Goal: Information Seeking & Learning: Learn about a topic

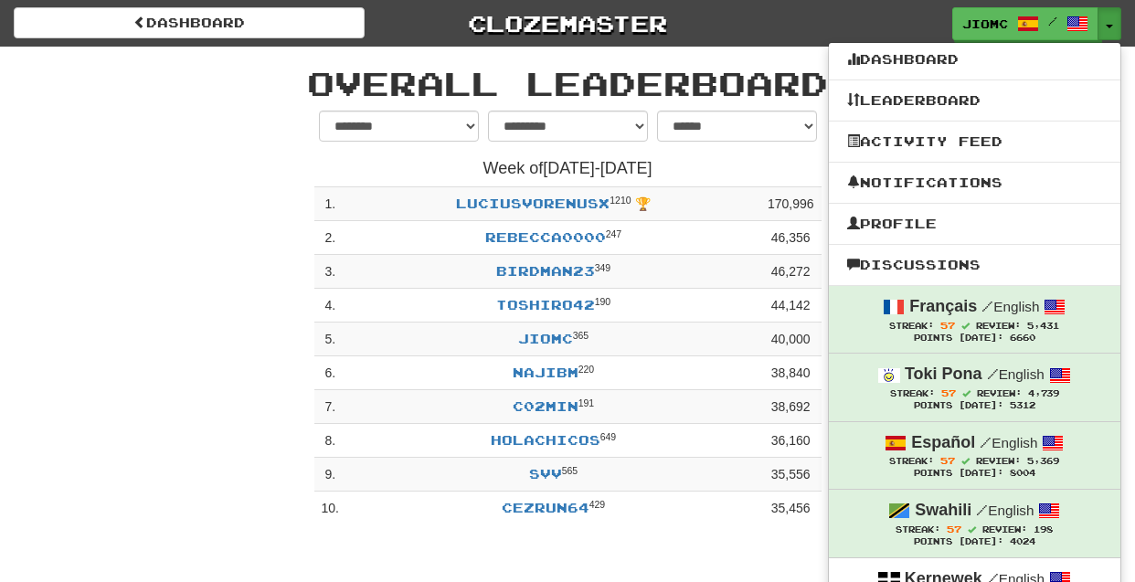
select select "**********"
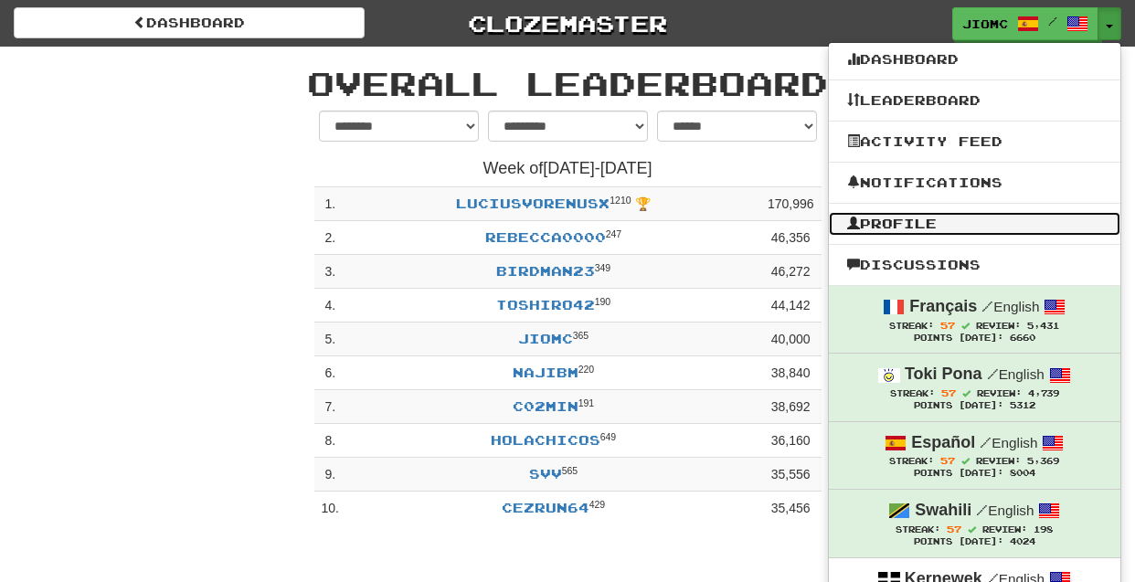
click at [960, 227] on link "Profile" at bounding box center [974, 224] width 291 height 24
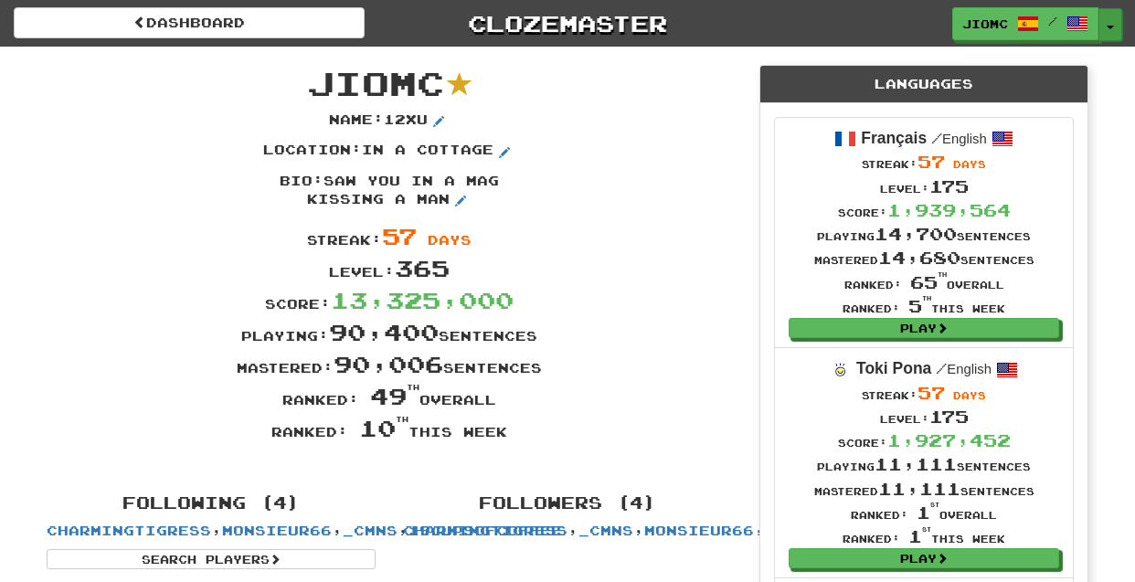
click at [1114, 16] on button "Toggle Dropdown" at bounding box center [1110, 24] width 24 height 33
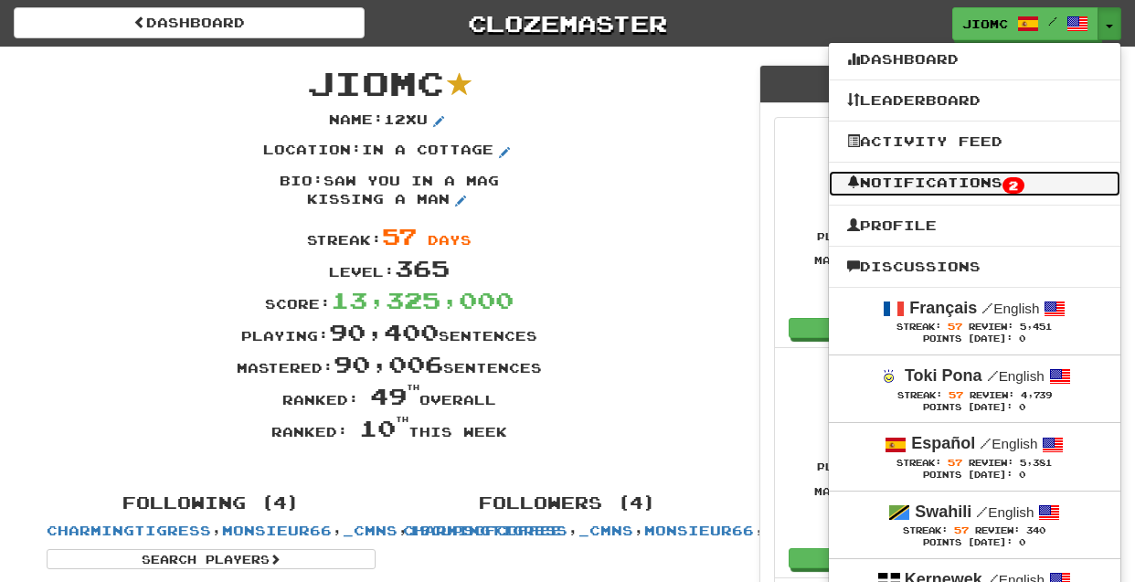
click at [1046, 185] on link "Notifications 2" at bounding box center [974, 184] width 291 height 26
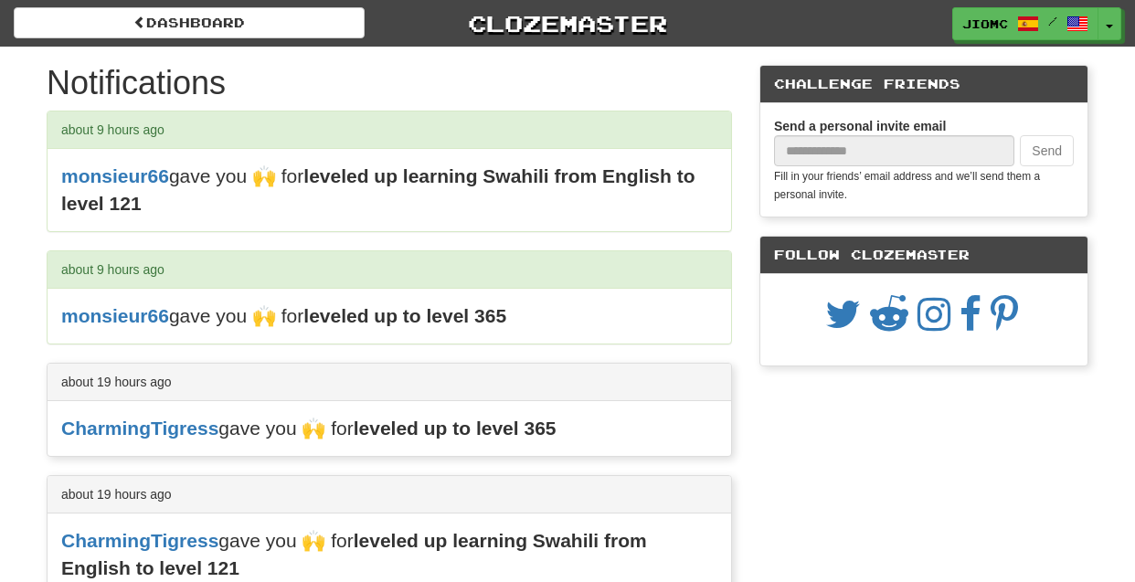
click at [1117, 30] on button "Toggle Dropdown" at bounding box center [1109, 23] width 24 height 33
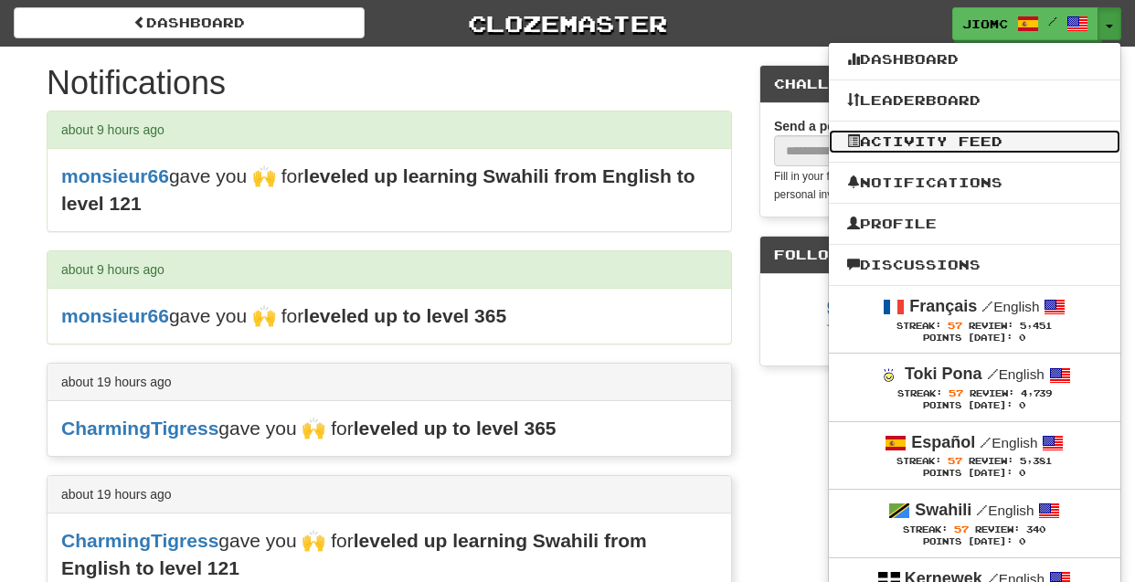
click at [1066, 140] on link "Activity Feed" at bounding box center [974, 142] width 291 height 24
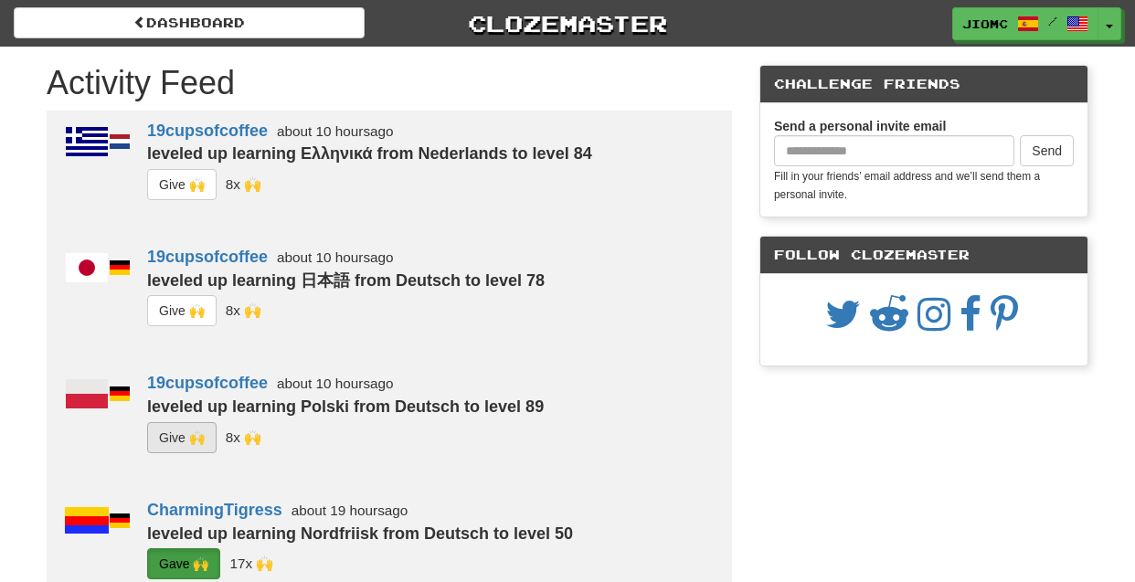
click at [205, 433] on button "G i ve 🙌" at bounding box center [181, 437] width 69 height 31
click at [179, 297] on button "G i ve 🙌" at bounding box center [181, 310] width 69 height 31
click at [177, 189] on button "G i ve 🙌" at bounding box center [181, 184] width 69 height 31
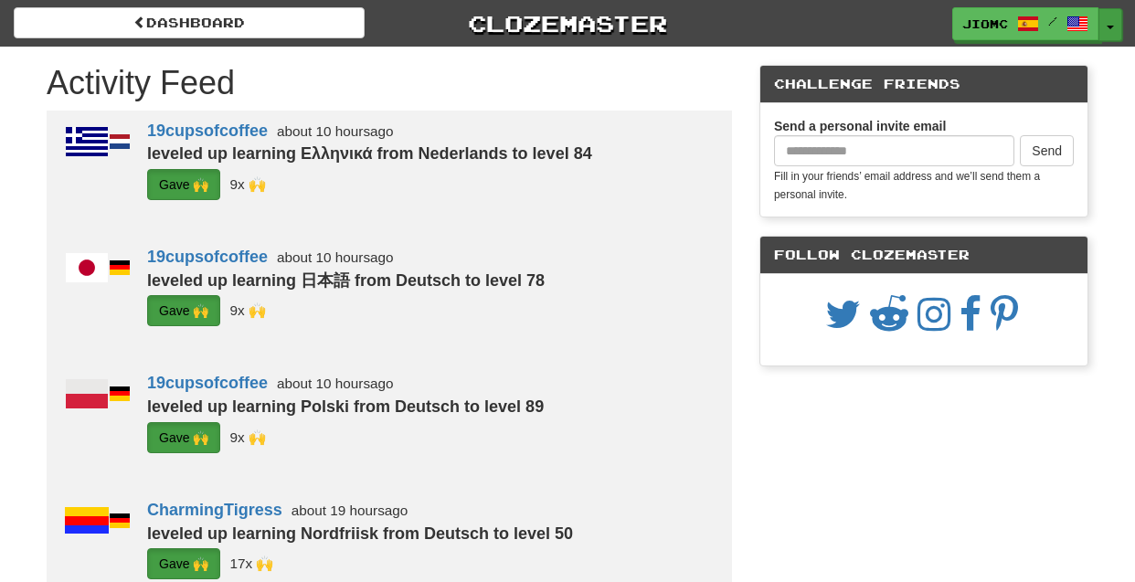
click at [1111, 23] on button "Toggle Dropdown" at bounding box center [1110, 24] width 24 height 33
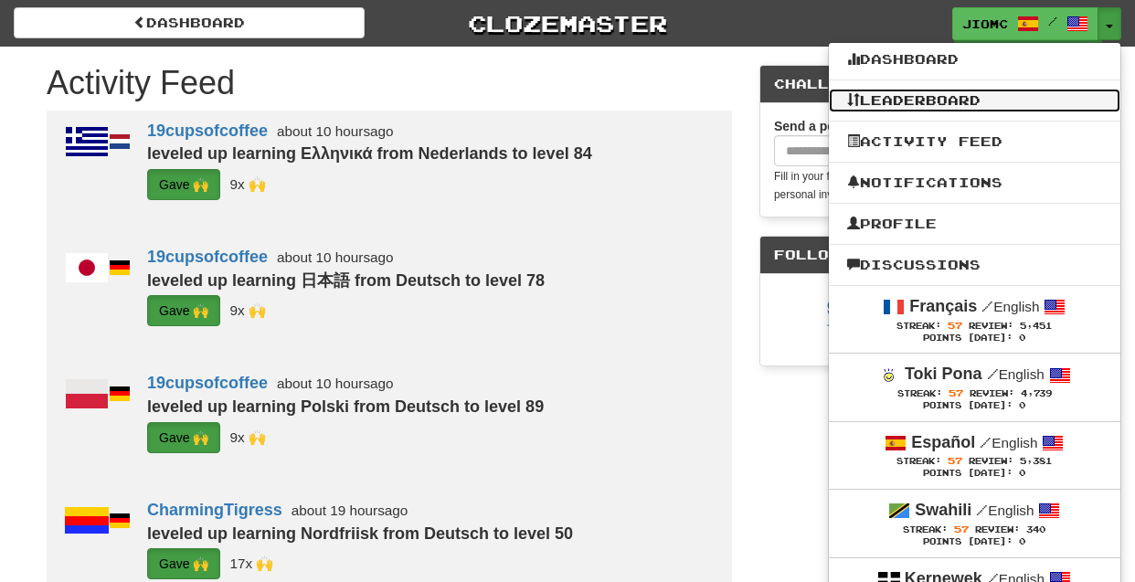
click at [980, 104] on link "Leaderboard" at bounding box center [974, 101] width 291 height 24
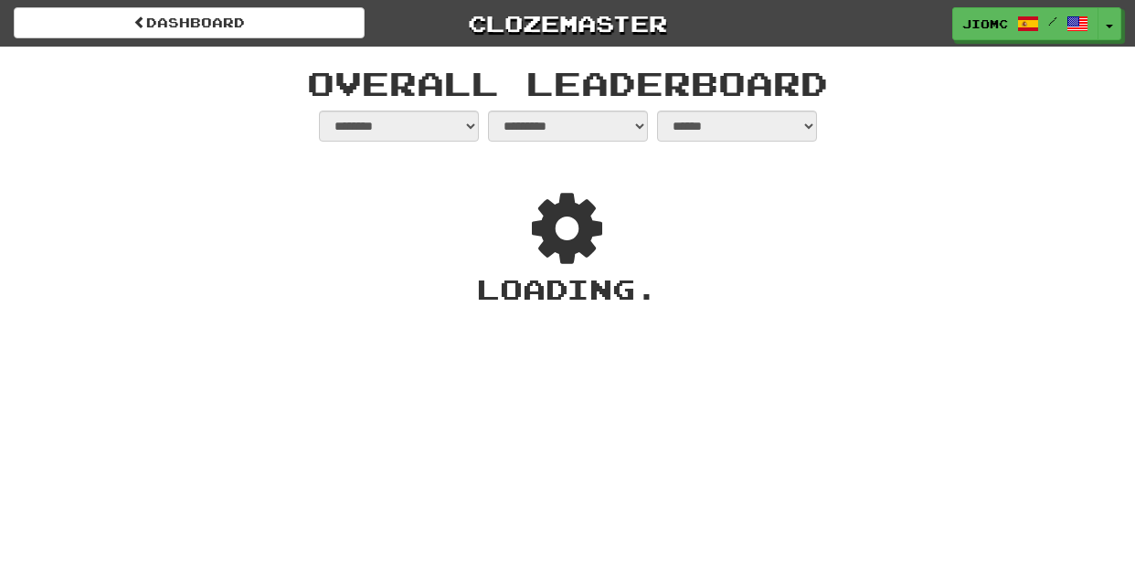
select select "**********"
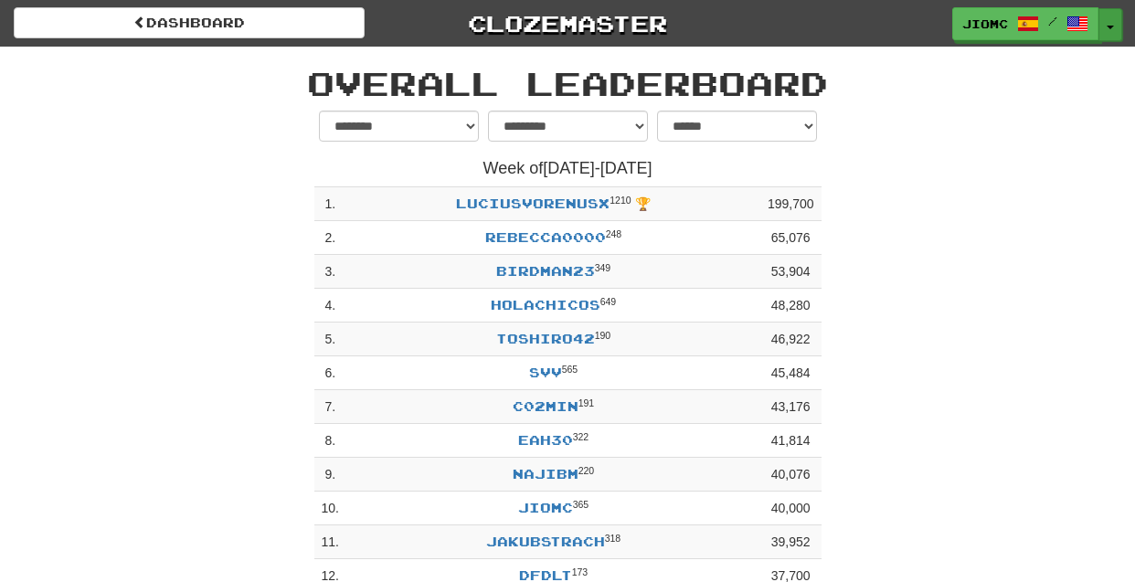
click at [1112, 23] on button "Toggle Dropdown" at bounding box center [1110, 24] width 24 height 33
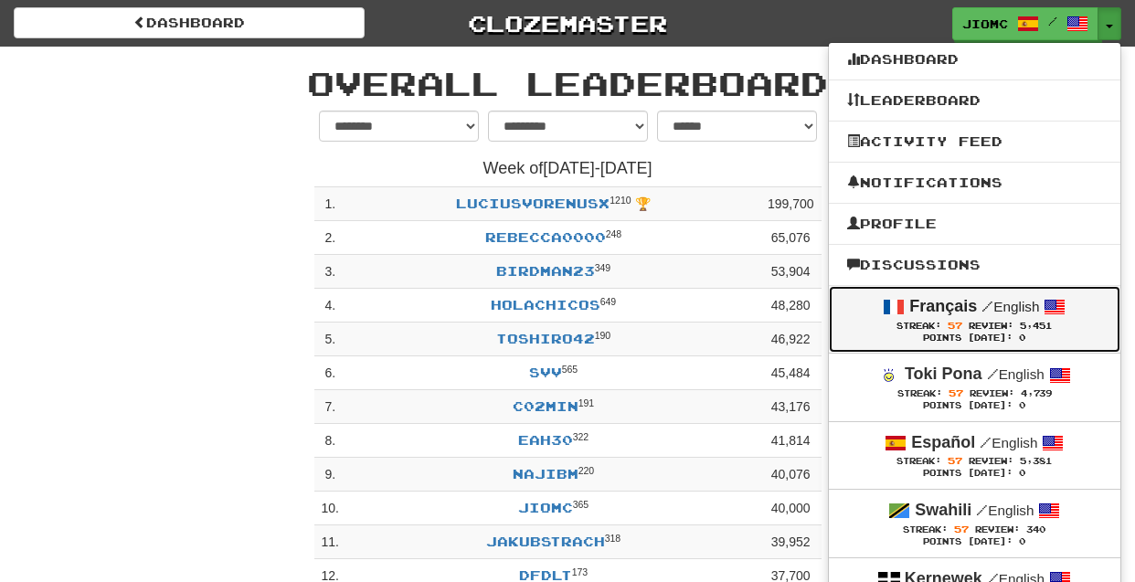
click at [898, 314] on span at bounding box center [894, 307] width 22 height 22
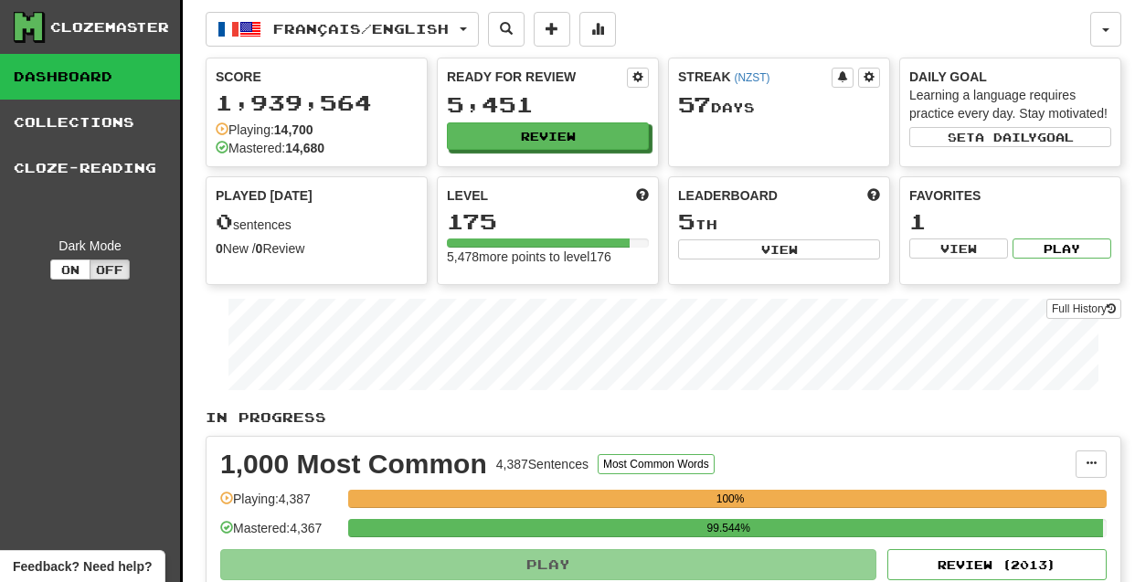
click at [551, 139] on button "Review" at bounding box center [548, 135] width 202 height 27
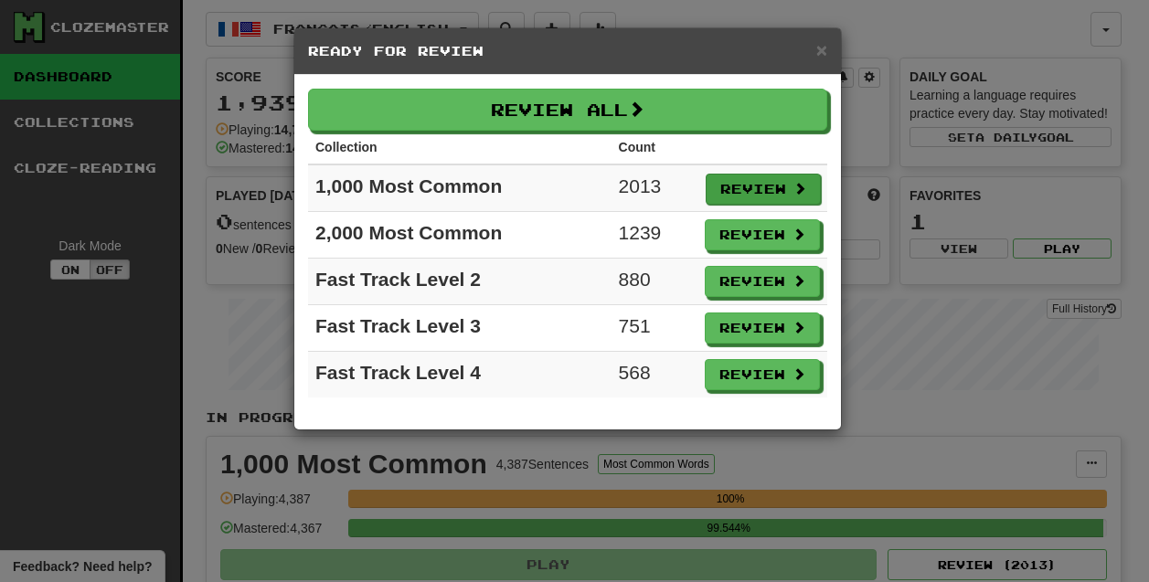
click at [715, 187] on button "Review" at bounding box center [762, 189] width 115 height 31
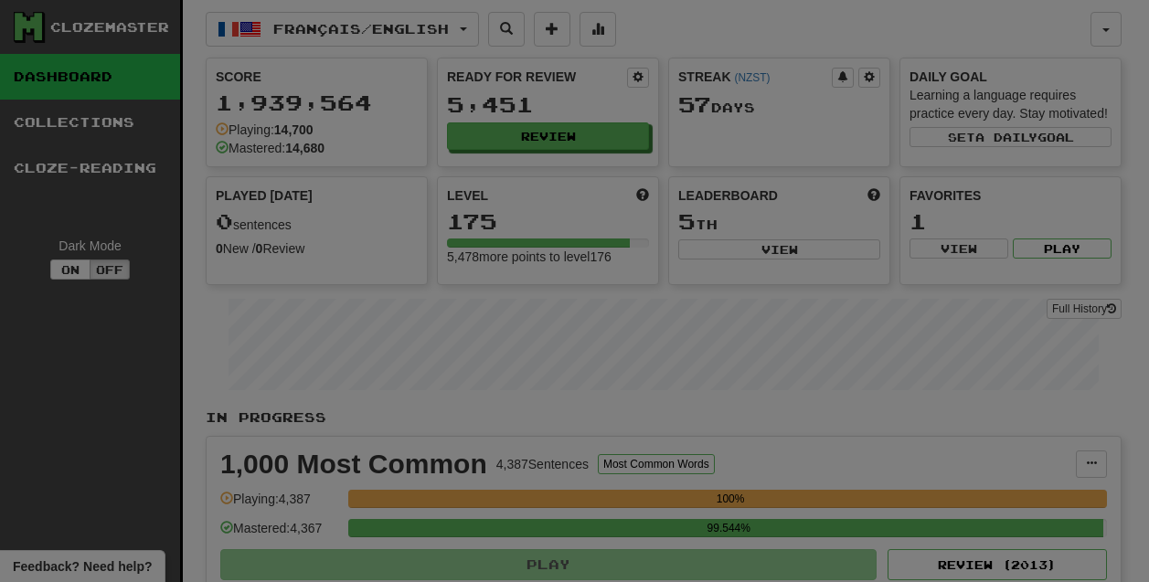
select select "********"
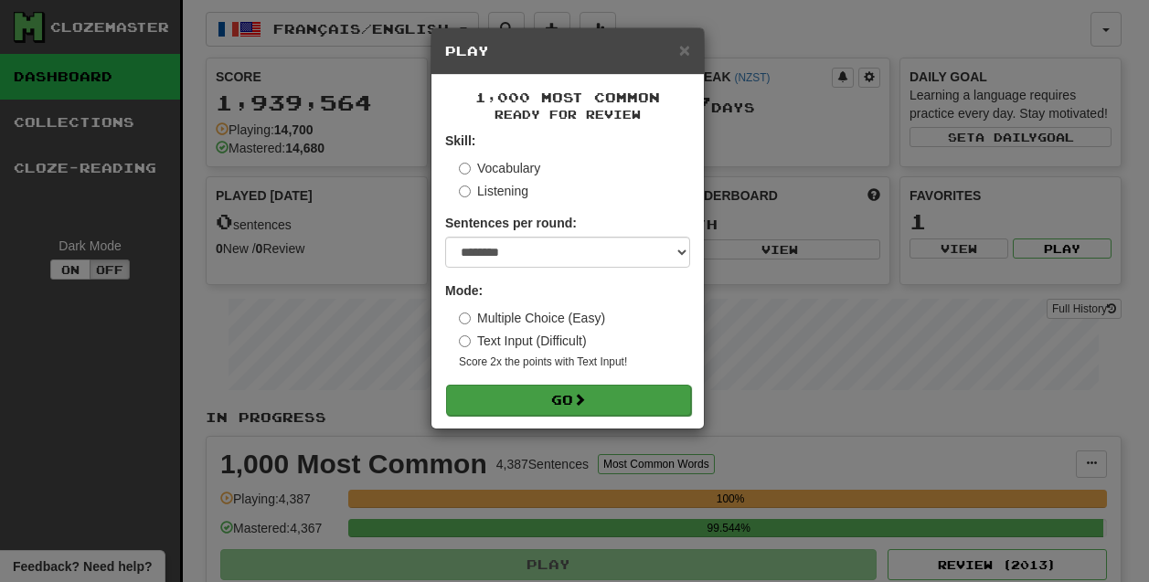
click at [523, 400] on button "Go" at bounding box center [568, 400] width 245 height 31
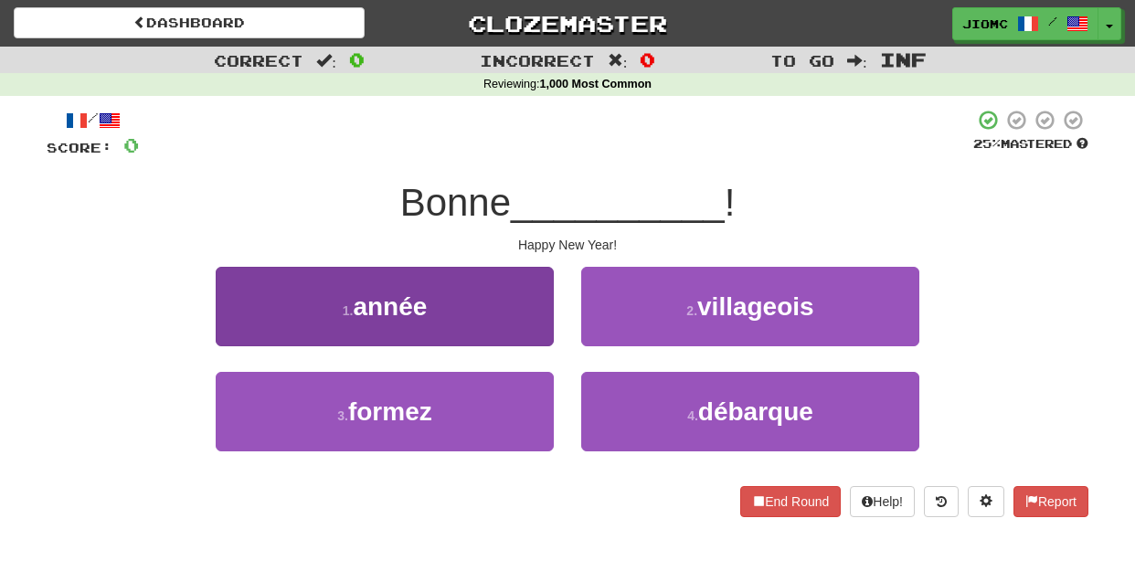
click at [497, 317] on button "1 . année" at bounding box center [385, 306] width 338 height 79
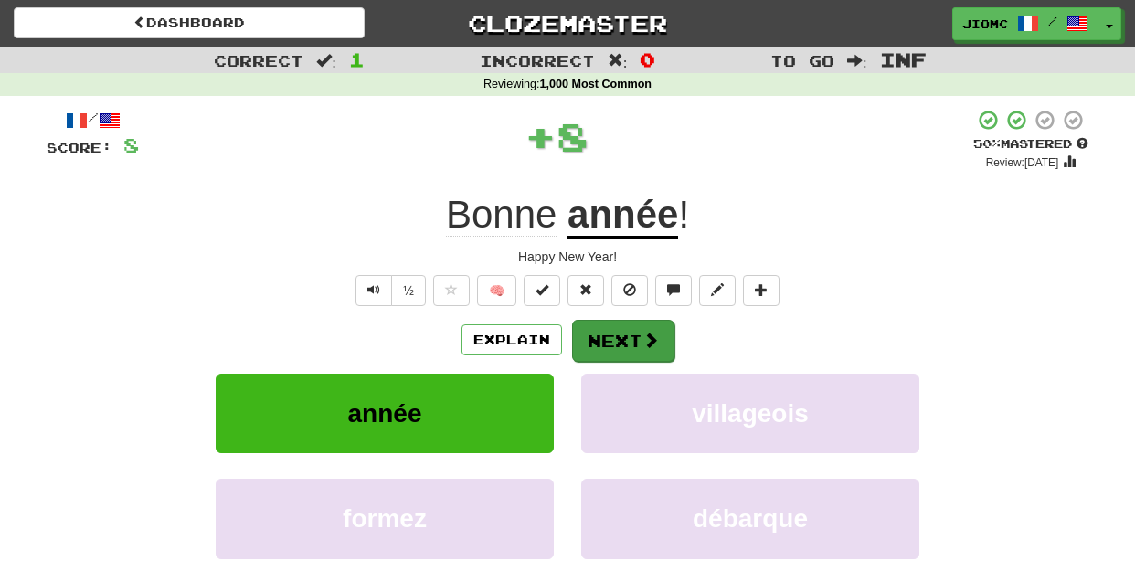
click at [602, 326] on button "Next" at bounding box center [623, 341] width 102 height 42
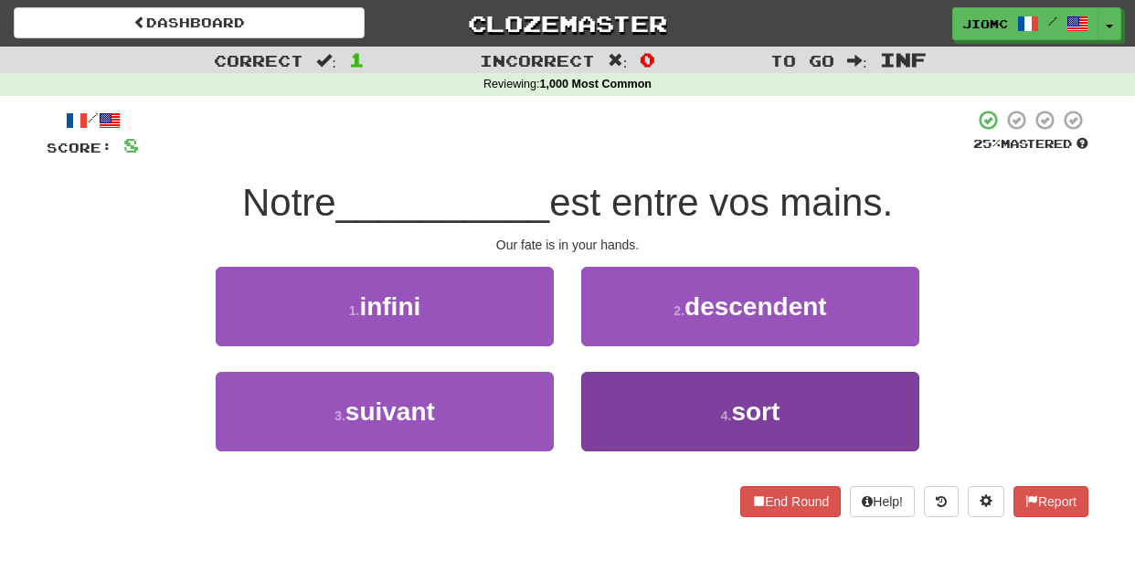
click at [609, 389] on button "4 . sort" at bounding box center [750, 411] width 338 height 79
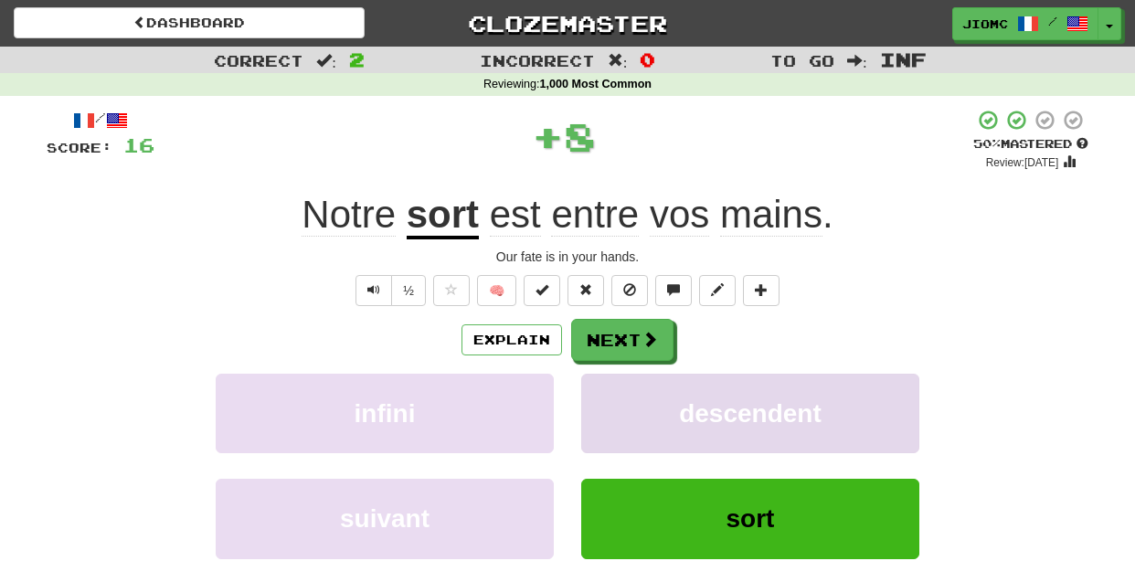
click at [609, 388] on button "descendent" at bounding box center [750, 413] width 338 height 79
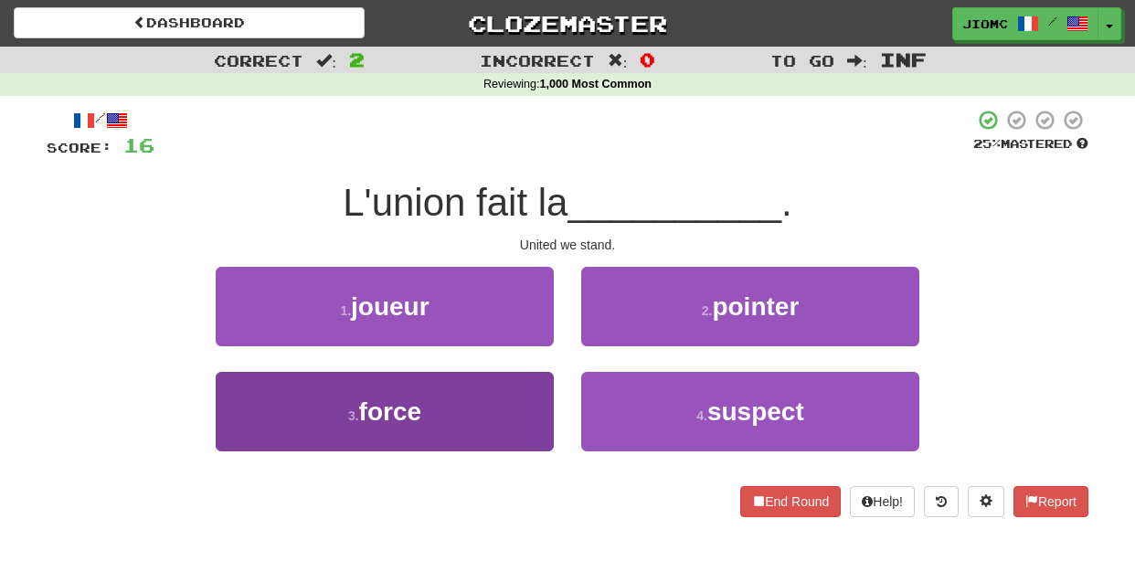
click at [511, 405] on button "3 . force" at bounding box center [385, 411] width 338 height 79
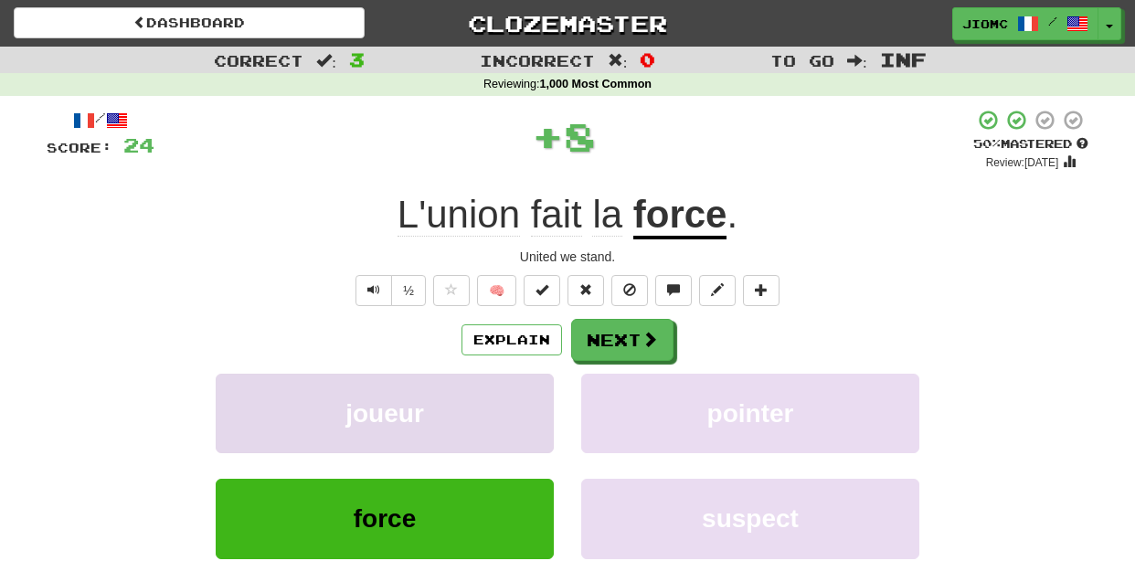
click at [512, 405] on button "joueur" at bounding box center [385, 413] width 338 height 79
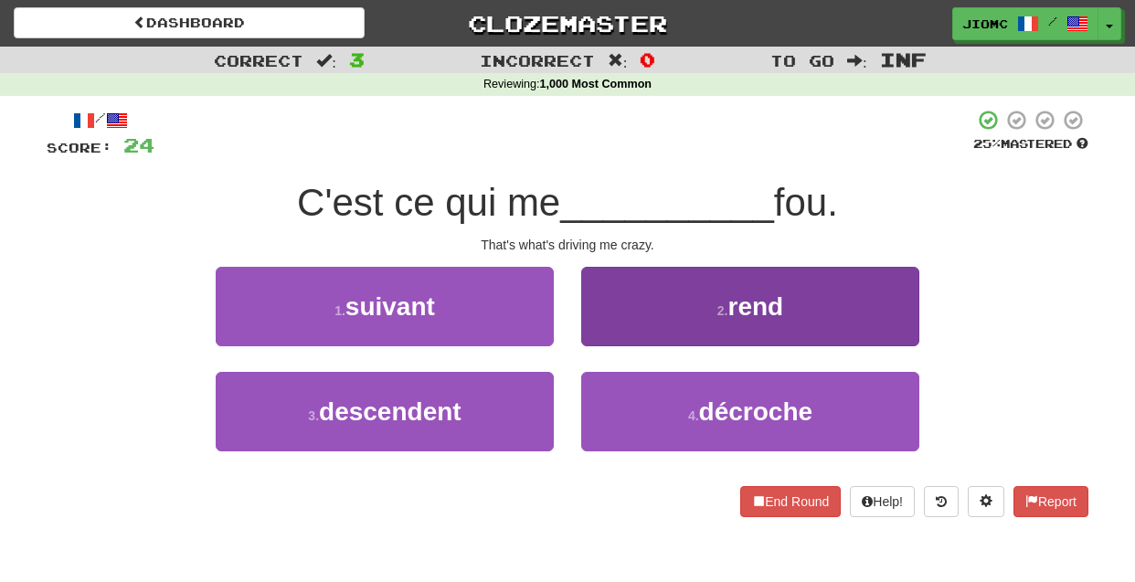
click at [595, 323] on button "2 . rend" at bounding box center [750, 306] width 338 height 79
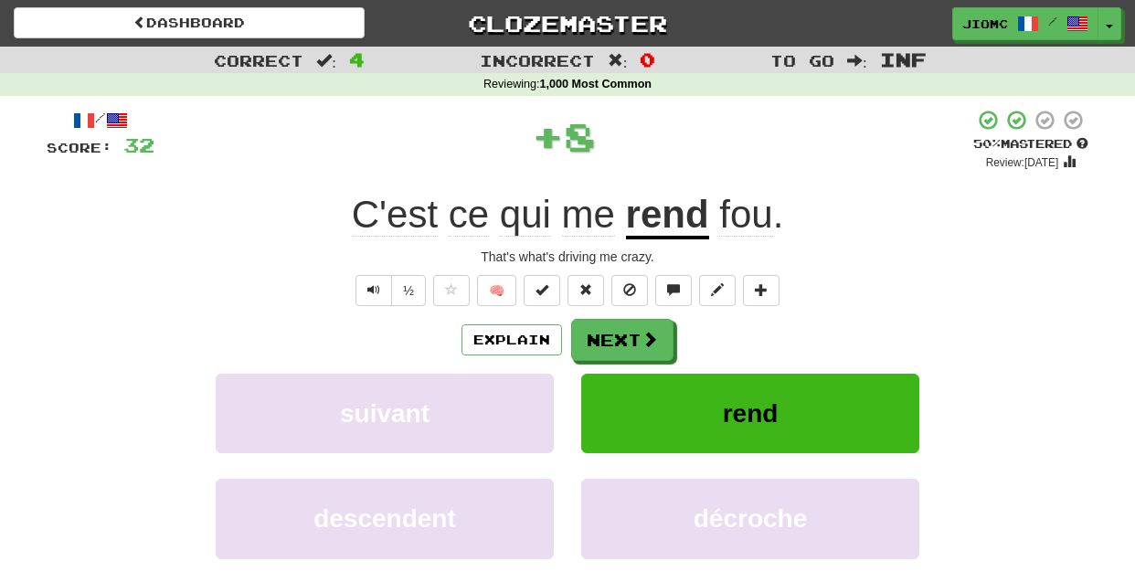
click at [595, 323] on button "Next" at bounding box center [622, 340] width 102 height 42
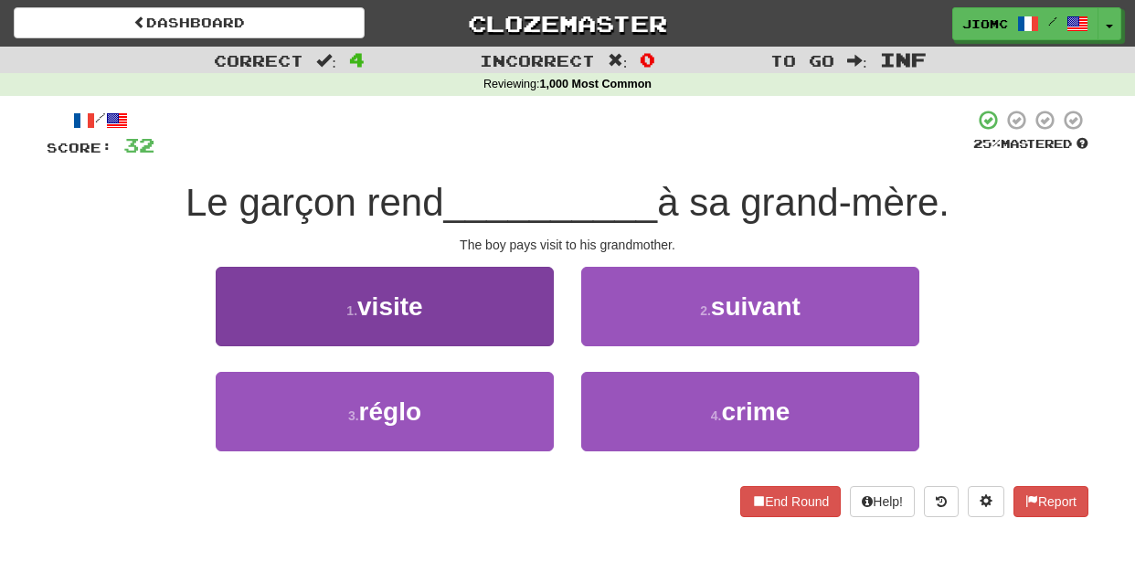
click at [534, 327] on button "1 . visite" at bounding box center [385, 306] width 338 height 79
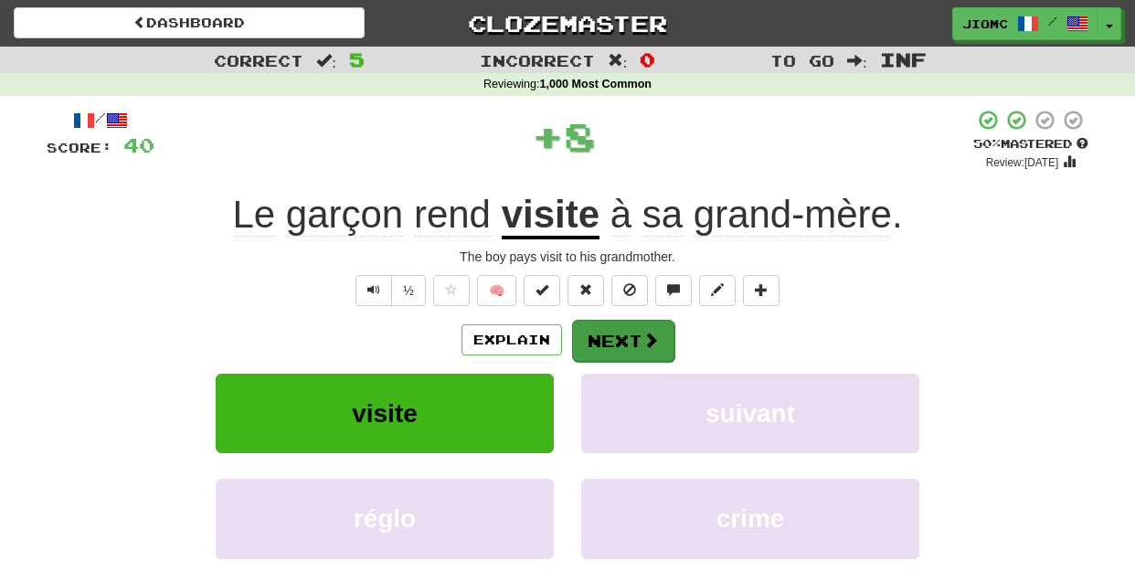
click at [591, 335] on button "Next" at bounding box center [623, 341] width 102 height 42
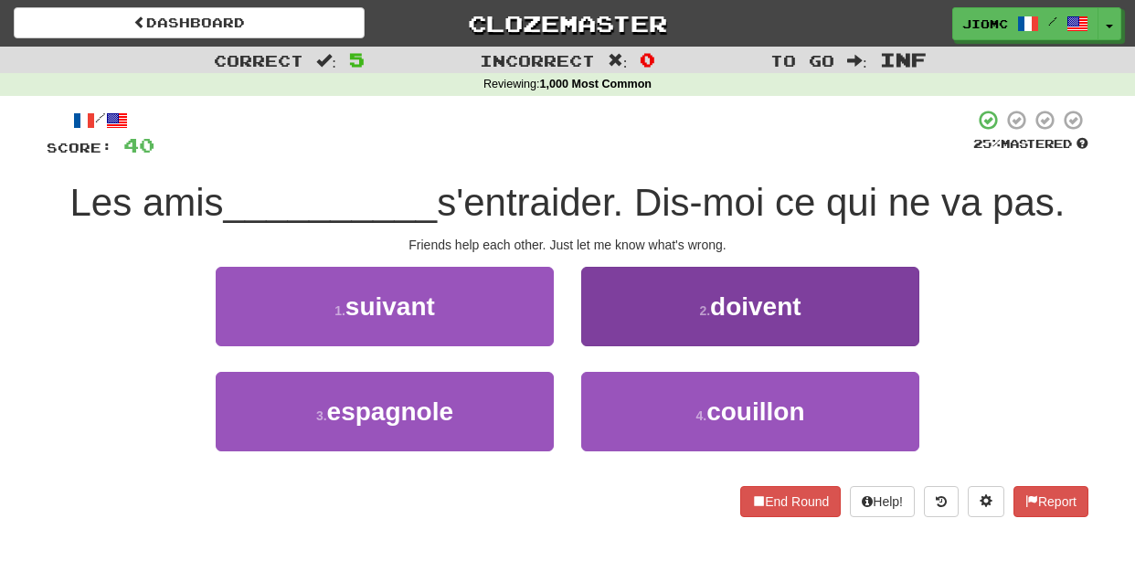
click at [595, 337] on button "2 . doivent" at bounding box center [750, 306] width 338 height 79
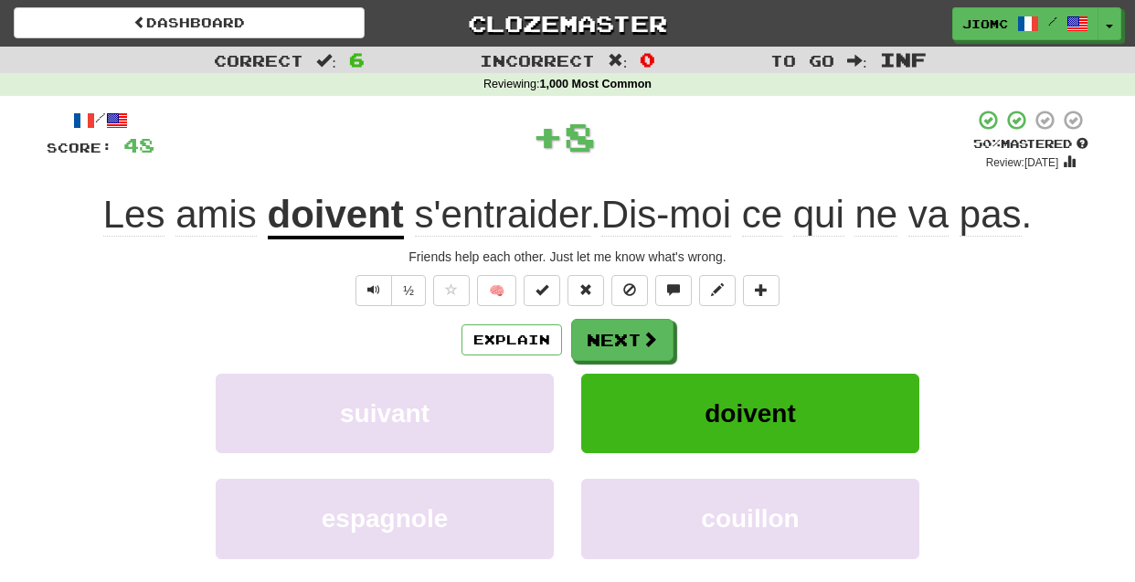
click at [595, 337] on button "Next" at bounding box center [622, 340] width 102 height 42
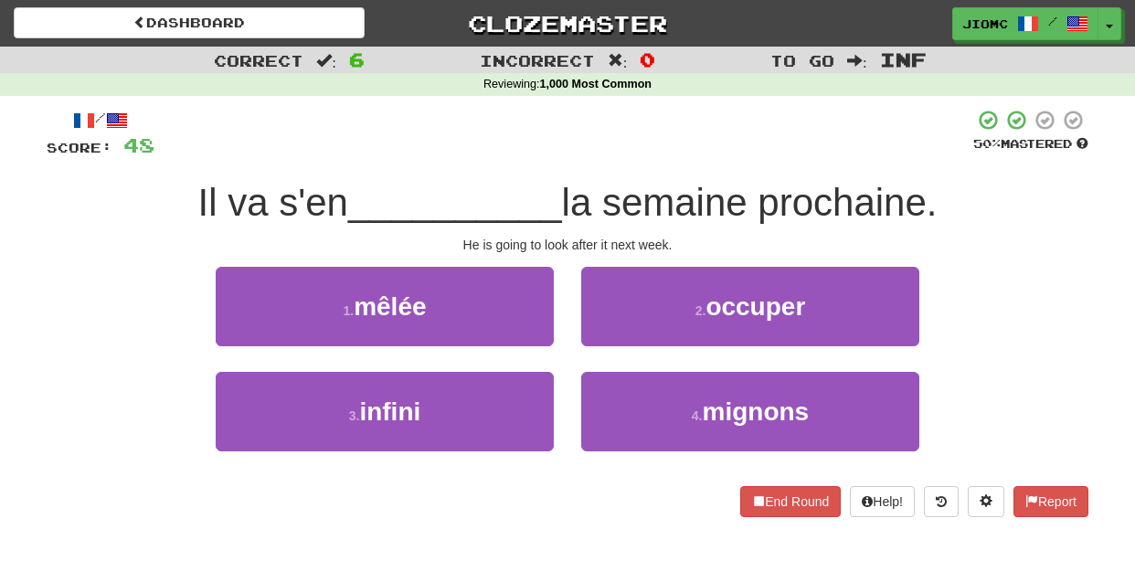
click at [595, 337] on button "2 . occuper" at bounding box center [750, 306] width 338 height 79
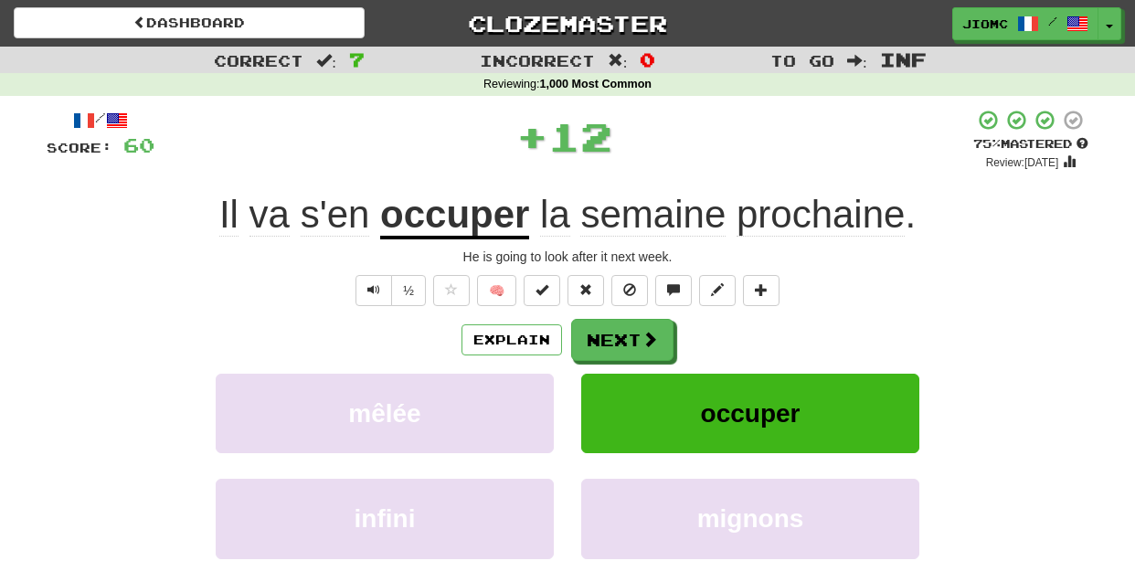
click at [595, 337] on button "Next" at bounding box center [622, 340] width 102 height 42
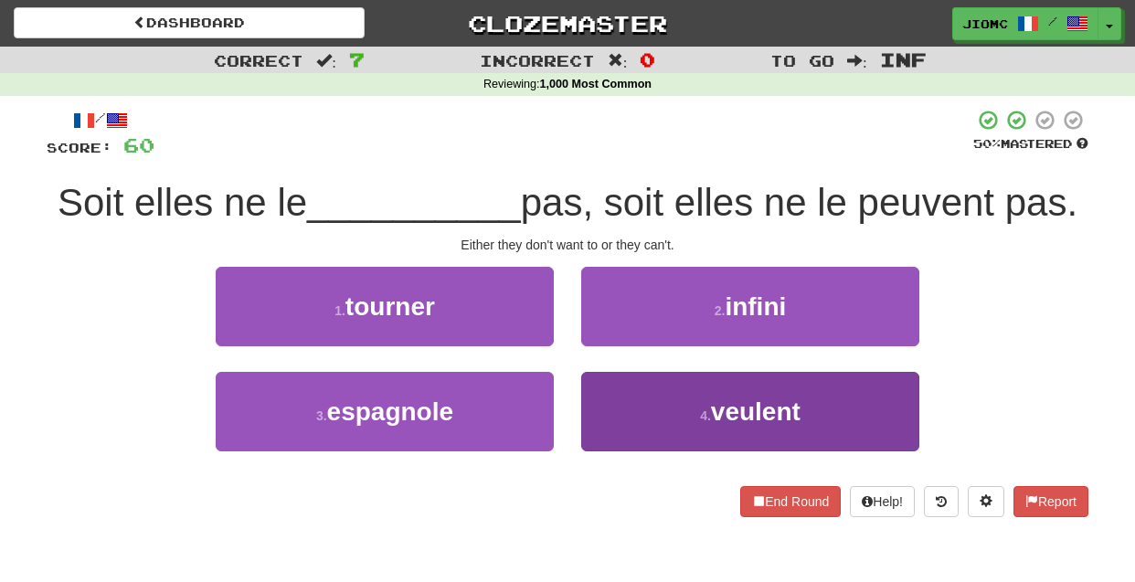
click at [613, 395] on button "4 . veulent" at bounding box center [750, 411] width 338 height 79
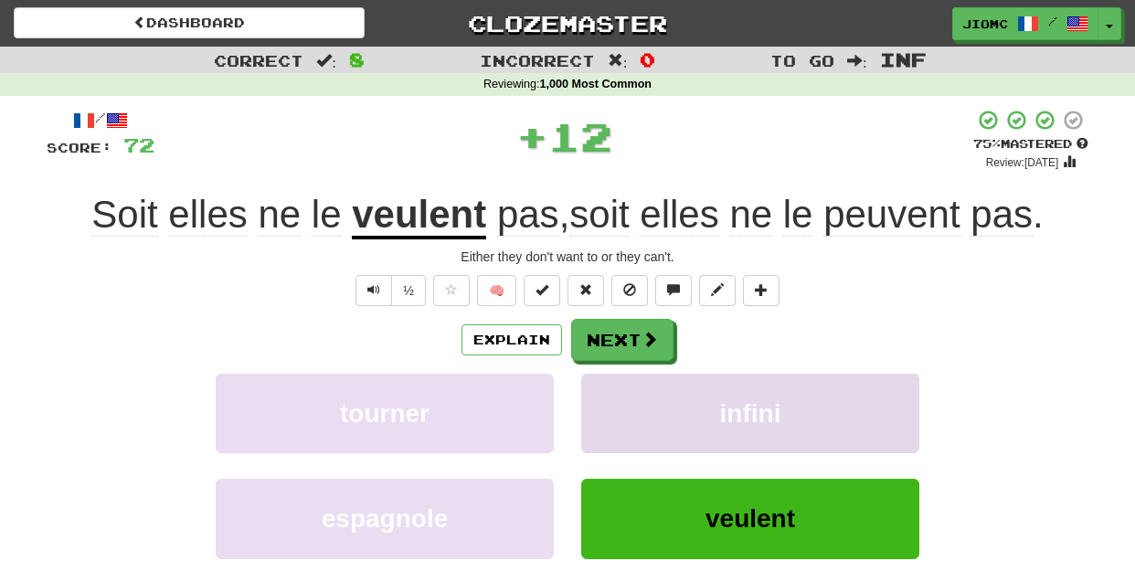
click at [613, 394] on button "infini" at bounding box center [750, 413] width 338 height 79
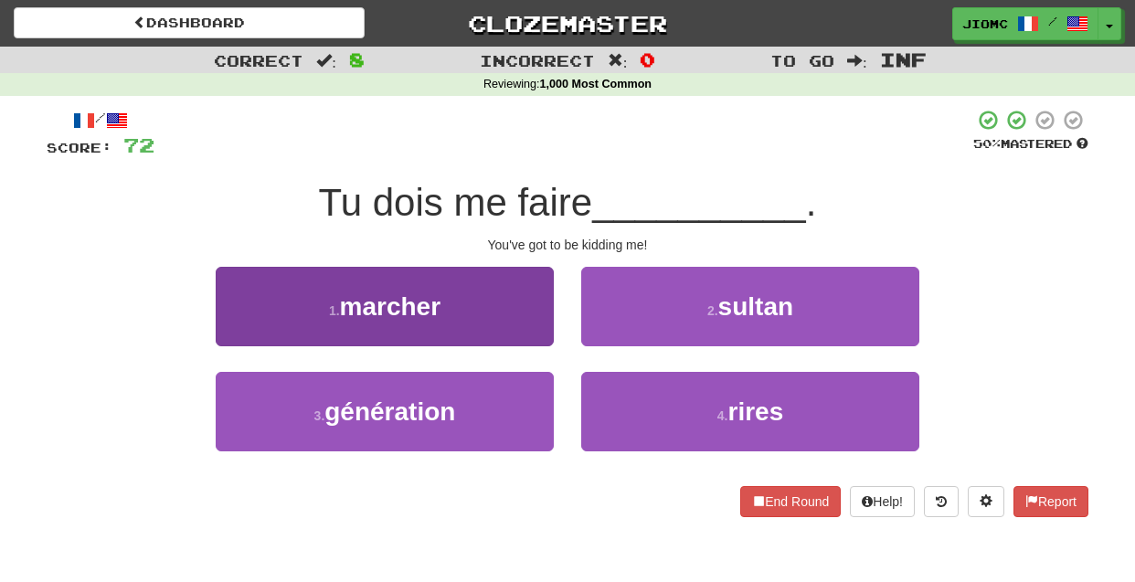
click at [538, 333] on button "1 . marcher" at bounding box center [385, 306] width 338 height 79
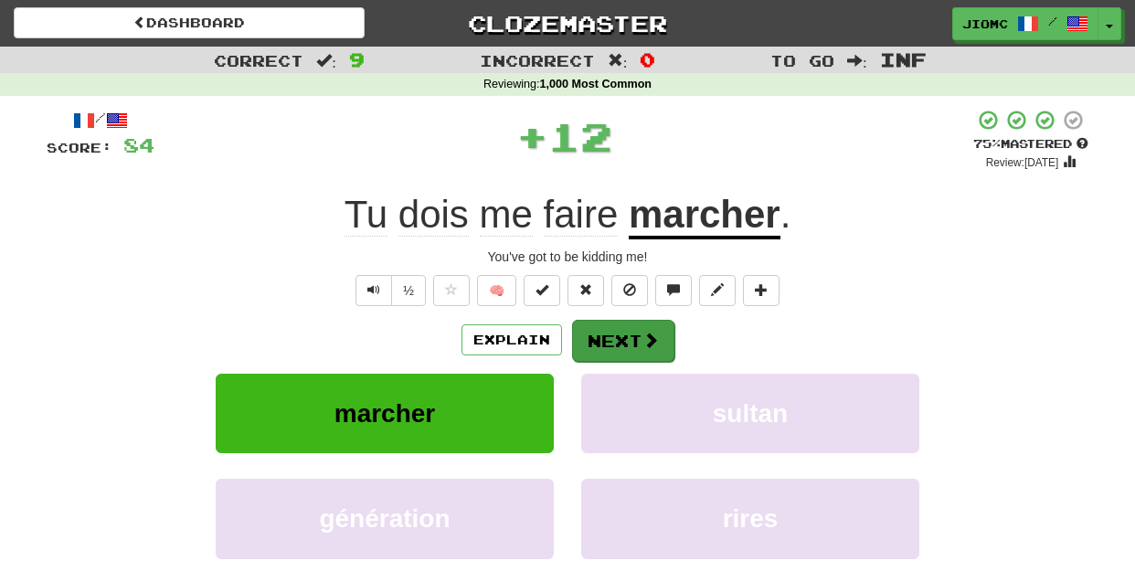
click at [606, 340] on button "Next" at bounding box center [623, 341] width 102 height 42
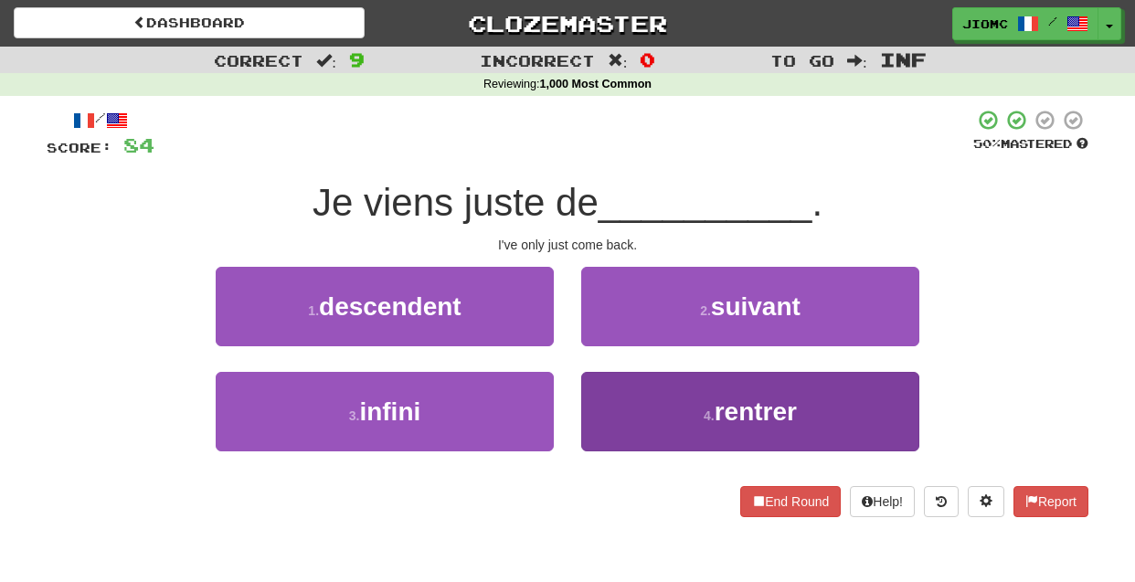
click at [609, 387] on button "4 . rentrer" at bounding box center [750, 411] width 338 height 79
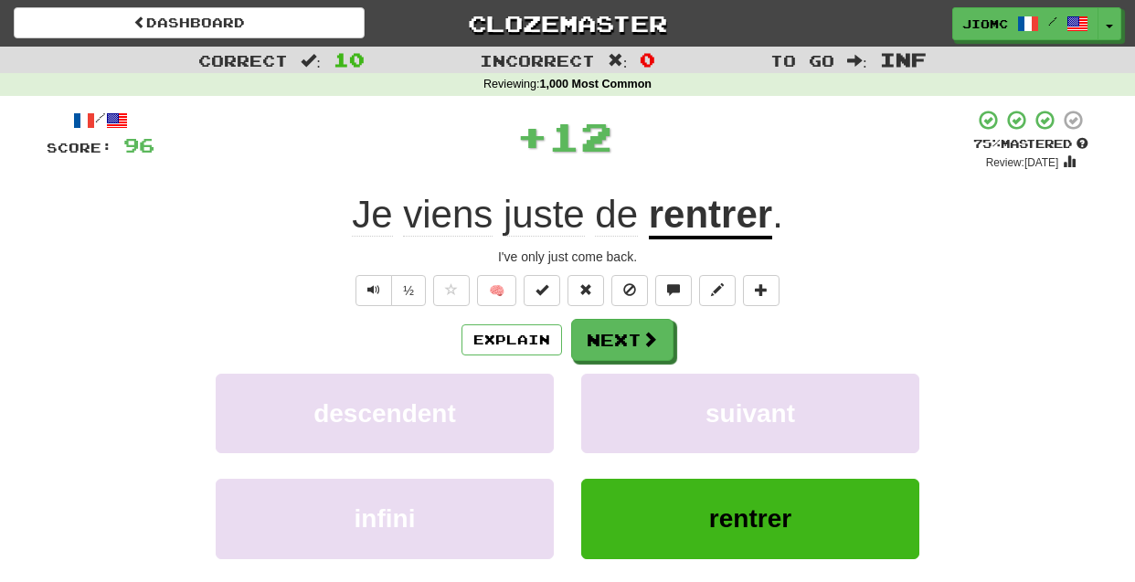
click at [609, 387] on button "suivant" at bounding box center [750, 413] width 338 height 79
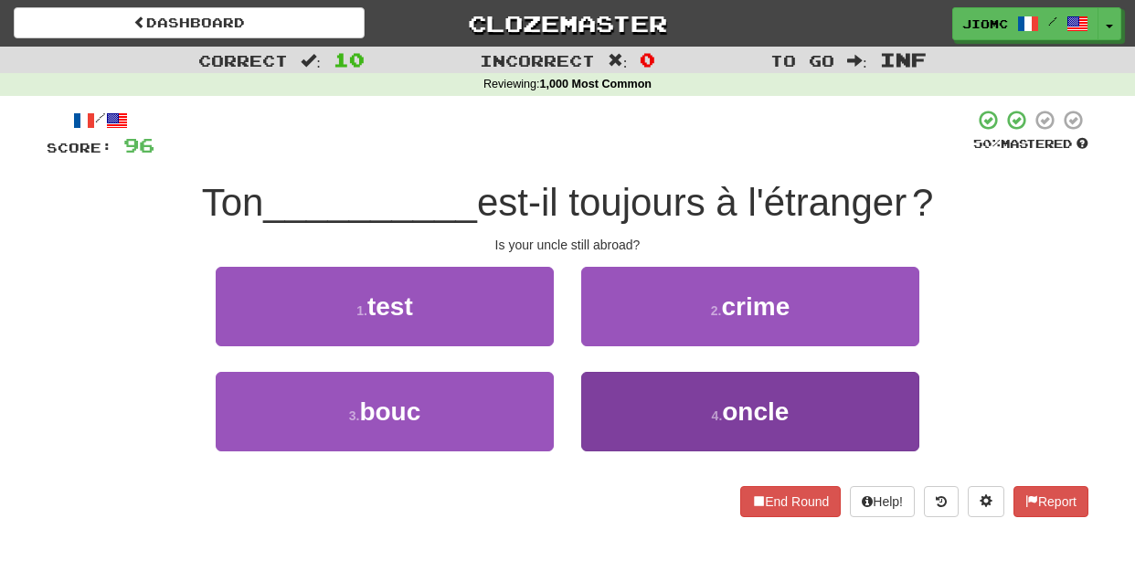
click at [607, 384] on button "4 . oncle" at bounding box center [750, 411] width 338 height 79
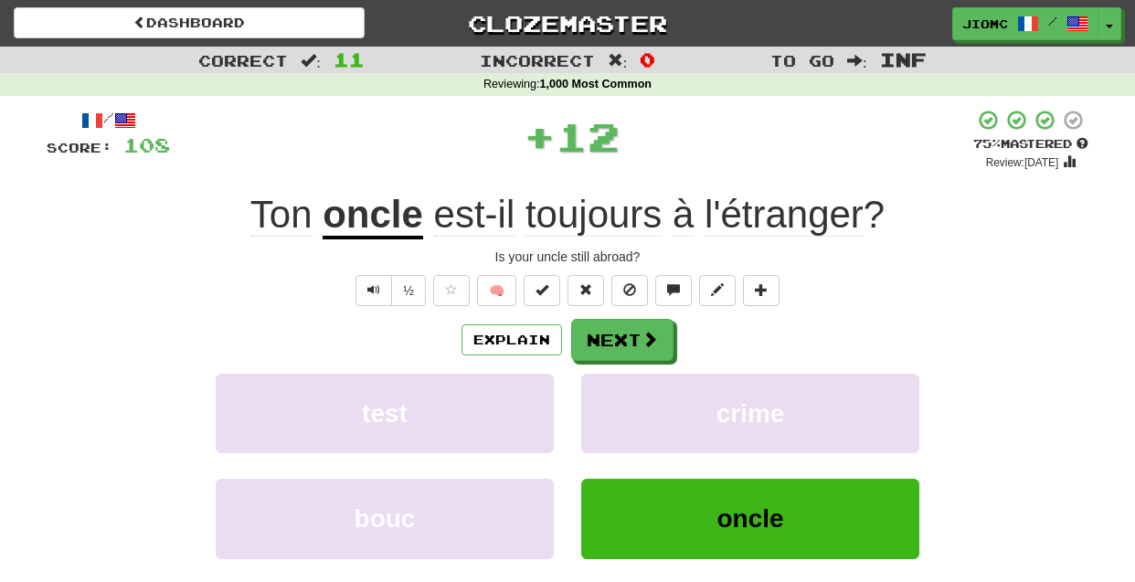
click at [607, 384] on button "crime" at bounding box center [750, 413] width 338 height 79
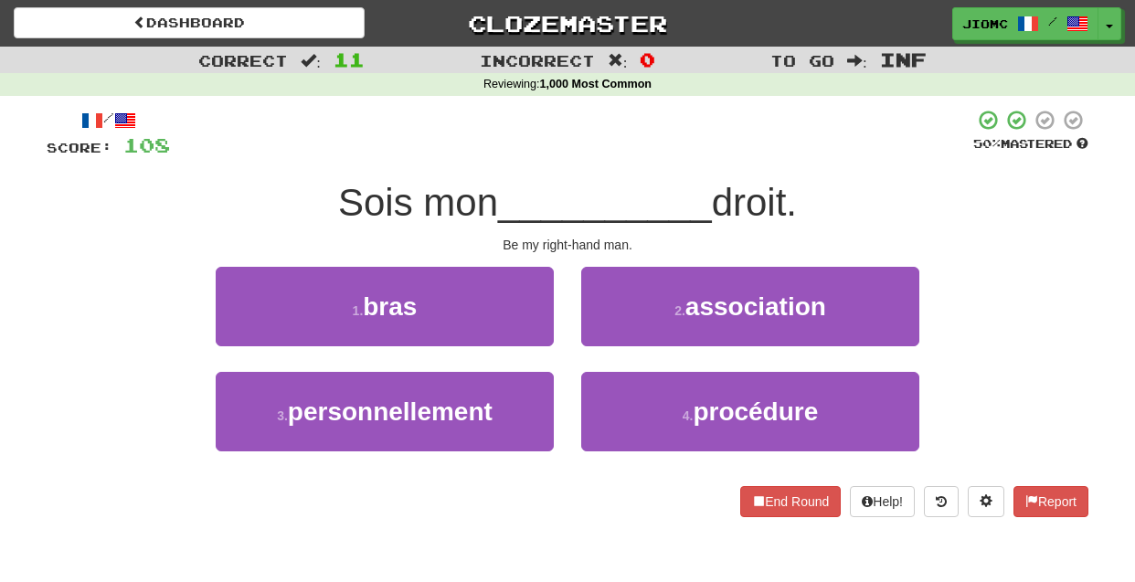
click at [517, 307] on button "1 . bras" at bounding box center [385, 306] width 338 height 79
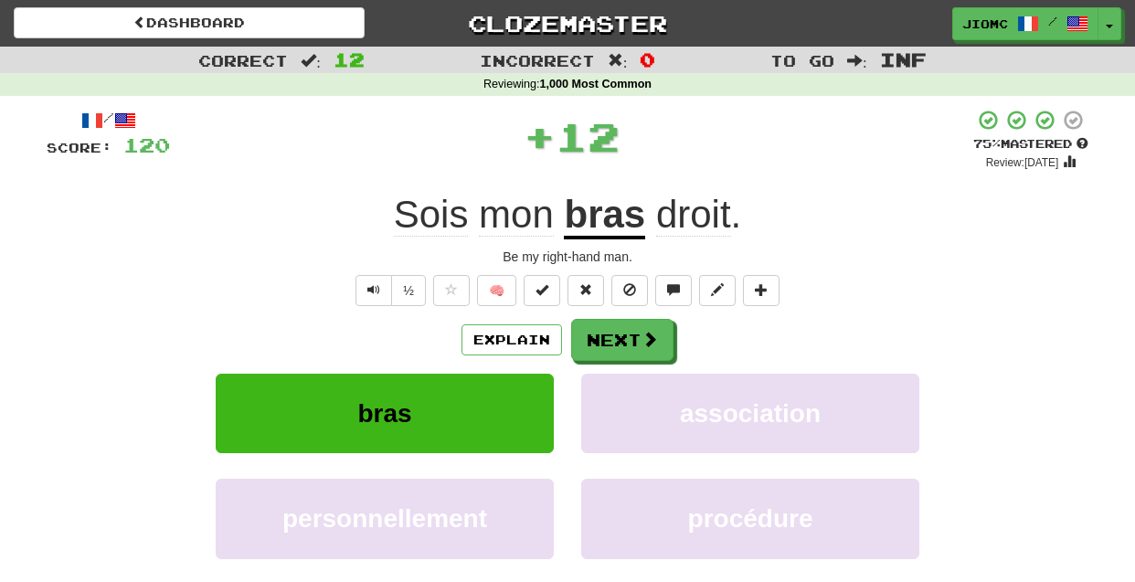
click at [598, 310] on div "/ Score: 120 + 12 75 % Mastered Review: 2025-09-18 Sois mon bras droit . Be my …" at bounding box center [568, 395] width 1042 height 573
click at [596, 328] on button "Next" at bounding box center [623, 341] width 102 height 42
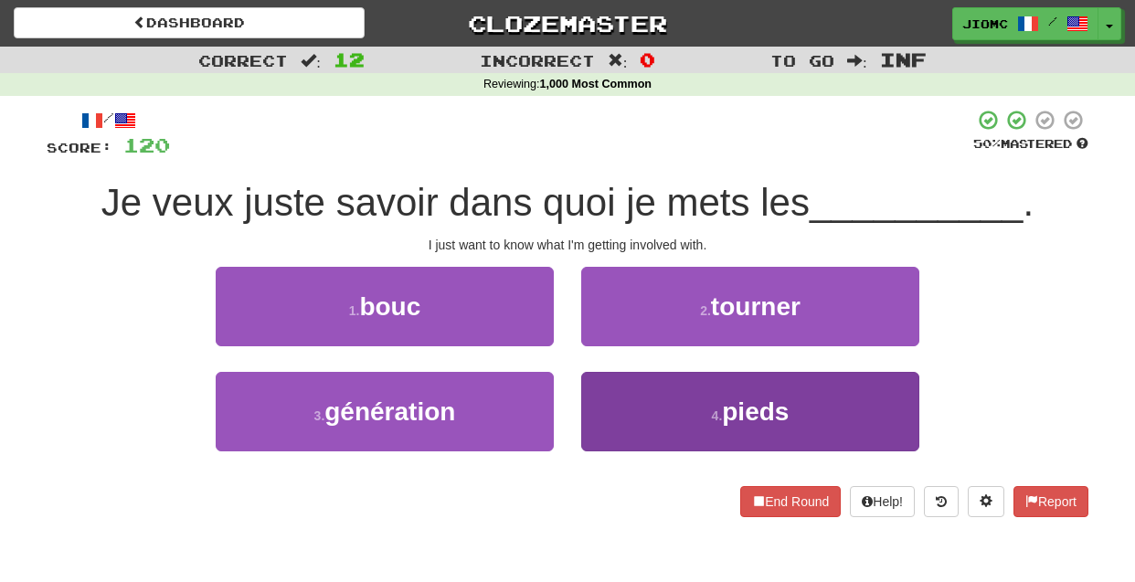
click at [603, 374] on button "4 . pieds" at bounding box center [750, 411] width 338 height 79
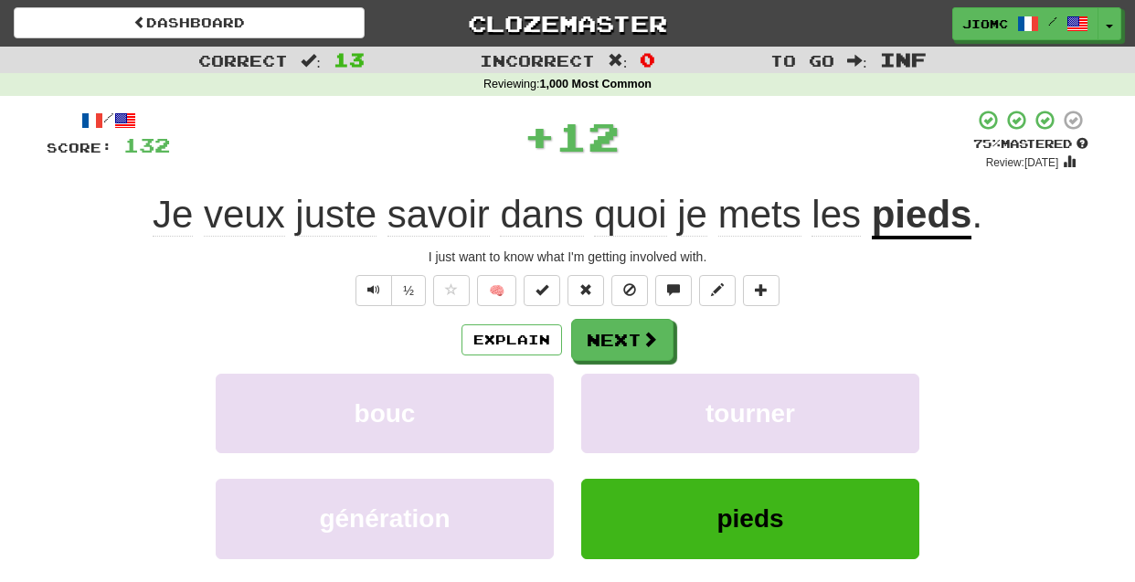
click at [603, 374] on div "Explain Next bouc tourner génération pieds Learn more: bouc tourner génération …" at bounding box center [568, 465] width 1042 height 293
click at [614, 392] on button "tourner" at bounding box center [750, 413] width 338 height 79
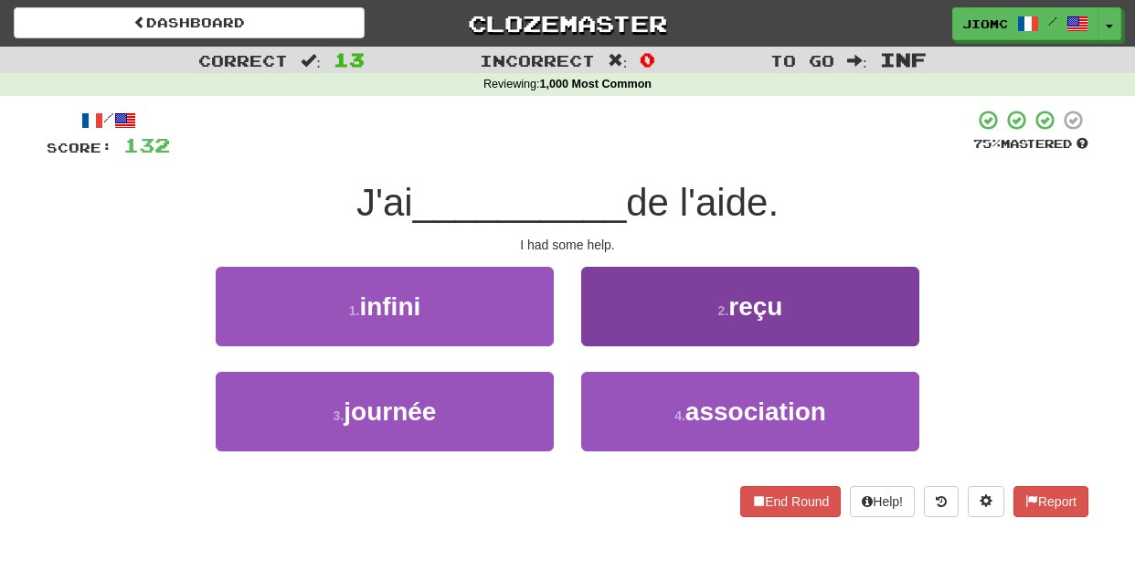
click at [605, 328] on button "2 . reçu" at bounding box center [750, 306] width 338 height 79
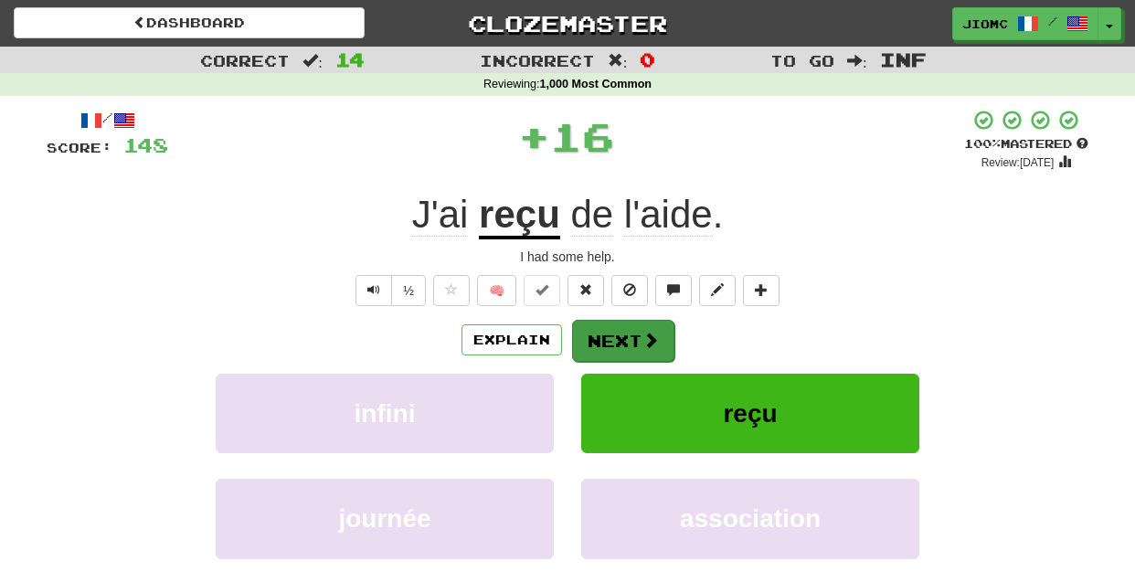
click at [605, 331] on button "Next" at bounding box center [623, 341] width 102 height 42
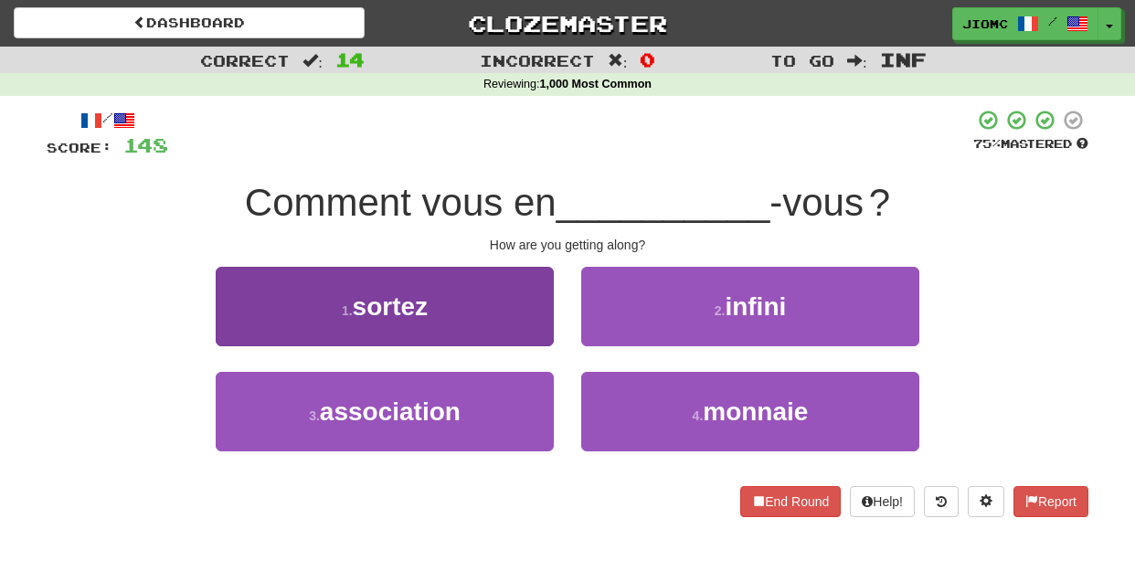
click at [537, 333] on button "1 . sortez" at bounding box center [385, 306] width 338 height 79
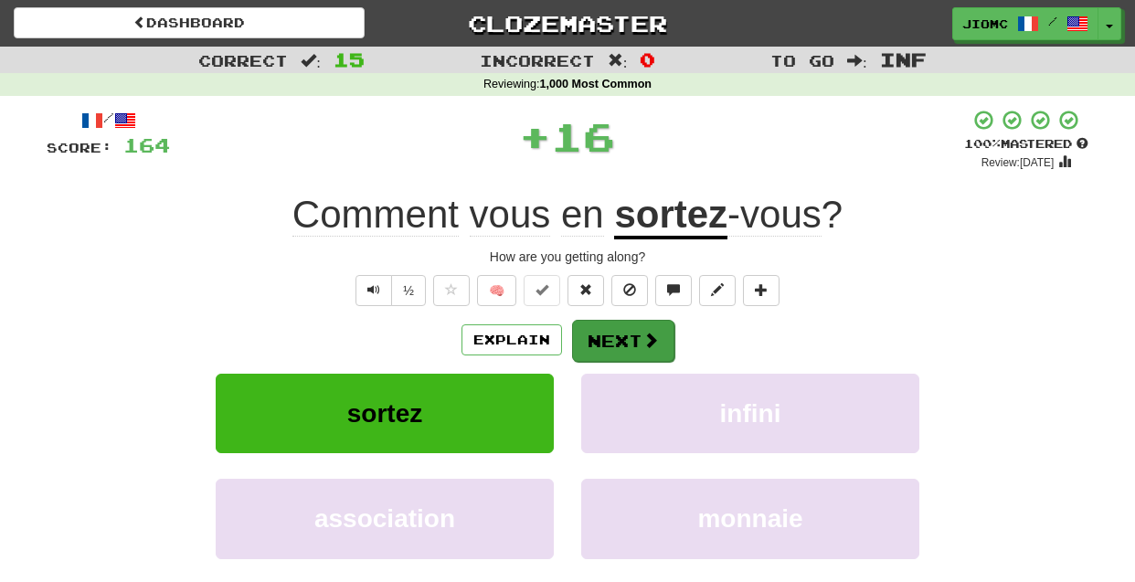
click at [605, 340] on button "Next" at bounding box center [623, 341] width 102 height 42
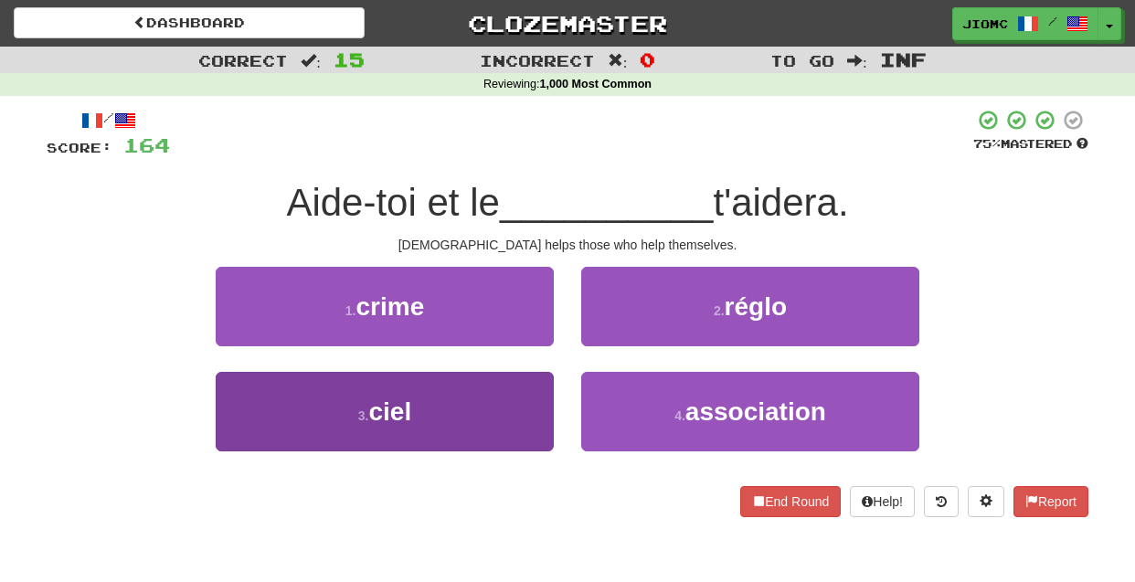
click at [504, 400] on button "3 . ciel" at bounding box center [385, 411] width 338 height 79
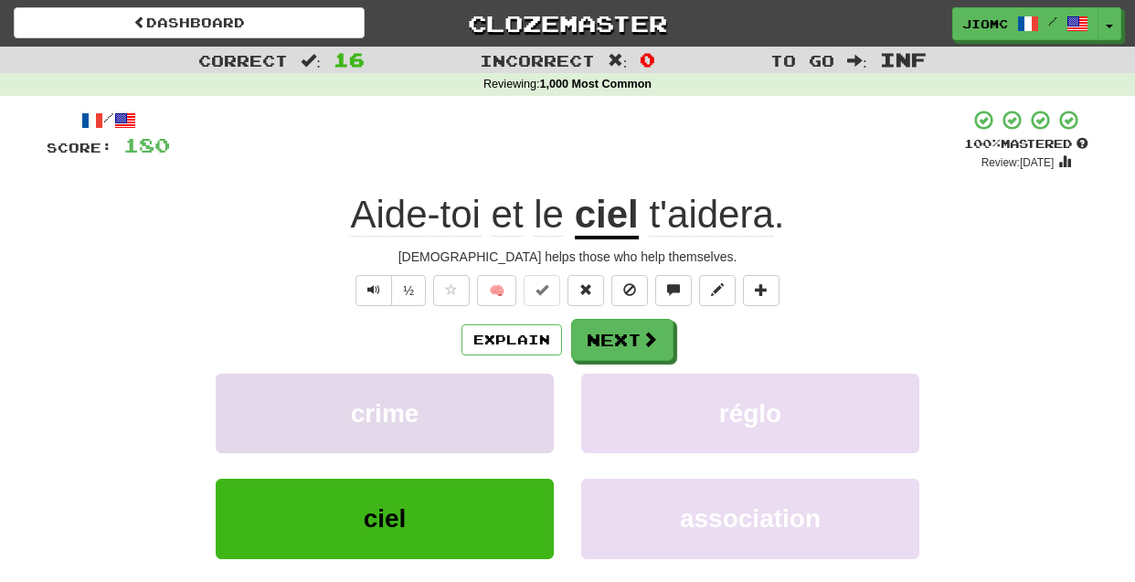
click at [503, 400] on button "crime" at bounding box center [385, 413] width 338 height 79
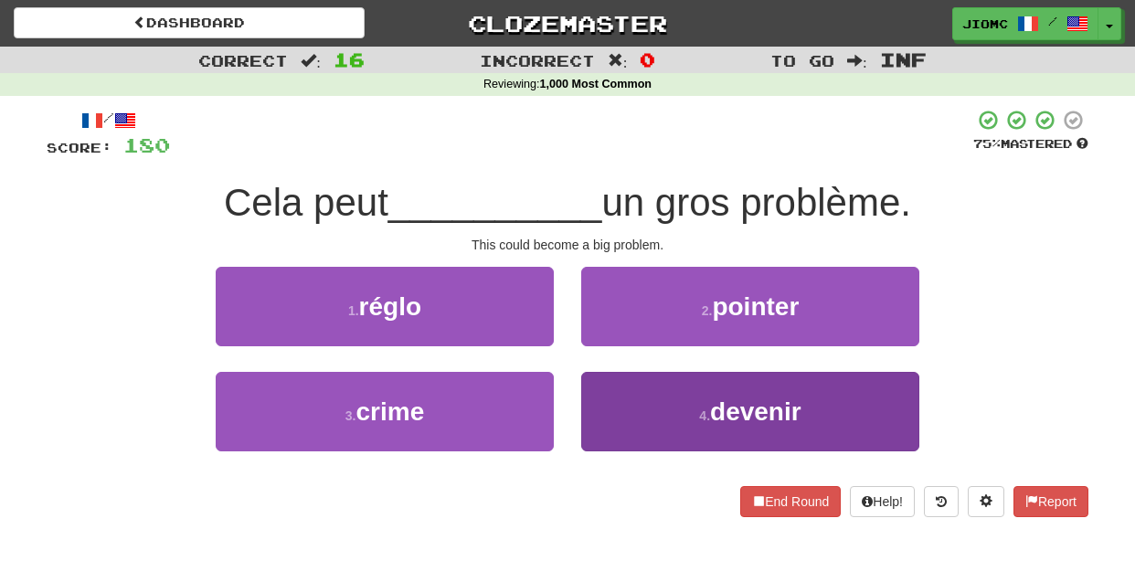
click at [596, 406] on button "4 . devenir" at bounding box center [750, 411] width 338 height 79
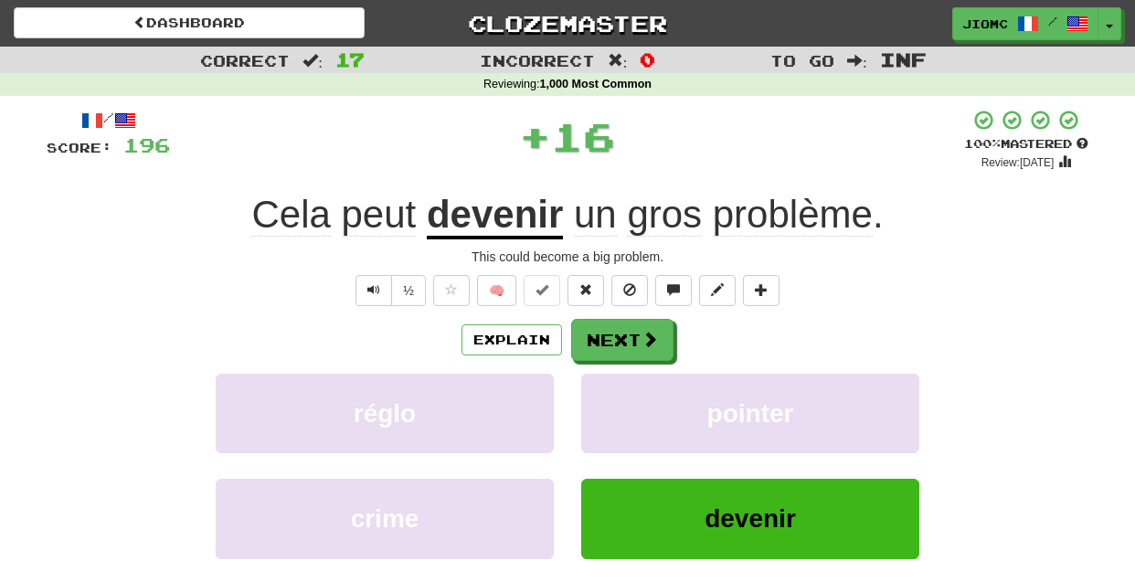
click at [596, 406] on button "pointer" at bounding box center [750, 413] width 338 height 79
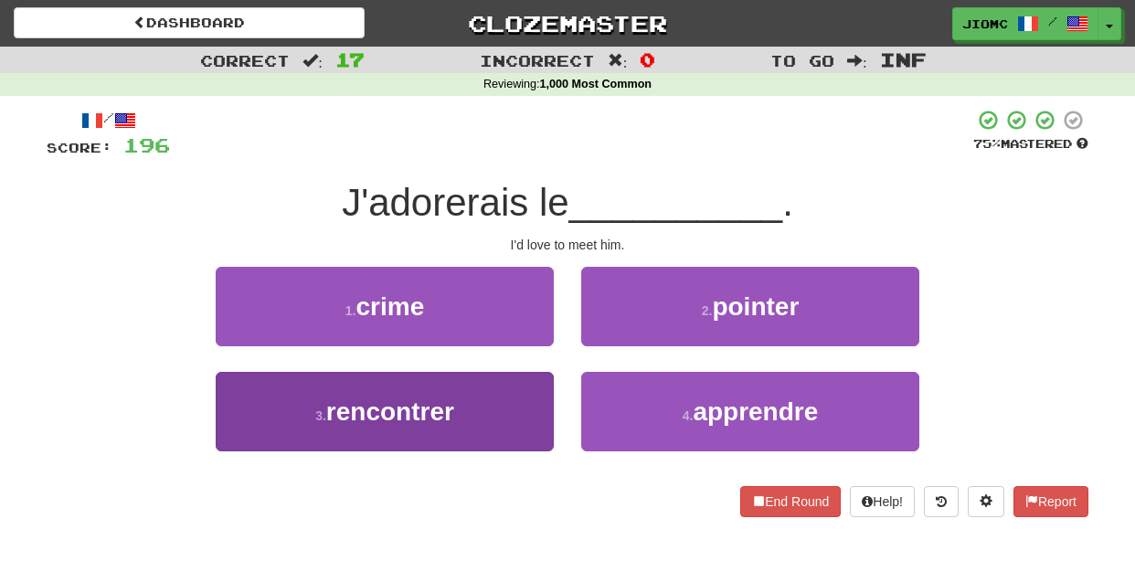
click at [543, 412] on button "3 . rencontrer" at bounding box center [385, 411] width 338 height 79
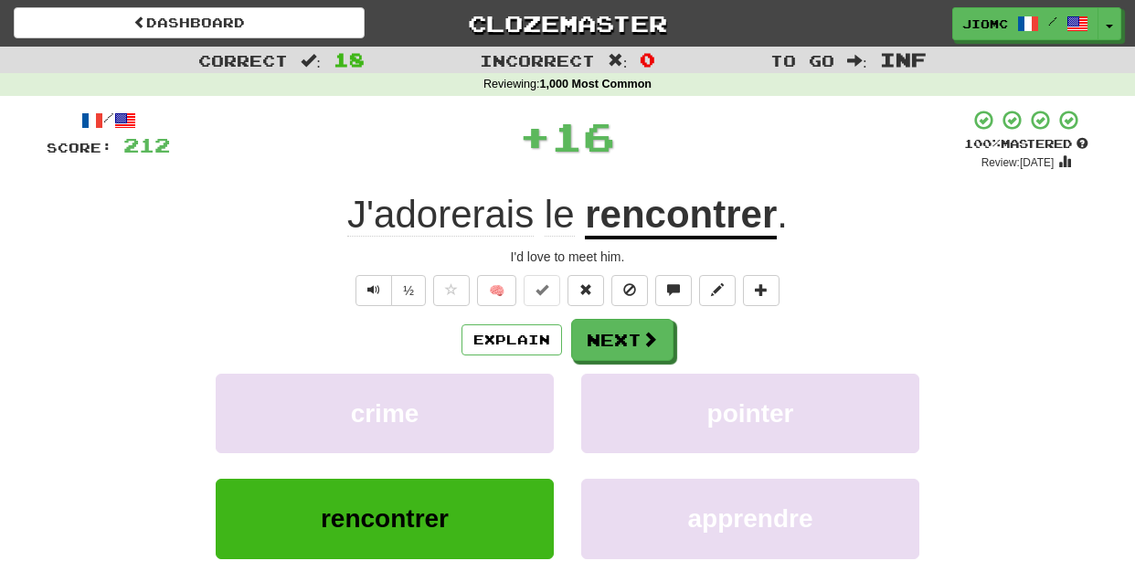
click at [543, 412] on button "crime" at bounding box center [385, 413] width 338 height 79
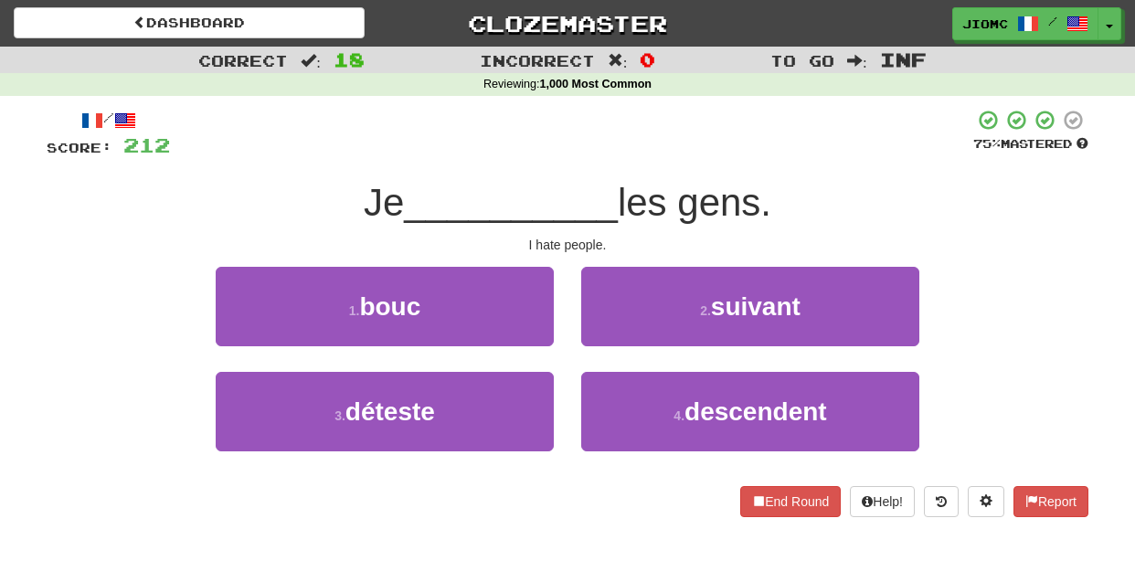
click at [543, 412] on button "3 . déteste" at bounding box center [385, 411] width 338 height 79
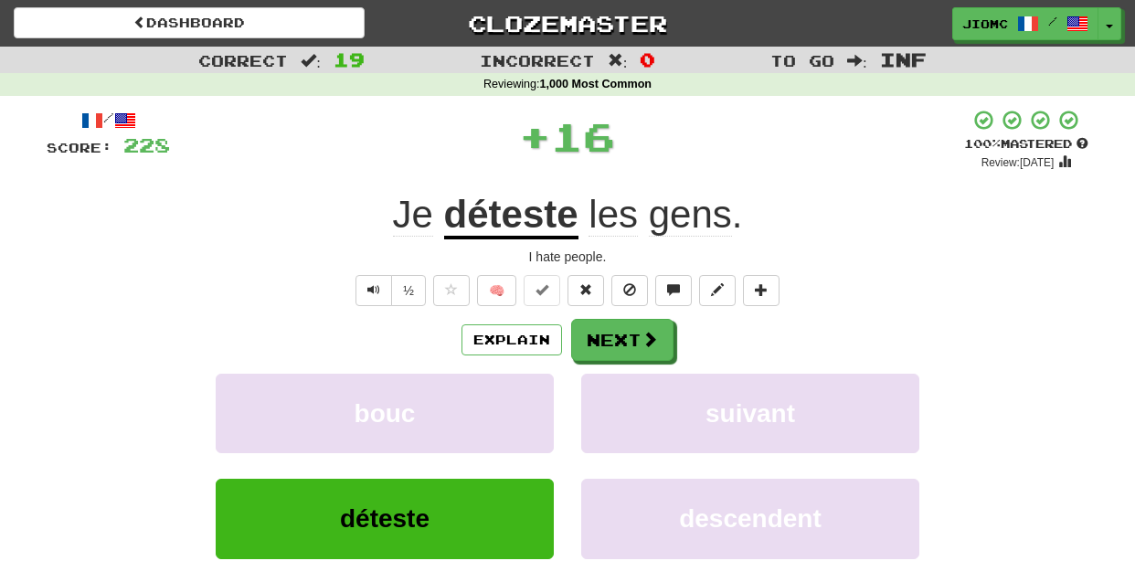
click at [543, 412] on button "bouc" at bounding box center [385, 413] width 338 height 79
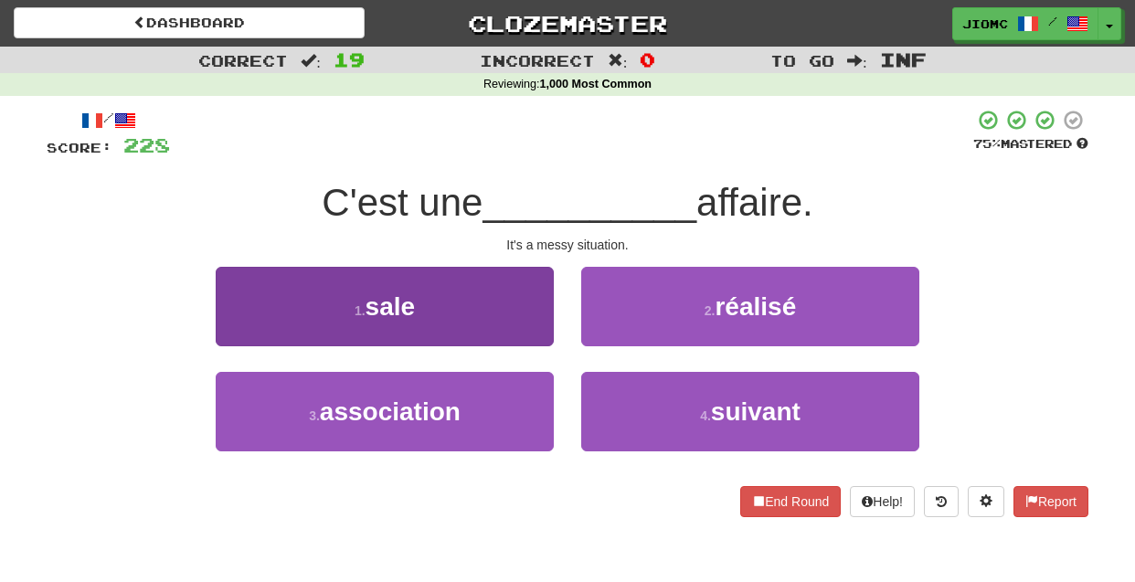
click at [534, 326] on button "1 . sale" at bounding box center [385, 306] width 338 height 79
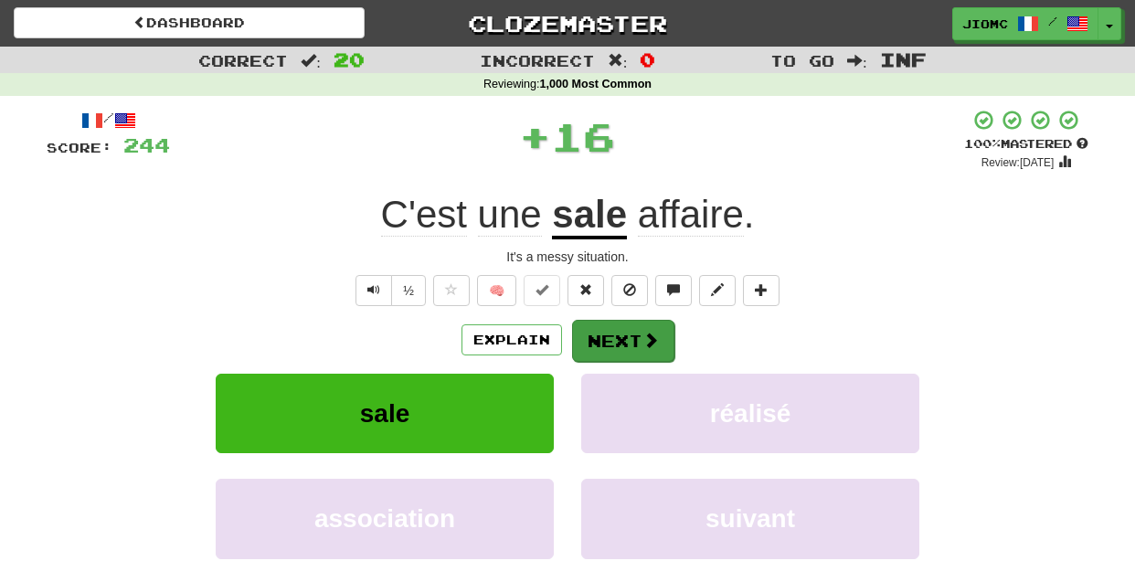
click at [615, 334] on button "Next" at bounding box center [623, 341] width 102 height 42
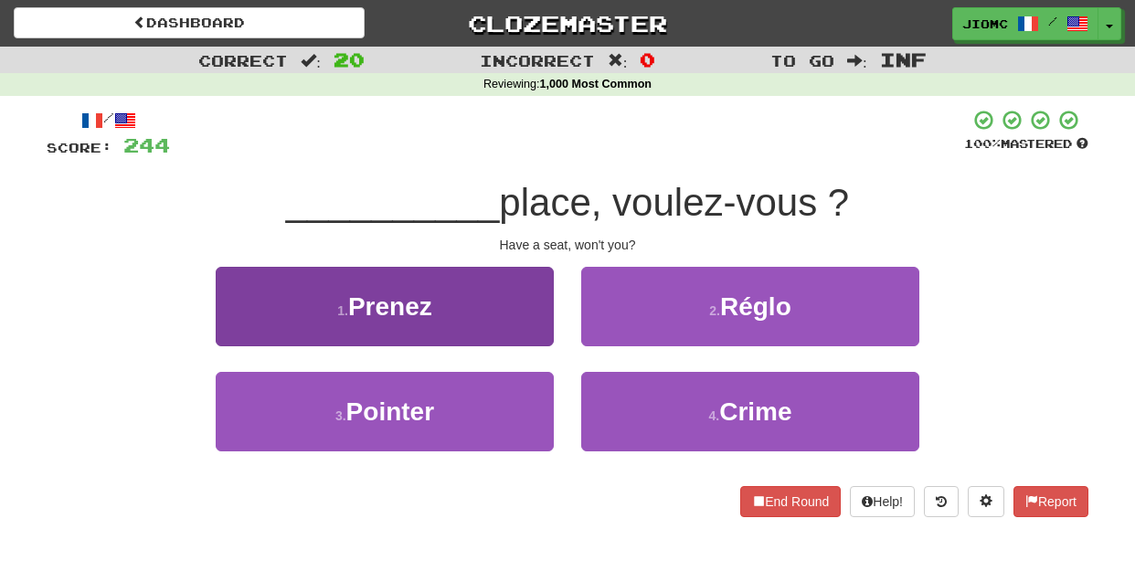
click at [537, 335] on button "1 . Prenez" at bounding box center [385, 306] width 338 height 79
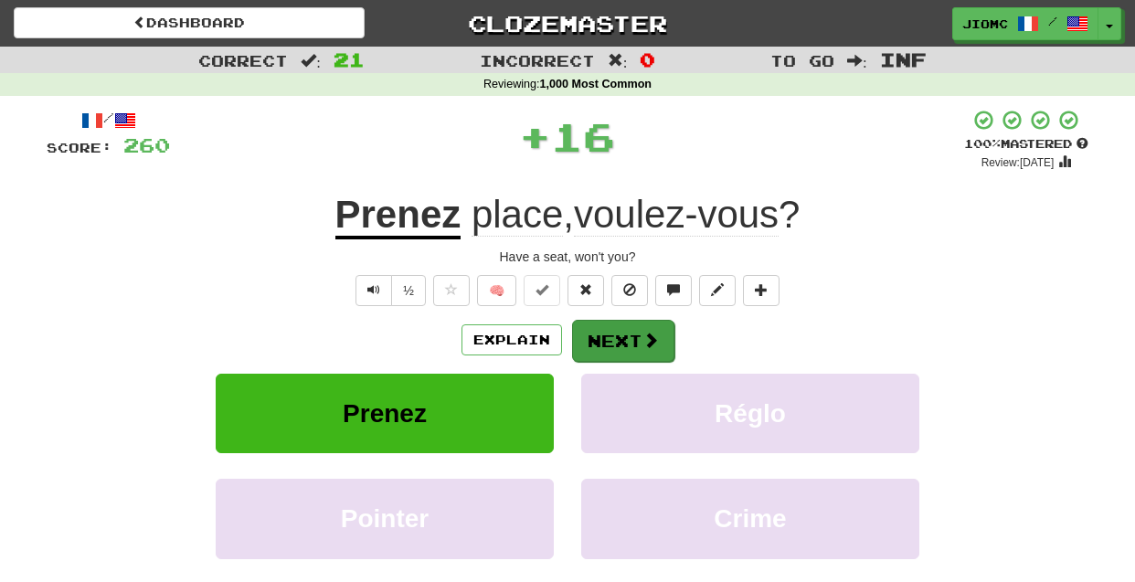
click at [587, 336] on button "Next" at bounding box center [623, 341] width 102 height 42
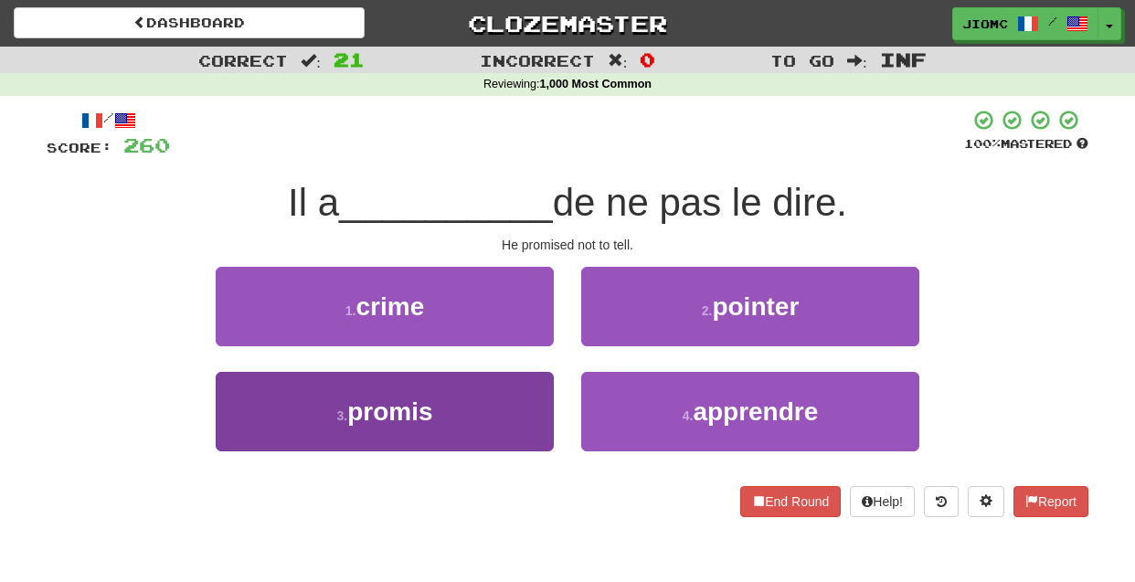
click at [517, 406] on button "3 . promis" at bounding box center [385, 411] width 338 height 79
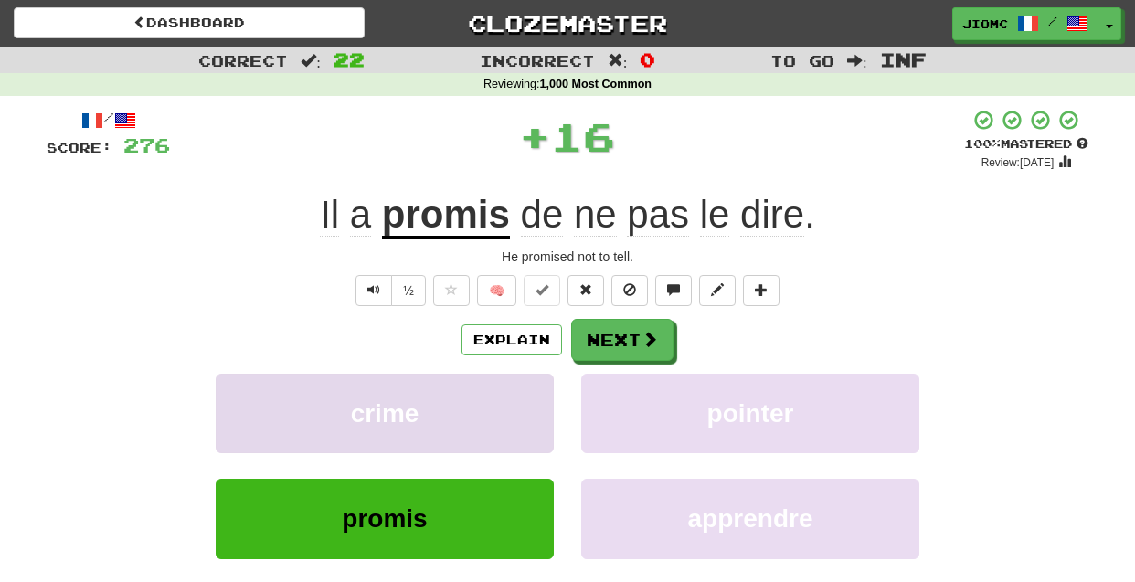
click at [519, 406] on button "crime" at bounding box center [385, 413] width 338 height 79
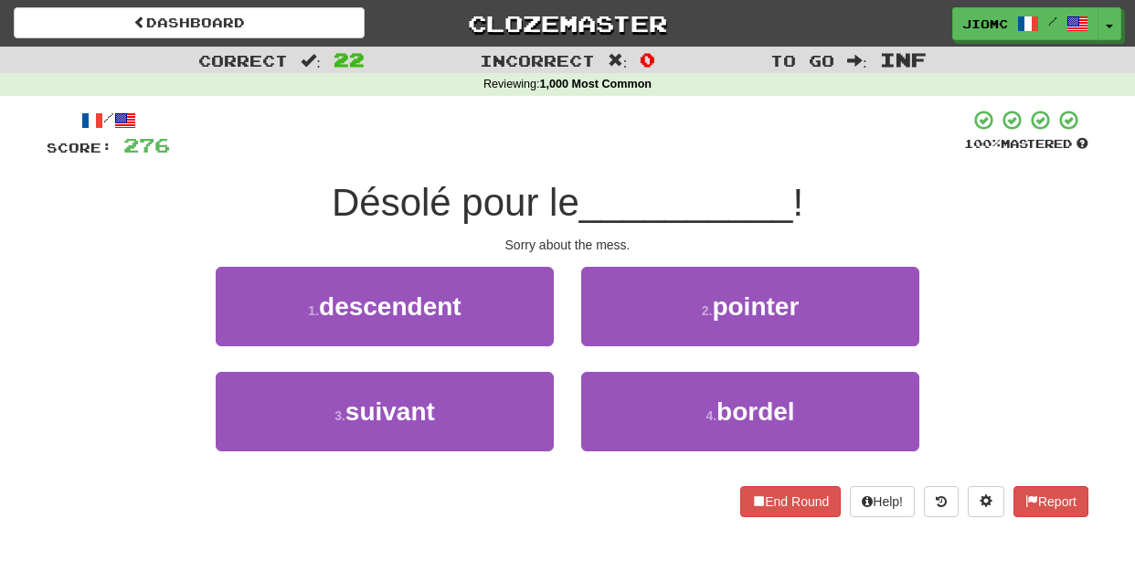
click at [580, 390] on div "4 . bordel" at bounding box center [750, 424] width 366 height 105
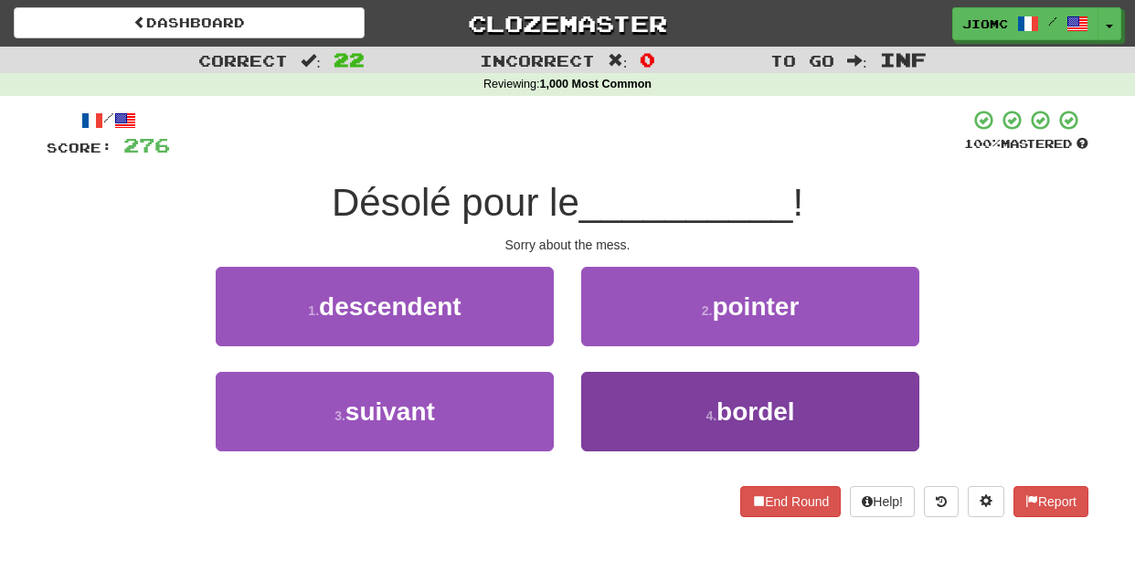
click at [592, 391] on button "4 . bordel" at bounding box center [750, 411] width 338 height 79
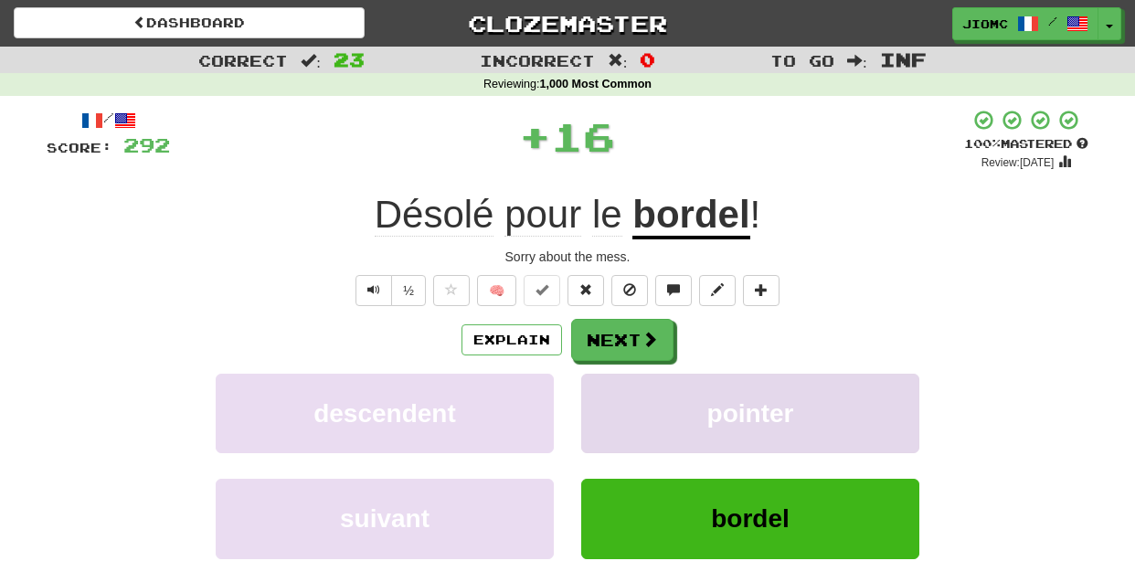
click at [593, 391] on button "pointer" at bounding box center [750, 413] width 338 height 79
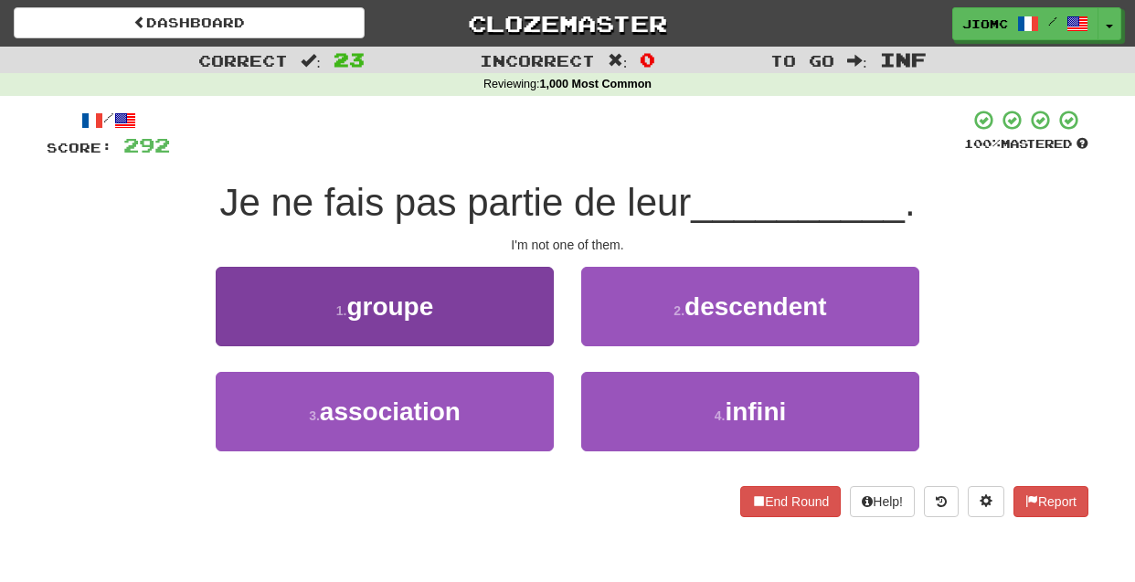
click at [514, 334] on button "1 . groupe" at bounding box center [385, 306] width 338 height 79
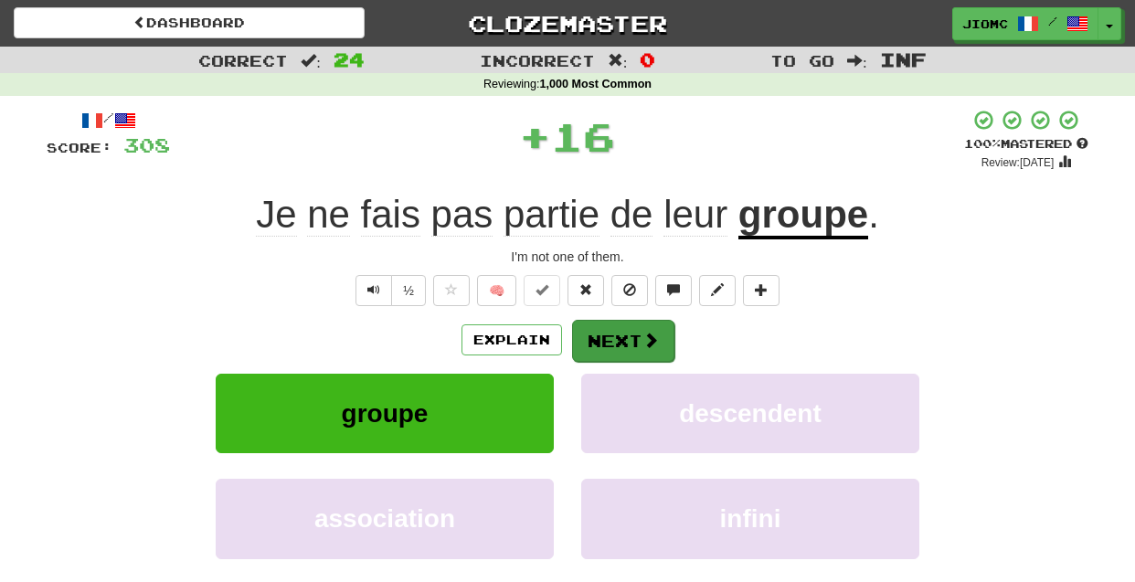
click at [580, 342] on button "Next" at bounding box center [623, 341] width 102 height 42
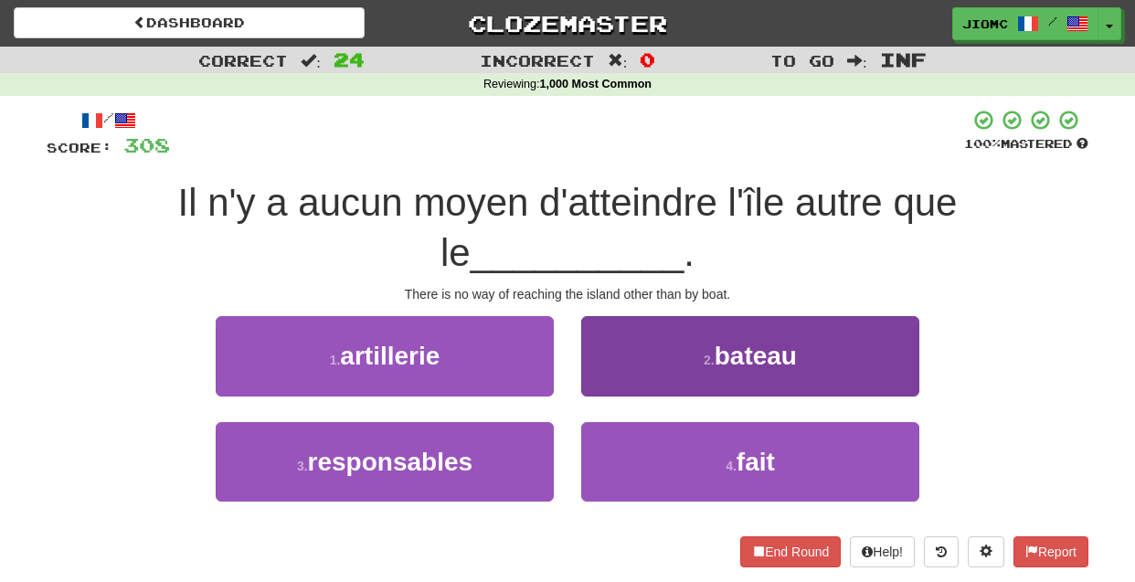
click at [622, 379] on button "2 . bateau" at bounding box center [750, 355] width 338 height 79
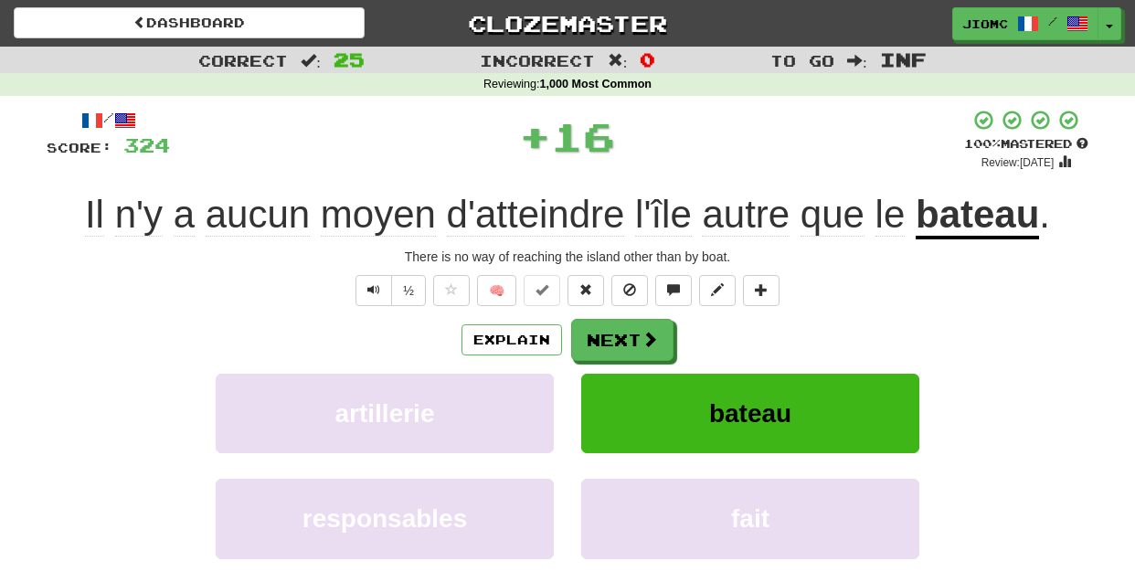
click at [622, 379] on button "bateau" at bounding box center [750, 413] width 338 height 79
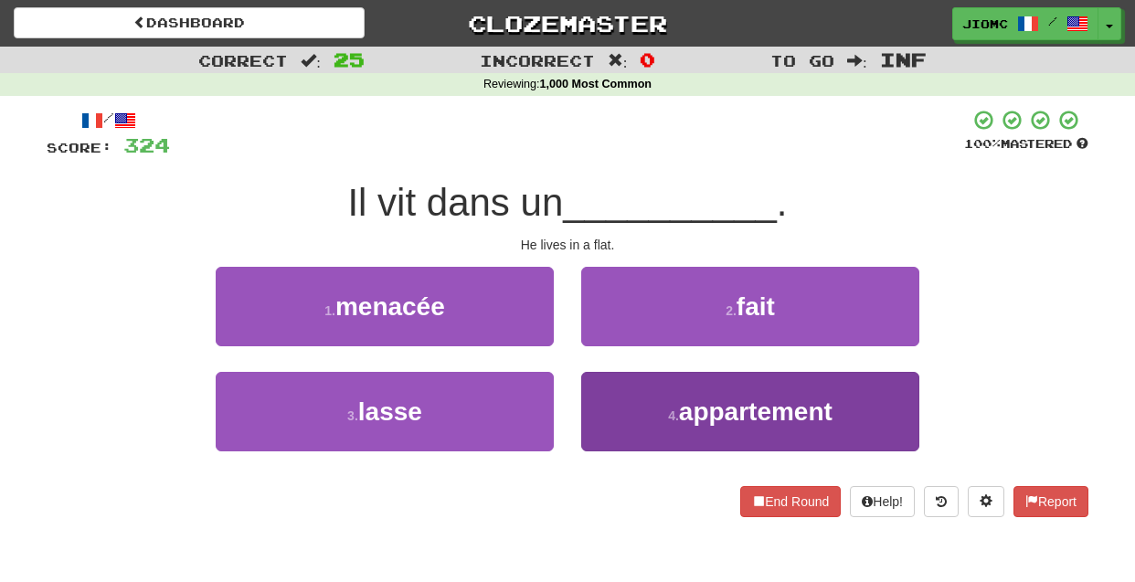
click at [607, 389] on button "4 . appartement" at bounding box center [750, 411] width 338 height 79
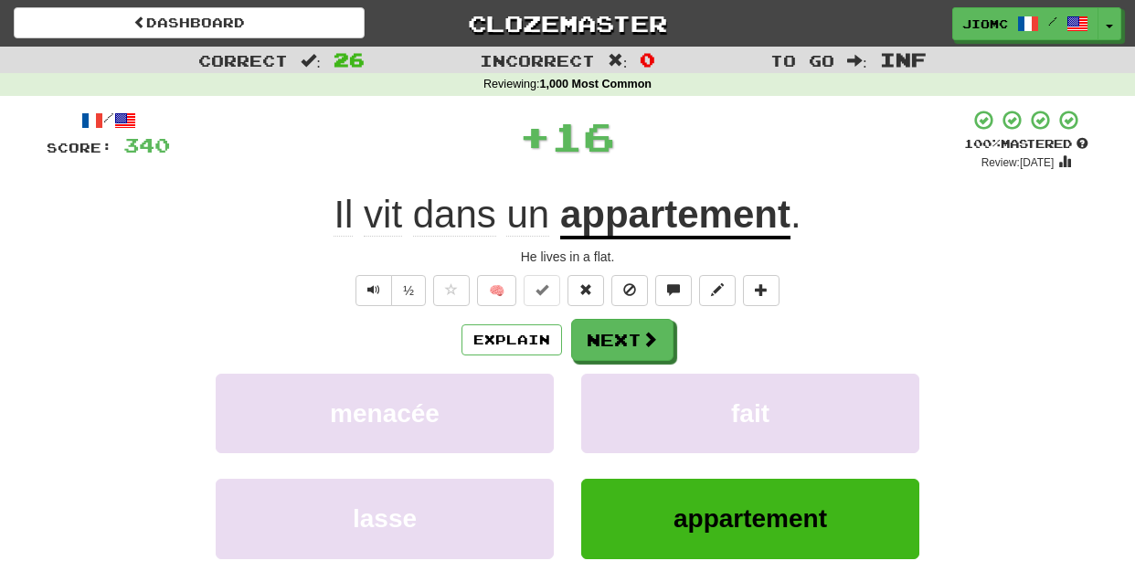
click at [607, 389] on button "fait" at bounding box center [750, 413] width 338 height 79
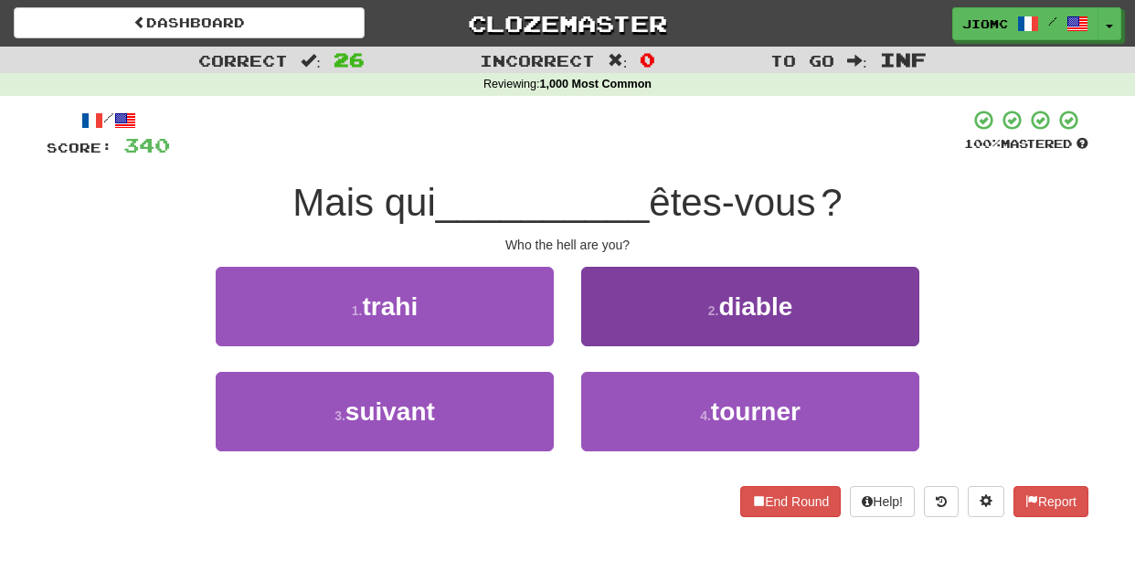
click at [599, 330] on button "2 . diable" at bounding box center [750, 306] width 338 height 79
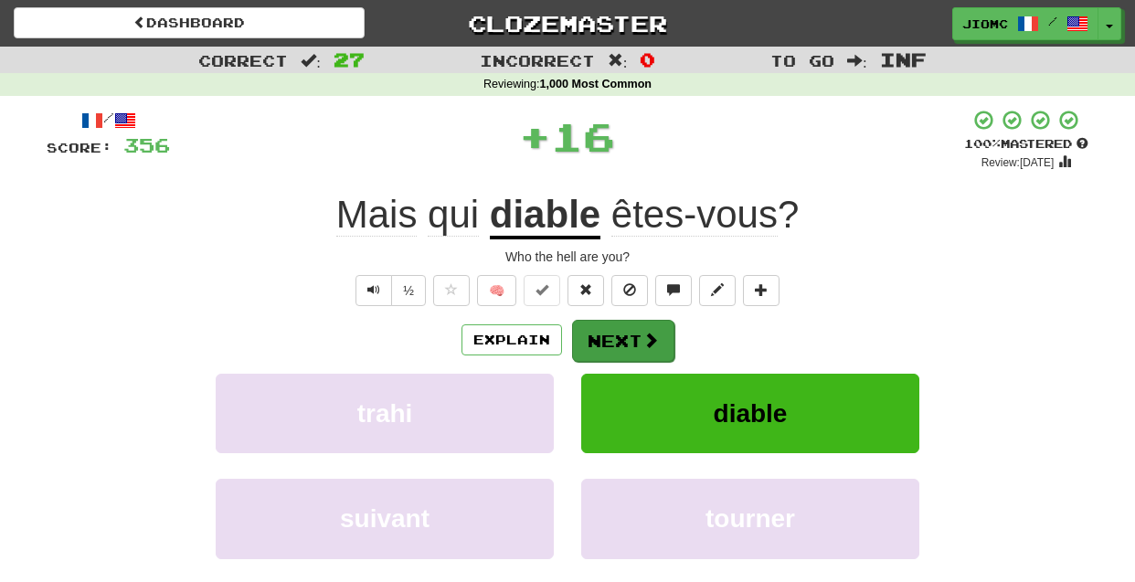
click at [599, 331] on button "Next" at bounding box center [623, 341] width 102 height 42
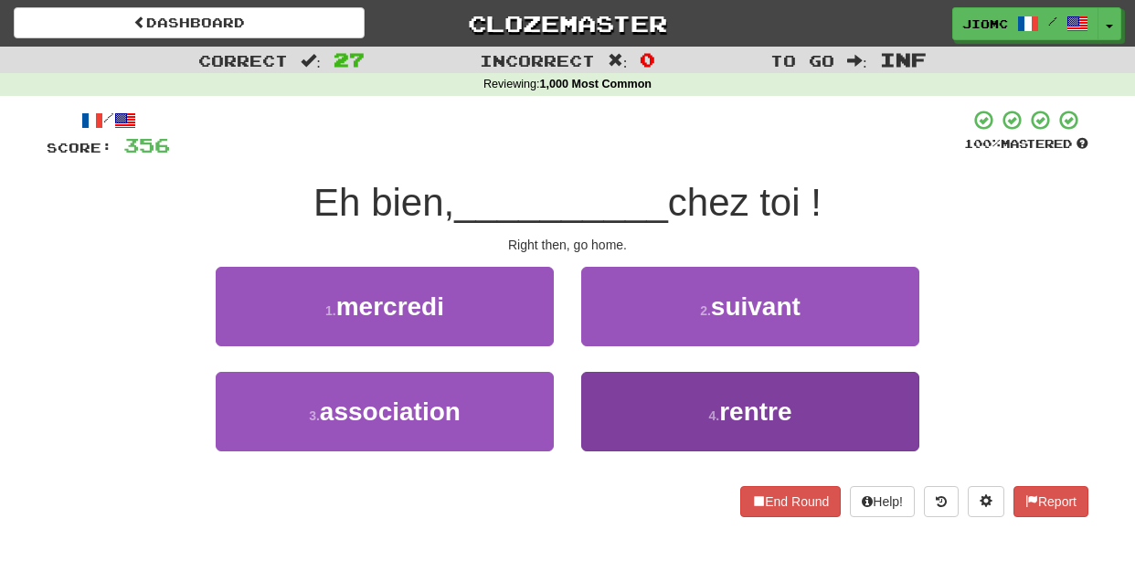
click at [620, 394] on button "4 . rentre" at bounding box center [750, 411] width 338 height 79
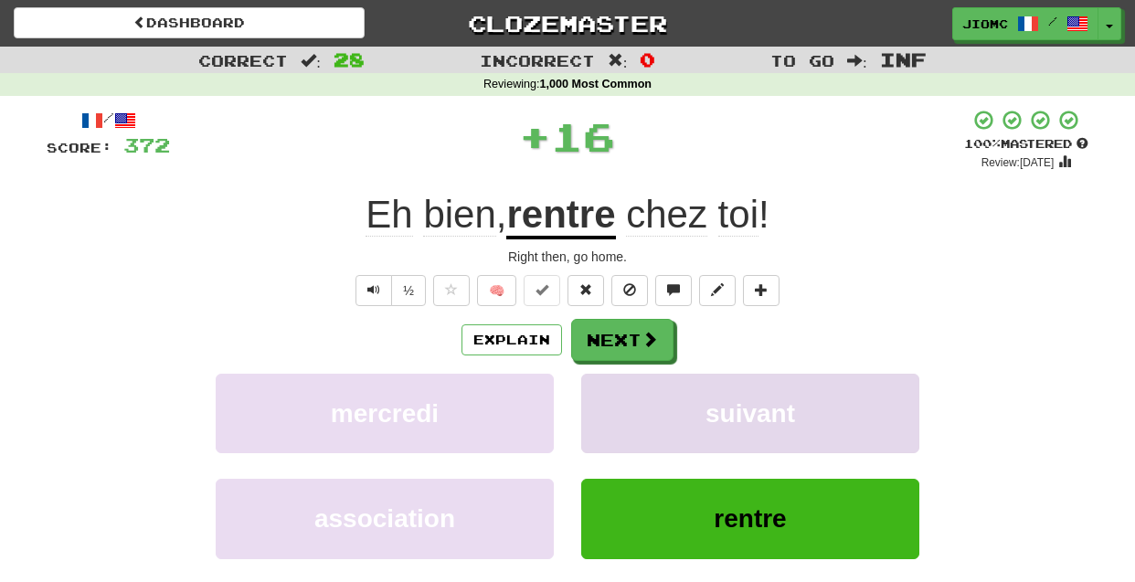
click at [620, 393] on button "suivant" at bounding box center [750, 413] width 338 height 79
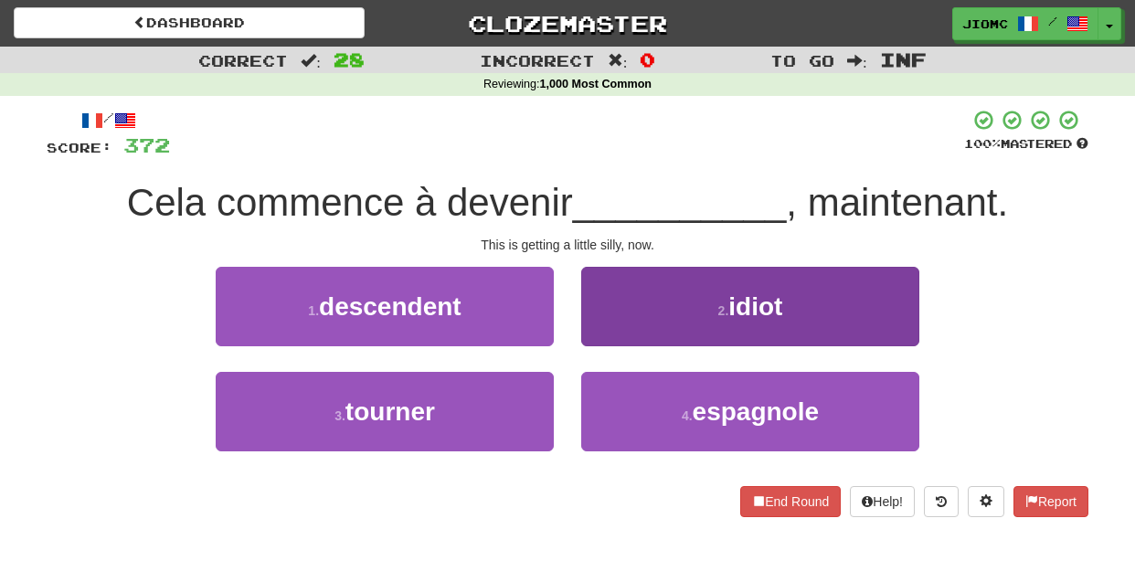
click at [594, 346] on button "2 . idiot" at bounding box center [750, 306] width 338 height 79
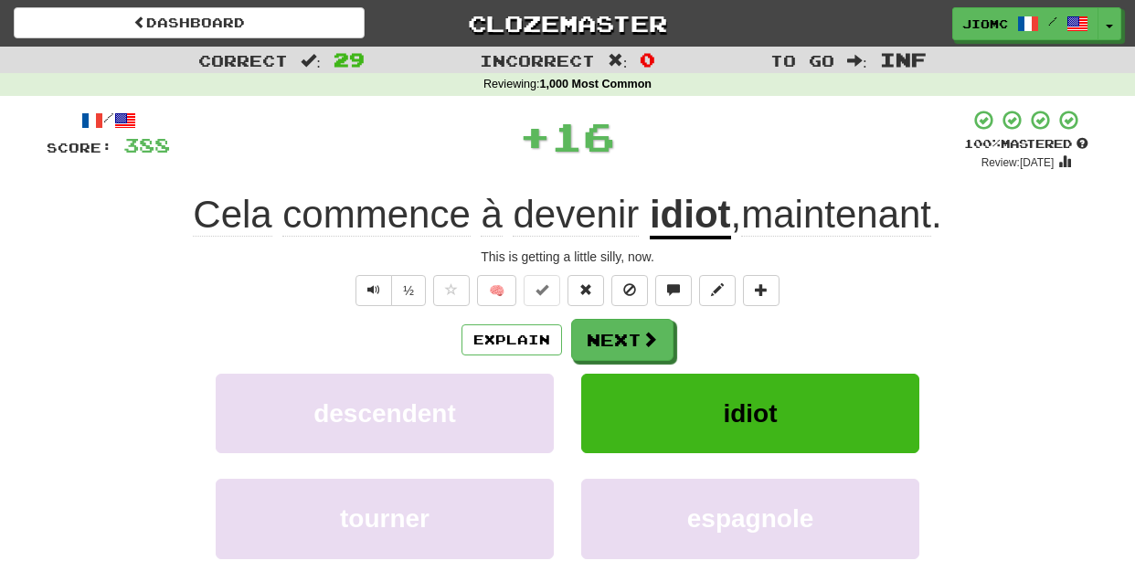
click at [594, 346] on button "Next" at bounding box center [622, 340] width 102 height 42
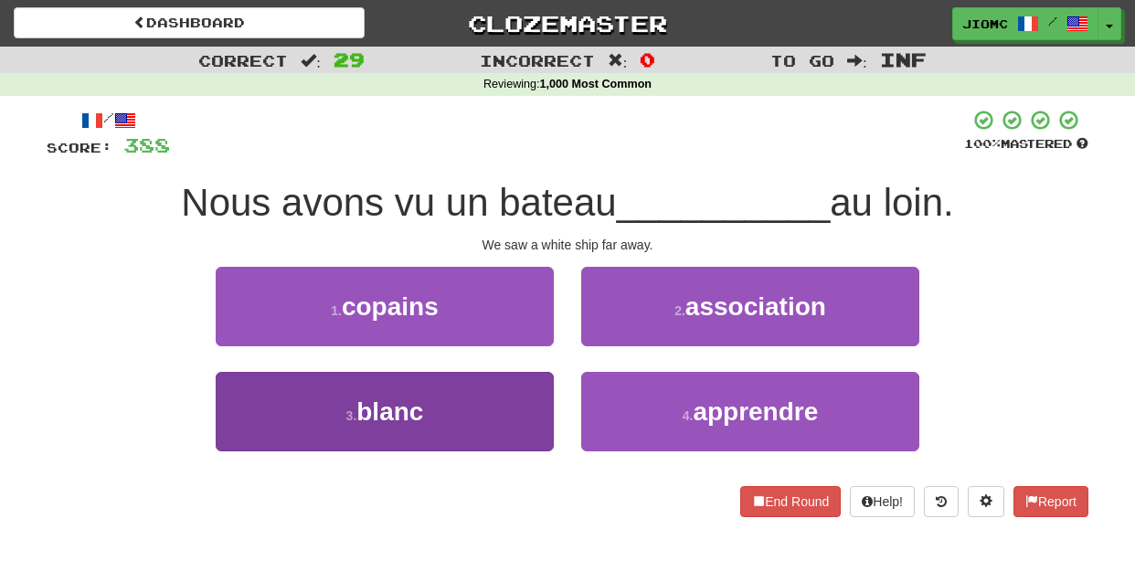
click at [544, 389] on button "3 . blanc" at bounding box center [385, 411] width 338 height 79
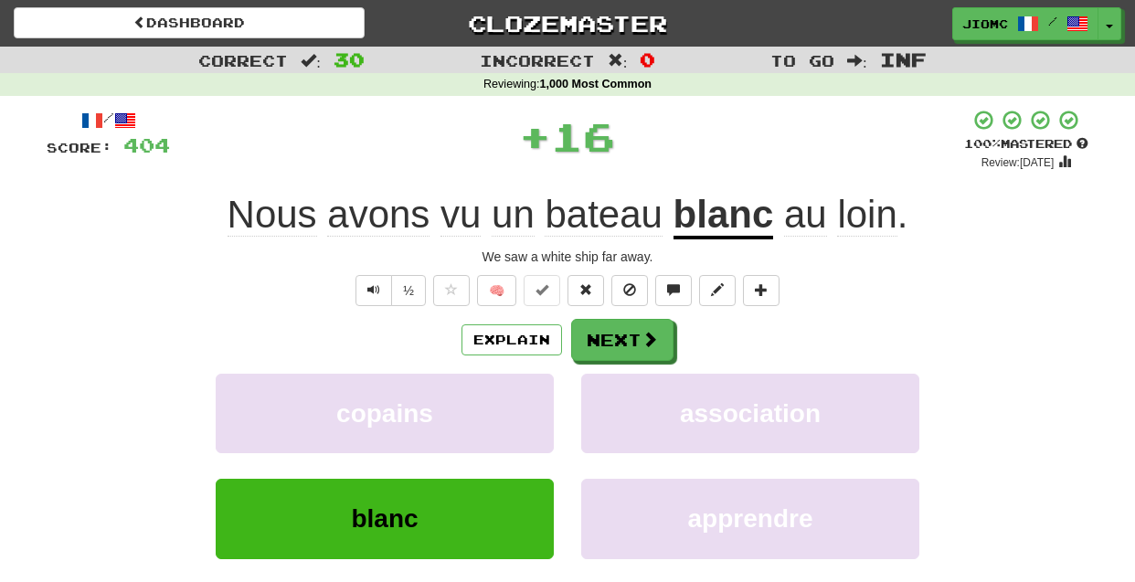
click at [544, 389] on button "copains" at bounding box center [385, 413] width 338 height 79
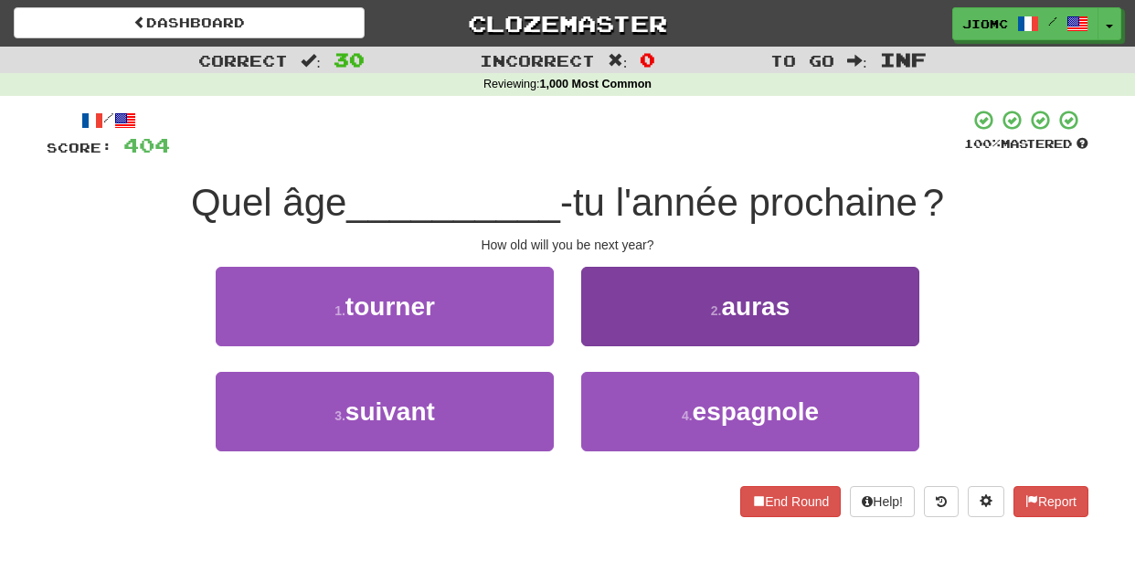
click at [598, 341] on button "2 . auras" at bounding box center [750, 306] width 338 height 79
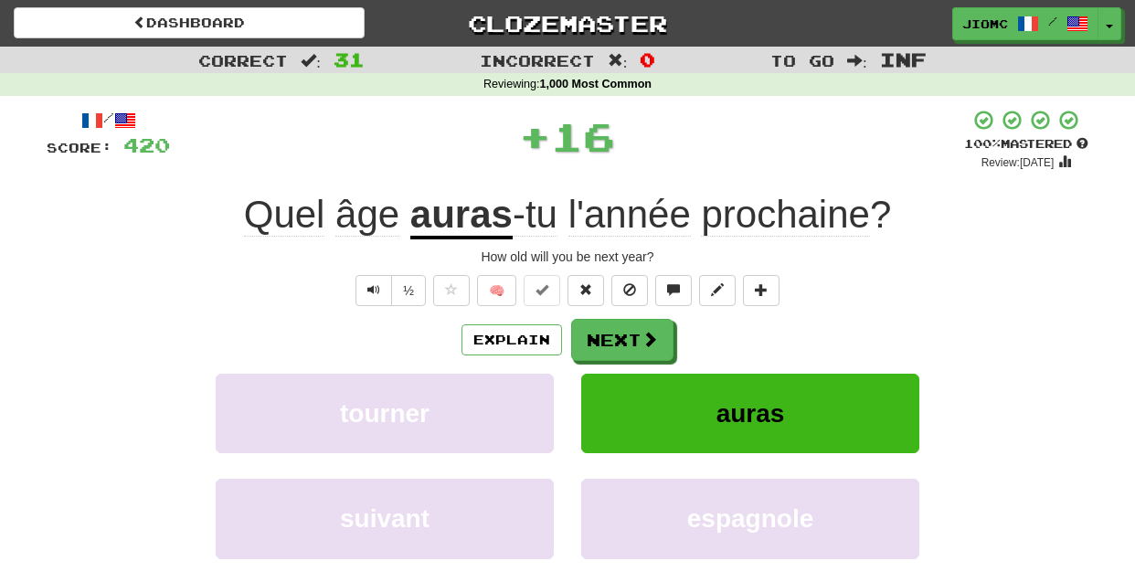
click at [598, 341] on button "Next" at bounding box center [622, 340] width 102 height 42
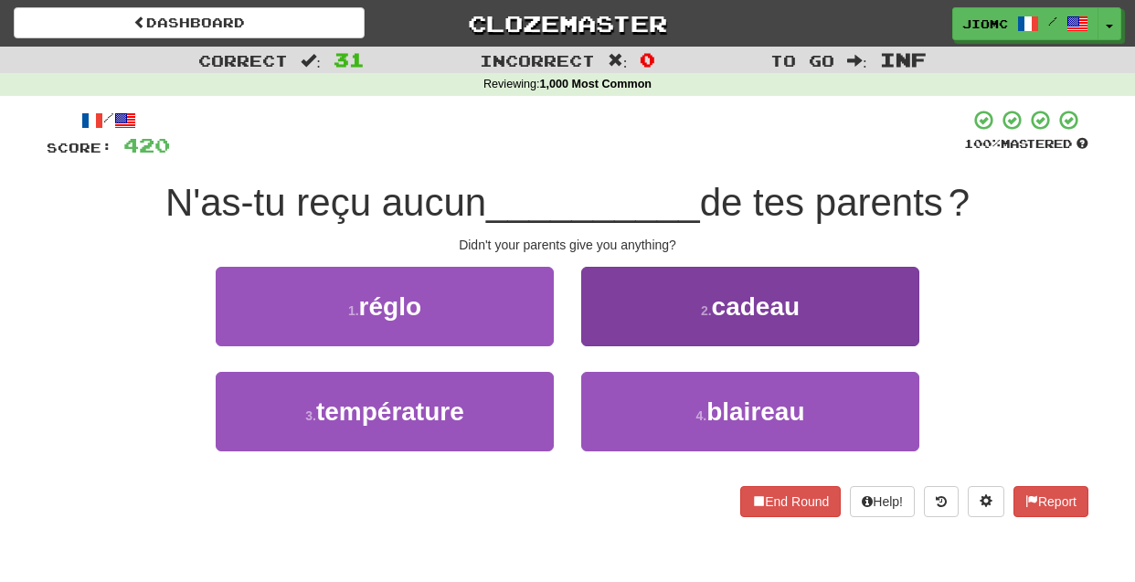
click at [599, 341] on button "2 . cadeau" at bounding box center [750, 306] width 338 height 79
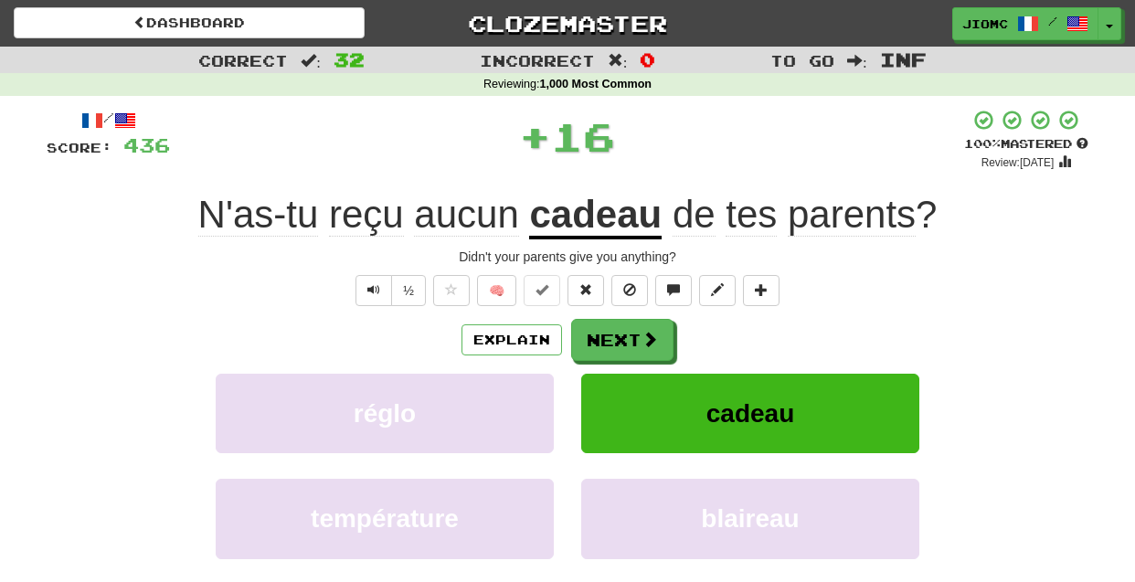
click at [599, 341] on button "Next" at bounding box center [622, 340] width 102 height 42
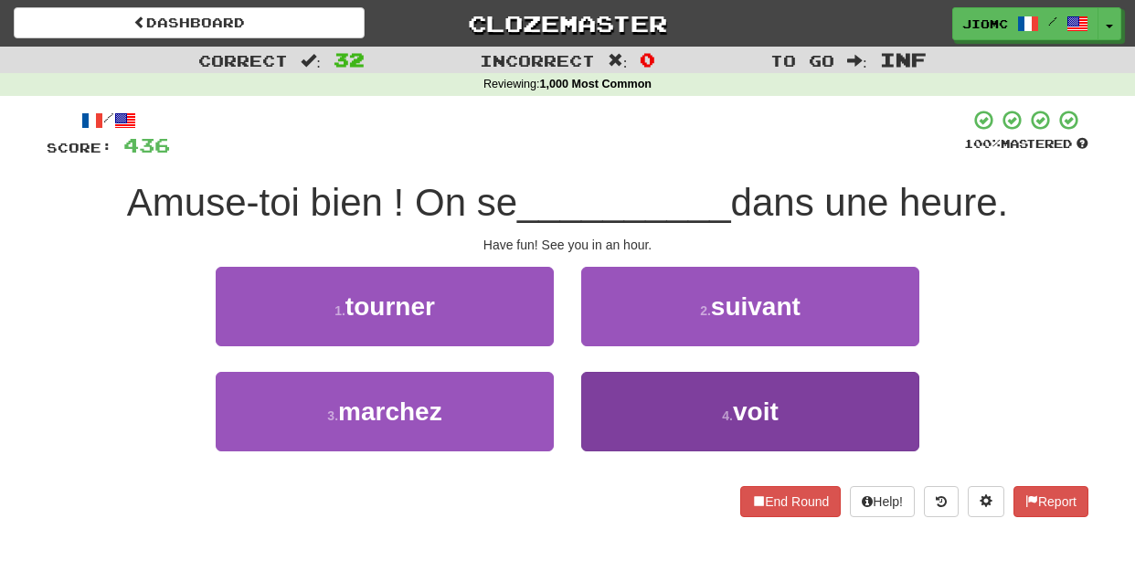
click at [613, 392] on button "4 . voit" at bounding box center [750, 411] width 338 height 79
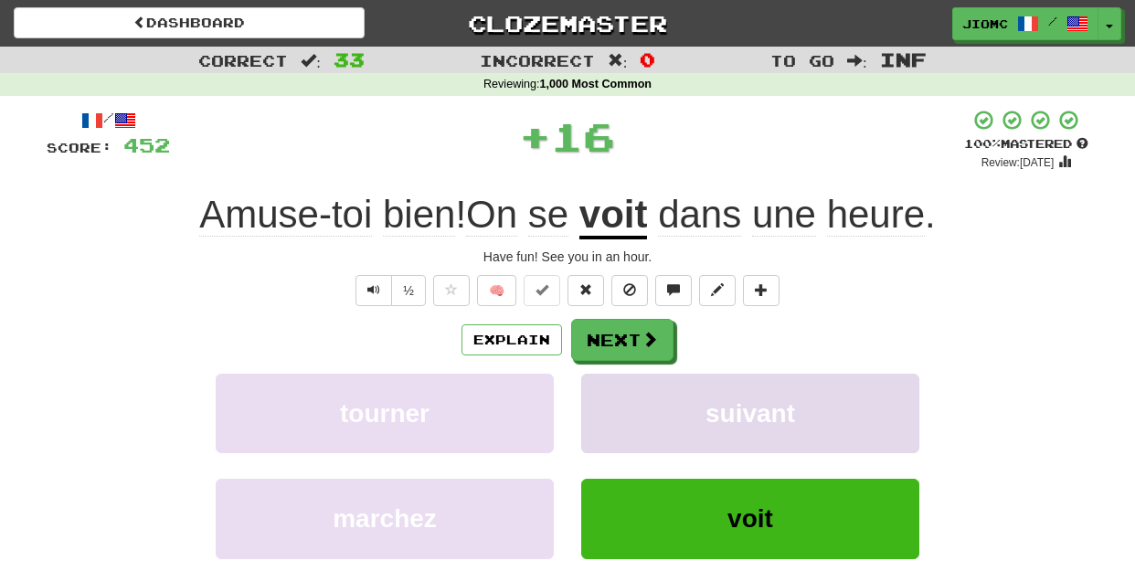
click at [613, 393] on button "suivant" at bounding box center [750, 413] width 338 height 79
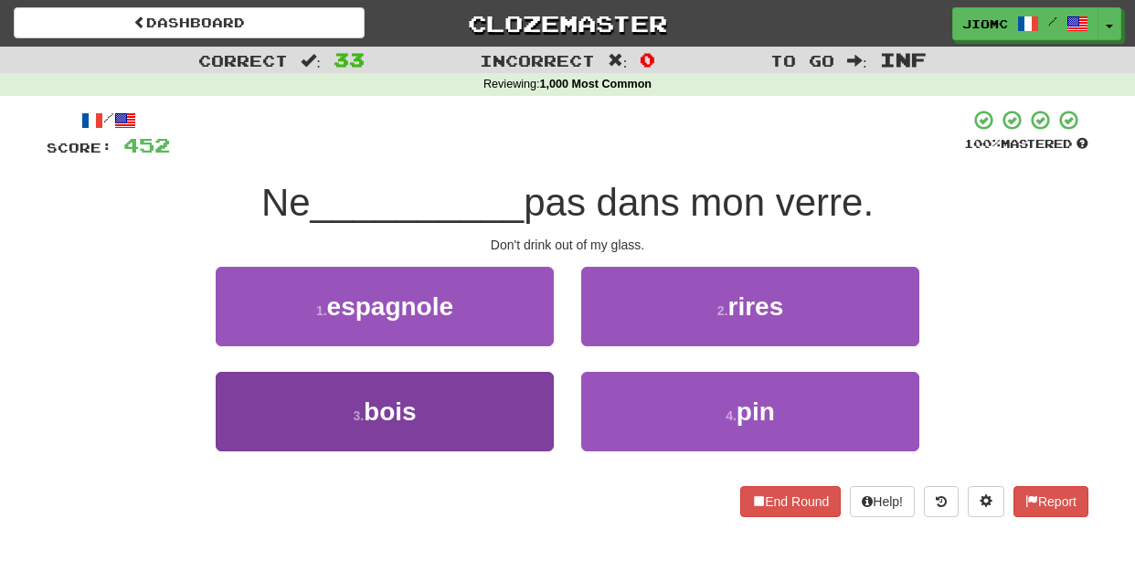
click at [539, 408] on button "3 . bois" at bounding box center [385, 411] width 338 height 79
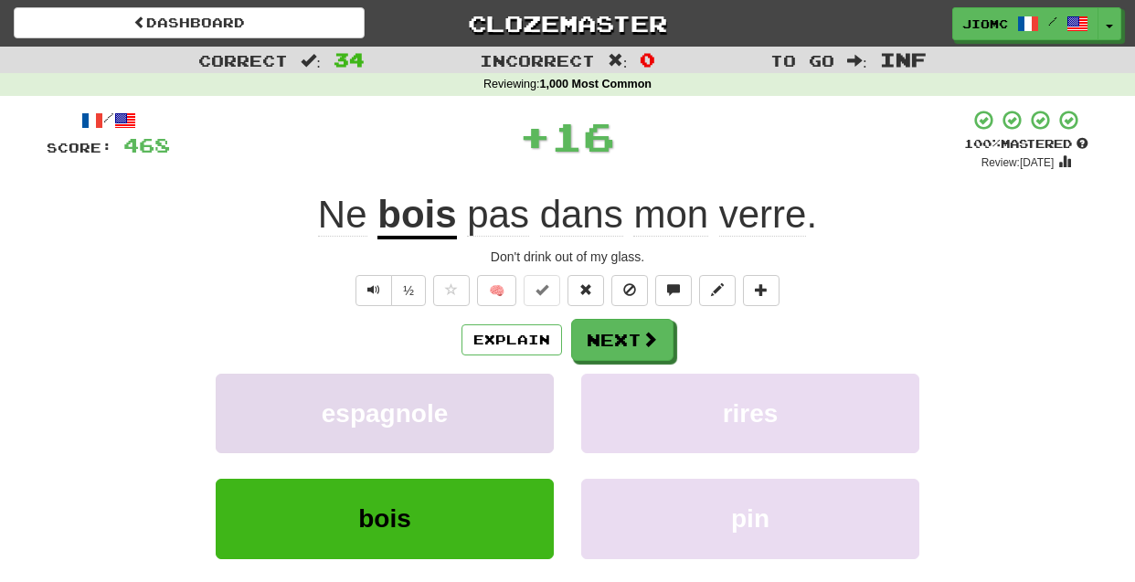
click at [538, 404] on button "espagnole" at bounding box center [385, 413] width 338 height 79
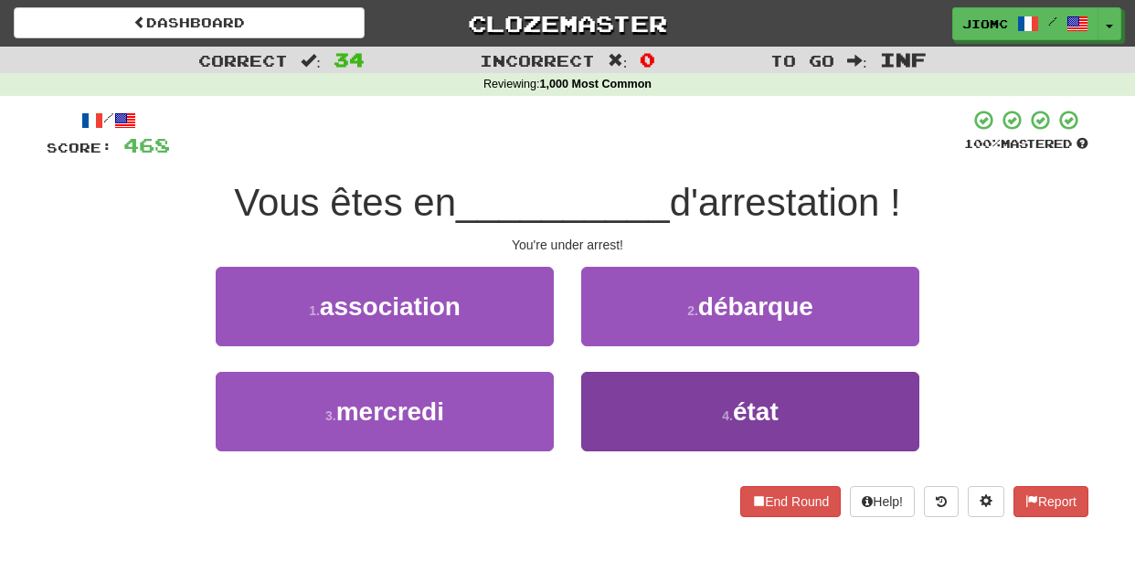
click at [622, 388] on button "4 . état" at bounding box center [750, 411] width 338 height 79
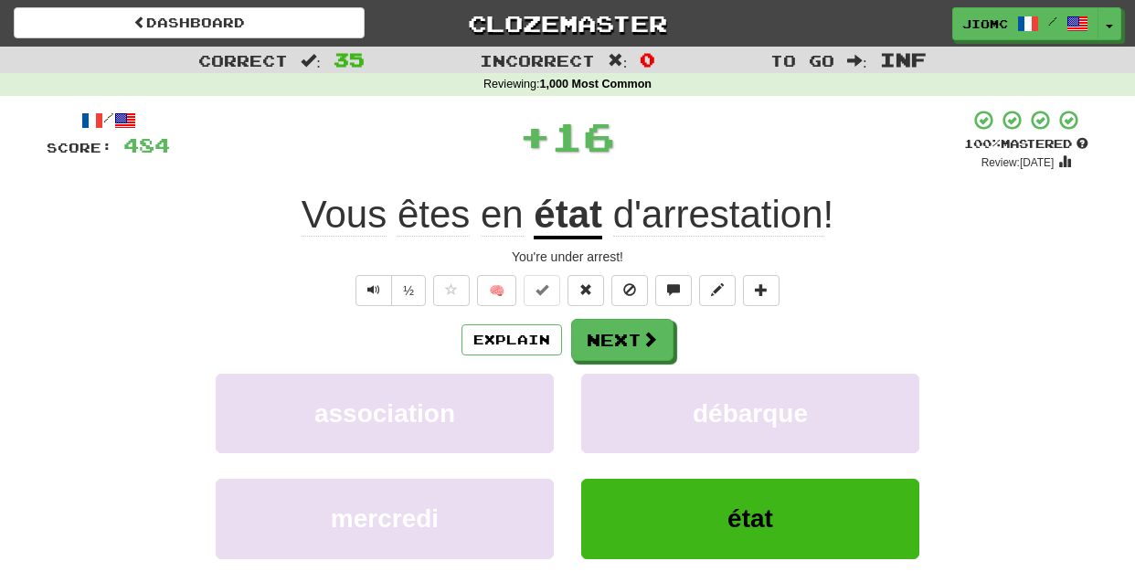
click at [622, 388] on button "débarque" at bounding box center [750, 413] width 338 height 79
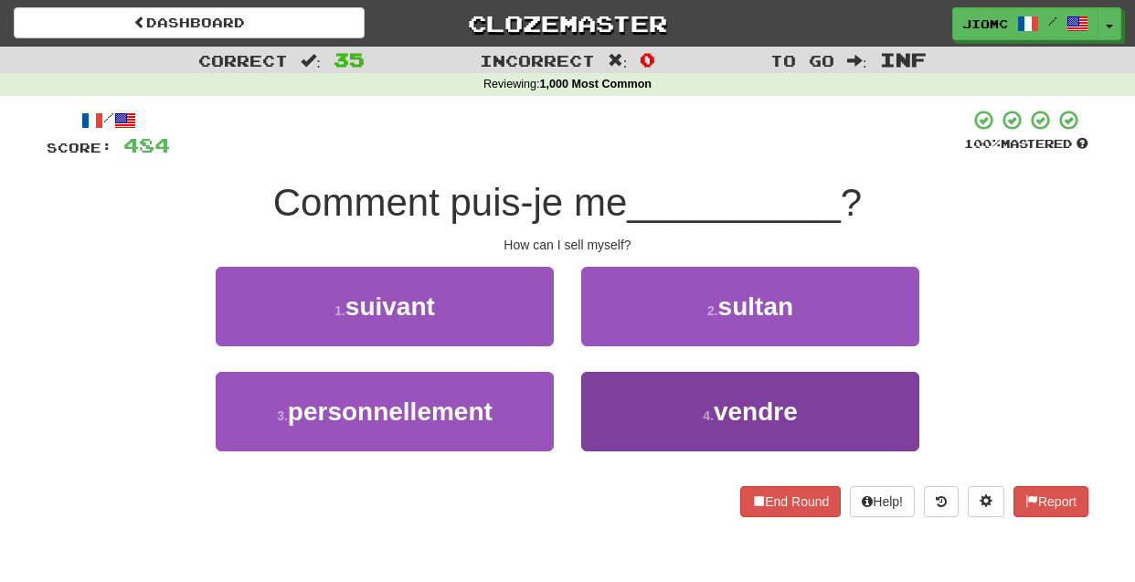
click at [602, 397] on button "4 . vendre" at bounding box center [750, 411] width 338 height 79
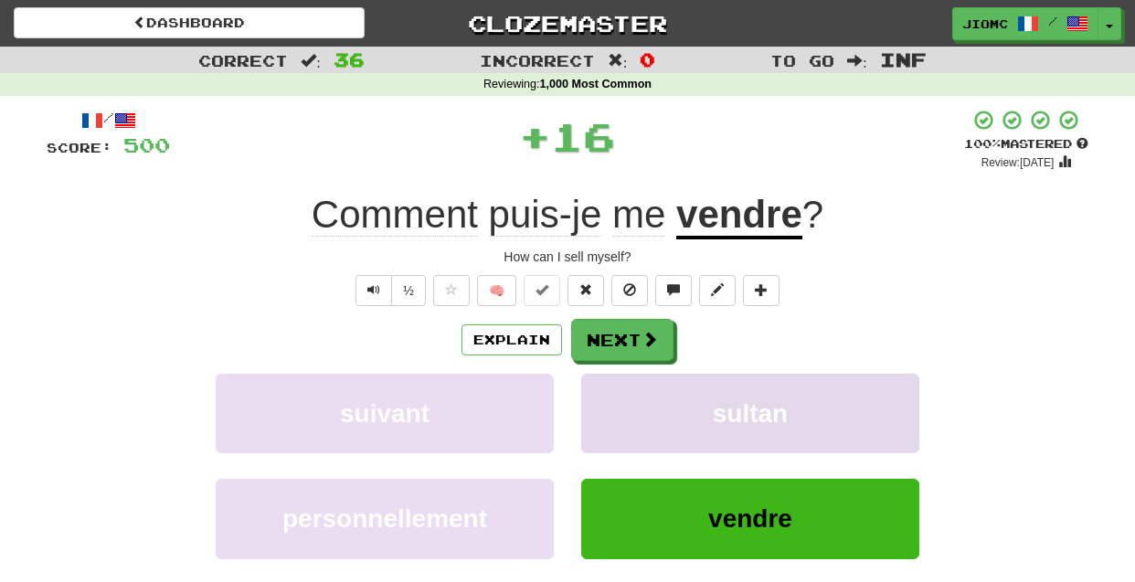
click at [602, 396] on button "sultan" at bounding box center [750, 413] width 338 height 79
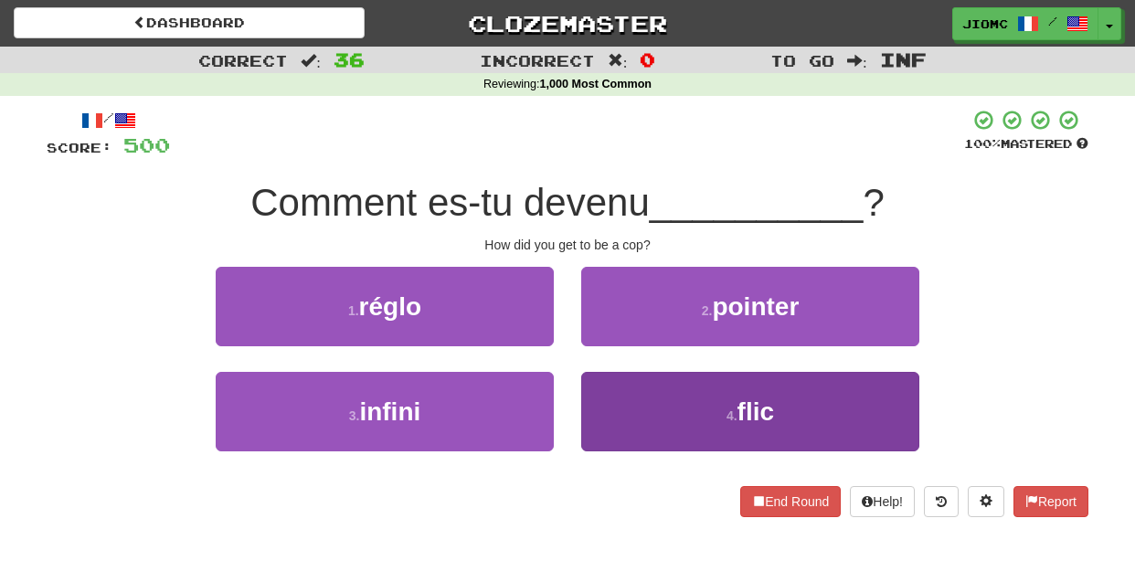
click at [601, 396] on button "4 . flic" at bounding box center [750, 411] width 338 height 79
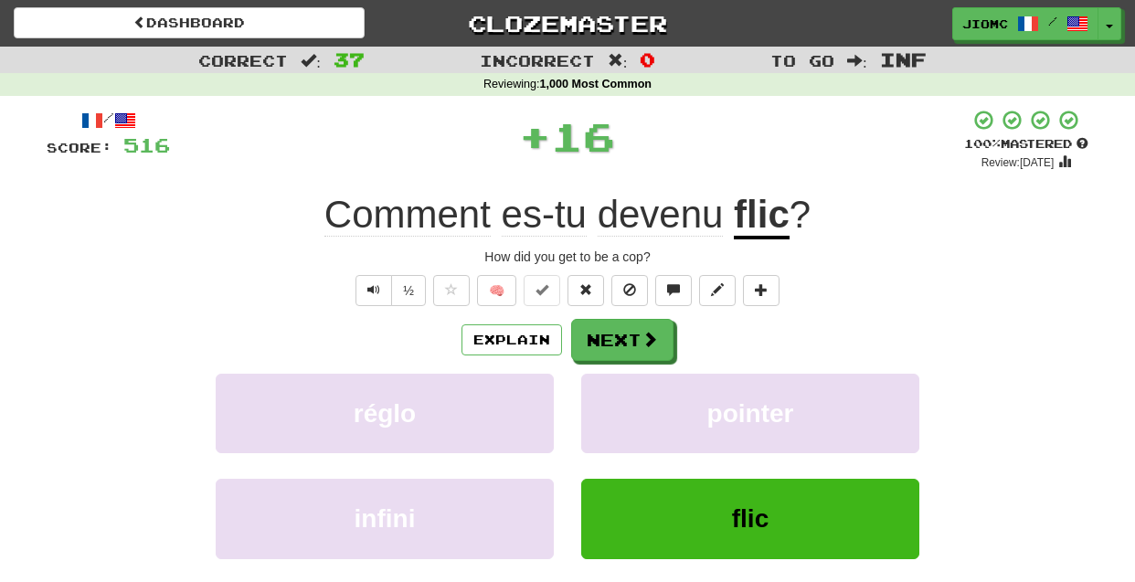
click at [601, 396] on button "pointer" at bounding box center [750, 413] width 338 height 79
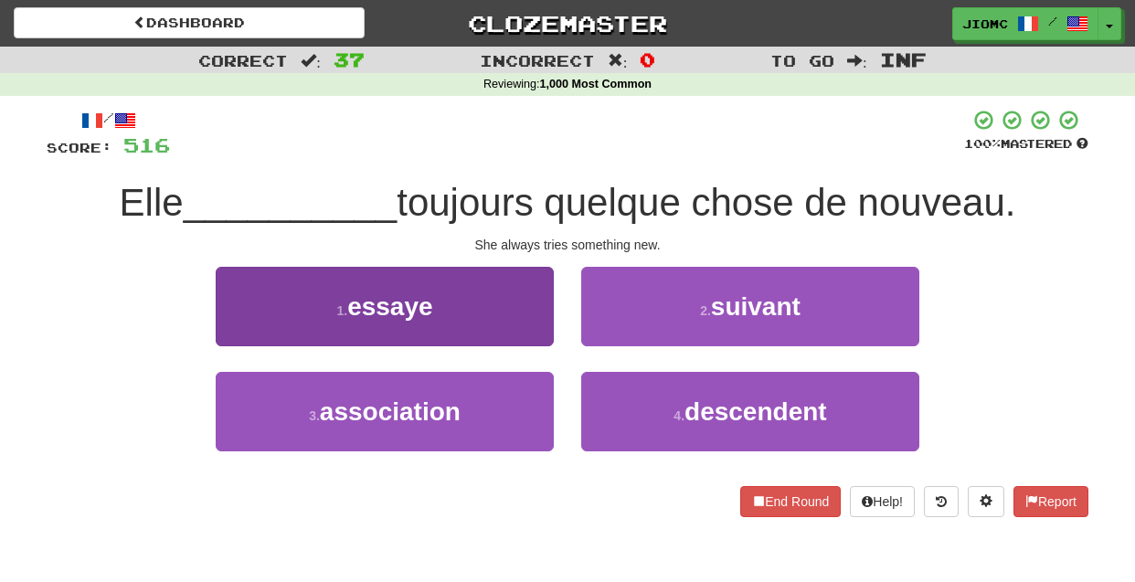
click at [532, 336] on button "1 . essaye" at bounding box center [385, 306] width 338 height 79
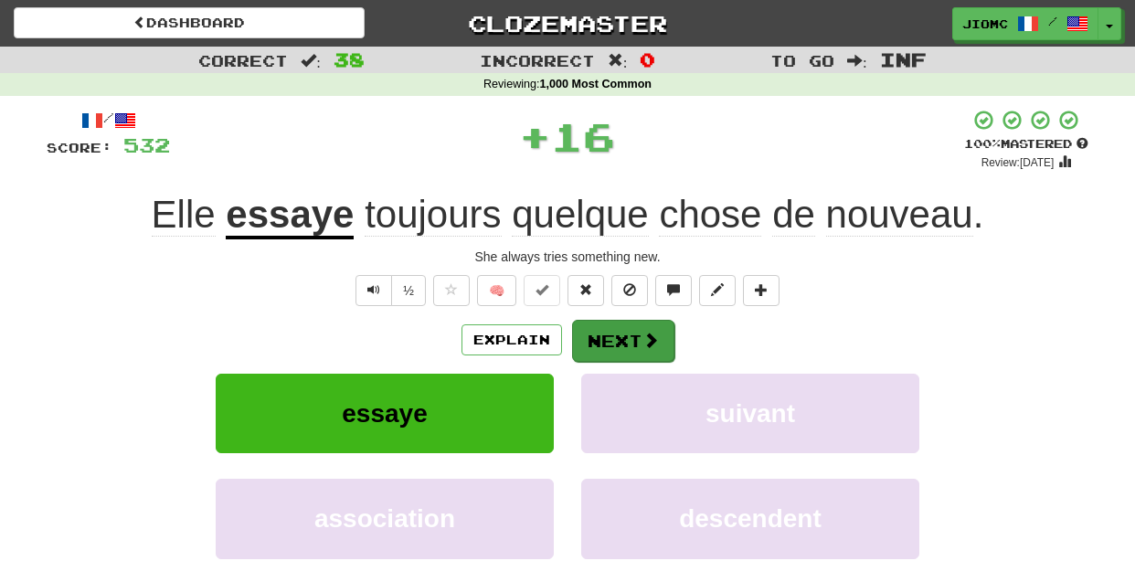
click at [601, 347] on button "Next" at bounding box center [623, 341] width 102 height 42
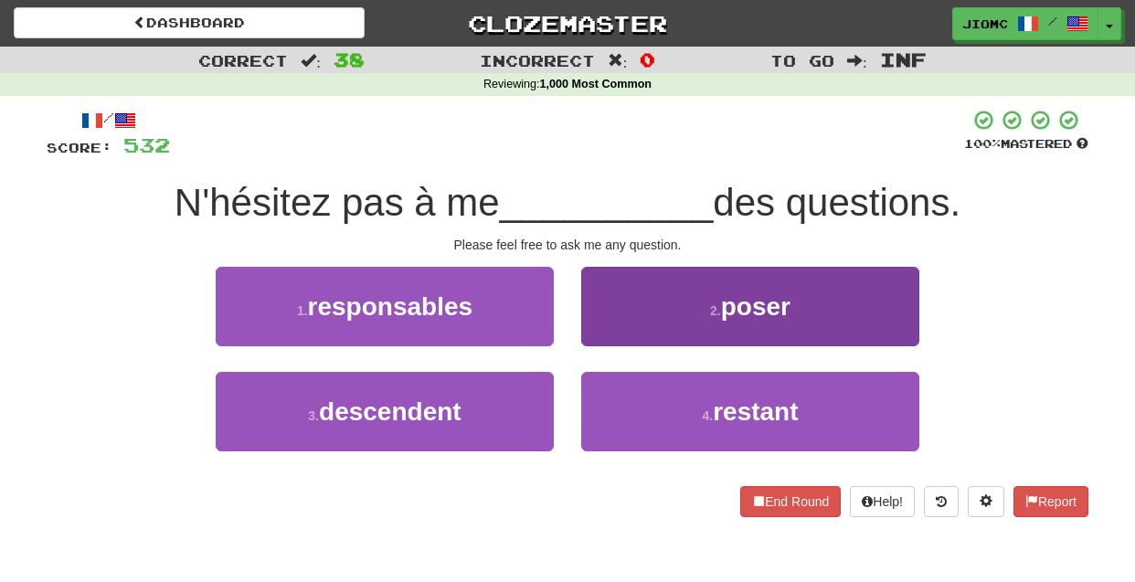
click at [594, 340] on button "2 . poser" at bounding box center [750, 306] width 338 height 79
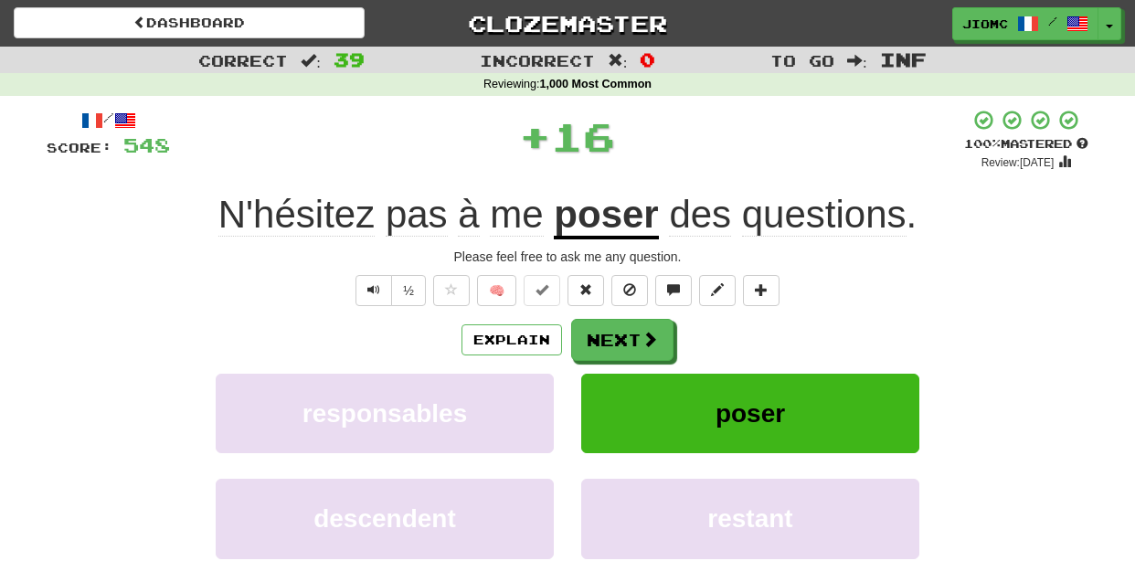
click at [594, 339] on button "Next" at bounding box center [622, 340] width 102 height 42
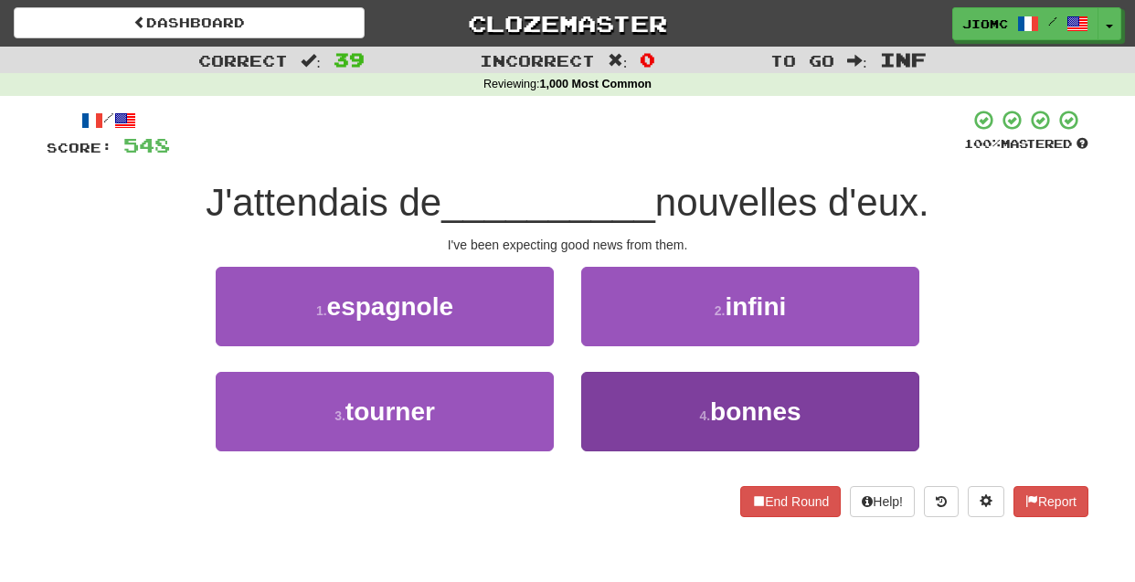
click at [599, 380] on button "4 . bonnes" at bounding box center [750, 411] width 338 height 79
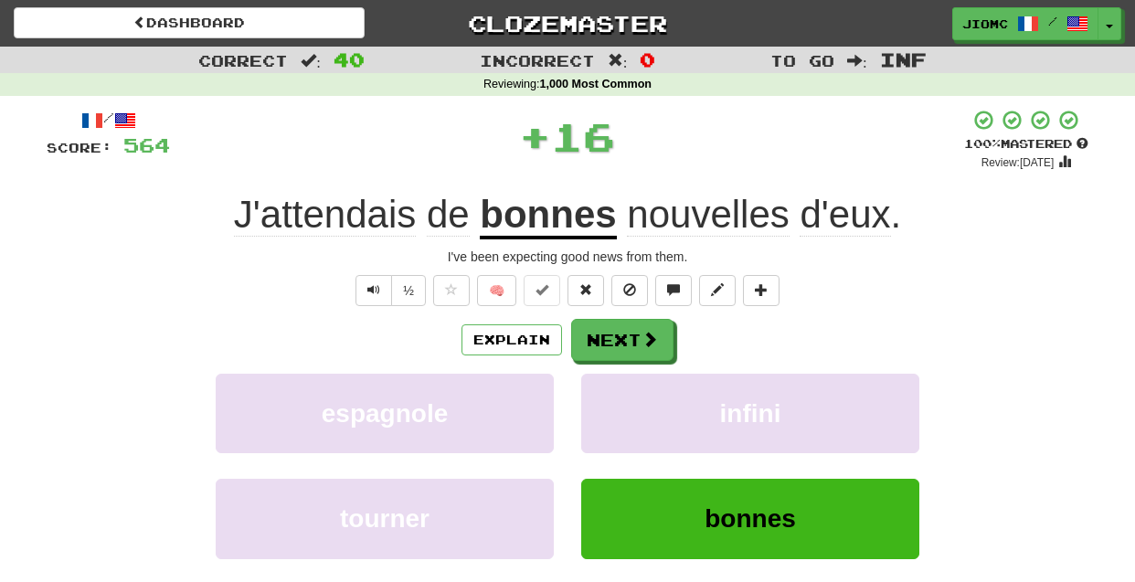
click at [599, 380] on button "infini" at bounding box center [750, 413] width 338 height 79
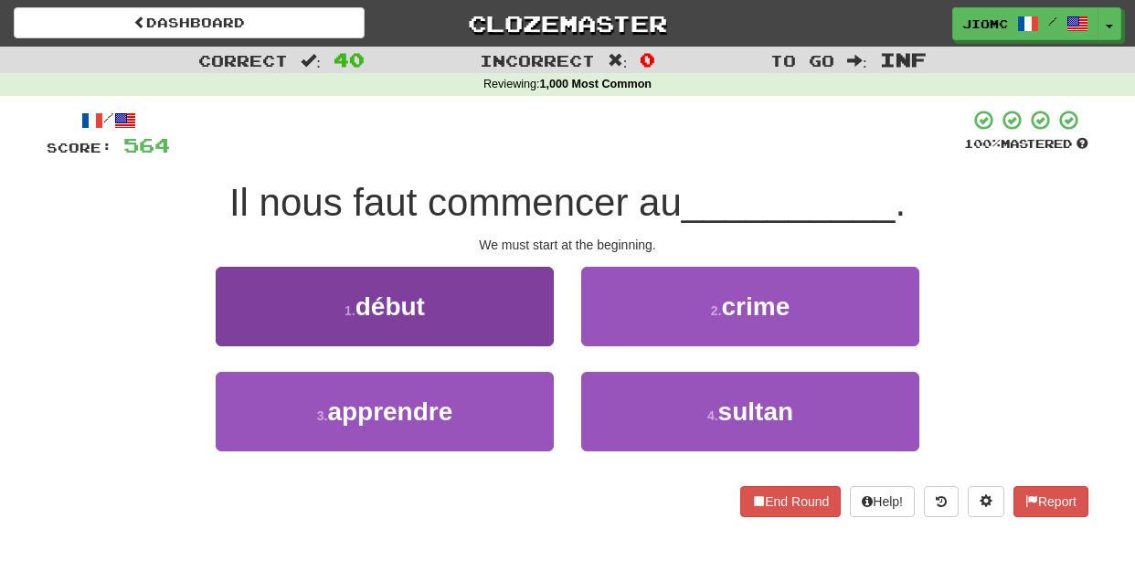
click at [535, 335] on button "1 . début" at bounding box center [385, 306] width 338 height 79
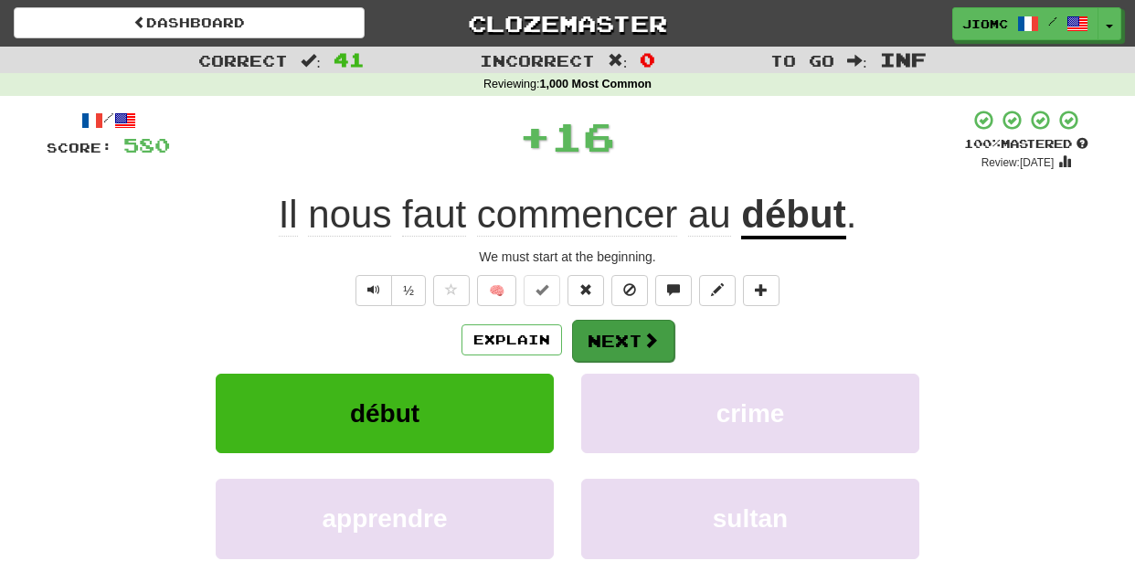
click at [595, 341] on button "Next" at bounding box center [623, 341] width 102 height 42
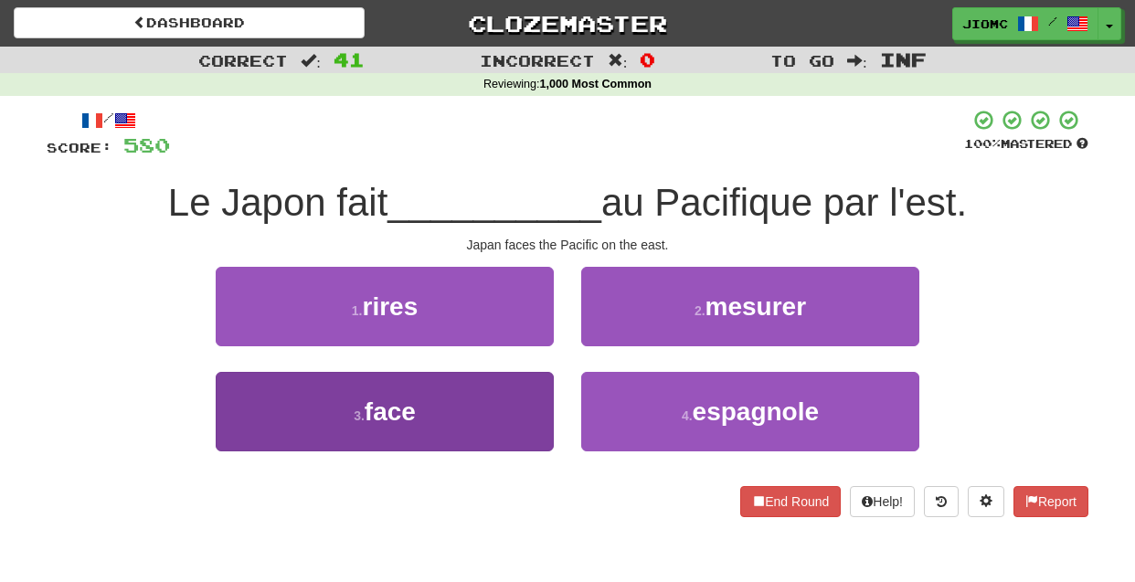
click at [533, 387] on button "3 . face" at bounding box center [385, 411] width 338 height 79
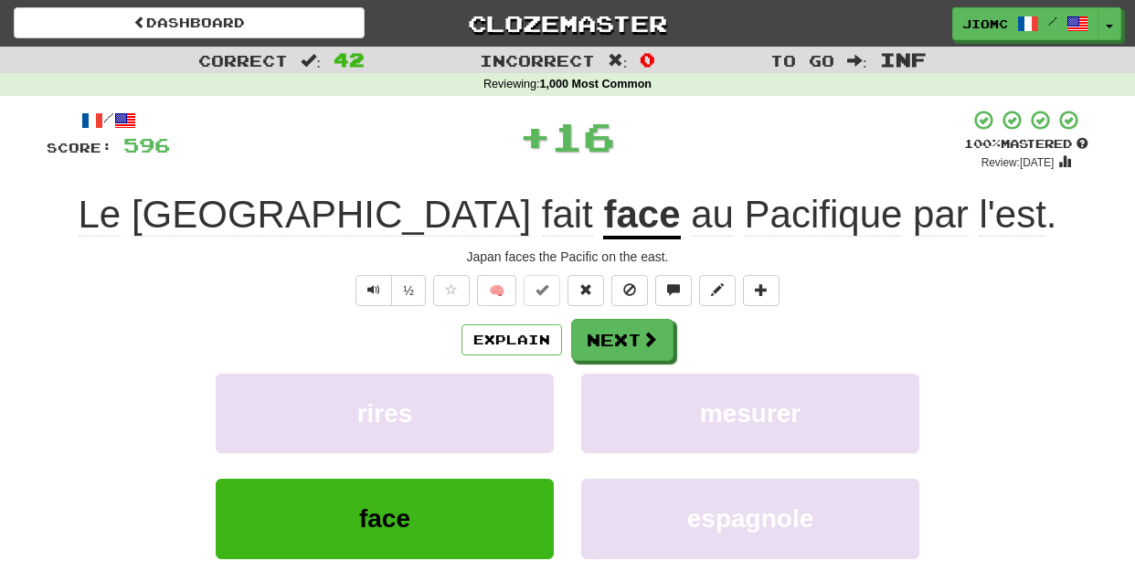
click at [533, 387] on button "rires" at bounding box center [385, 413] width 338 height 79
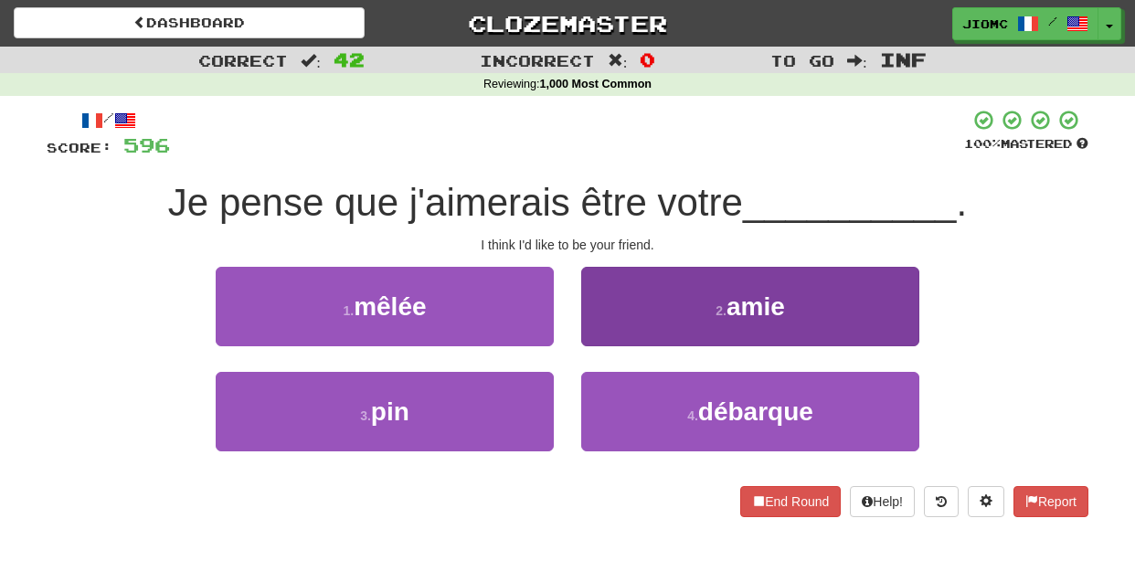
click at [594, 344] on button "2 . amie" at bounding box center [750, 306] width 338 height 79
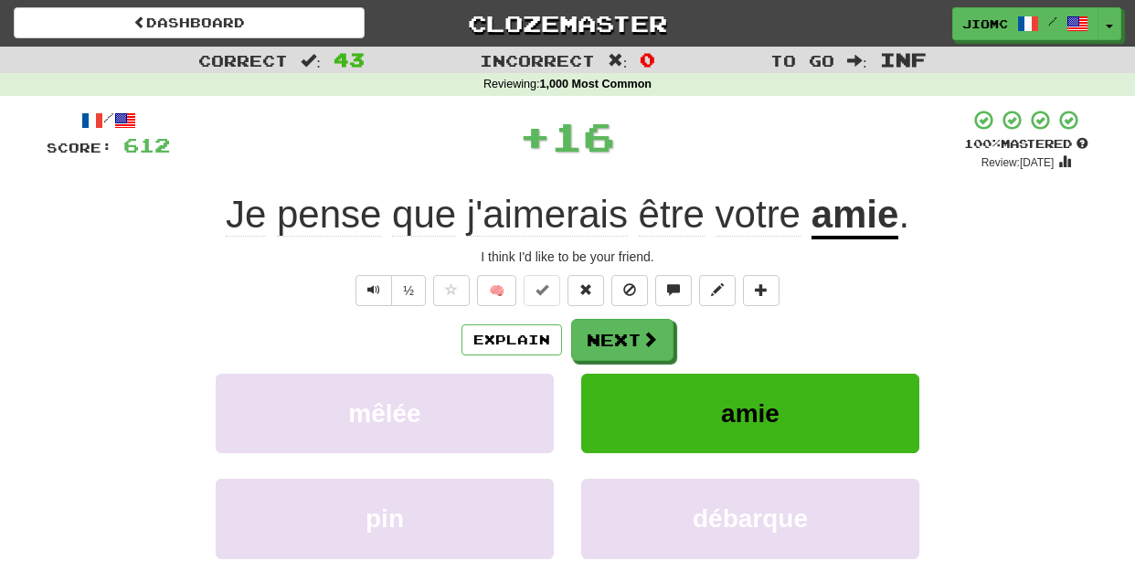
click at [594, 344] on button "Next" at bounding box center [622, 340] width 102 height 42
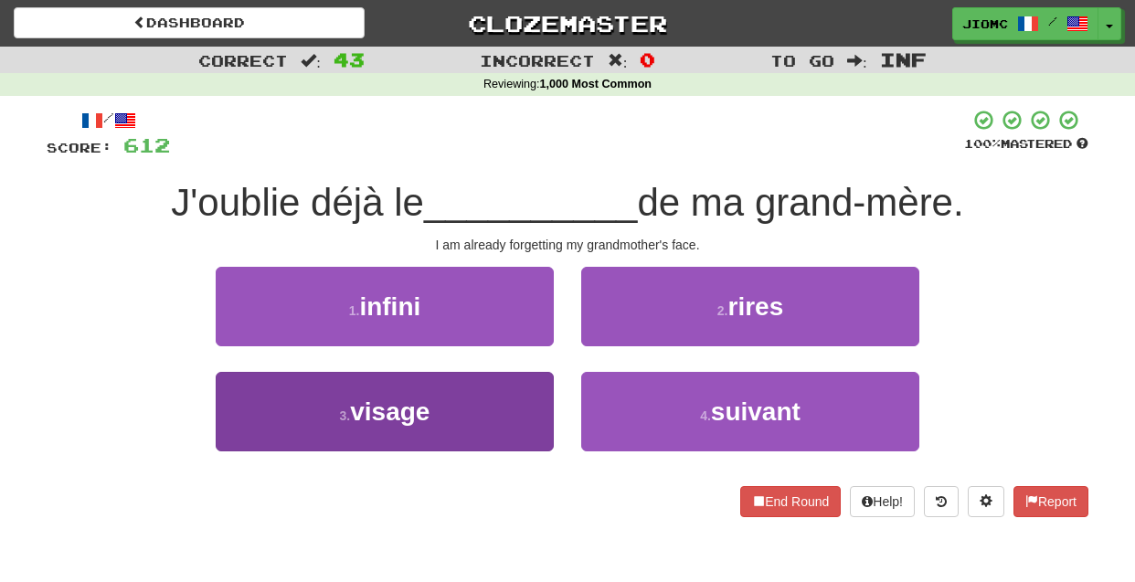
click at [537, 400] on button "3 . visage" at bounding box center [385, 411] width 338 height 79
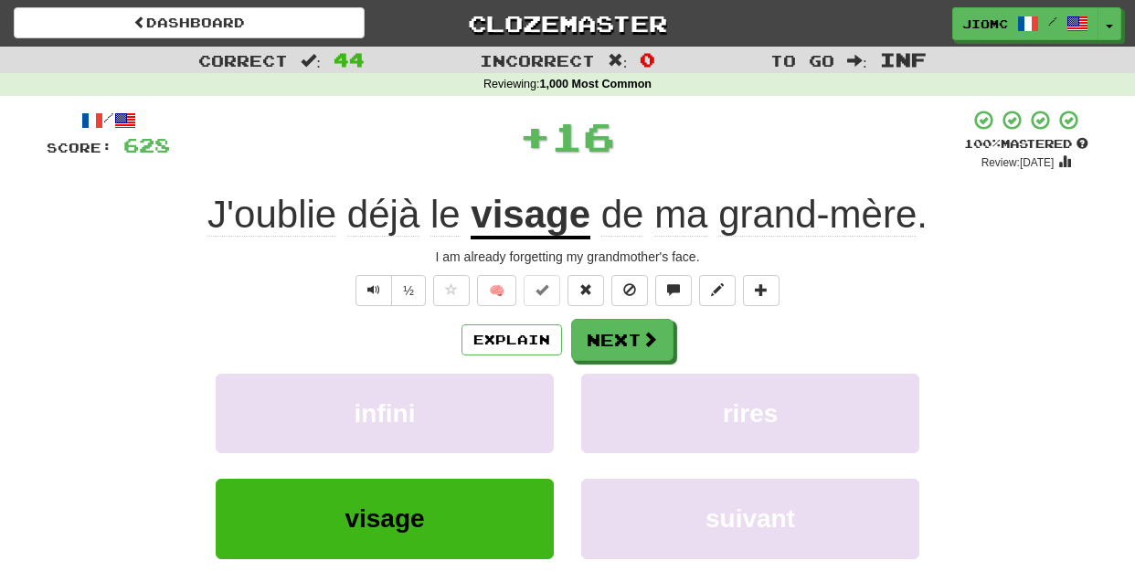
click at [537, 400] on button "infini" at bounding box center [385, 413] width 338 height 79
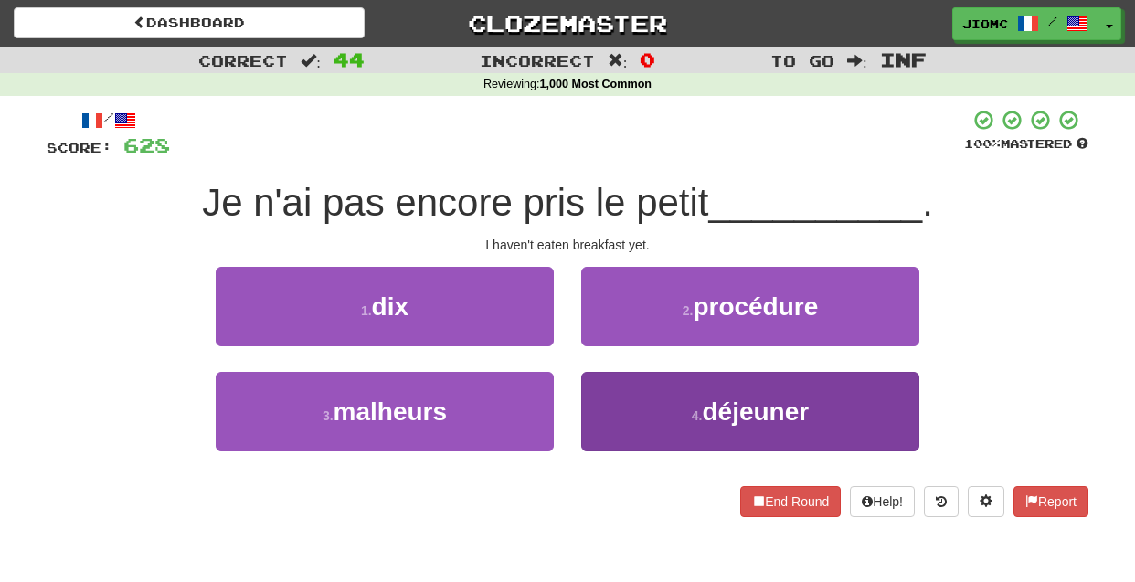
click at [604, 388] on button "4 . déjeuner" at bounding box center [750, 411] width 338 height 79
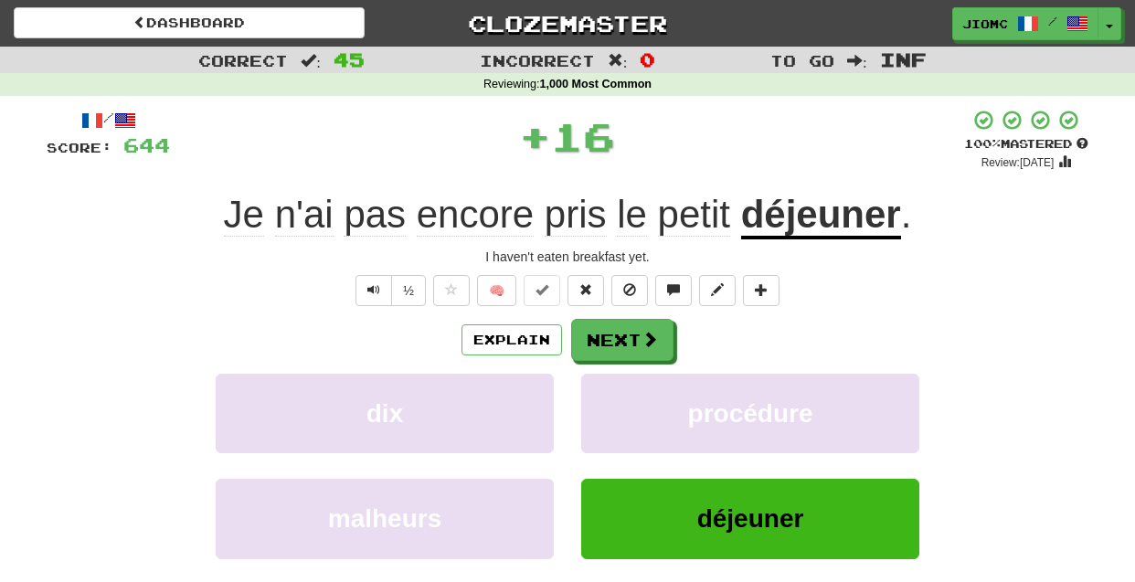
click at [604, 388] on button "procédure" at bounding box center [750, 413] width 338 height 79
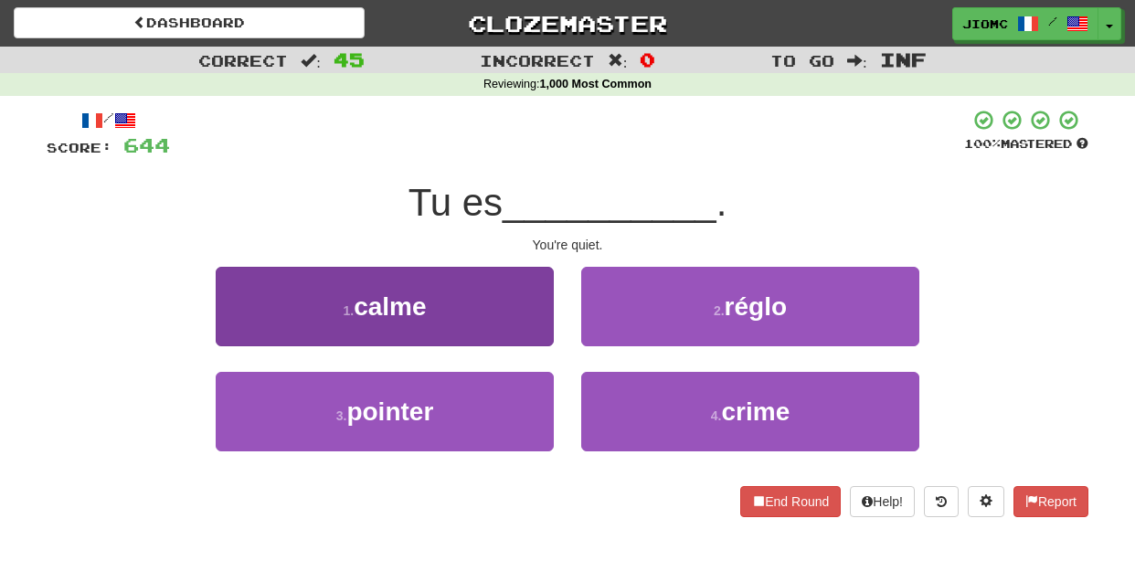
click at [525, 323] on button "1 . calme" at bounding box center [385, 306] width 338 height 79
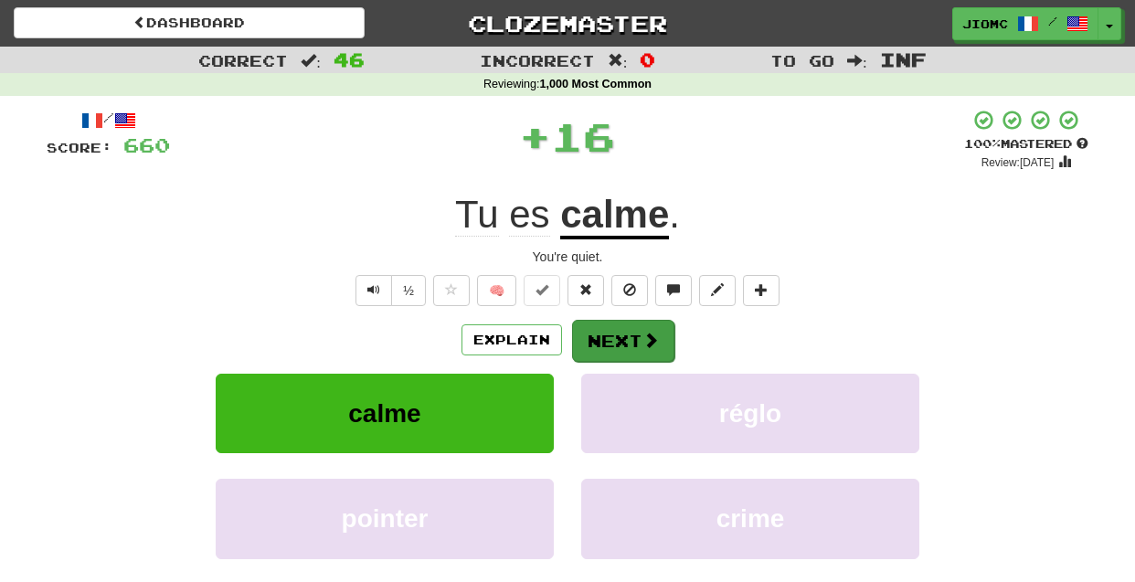
click at [604, 339] on button "Next" at bounding box center [623, 341] width 102 height 42
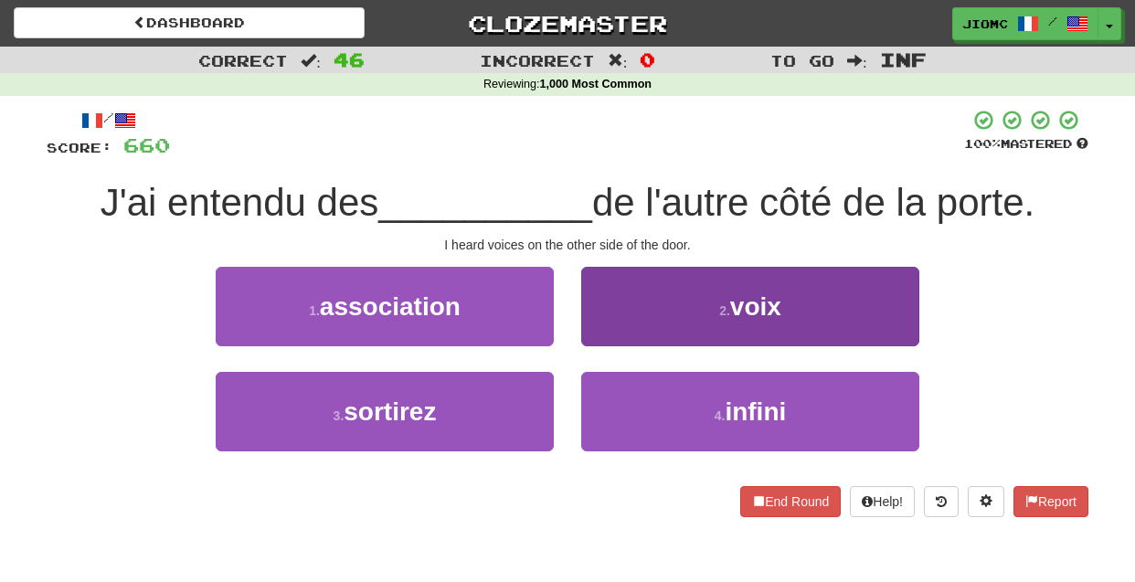
click at [602, 339] on button "2 . voix" at bounding box center [750, 306] width 338 height 79
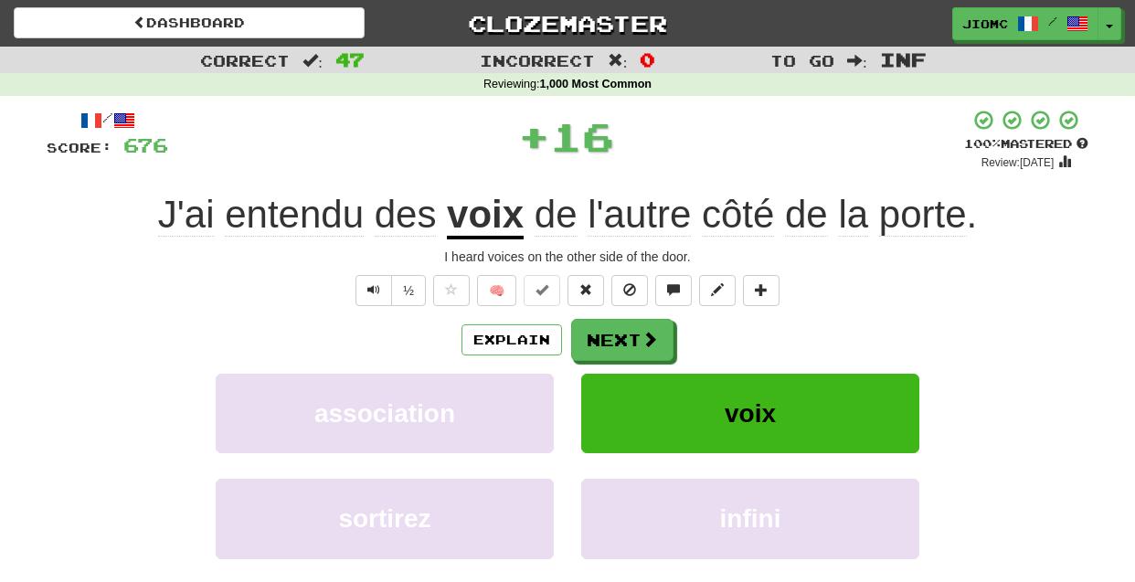
click at [602, 339] on button "Next" at bounding box center [622, 340] width 102 height 42
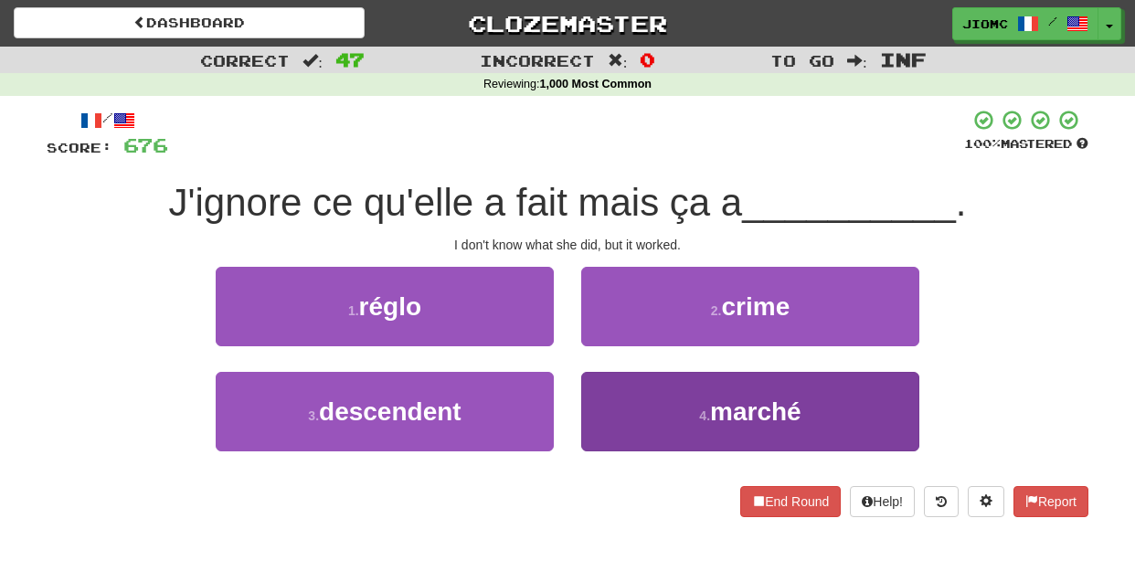
click at [605, 390] on button "4 . marché" at bounding box center [750, 411] width 338 height 79
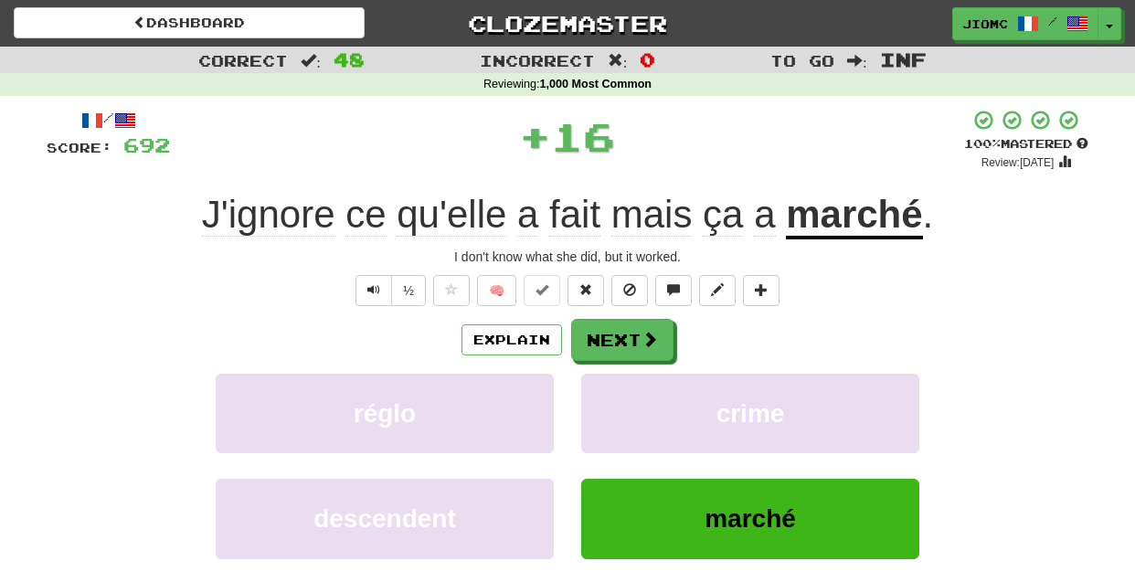
click at [605, 390] on button "crime" at bounding box center [750, 413] width 338 height 79
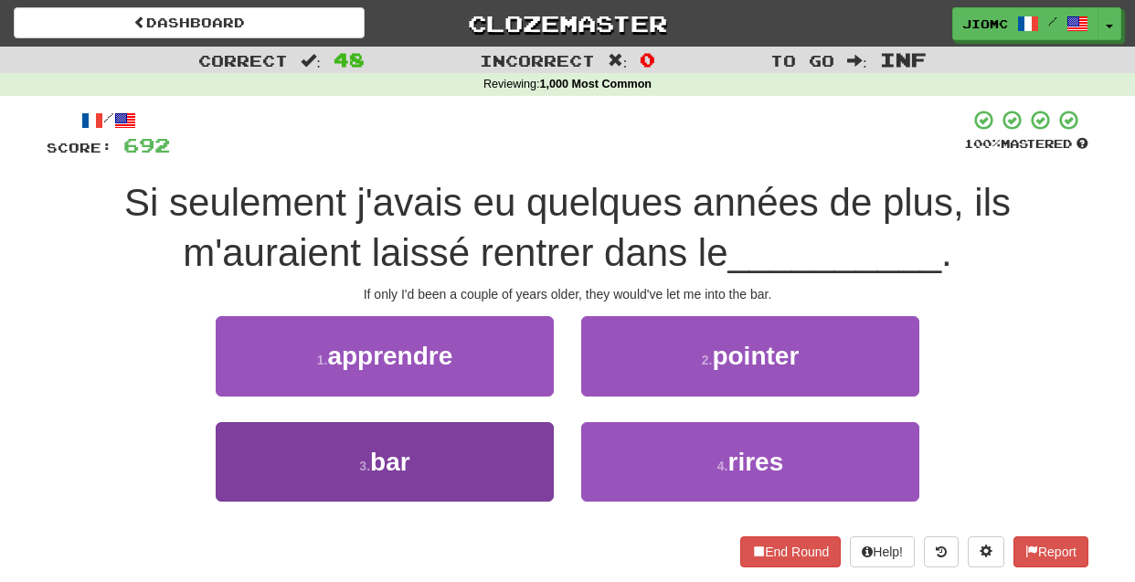
click at [525, 428] on button "3 . bar" at bounding box center [385, 461] width 338 height 79
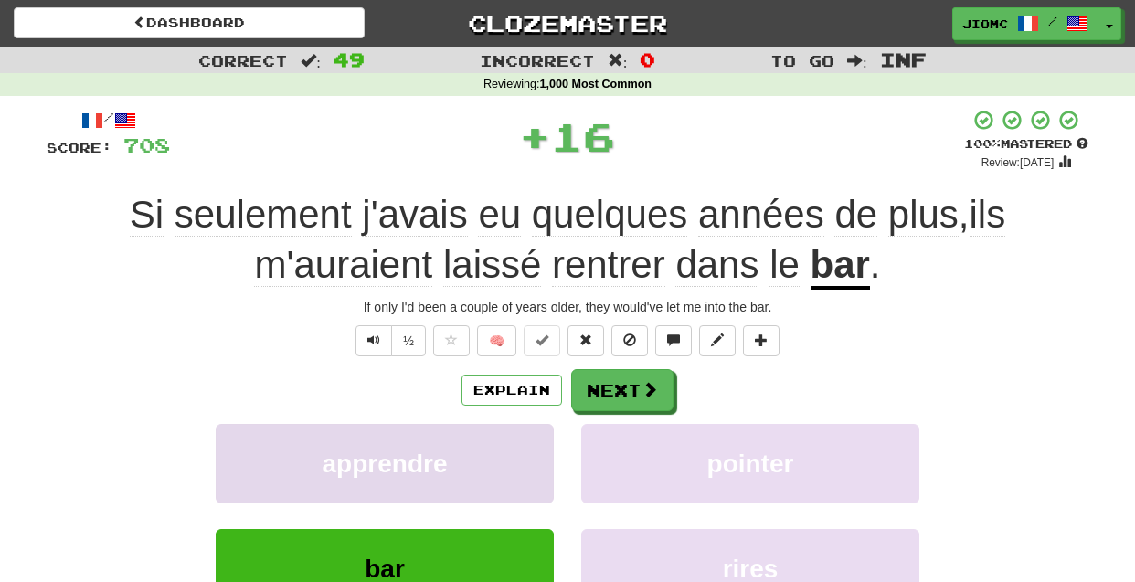
click at [525, 428] on button "apprendre" at bounding box center [385, 463] width 338 height 79
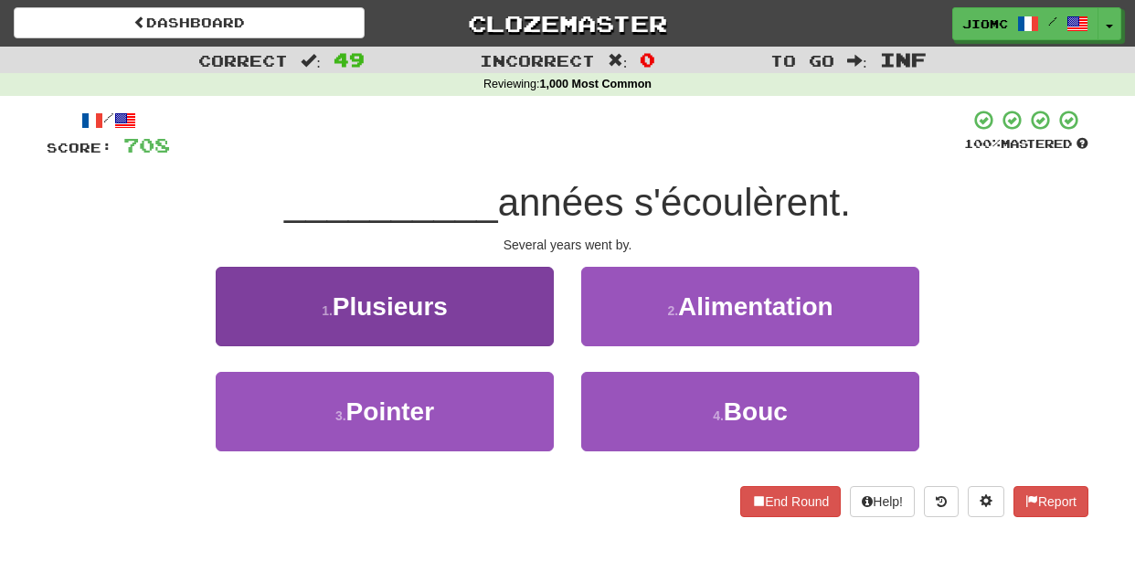
click at [536, 333] on button "1 . Plusieurs" at bounding box center [385, 306] width 338 height 79
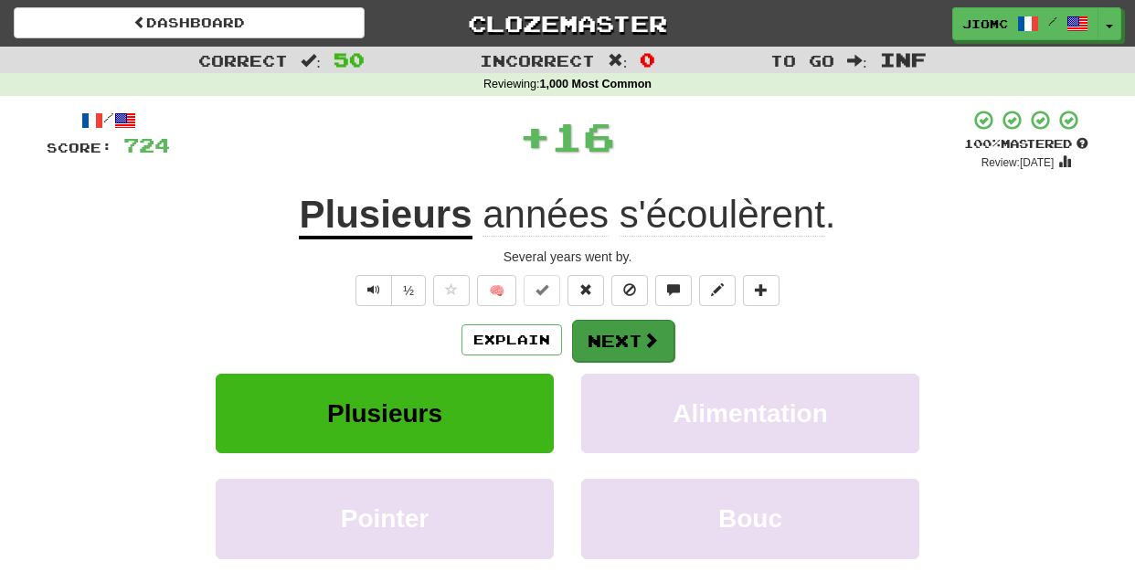
click at [586, 330] on button "Next" at bounding box center [623, 341] width 102 height 42
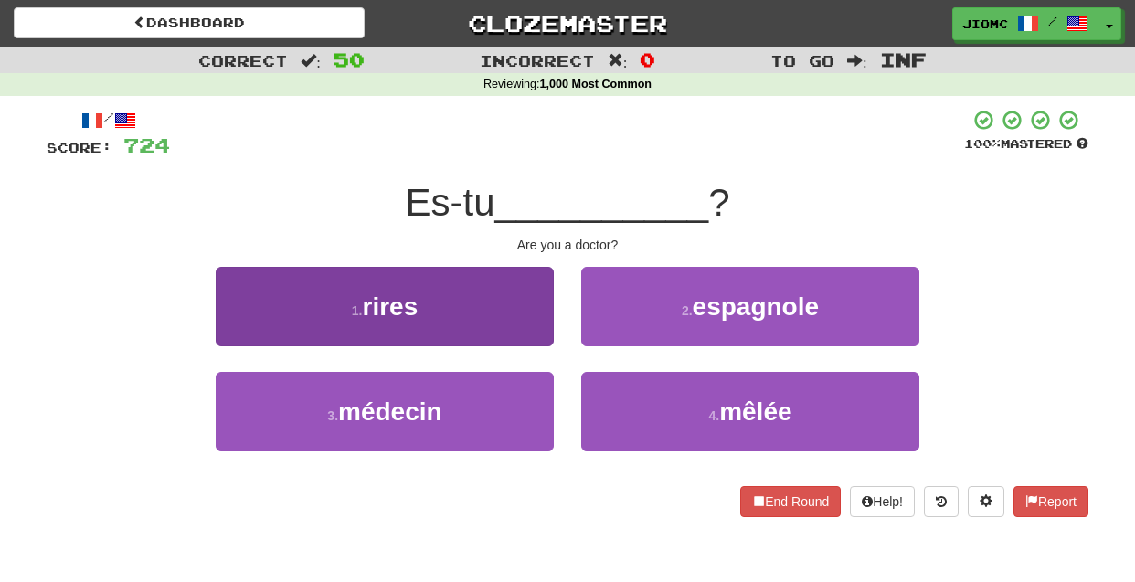
click at [534, 392] on button "3 . médecin" at bounding box center [385, 411] width 338 height 79
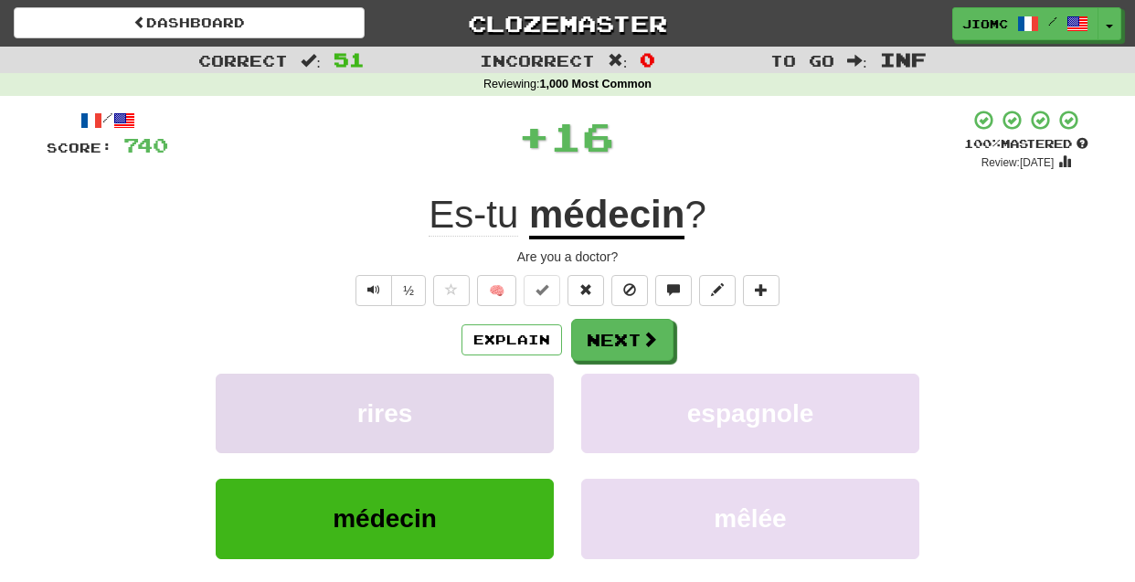
click at [535, 389] on button "rires" at bounding box center [385, 413] width 338 height 79
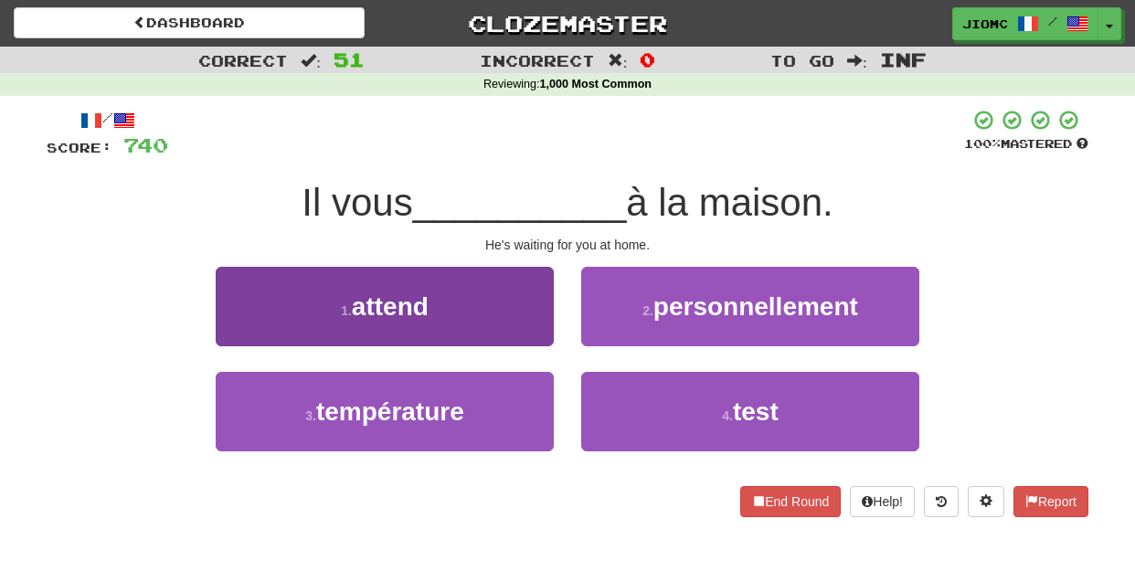
click at [536, 329] on button "1 . attend" at bounding box center [385, 306] width 338 height 79
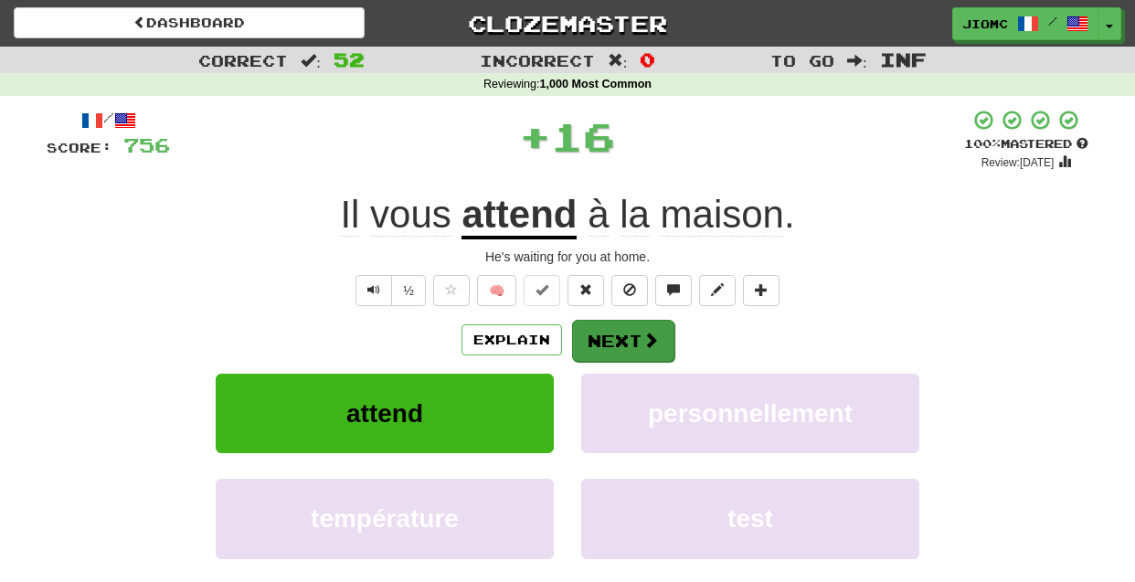
click at [590, 333] on button "Next" at bounding box center [623, 341] width 102 height 42
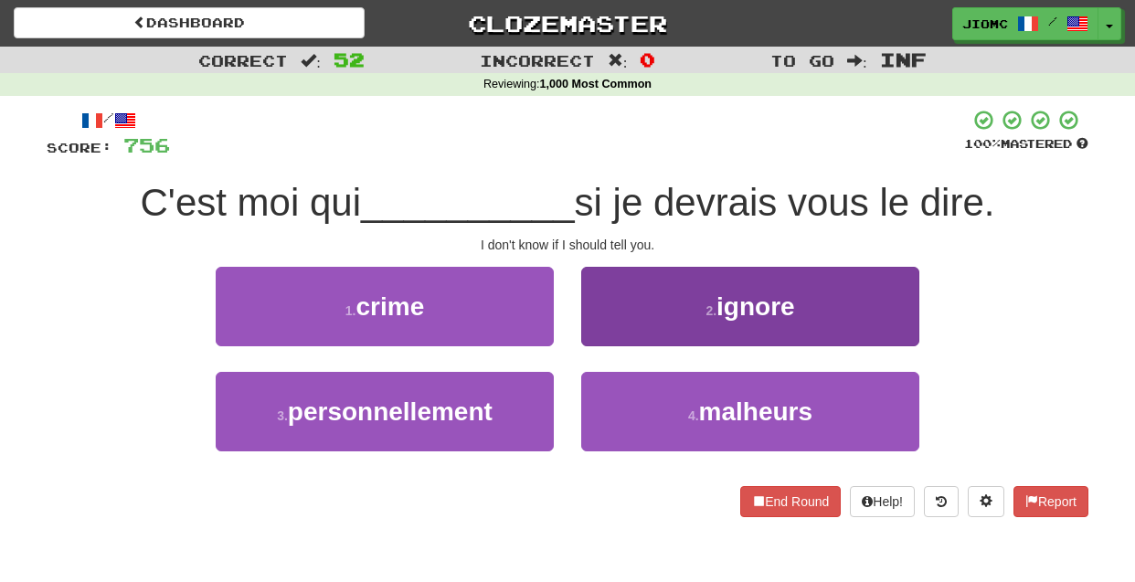
click at [597, 332] on button "2 . ignore" at bounding box center [750, 306] width 338 height 79
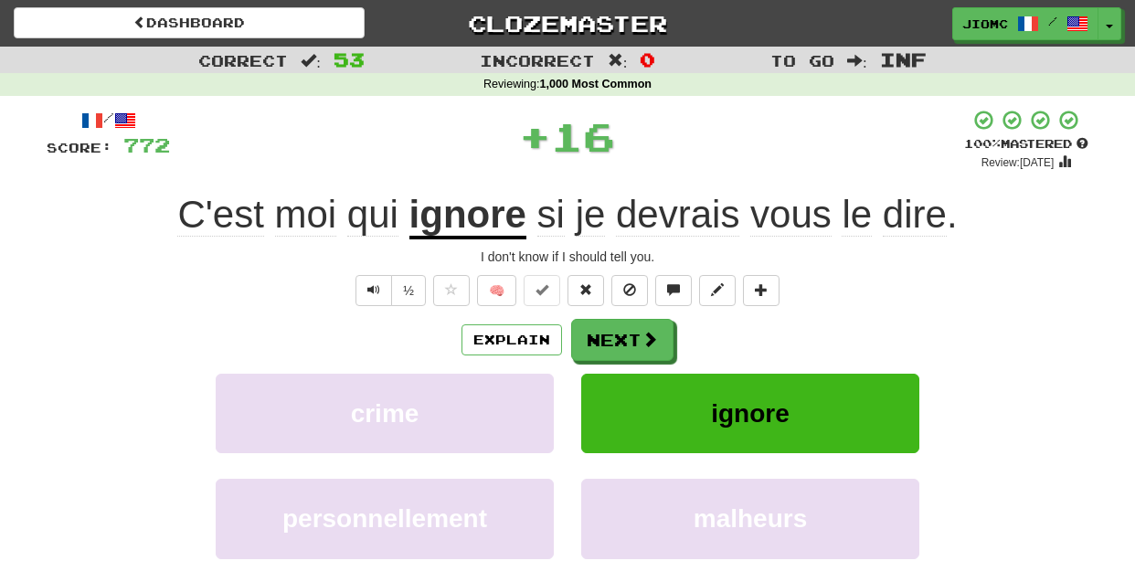
click at [597, 332] on button "Next" at bounding box center [622, 340] width 102 height 42
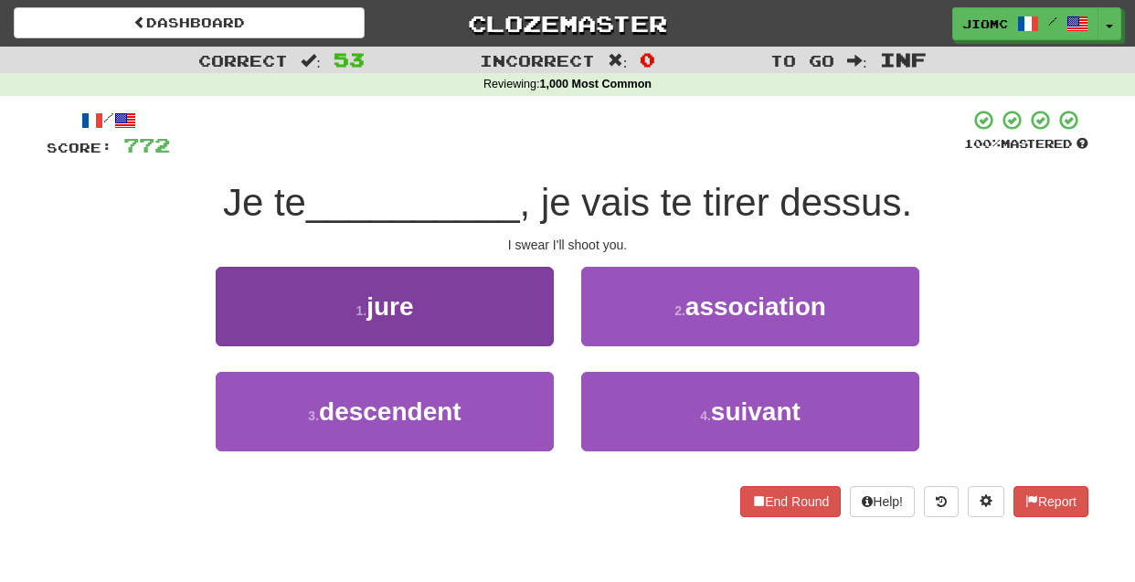
click at [548, 340] on button "1 . jure" at bounding box center [385, 306] width 338 height 79
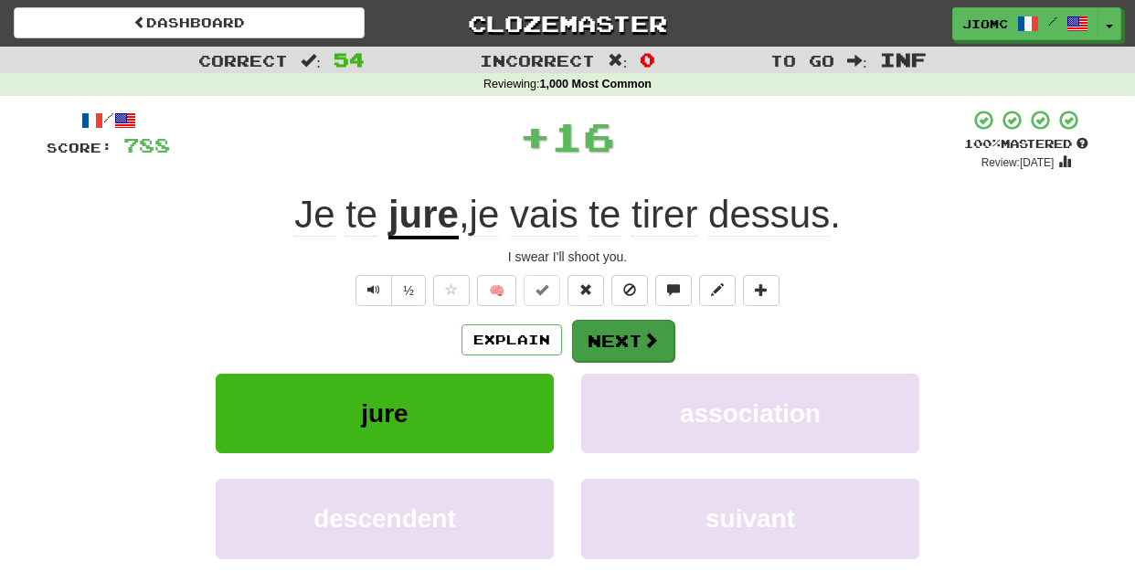
click at [620, 334] on button "Next" at bounding box center [623, 341] width 102 height 42
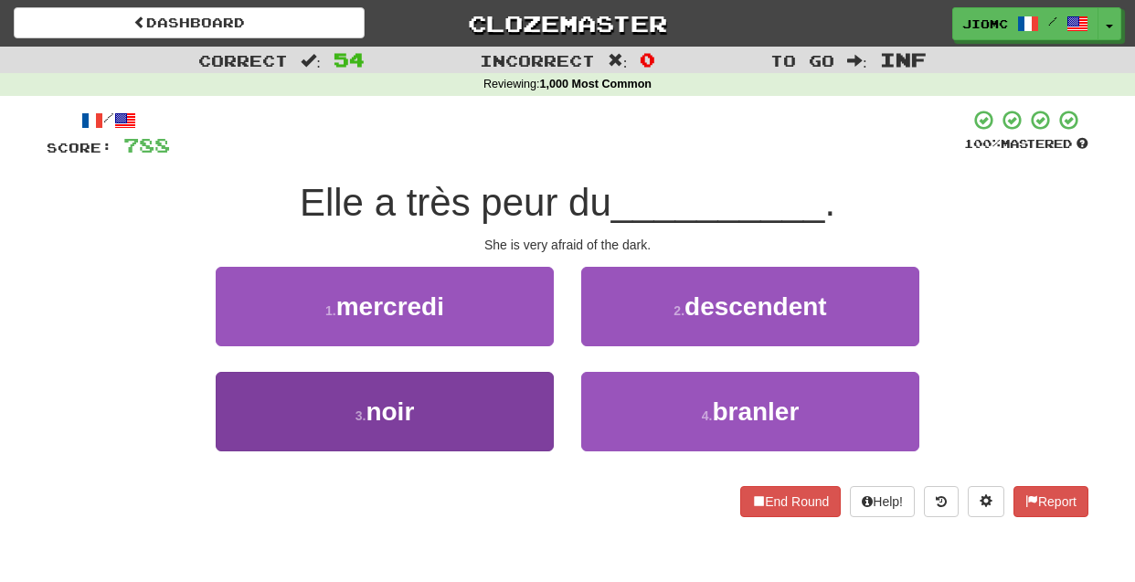
click at [538, 391] on button "3 . noir" at bounding box center [385, 411] width 338 height 79
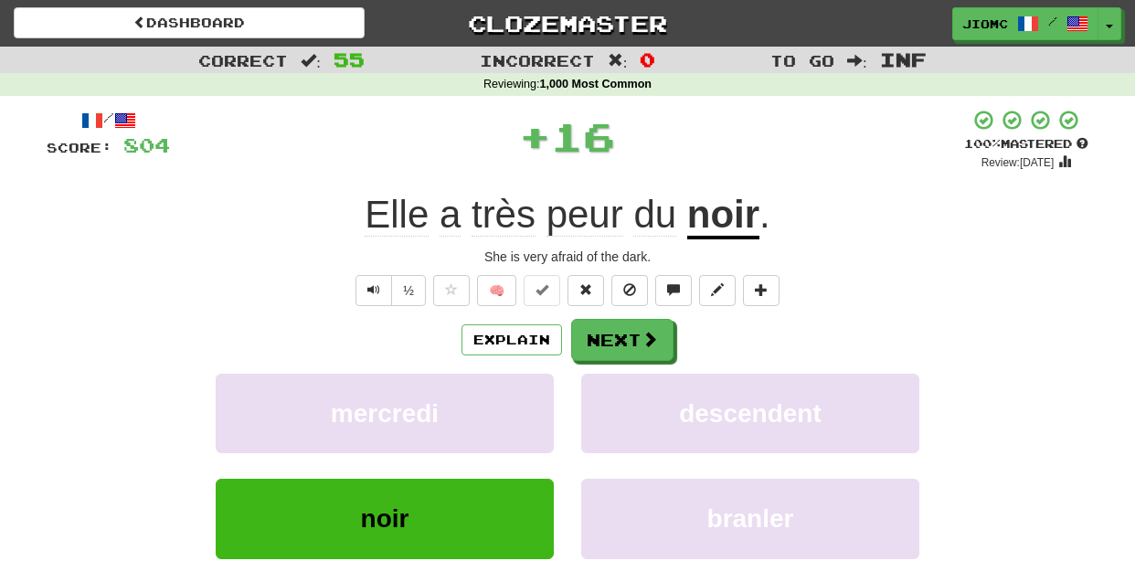
click at [538, 391] on button "mercredi" at bounding box center [385, 413] width 338 height 79
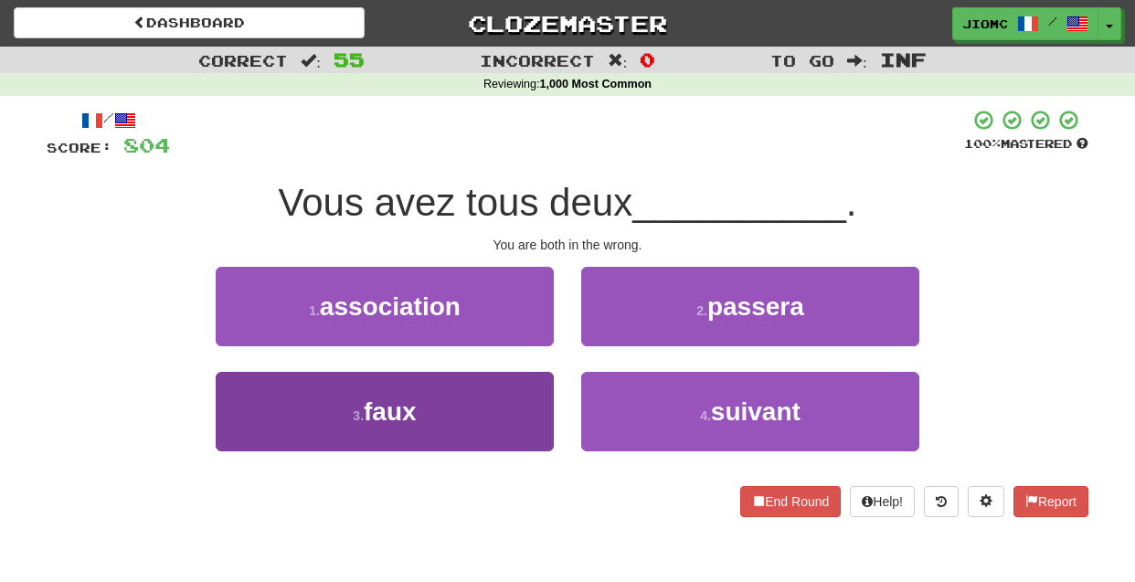
click at [535, 390] on button "3 . faux" at bounding box center [385, 411] width 338 height 79
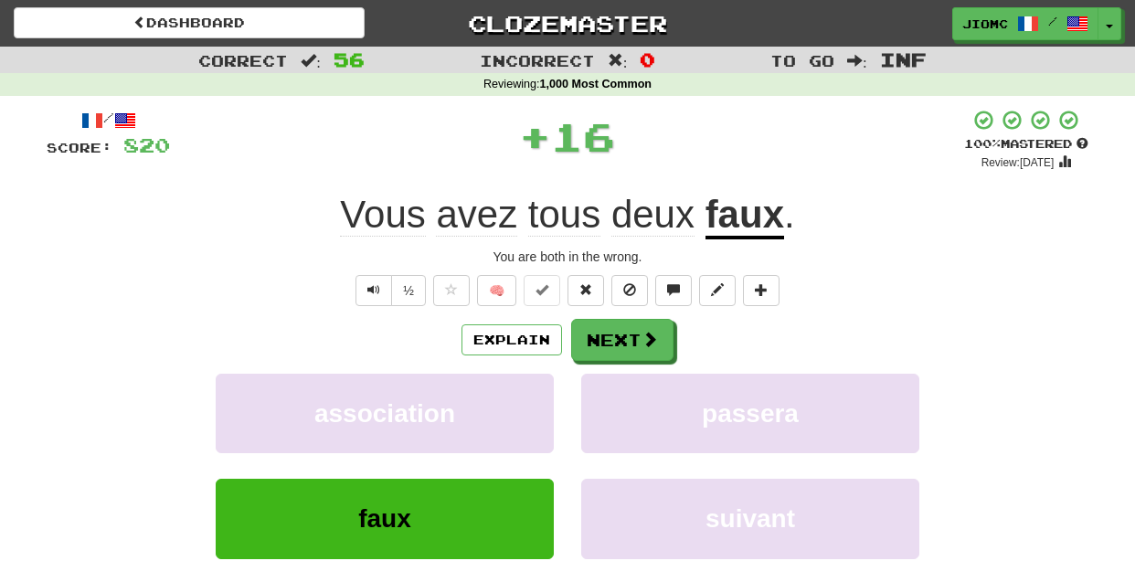
click at [535, 390] on button "association" at bounding box center [385, 413] width 338 height 79
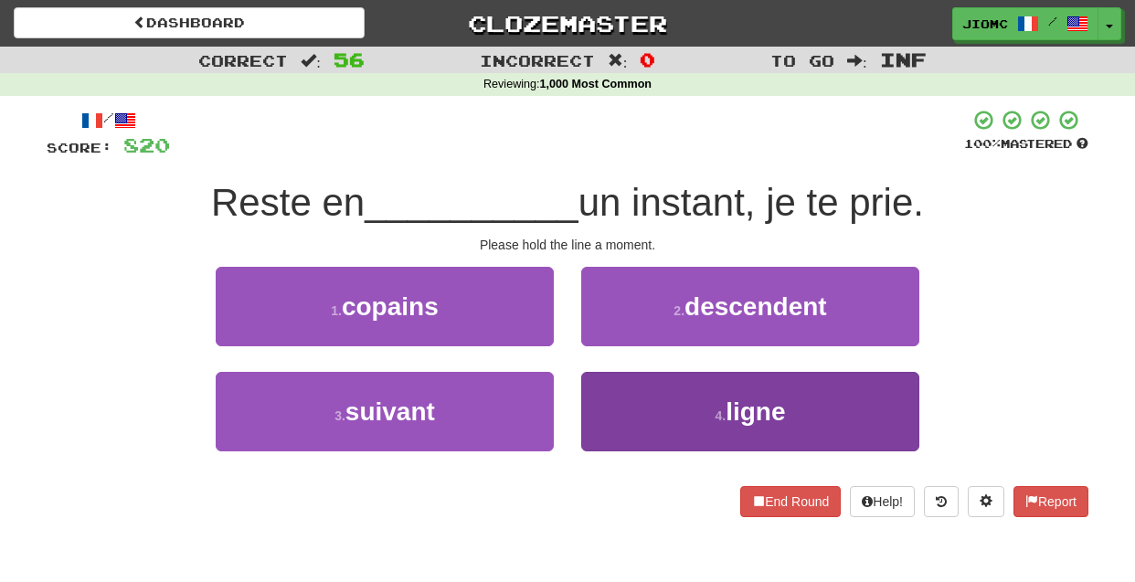
click at [586, 387] on button "4 . ligne" at bounding box center [750, 411] width 338 height 79
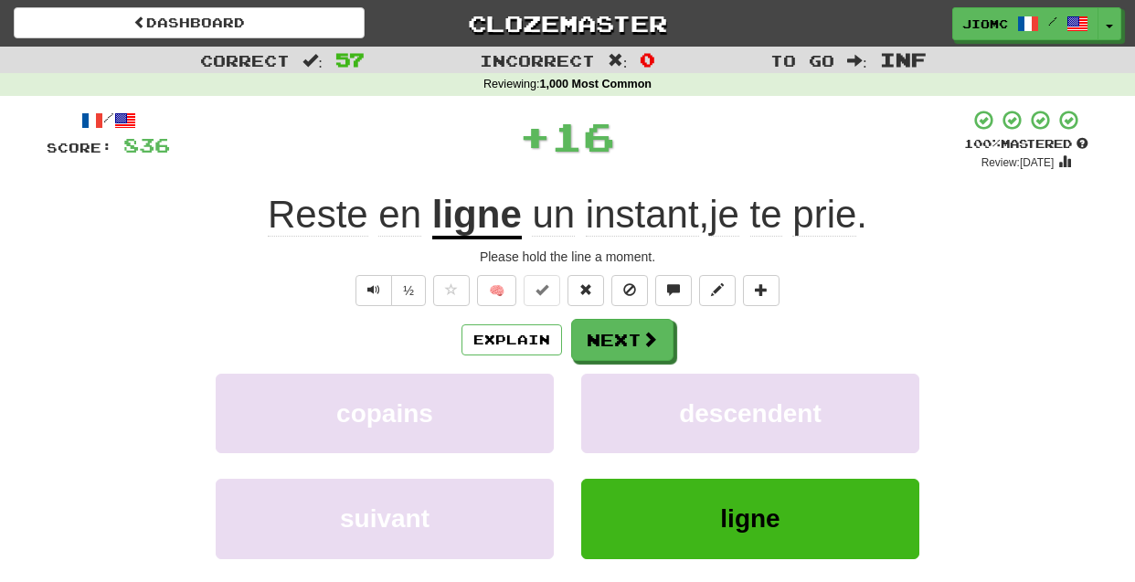
click at [586, 387] on button "descendent" at bounding box center [750, 413] width 338 height 79
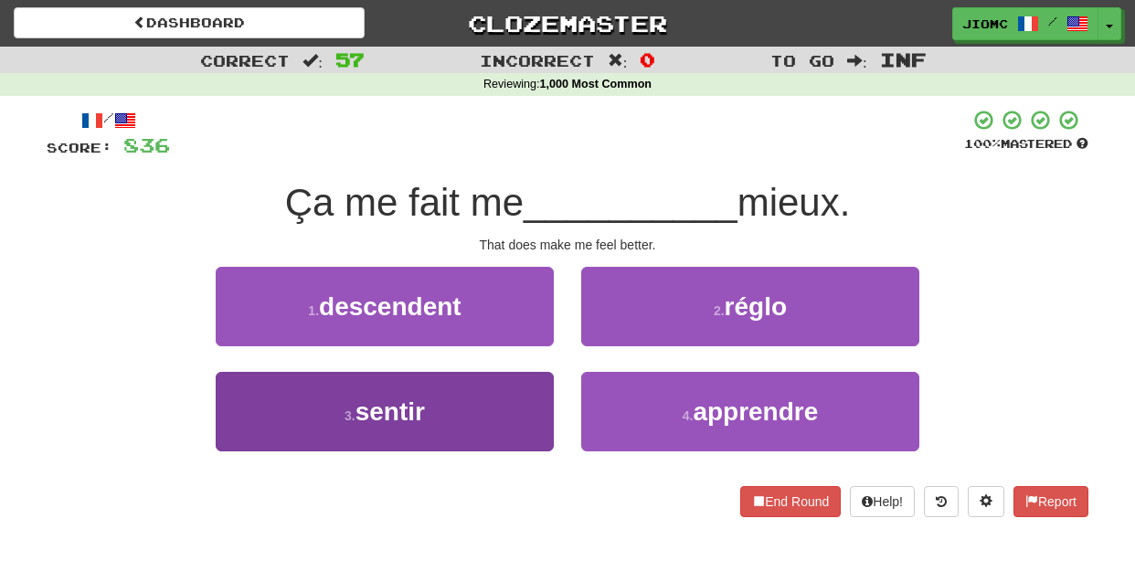
click at [518, 392] on button "3 . sentir" at bounding box center [385, 411] width 338 height 79
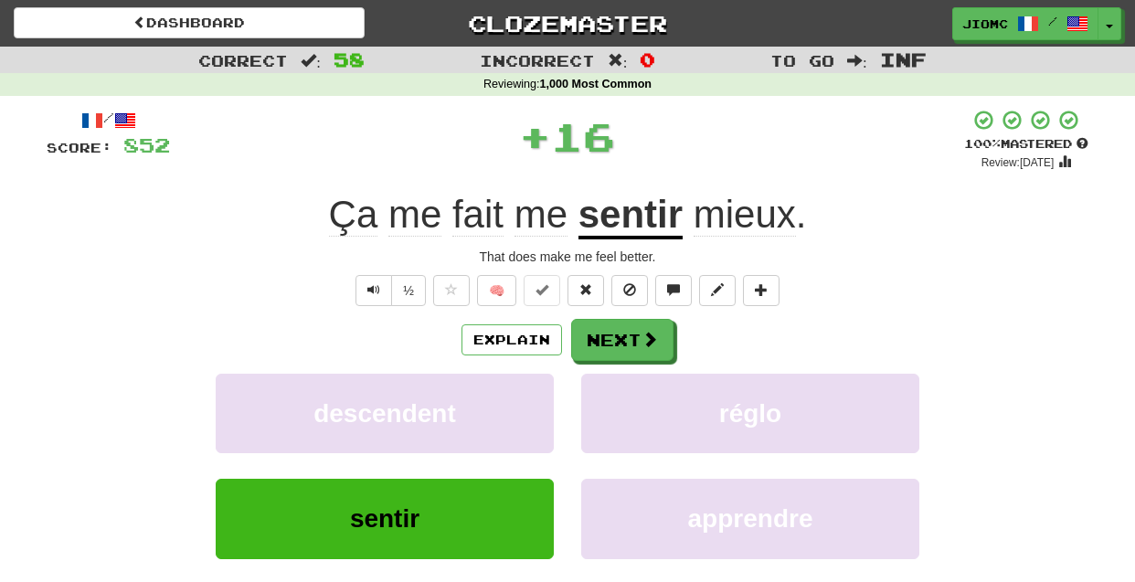
click at [518, 392] on button "descendent" at bounding box center [385, 413] width 338 height 79
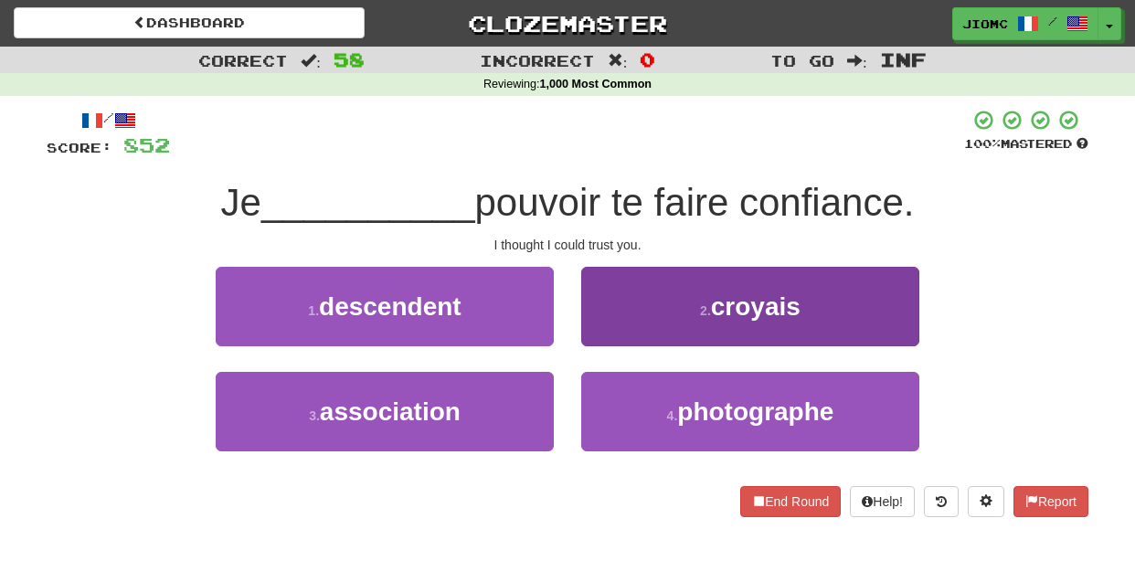
click at [609, 328] on button "2 . croyais" at bounding box center [750, 306] width 338 height 79
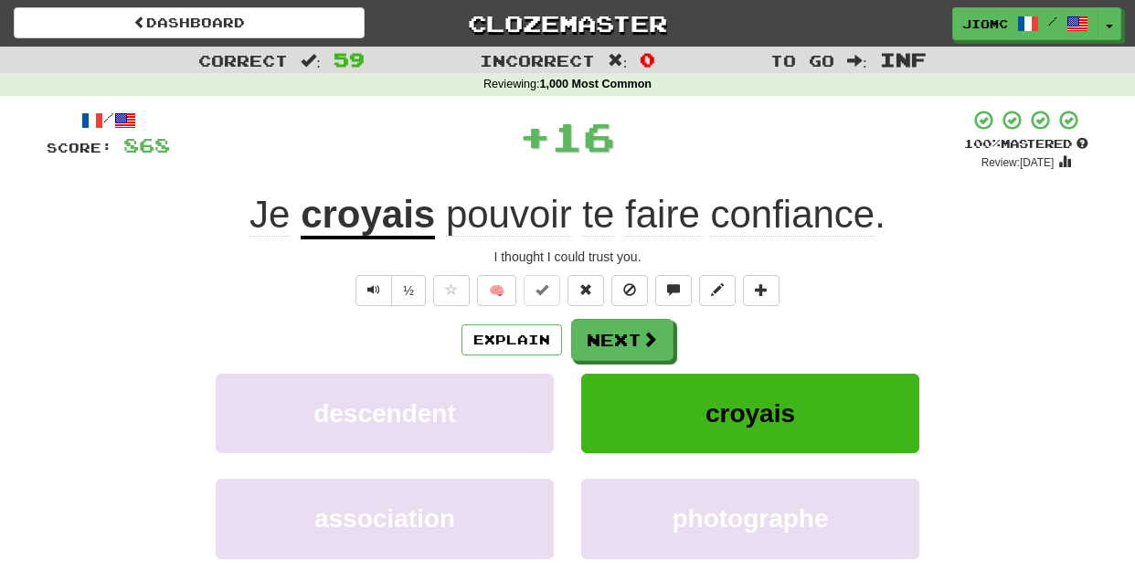
click at [609, 328] on button "Next" at bounding box center [622, 340] width 102 height 42
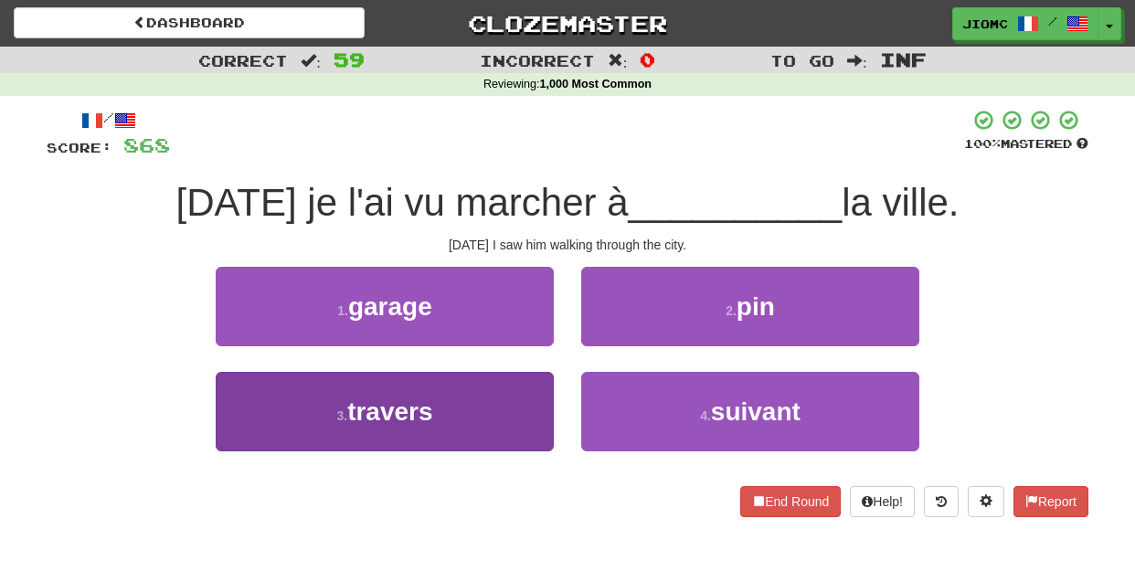
click at [546, 396] on button "3 . travers" at bounding box center [385, 411] width 338 height 79
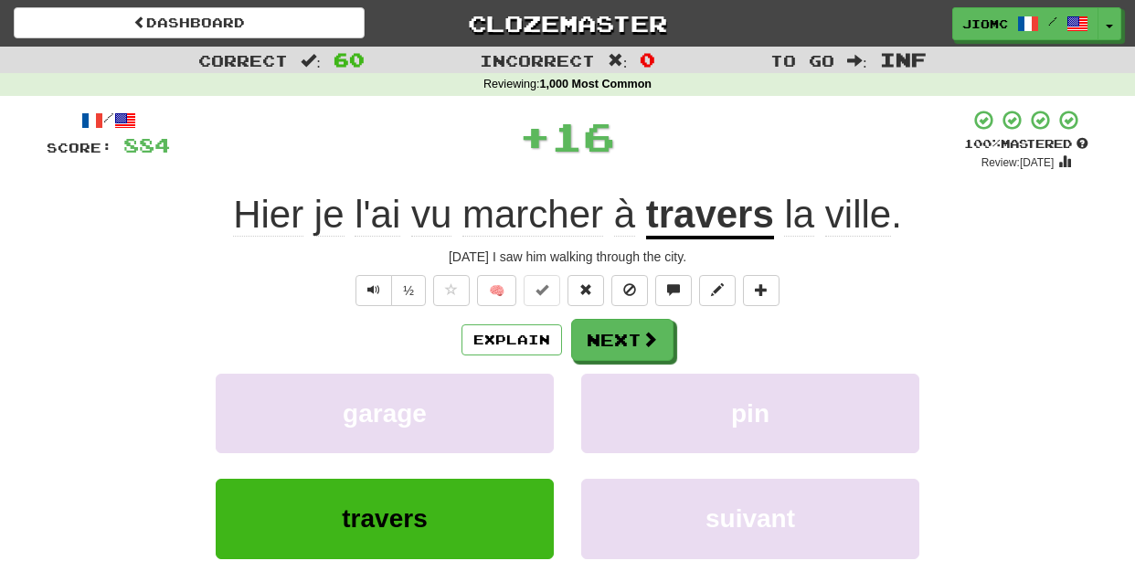
click at [546, 396] on button "garage" at bounding box center [385, 413] width 338 height 79
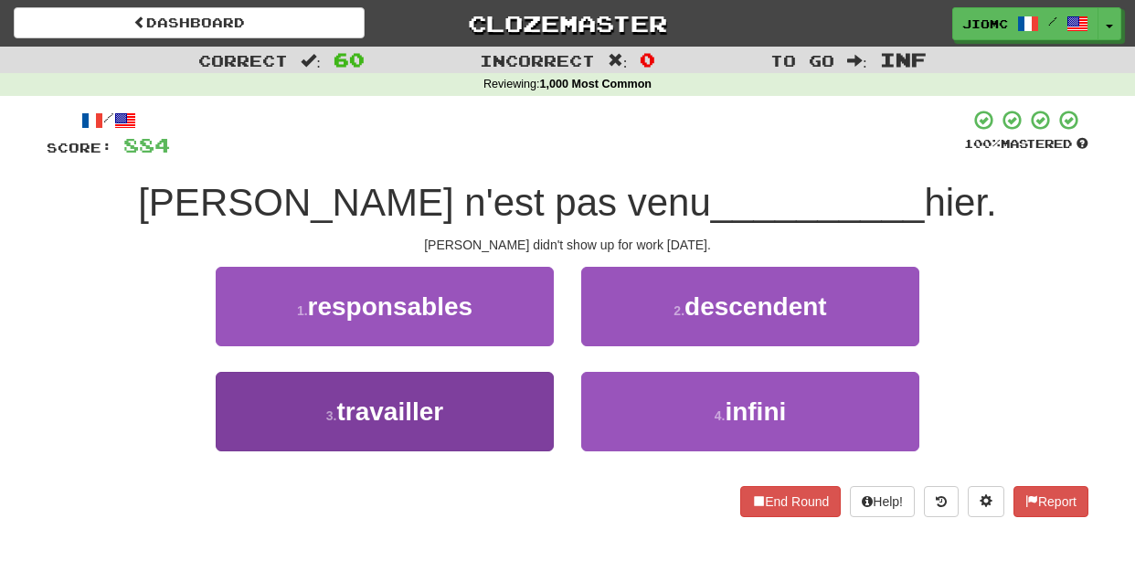
click at [544, 400] on button "3 . travailler" at bounding box center [385, 411] width 338 height 79
click at [544, 346] on button "1 . responsables" at bounding box center [385, 306] width 338 height 79
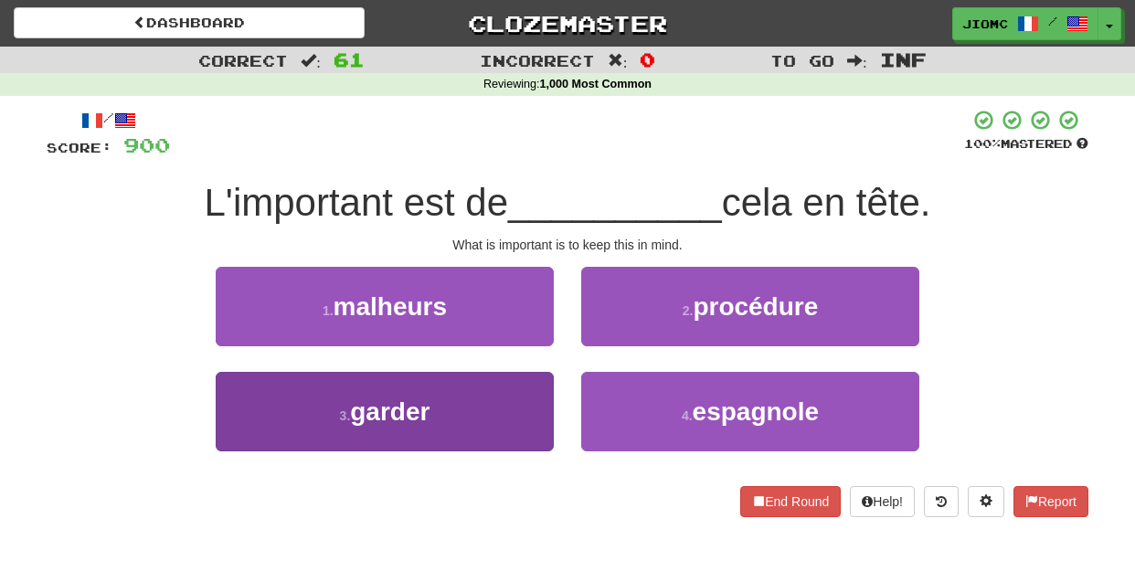
click at [546, 405] on button "3 . garder" at bounding box center [385, 411] width 338 height 79
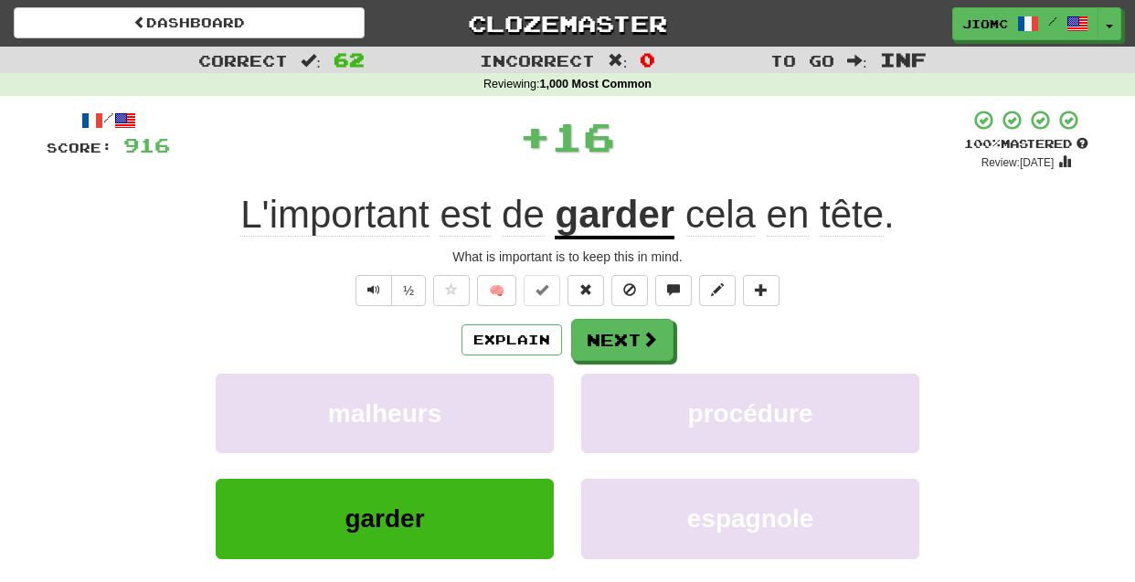
click at [546, 405] on button "malheurs" at bounding box center [385, 413] width 338 height 79
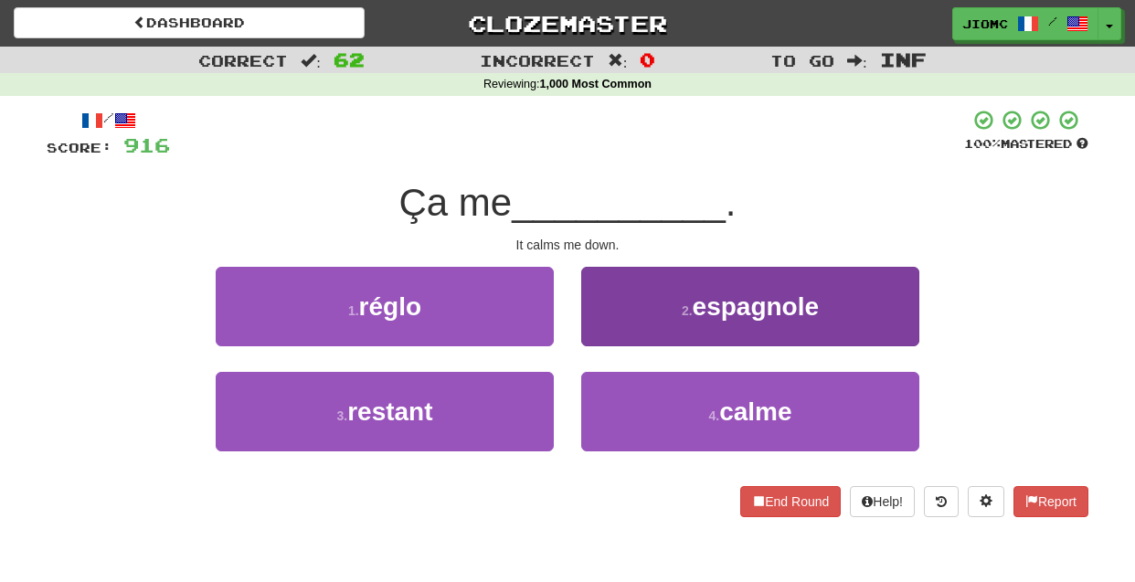
click at [612, 405] on button "4 . calme" at bounding box center [750, 411] width 338 height 79
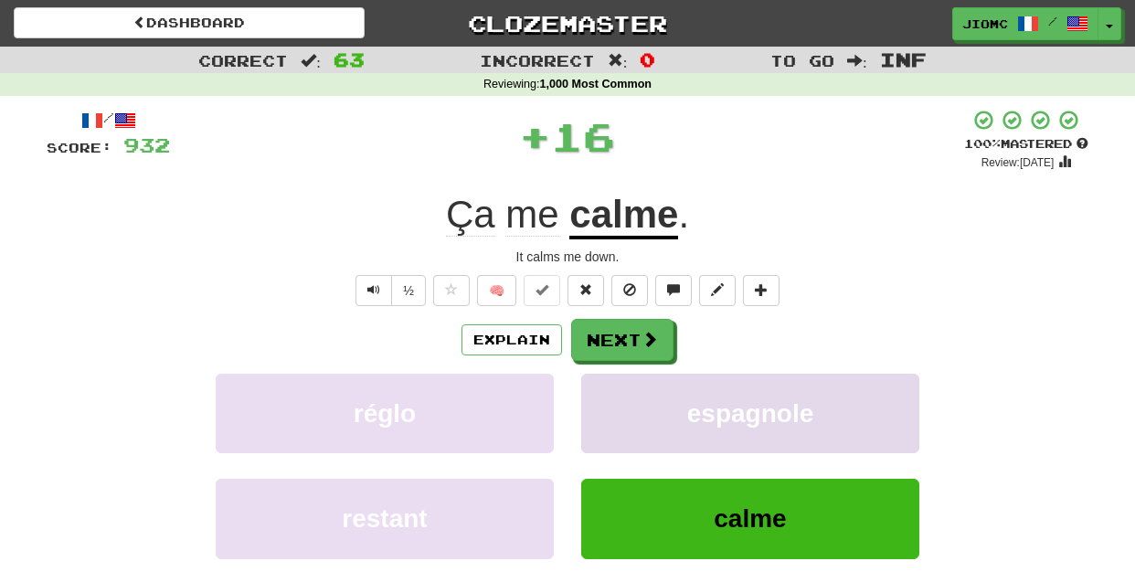
click at [611, 408] on button "espagnole" at bounding box center [750, 413] width 338 height 79
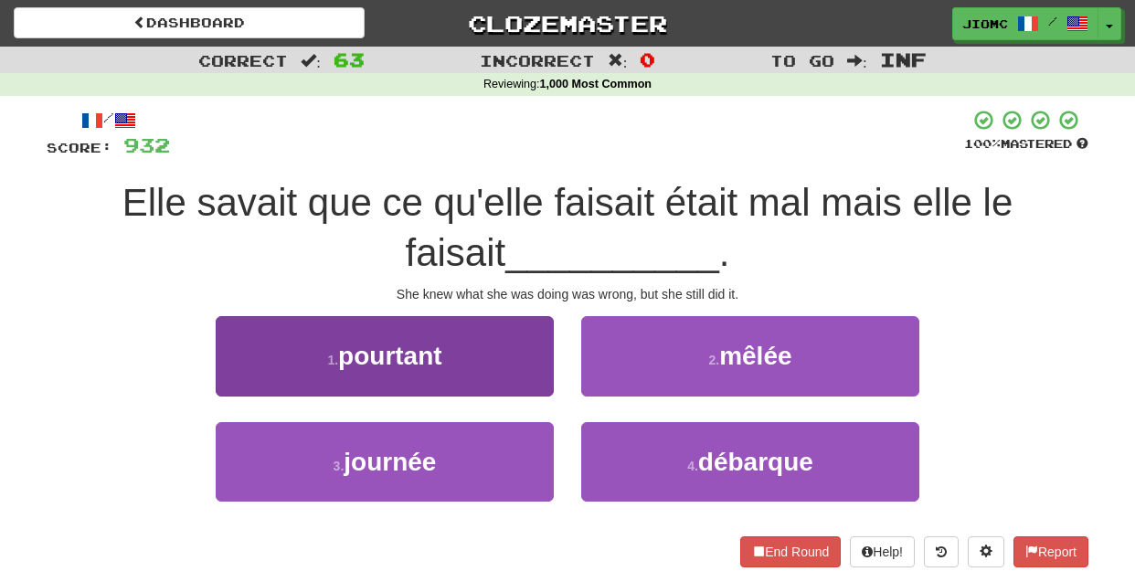
click at [542, 385] on button "1 . pourtant" at bounding box center [385, 355] width 338 height 79
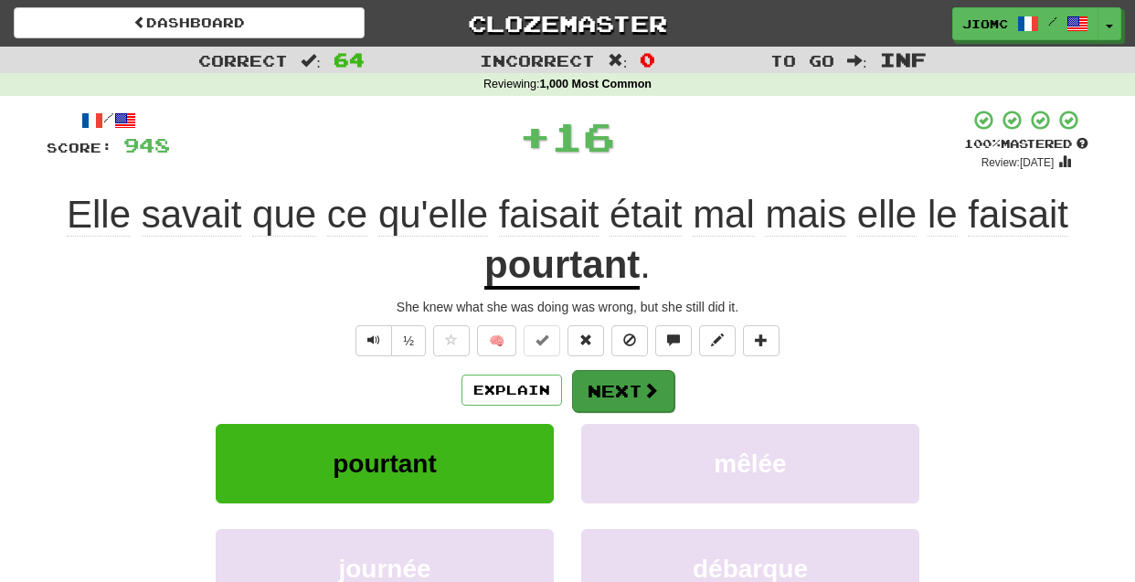
click at [618, 384] on button "Next" at bounding box center [623, 391] width 102 height 42
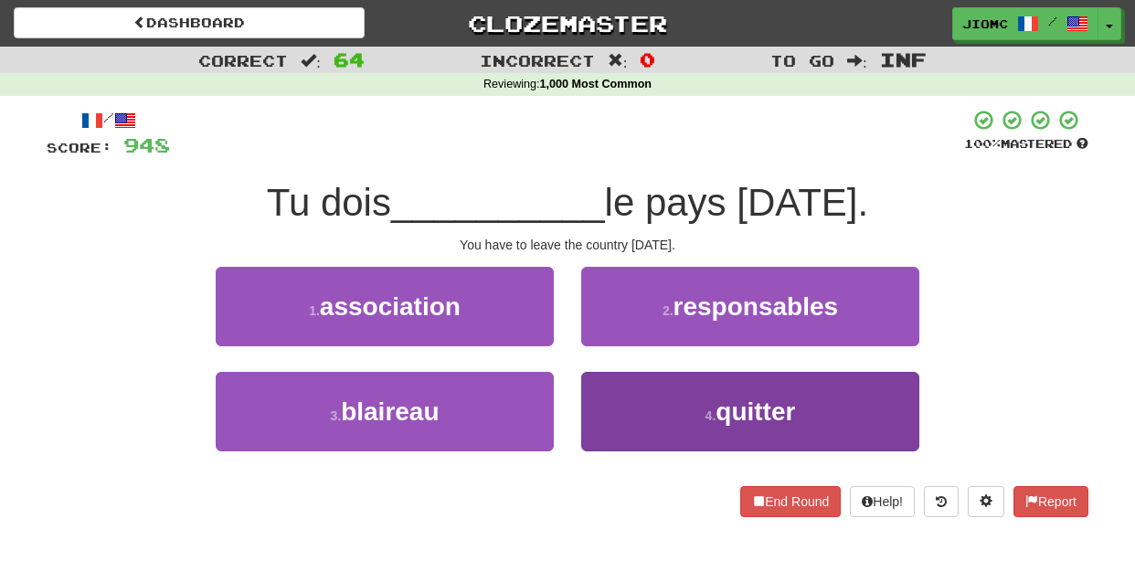
click at [600, 392] on button "4 . quitter" at bounding box center [750, 411] width 338 height 79
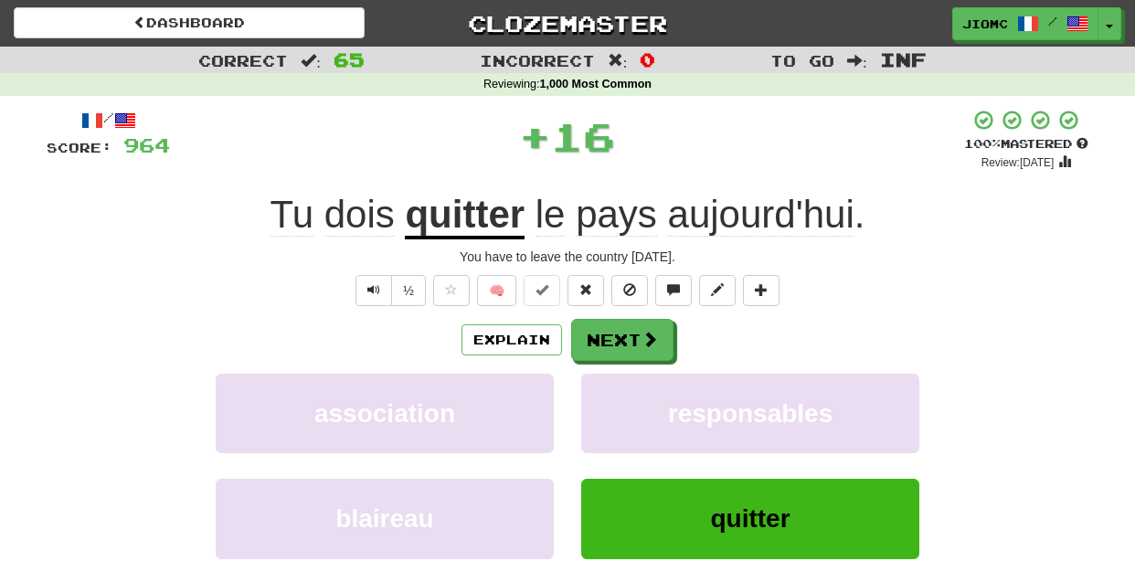
click at [600, 392] on button "responsables" at bounding box center [750, 413] width 338 height 79
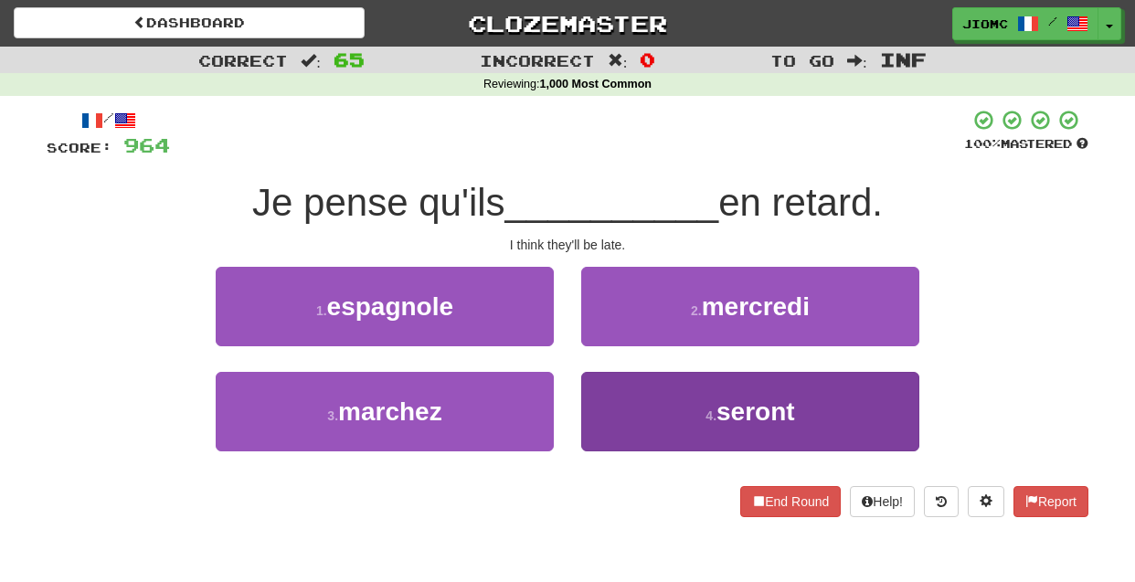
click at [599, 395] on button "4 . seront" at bounding box center [750, 411] width 338 height 79
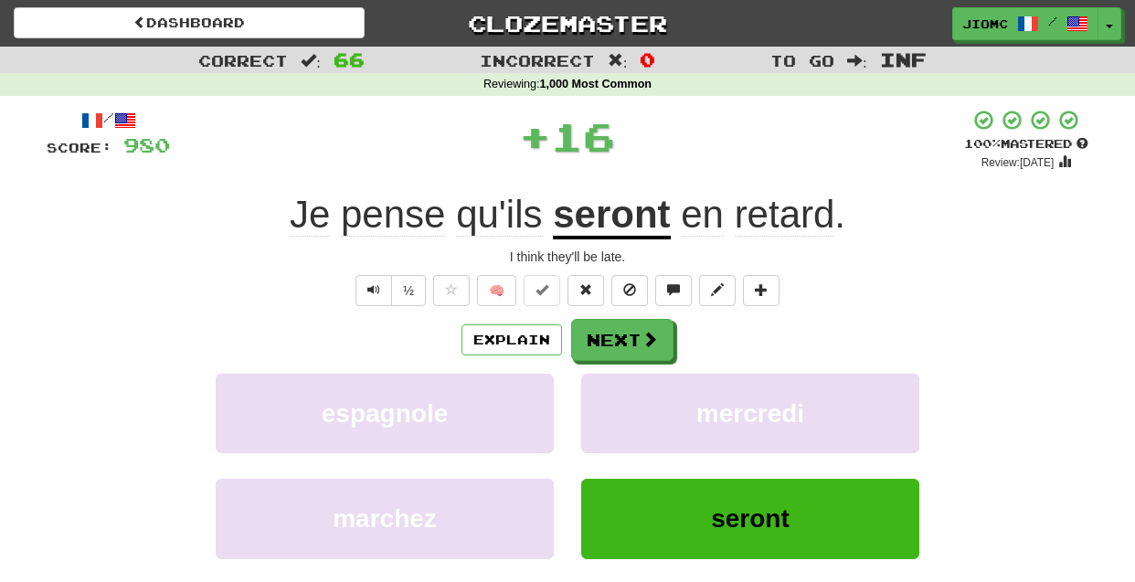
click at [599, 395] on button "mercredi" at bounding box center [750, 413] width 338 height 79
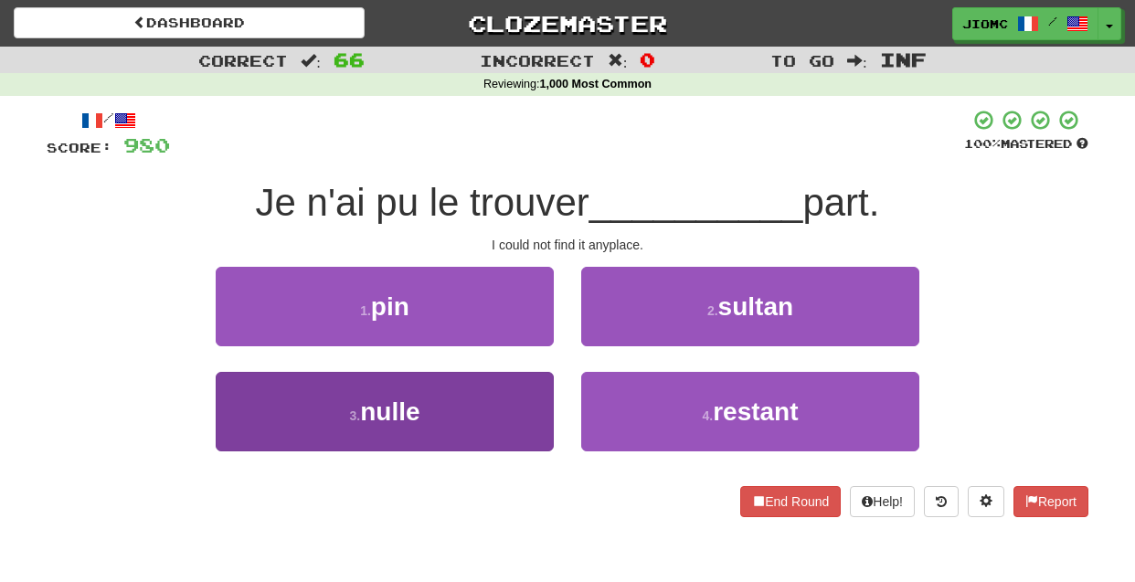
click at [546, 403] on button "3 . nulle" at bounding box center [385, 411] width 338 height 79
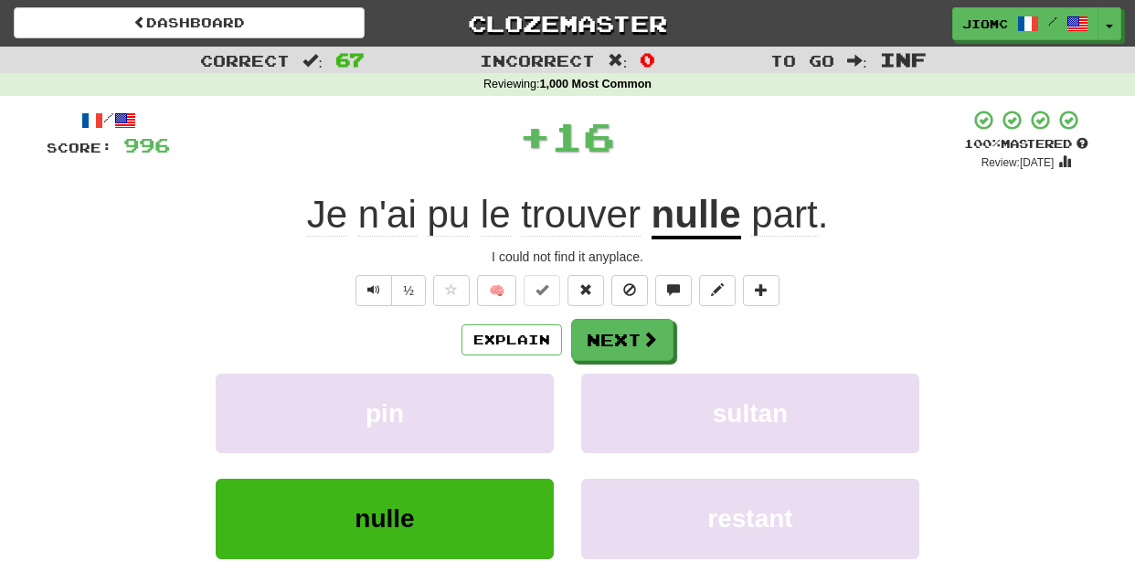
click at [546, 403] on button "pin" at bounding box center [385, 413] width 338 height 79
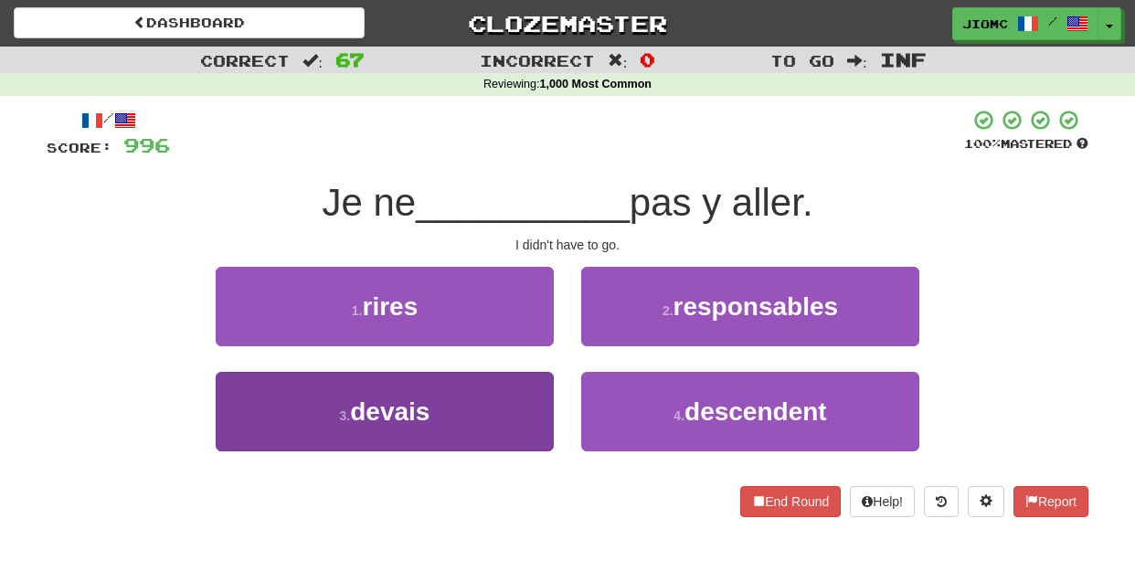
click at [536, 408] on button "3 . devais" at bounding box center [385, 411] width 338 height 79
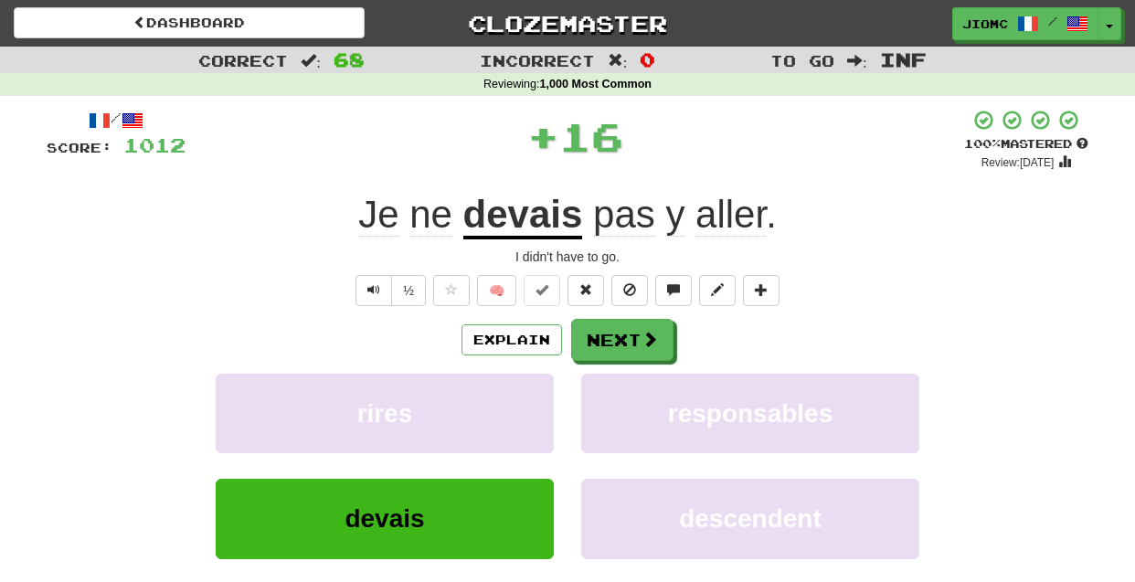
click at [536, 408] on button "rires" at bounding box center [385, 413] width 338 height 79
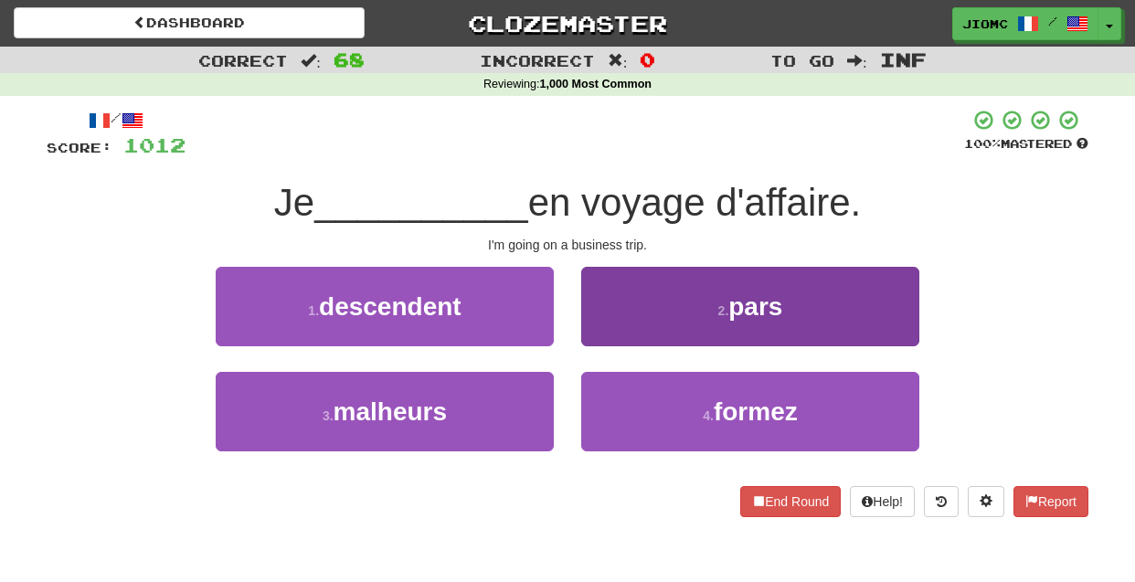
click at [600, 341] on button "2 . pars" at bounding box center [750, 306] width 338 height 79
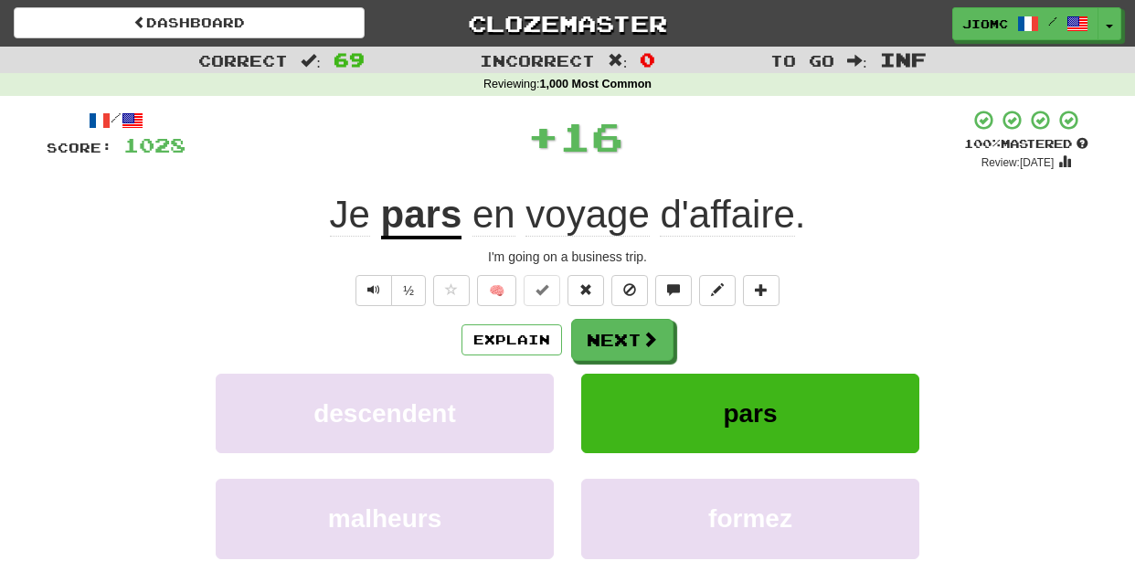
click at [600, 341] on button "Next" at bounding box center [622, 340] width 102 height 42
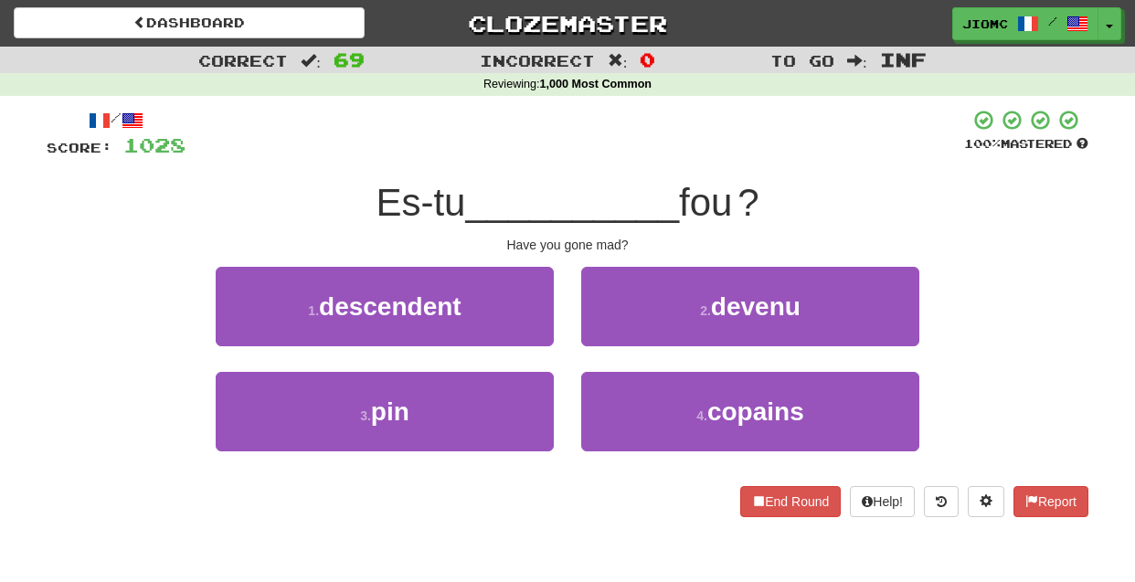
click at [600, 341] on button "2 . devenu" at bounding box center [750, 306] width 338 height 79
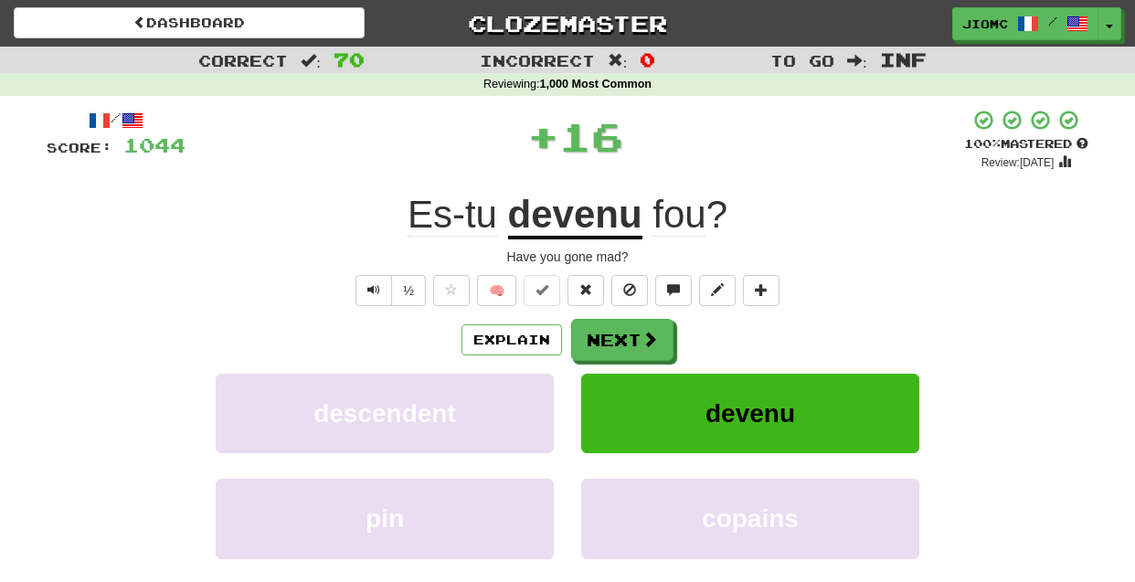
click at [600, 341] on button "Next" at bounding box center [622, 340] width 102 height 42
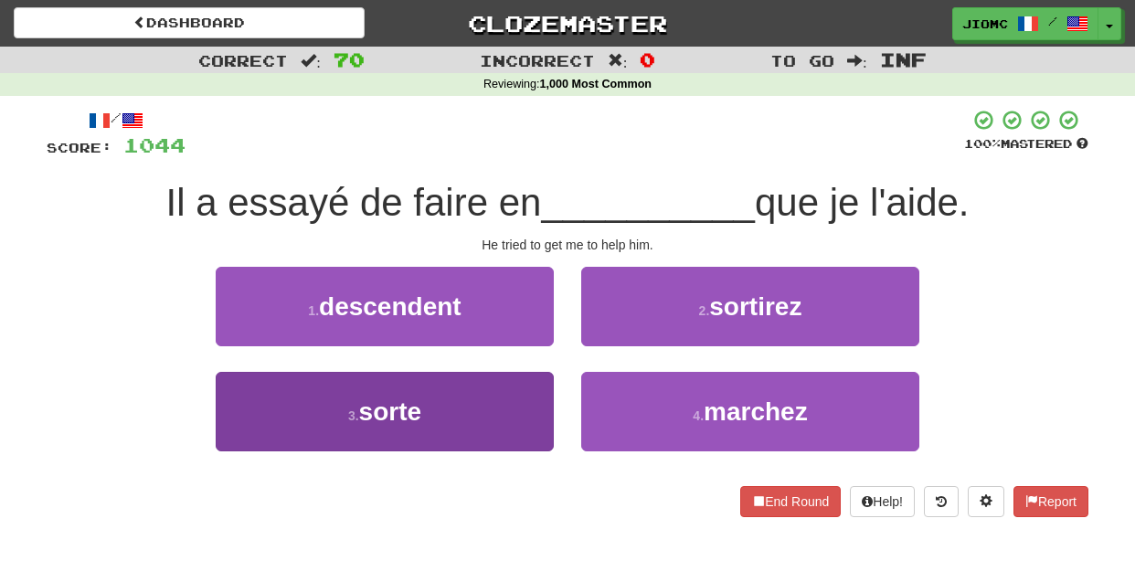
click at [539, 400] on button "3 . sorte" at bounding box center [385, 411] width 338 height 79
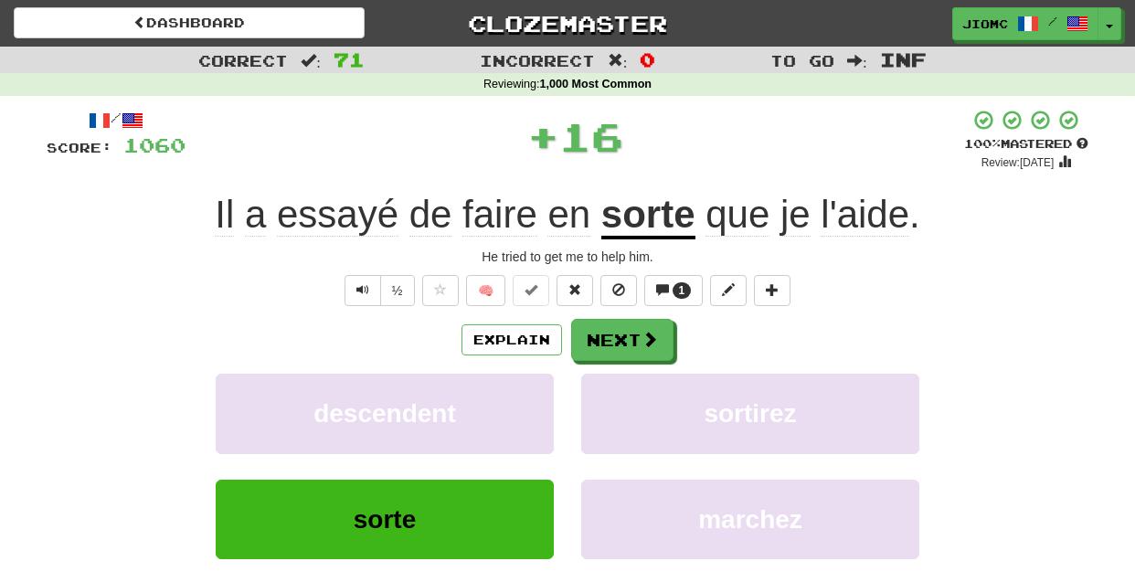
click at [539, 400] on button "descendent" at bounding box center [385, 413] width 338 height 79
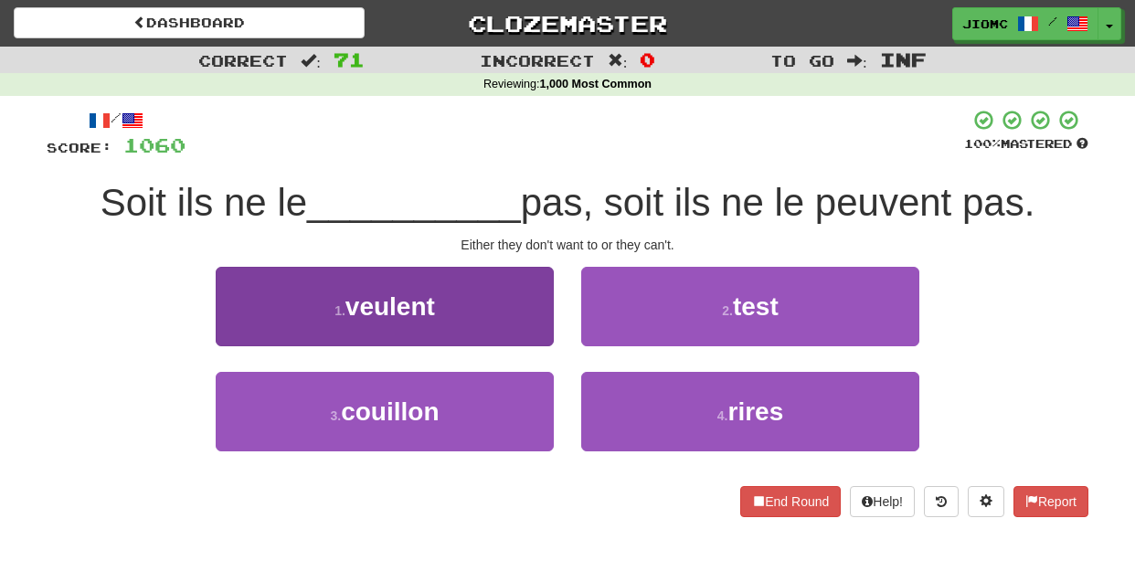
click at [550, 334] on button "1 . veulent" at bounding box center [385, 306] width 338 height 79
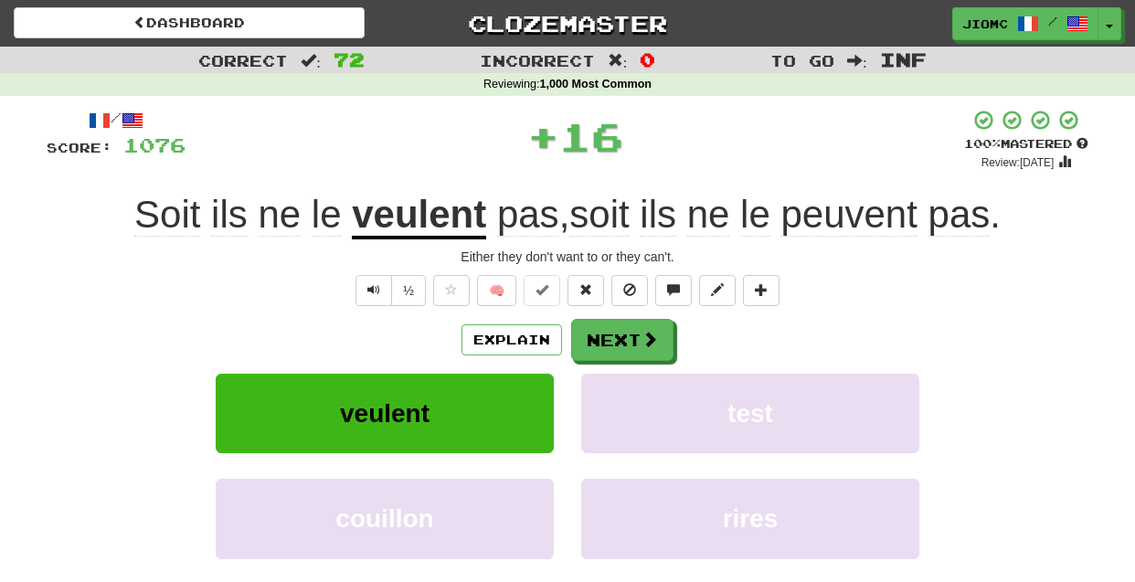
click at [567, 337] on div "Explain Next" at bounding box center [568, 340] width 1042 height 42
click at [574, 338] on button "Next" at bounding box center [623, 341] width 102 height 42
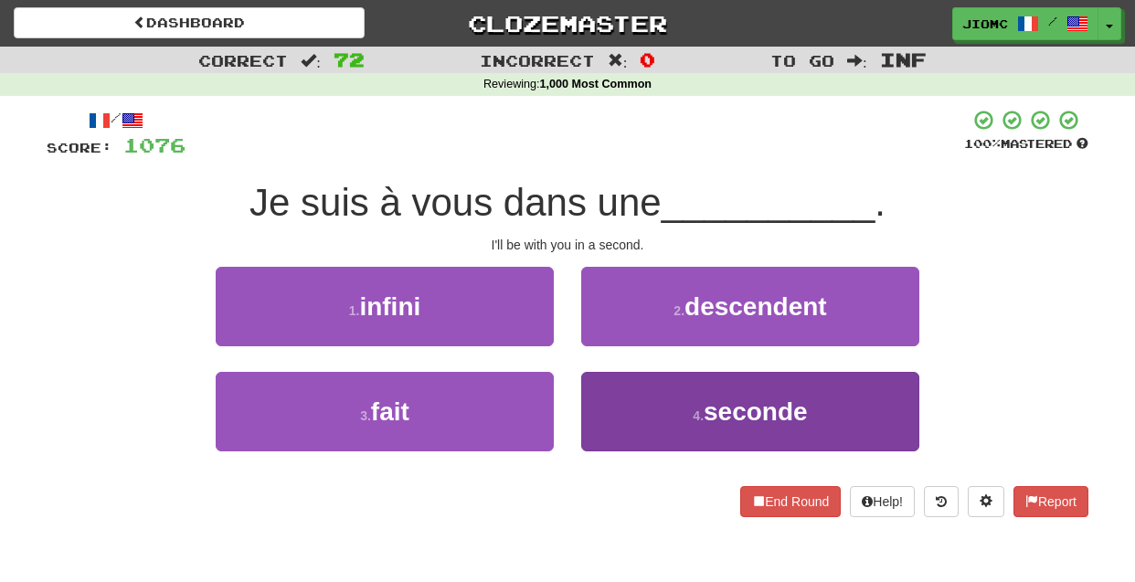
click at [599, 382] on button "4 . seconde" at bounding box center [750, 411] width 338 height 79
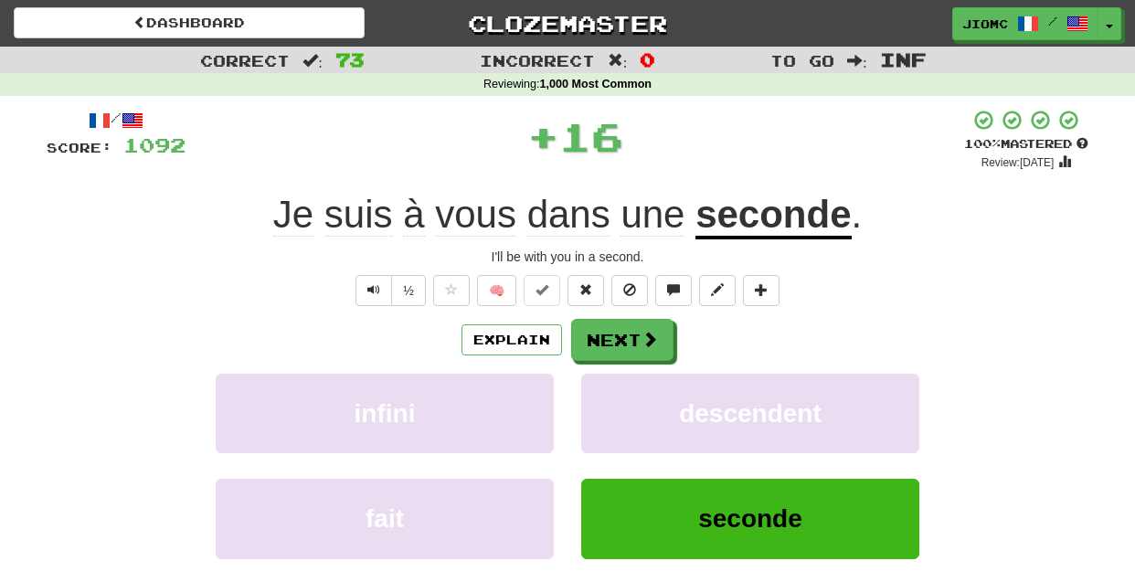
click at [599, 382] on button "descendent" at bounding box center [750, 413] width 338 height 79
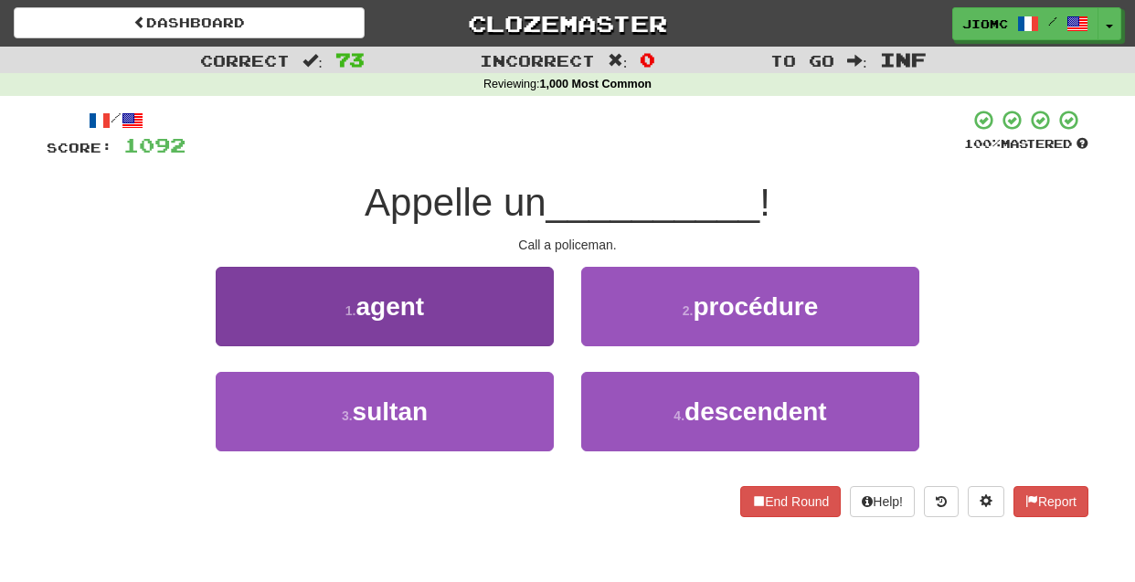
click at [525, 337] on button "1 . agent" at bounding box center [385, 306] width 338 height 79
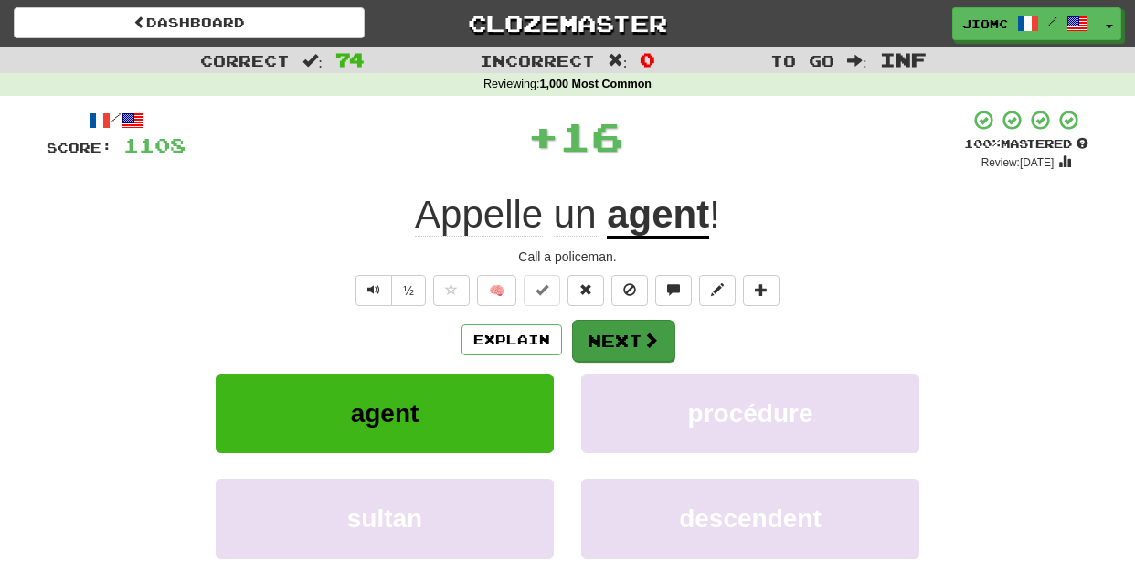
click at [596, 344] on button "Next" at bounding box center [623, 341] width 102 height 42
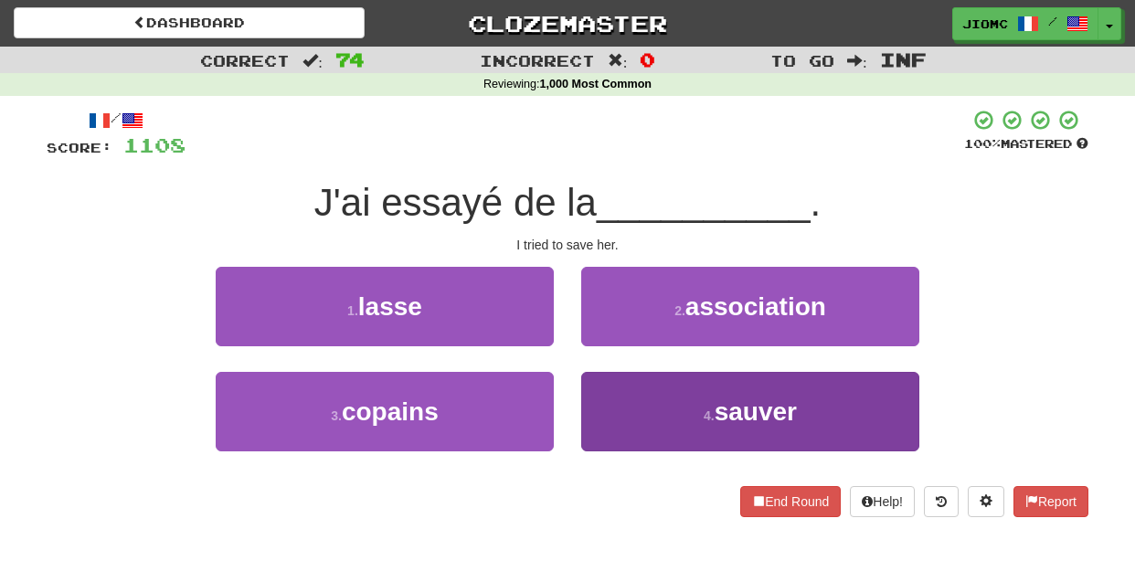
click at [613, 397] on button "4 . sauver" at bounding box center [750, 411] width 338 height 79
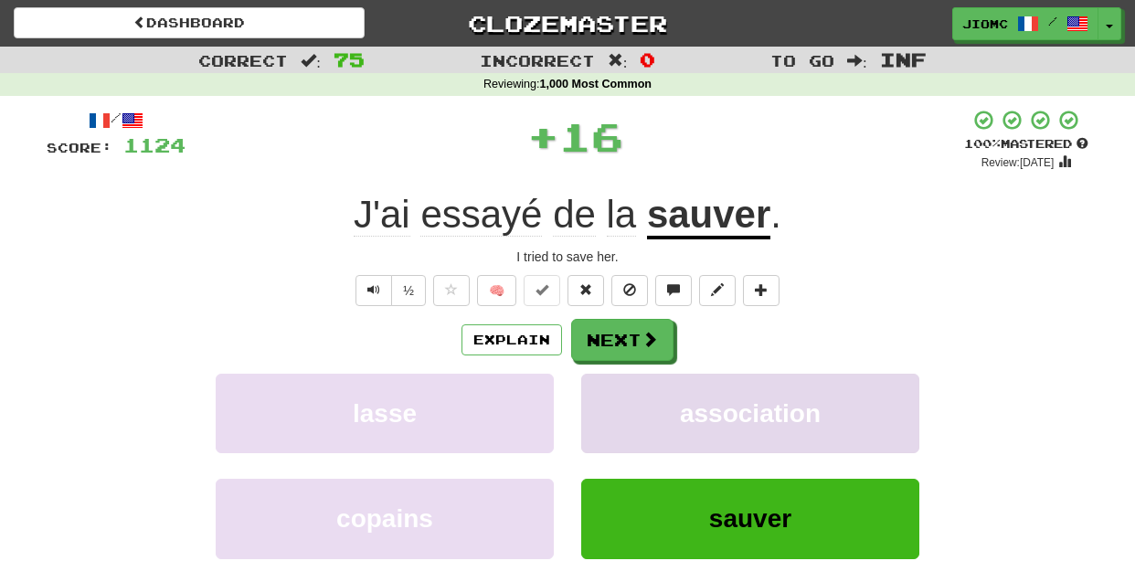
click at [623, 394] on button "association" at bounding box center [750, 413] width 338 height 79
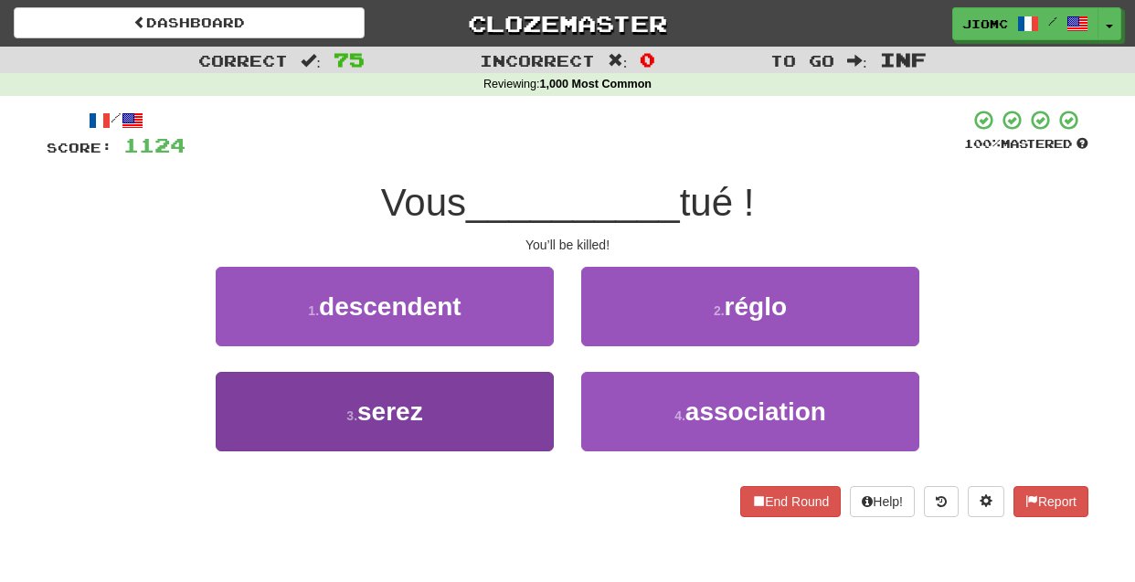
click at [496, 427] on button "3 . serez" at bounding box center [385, 411] width 338 height 79
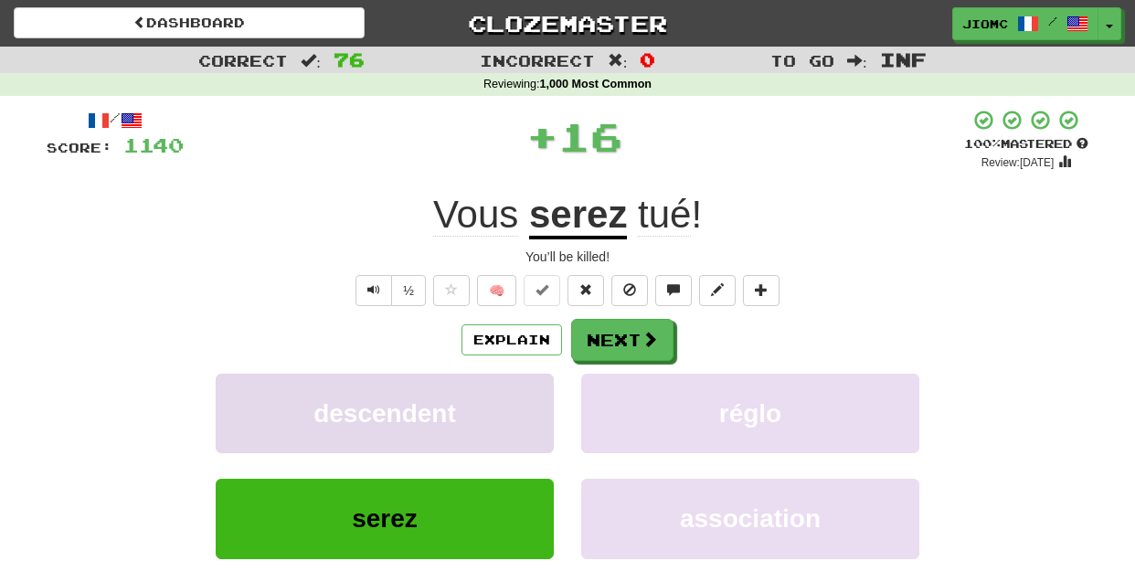
click at [499, 421] on button "descendent" at bounding box center [385, 413] width 338 height 79
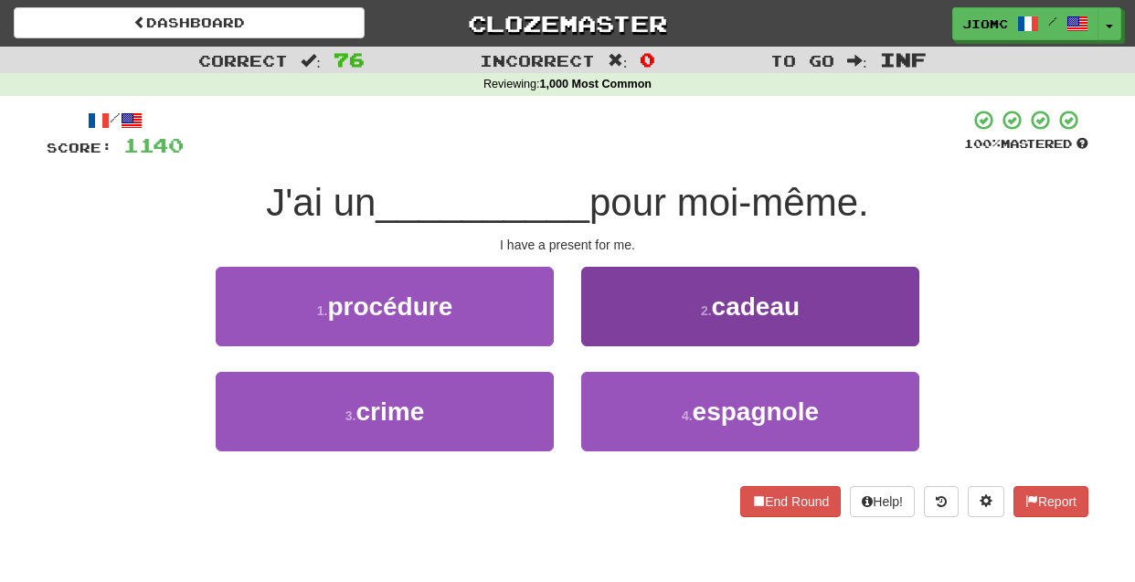
click at [593, 340] on button "2 . cadeau" at bounding box center [750, 306] width 338 height 79
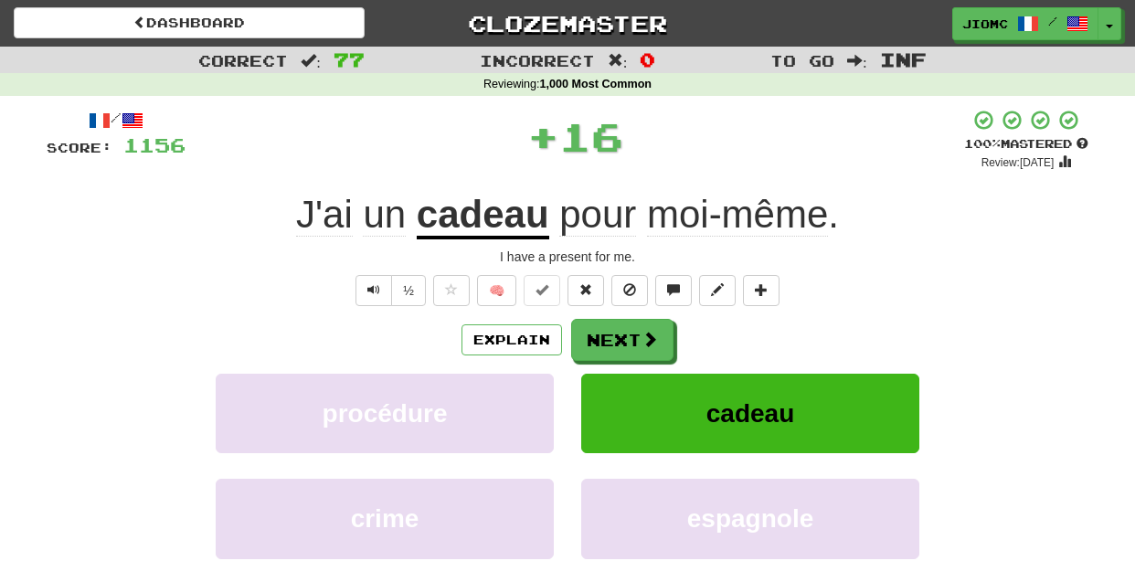
click at [593, 340] on button "Next" at bounding box center [622, 340] width 102 height 42
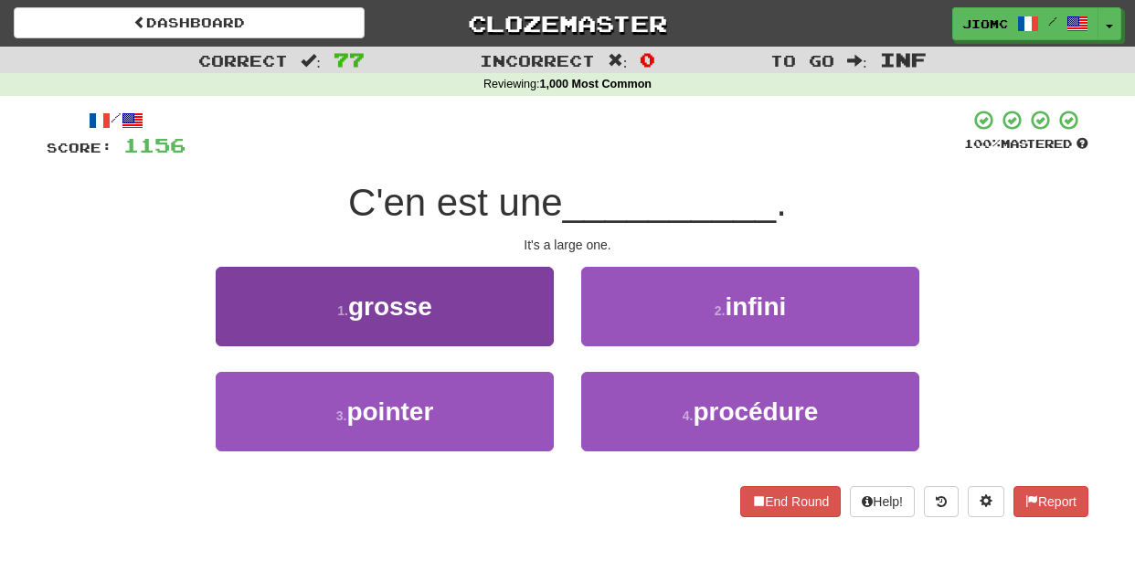
click at [530, 320] on button "1 . grosse" at bounding box center [385, 306] width 338 height 79
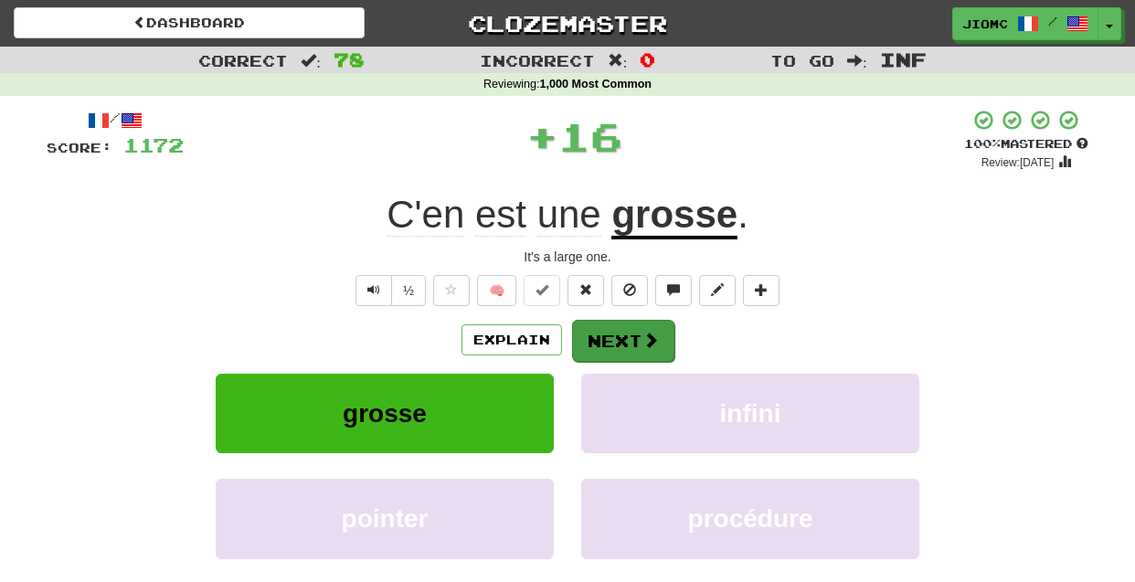
click at [591, 328] on button "Next" at bounding box center [623, 341] width 102 height 42
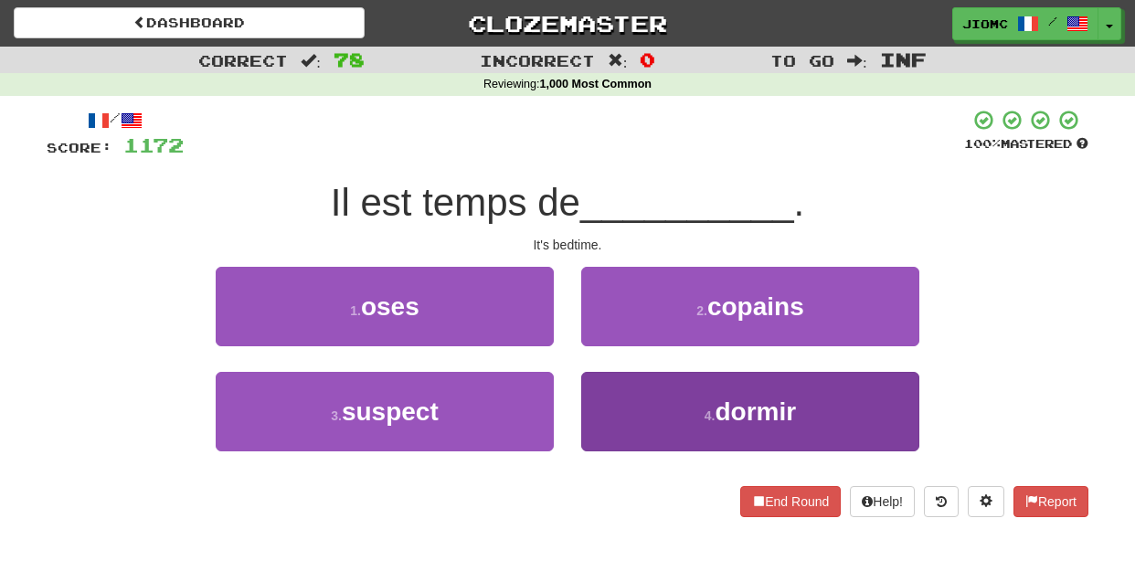
click at [612, 409] on button "4 . dormir" at bounding box center [750, 411] width 338 height 79
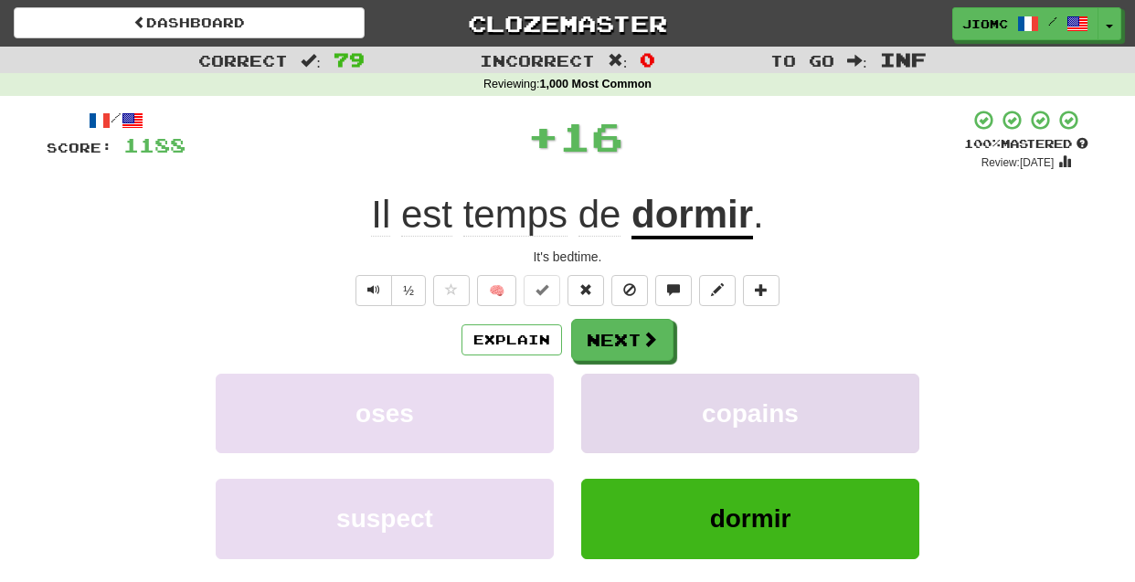
click at [611, 408] on button "copains" at bounding box center [750, 413] width 338 height 79
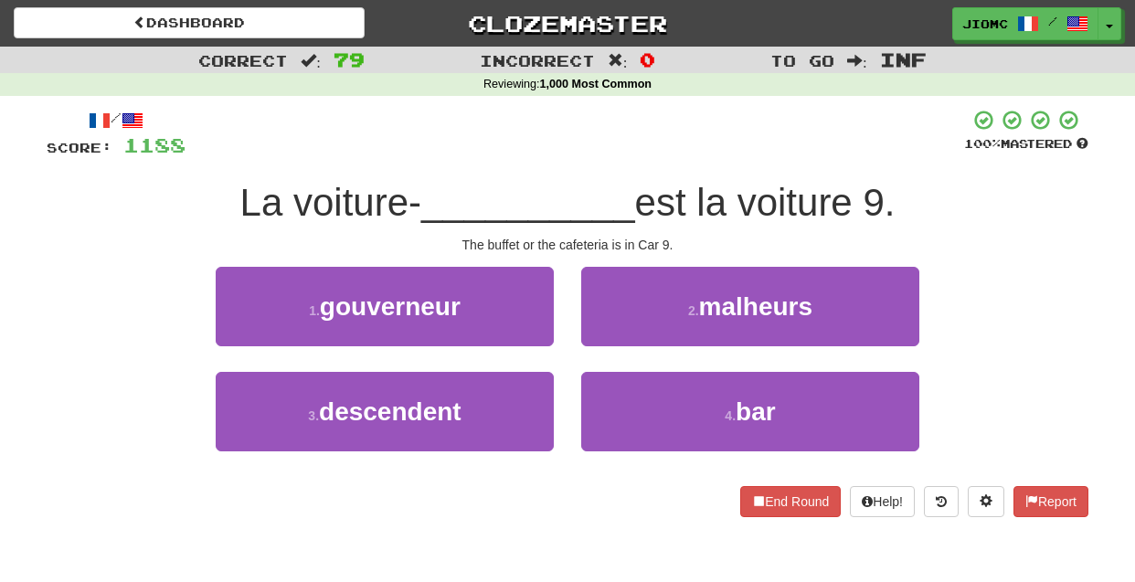
click at [611, 408] on button "4 . bar" at bounding box center [750, 411] width 338 height 79
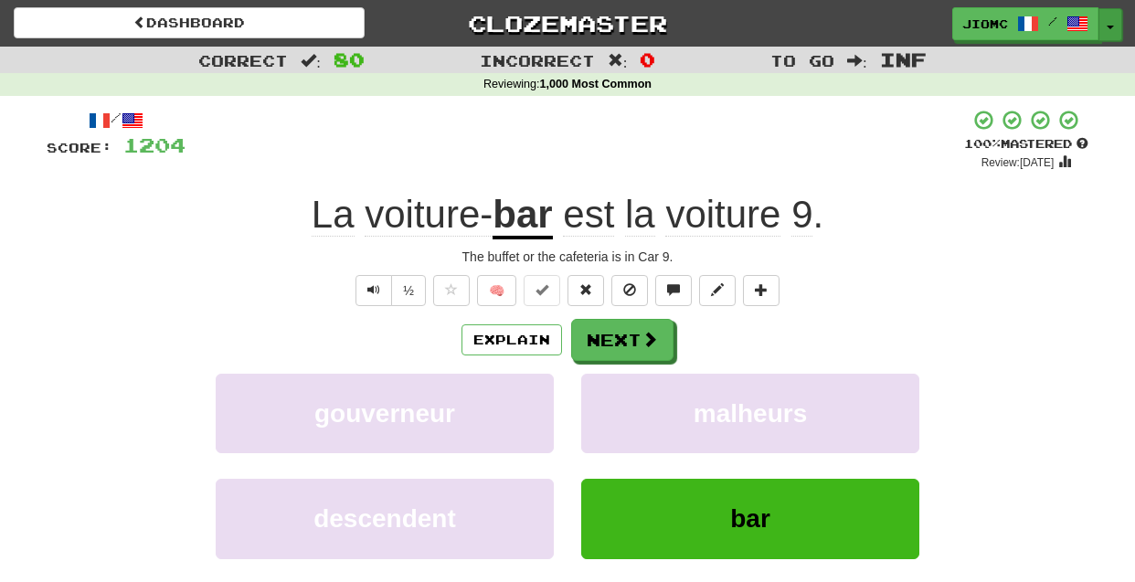
click at [1113, 23] on button "Toggle Dropdown" at bounding box center [1110, 24] width 24 height 33
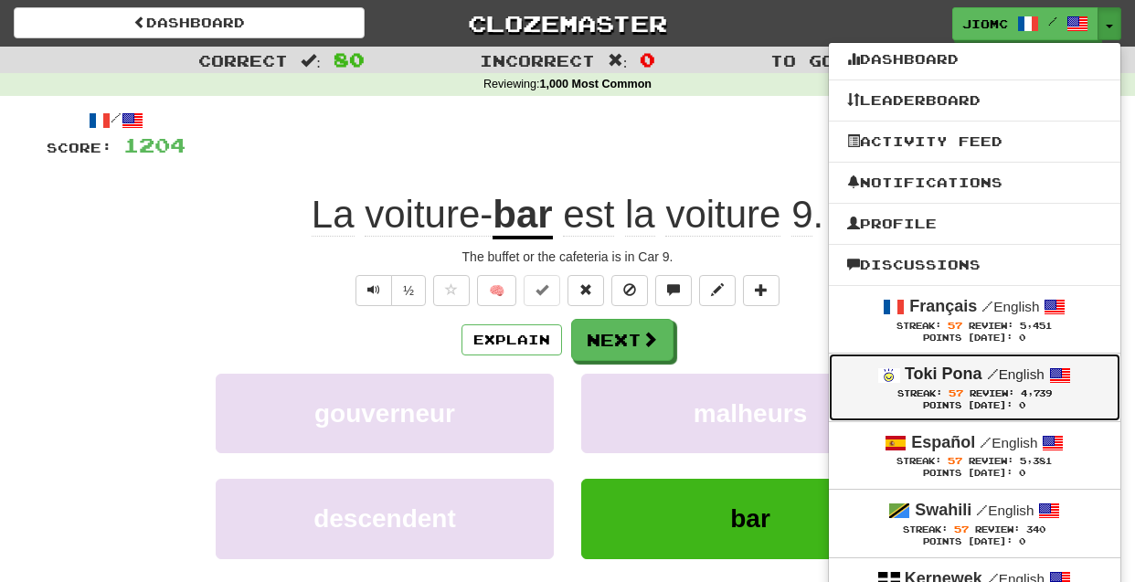
click at [940, 397] on span "Streak: 57" at bounding box center [933, 393] width 72 height 10
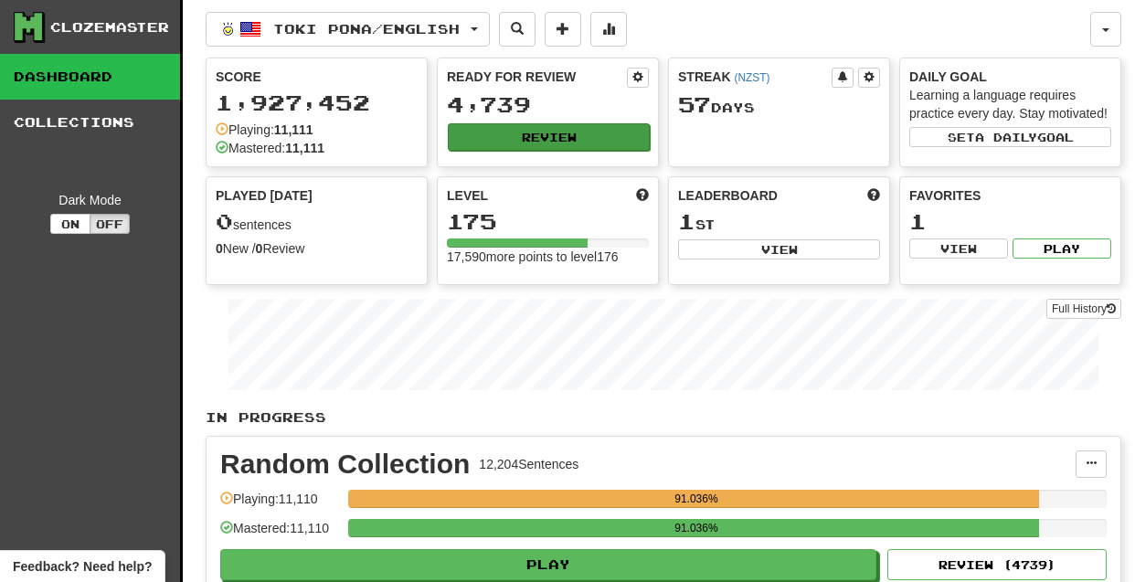
click at [502, 133] on button "Review" at bounding box center [549, 136] width 202 height 27
select select "********"
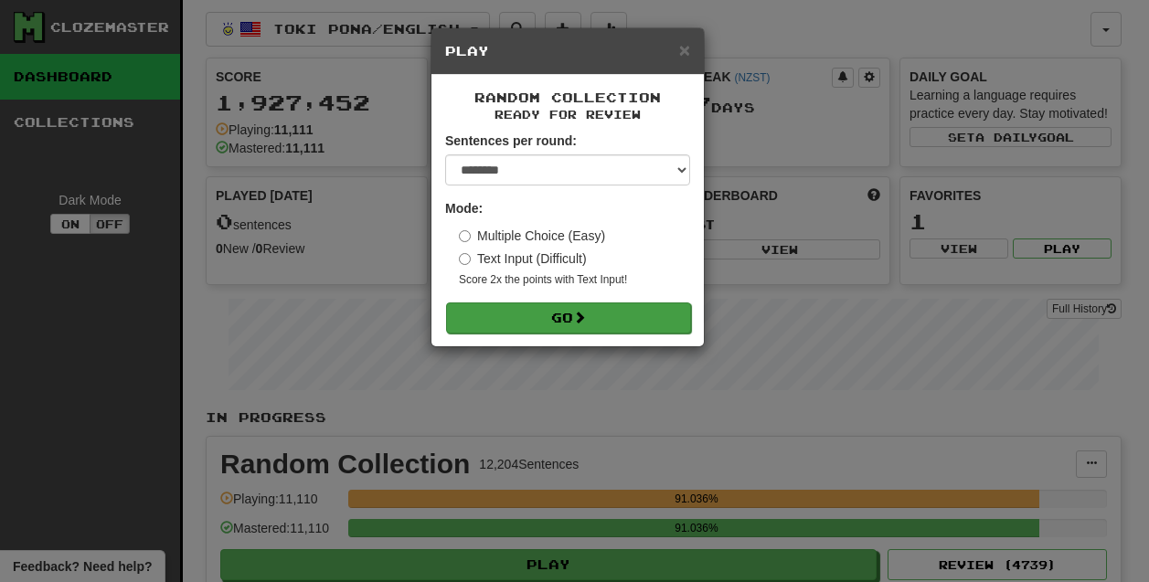
click at [599, 323] on button "Go" at bounding box center [568, 317] width 245 height 31
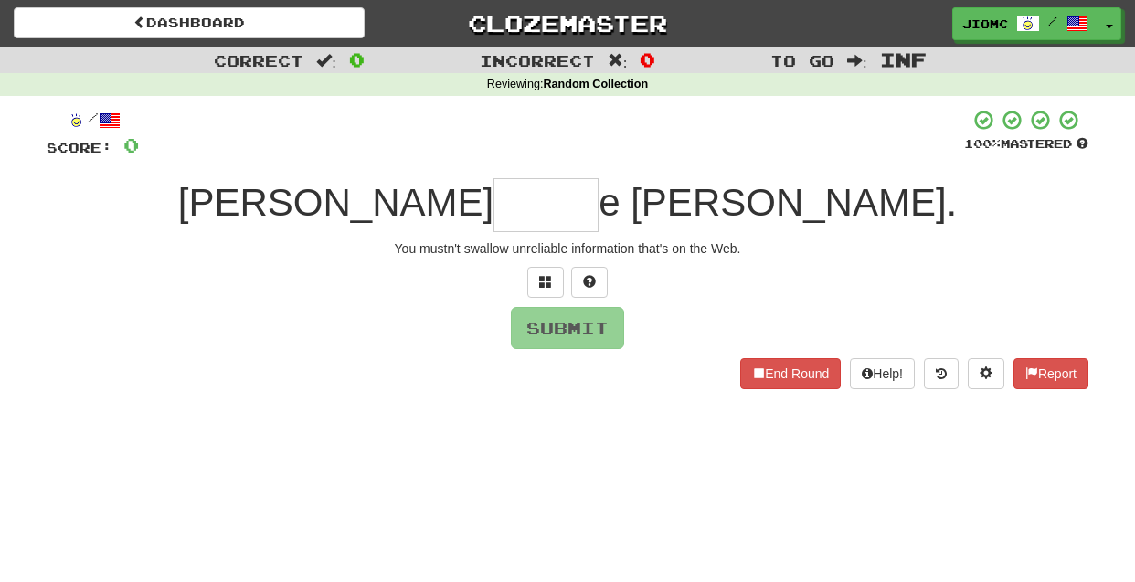
type input "*"
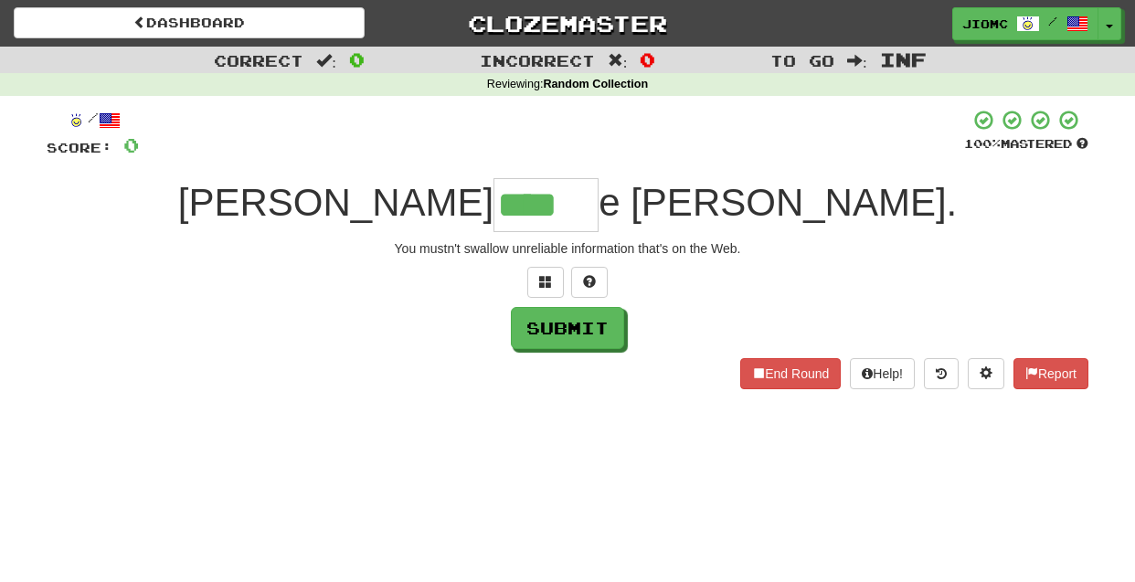
type input "****"
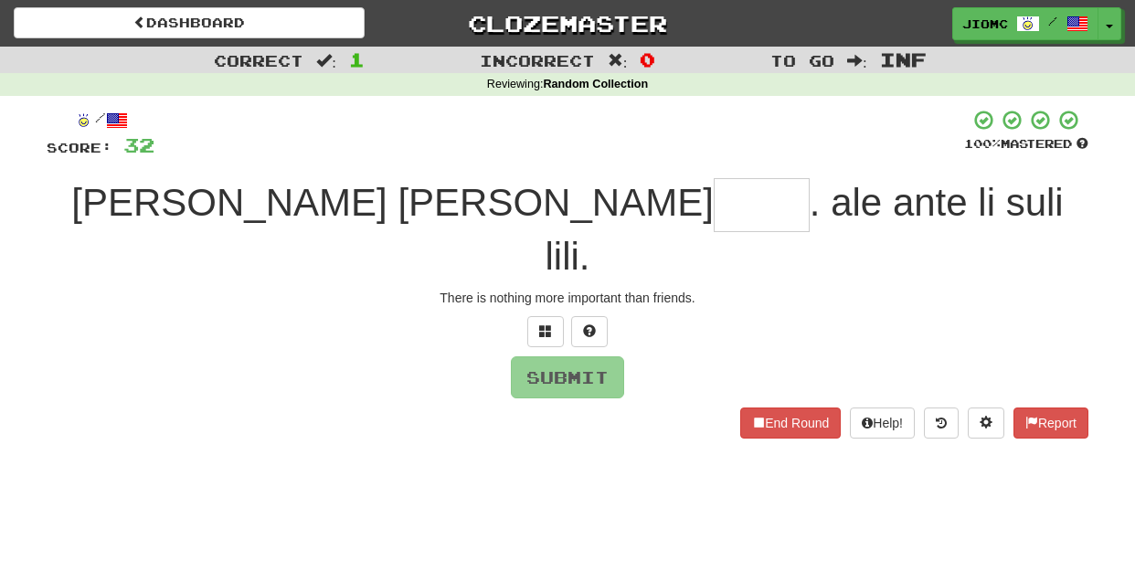
type input "*"
type input "****"
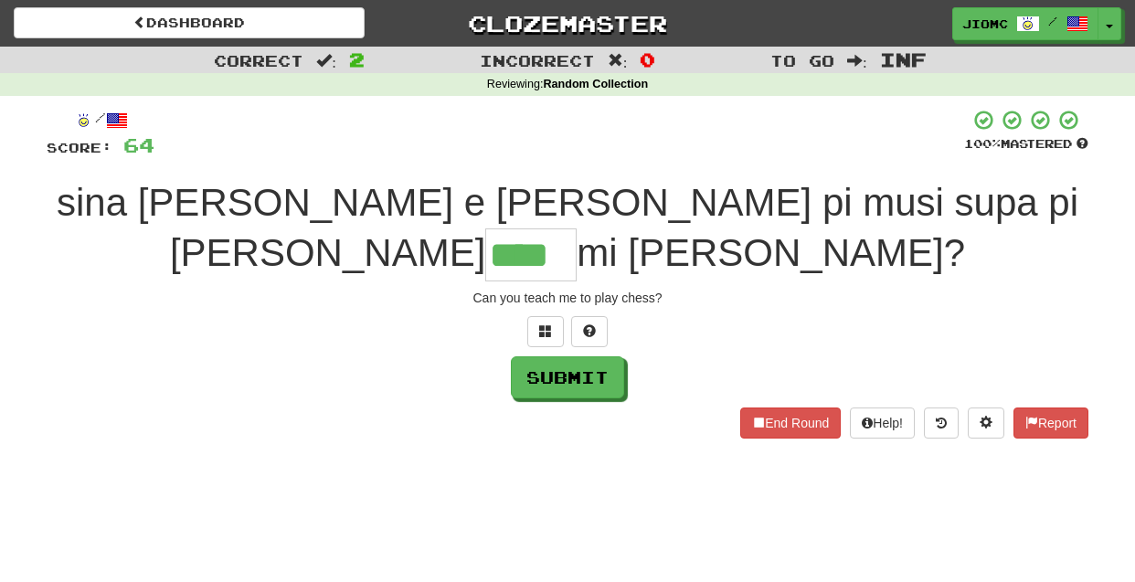
type input "****"
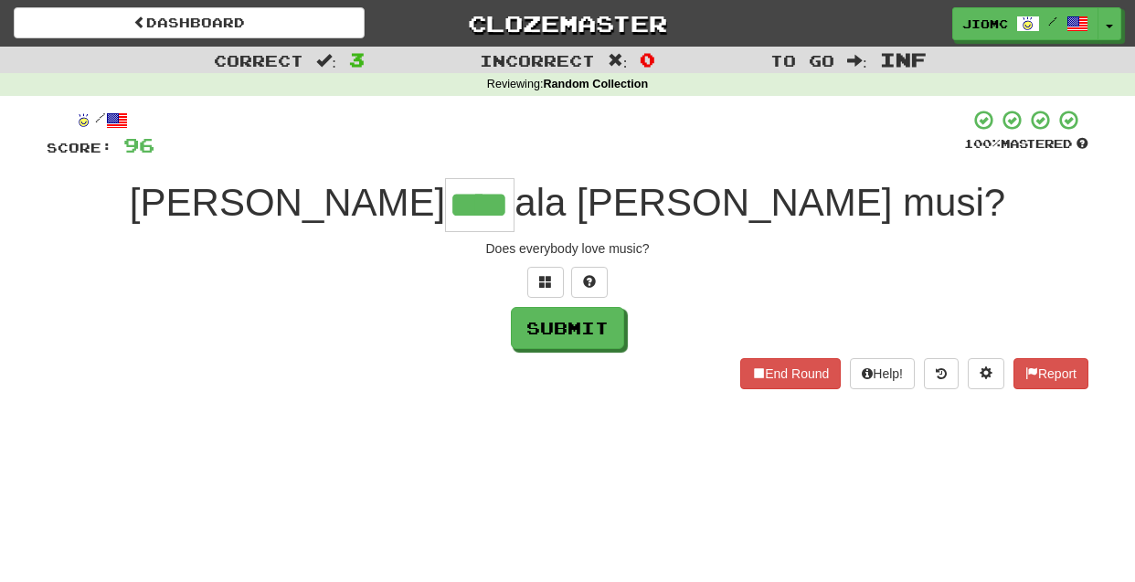
type input "****"
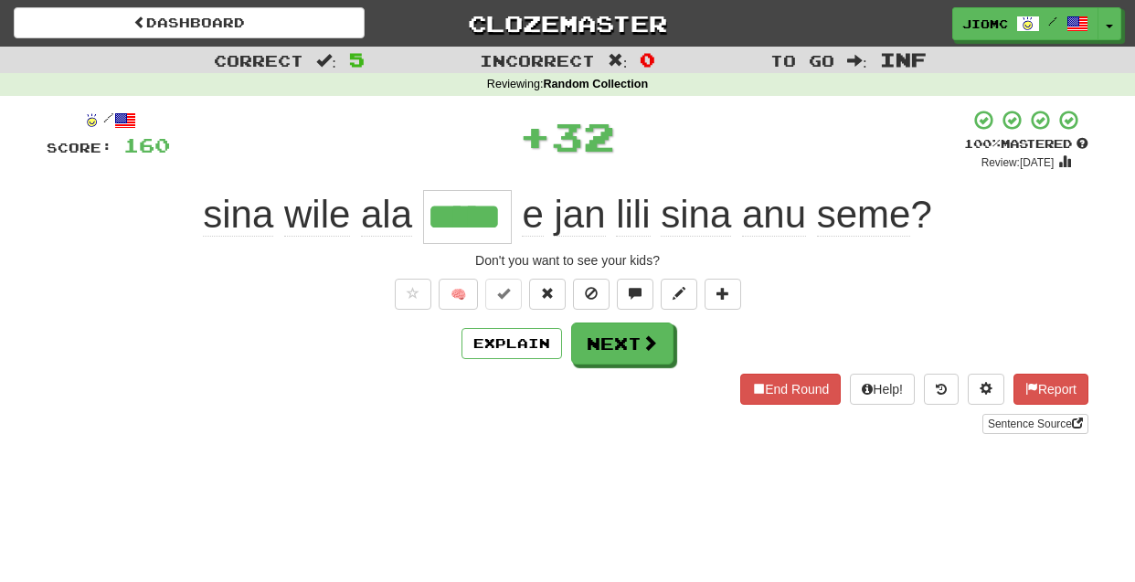
type input "*****"
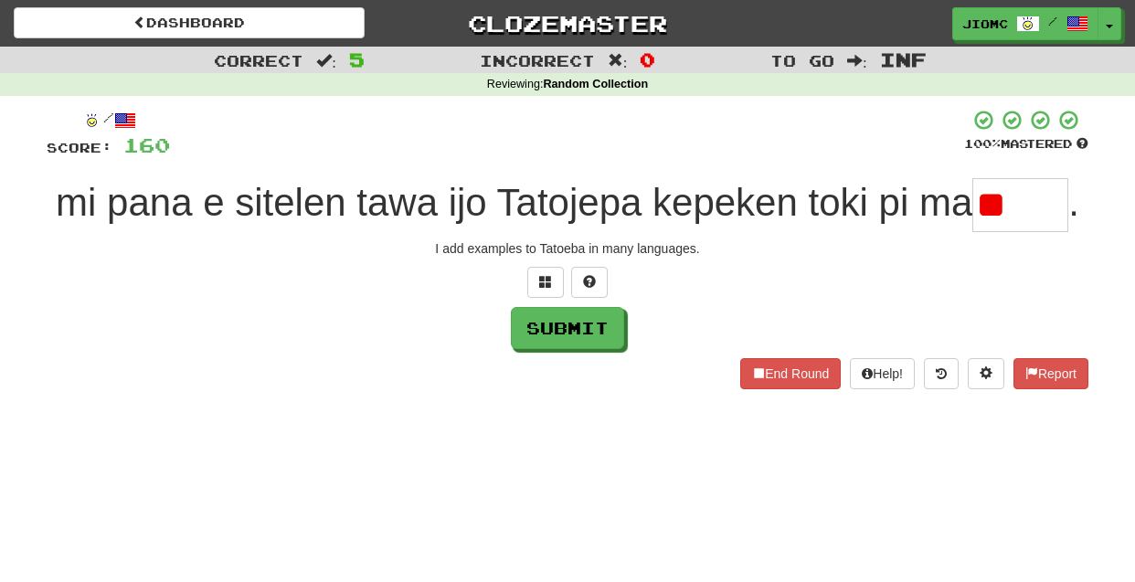
type input "*"
type input "****"
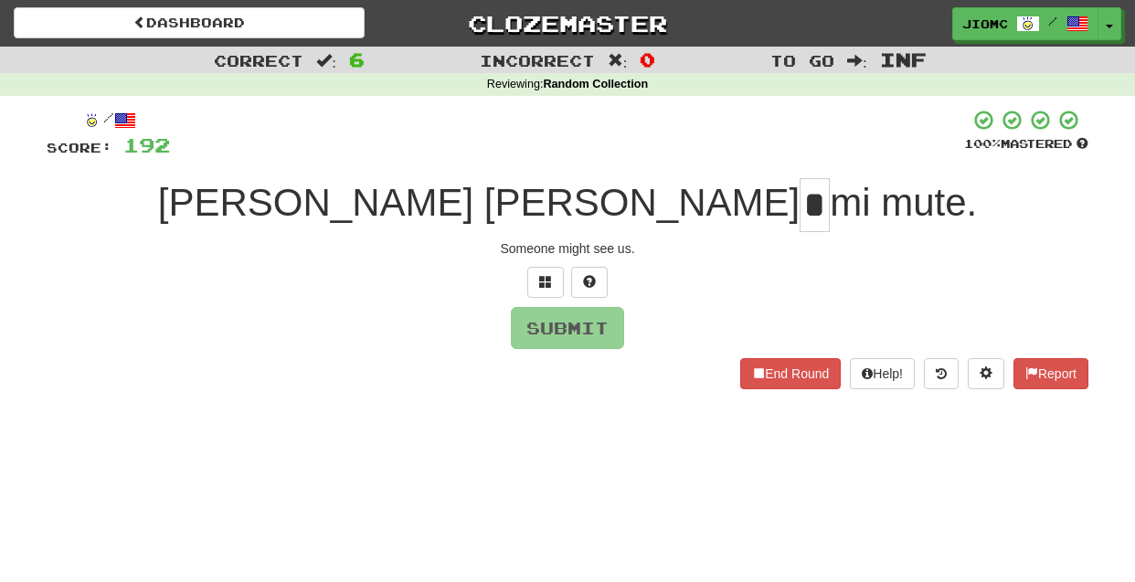
type input "*"
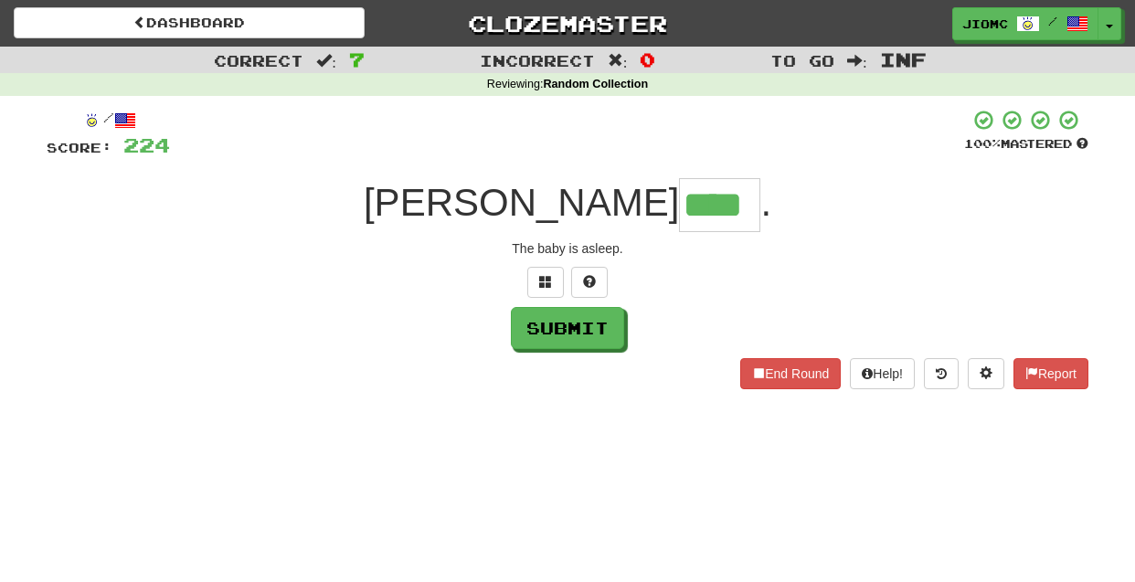
type input "****"
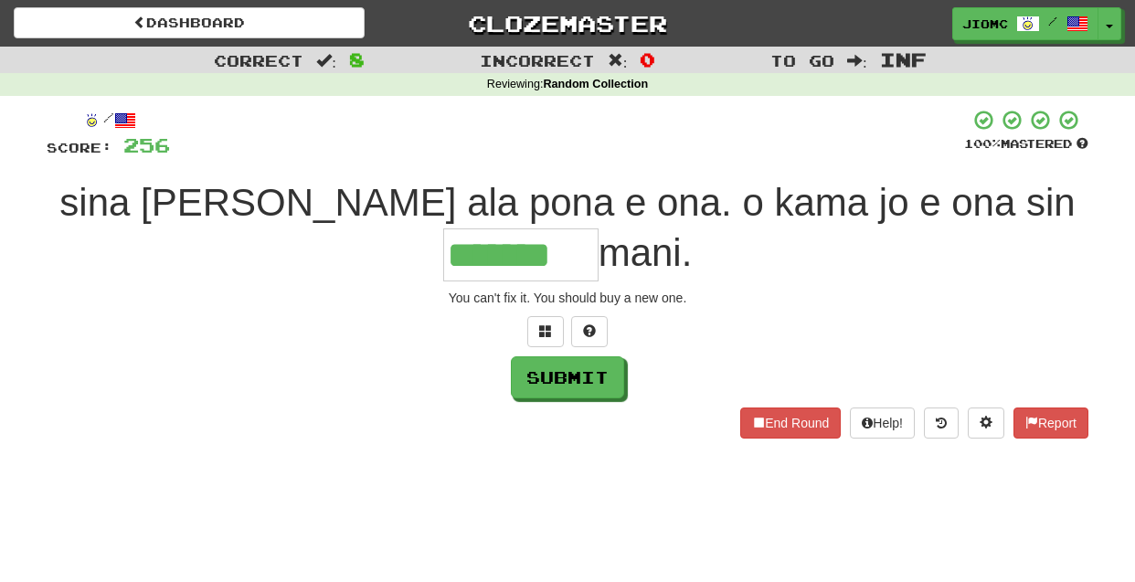
type input "*******"
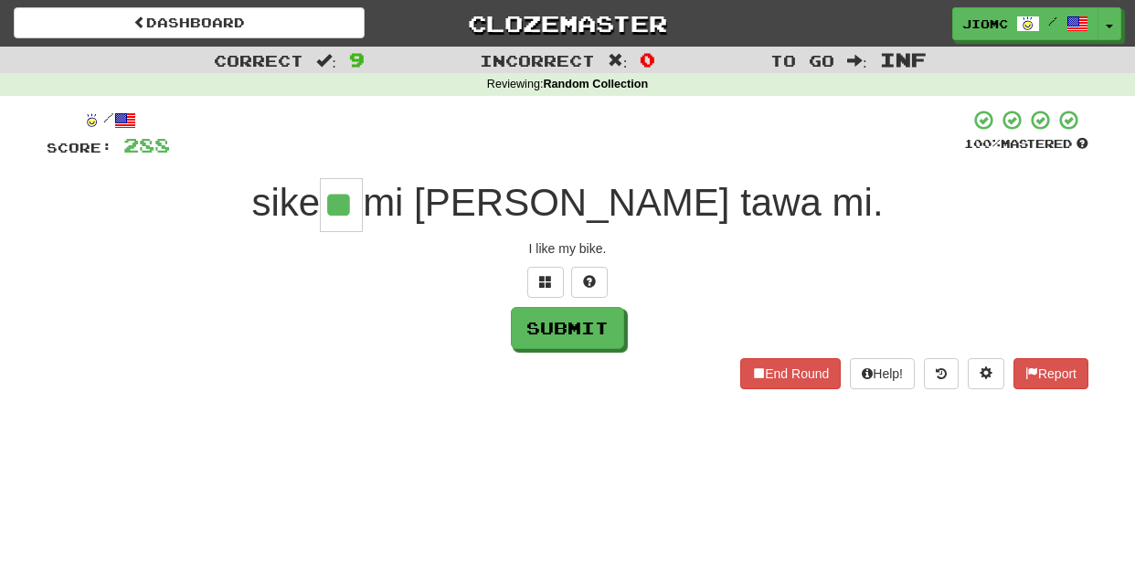
type input "**"
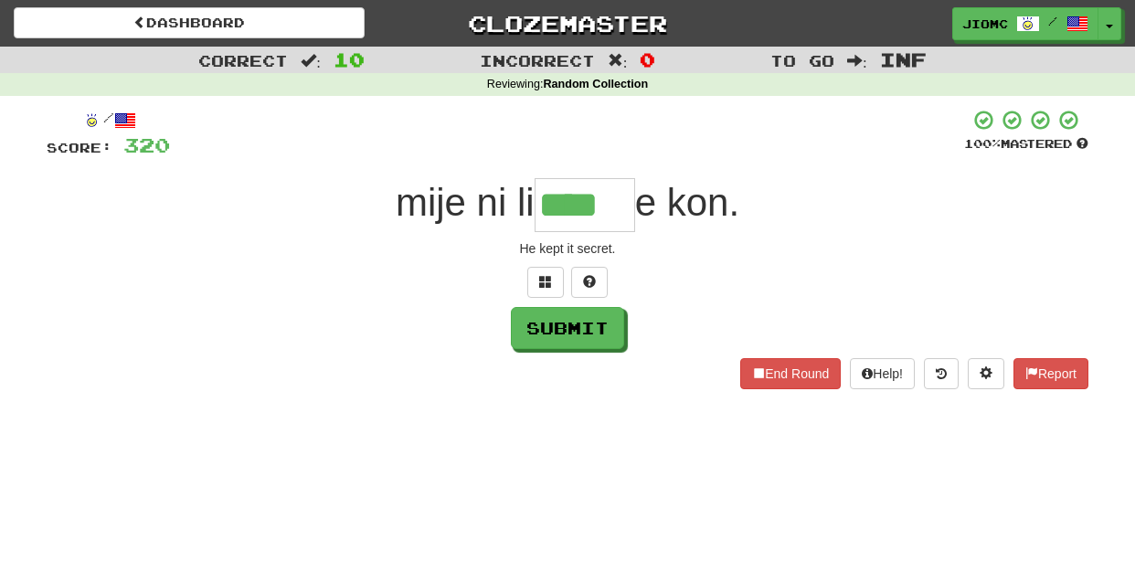
type input "****"
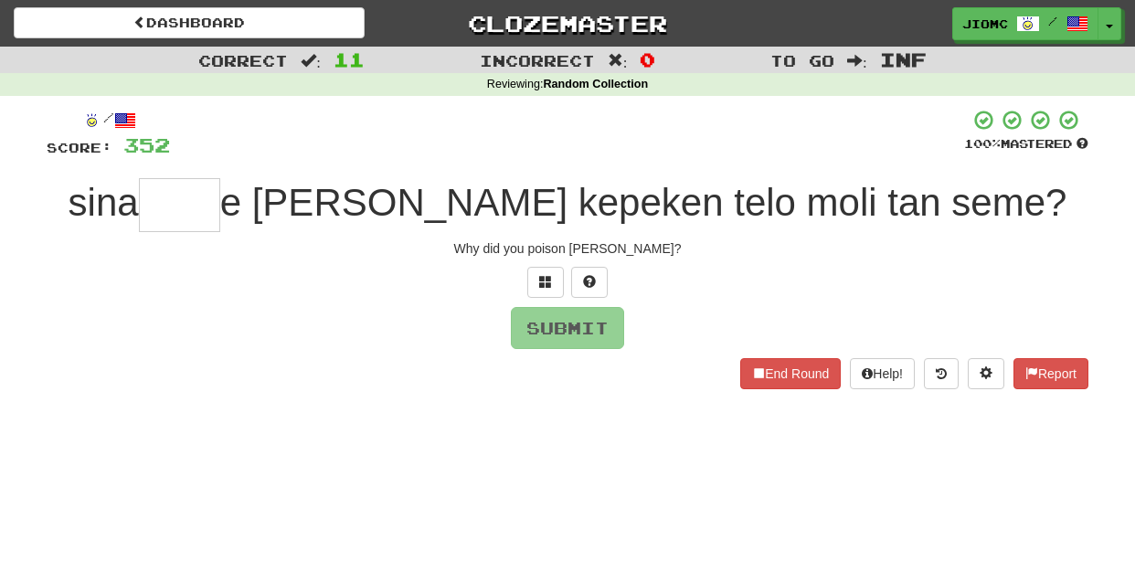
type input "*"
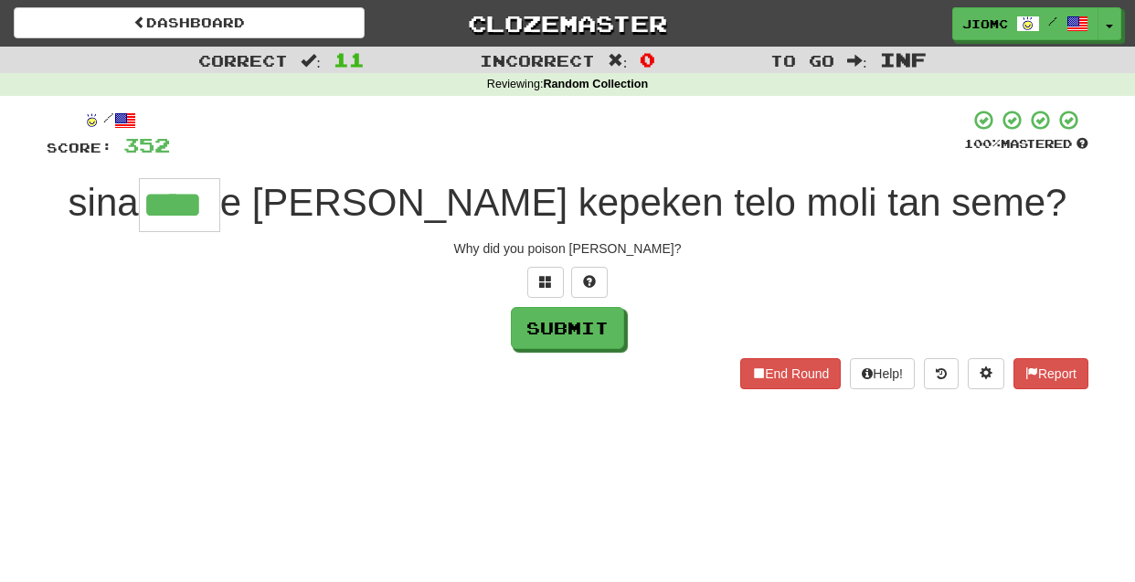
type input "****"
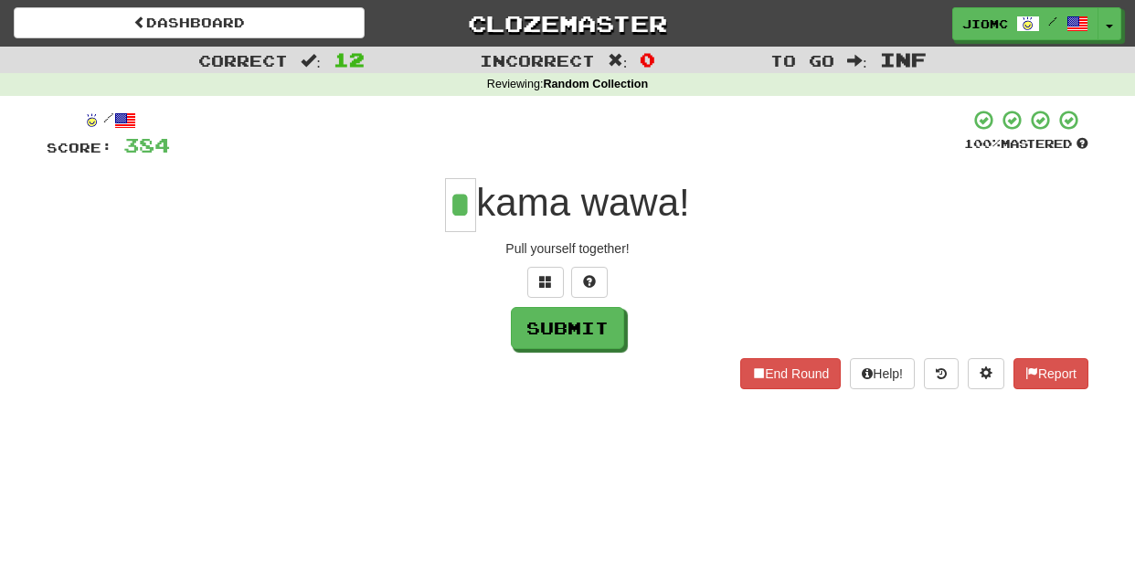
type input "*"
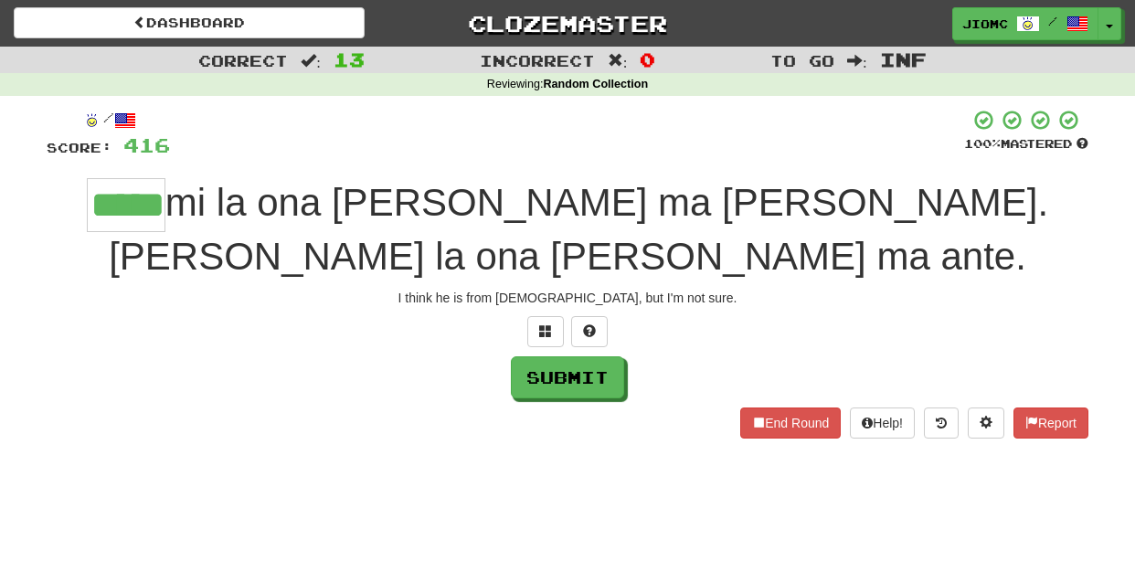
type input "*****"
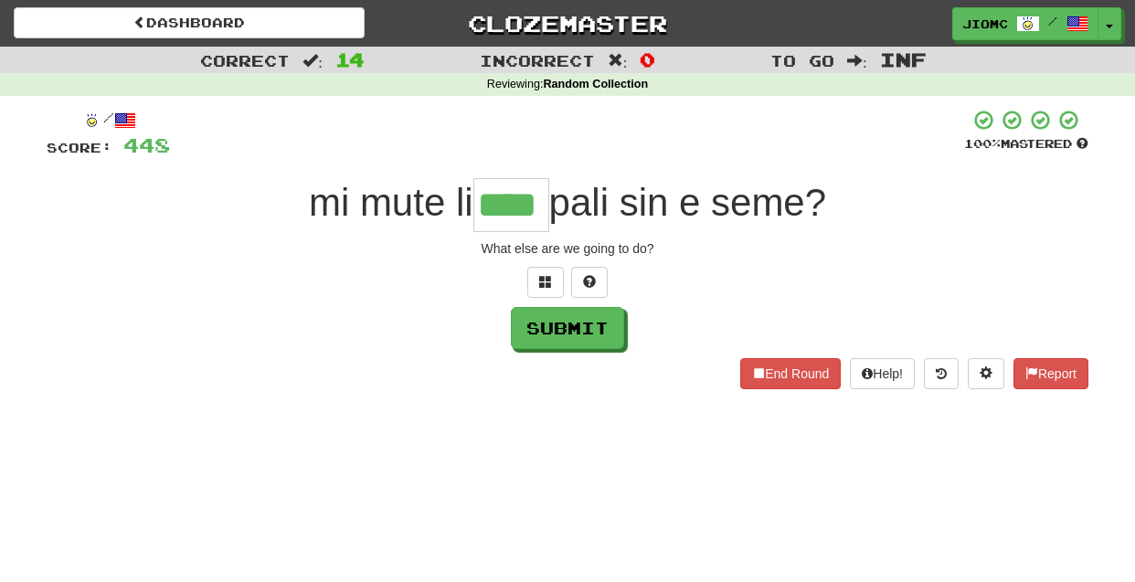
type input "****"
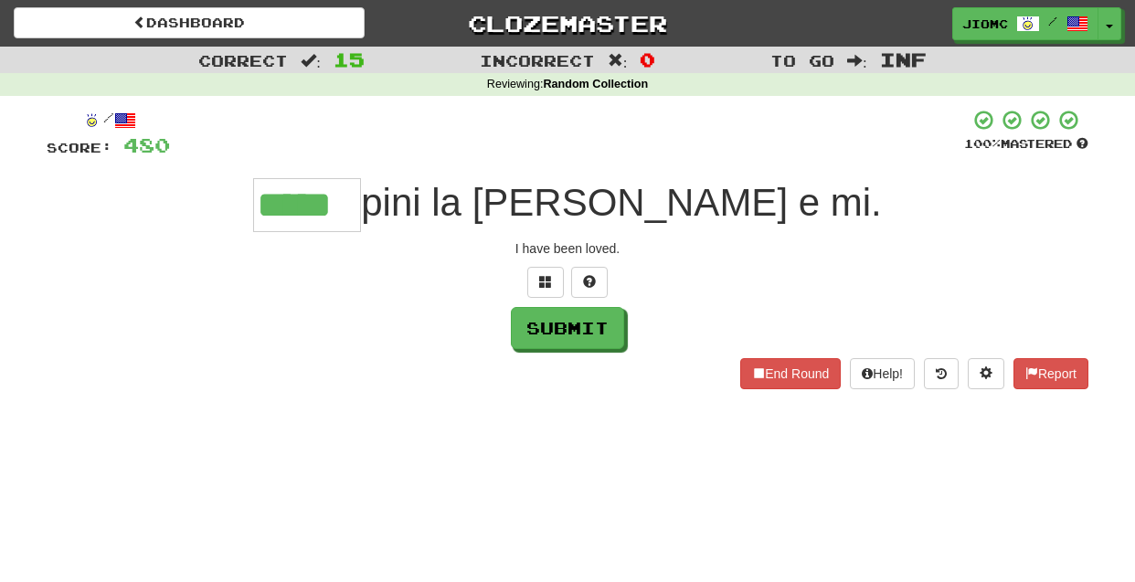
type input "*****"
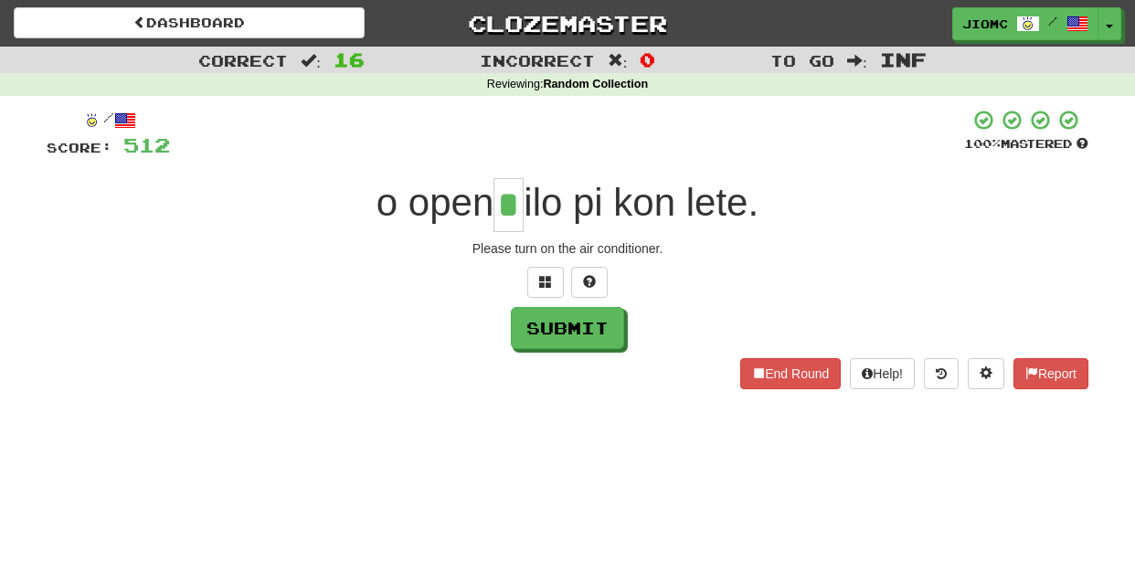
type input "*"
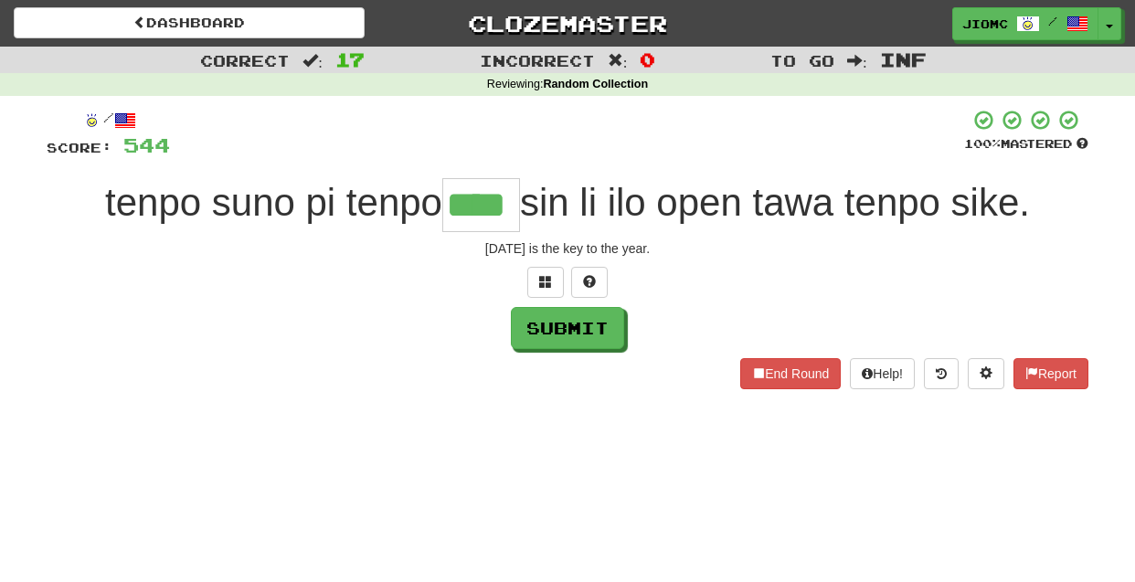
type input "****"
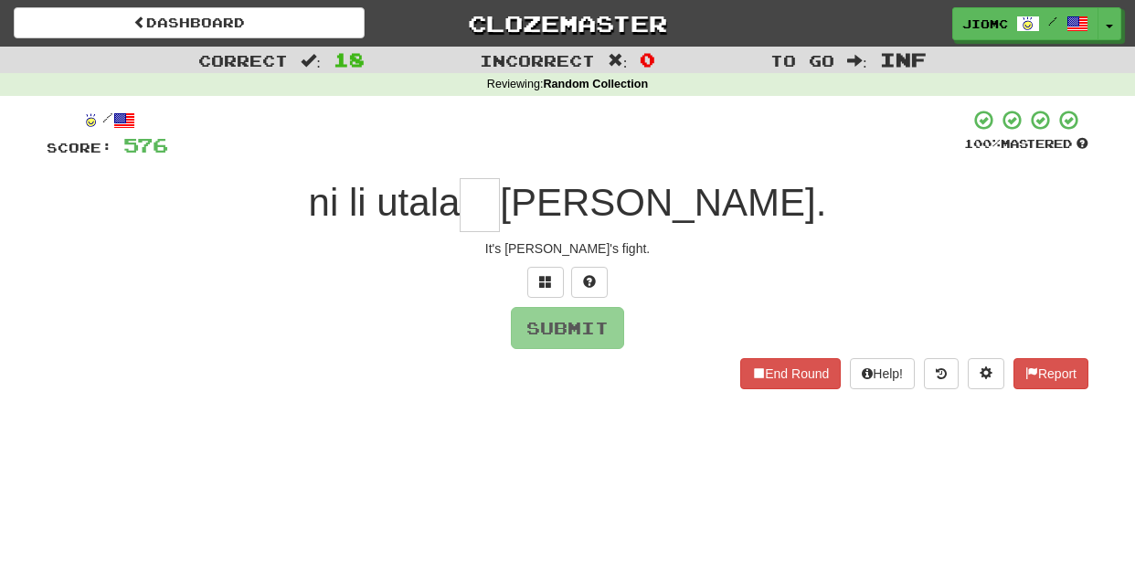
type input "*"
type input "**"
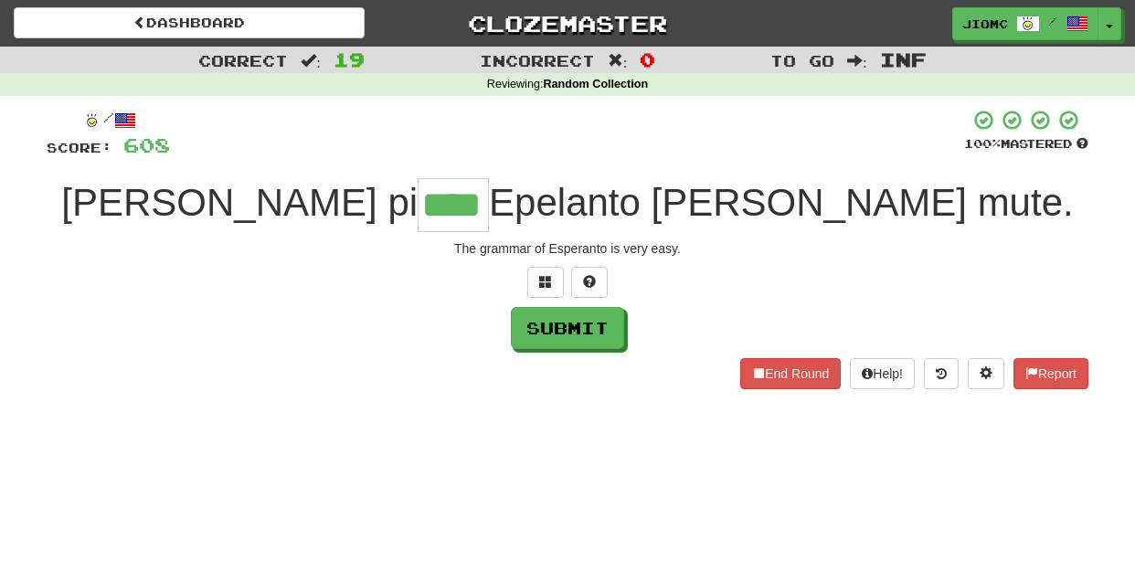
type input "****"
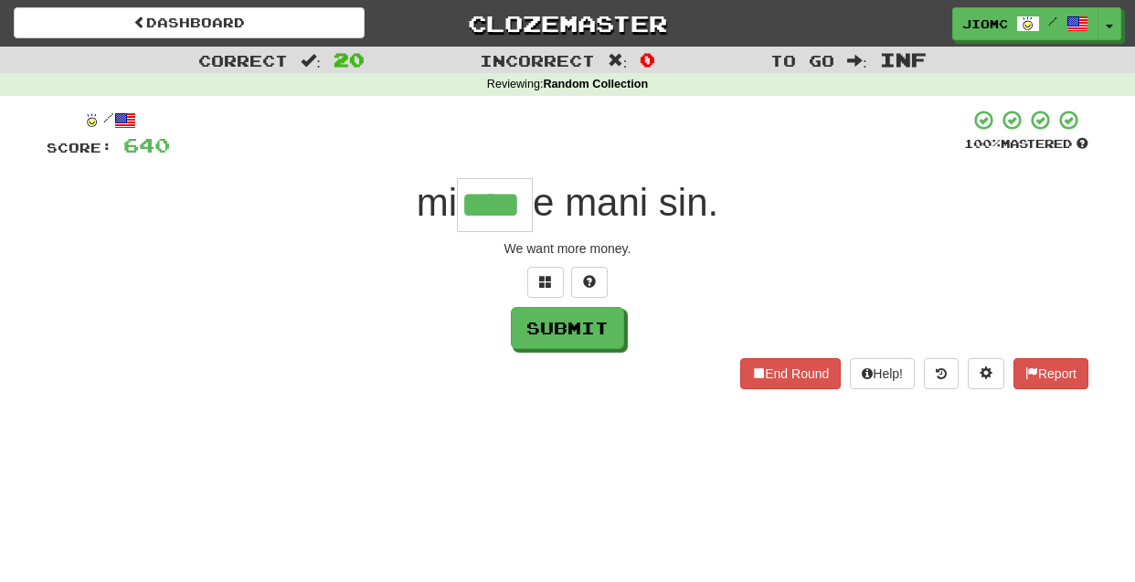
type input "****"
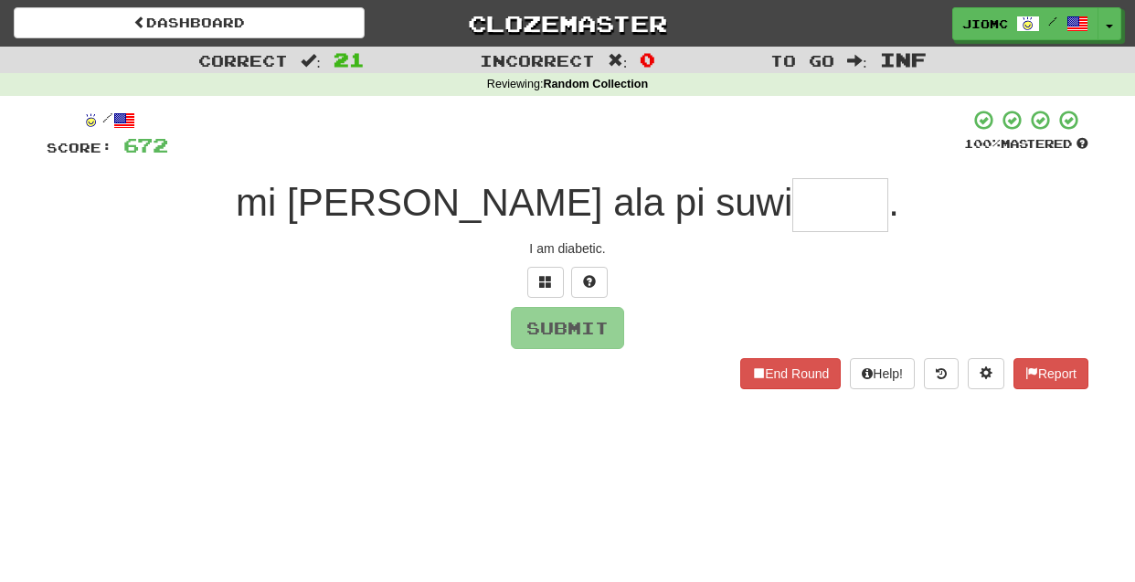
type input "*"
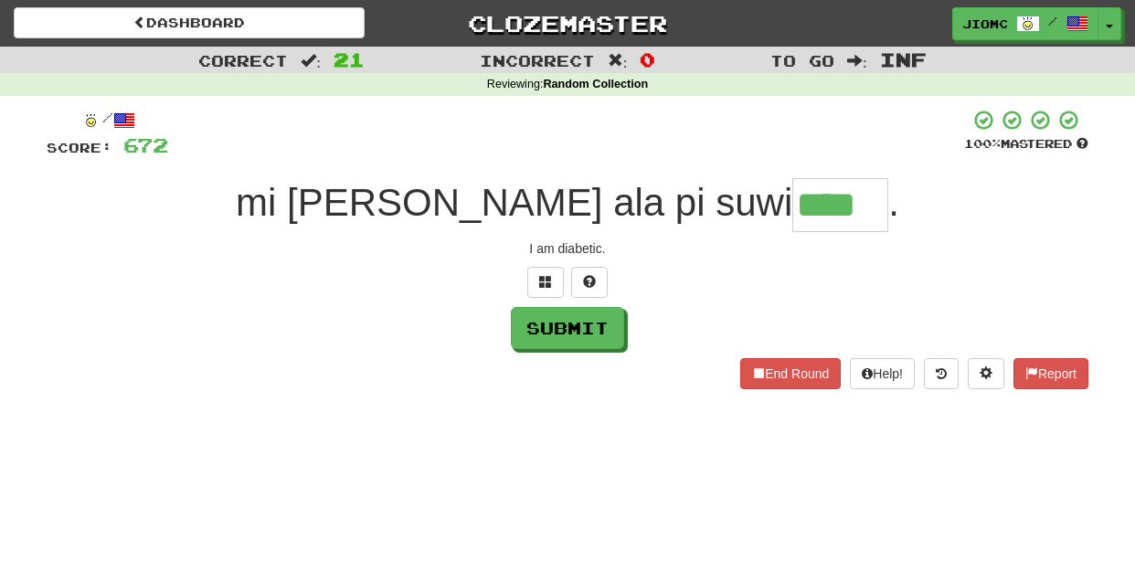
type input "****"
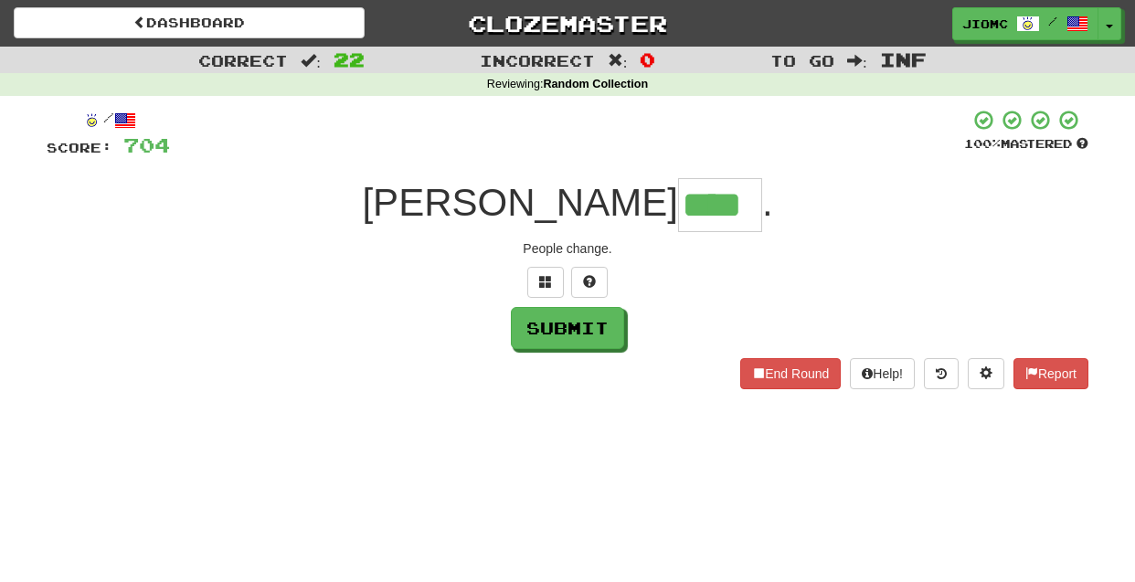
type input "****"
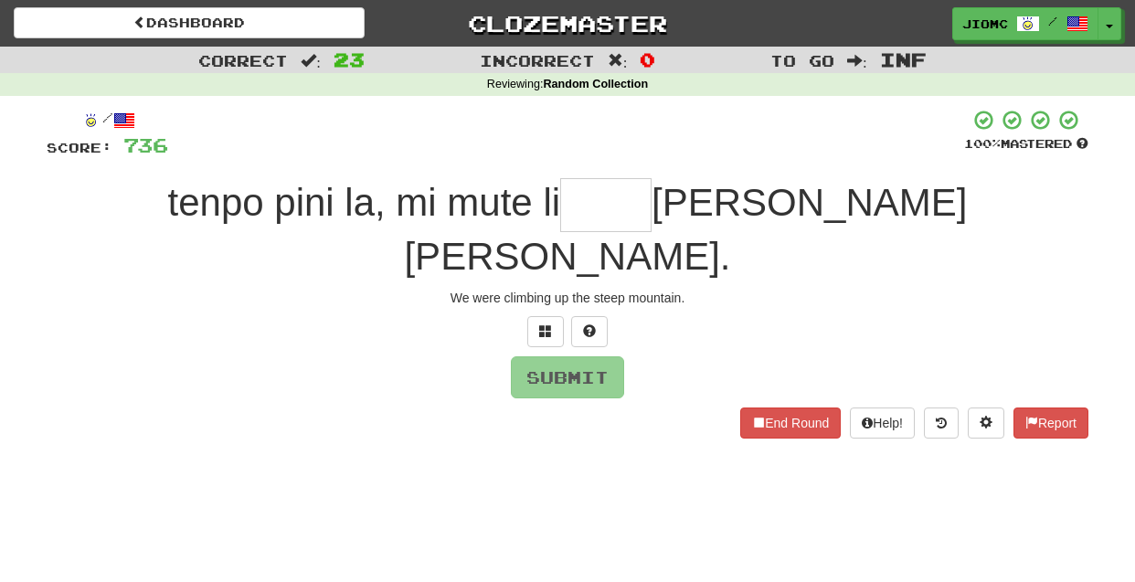
type input "*"
type input "****"
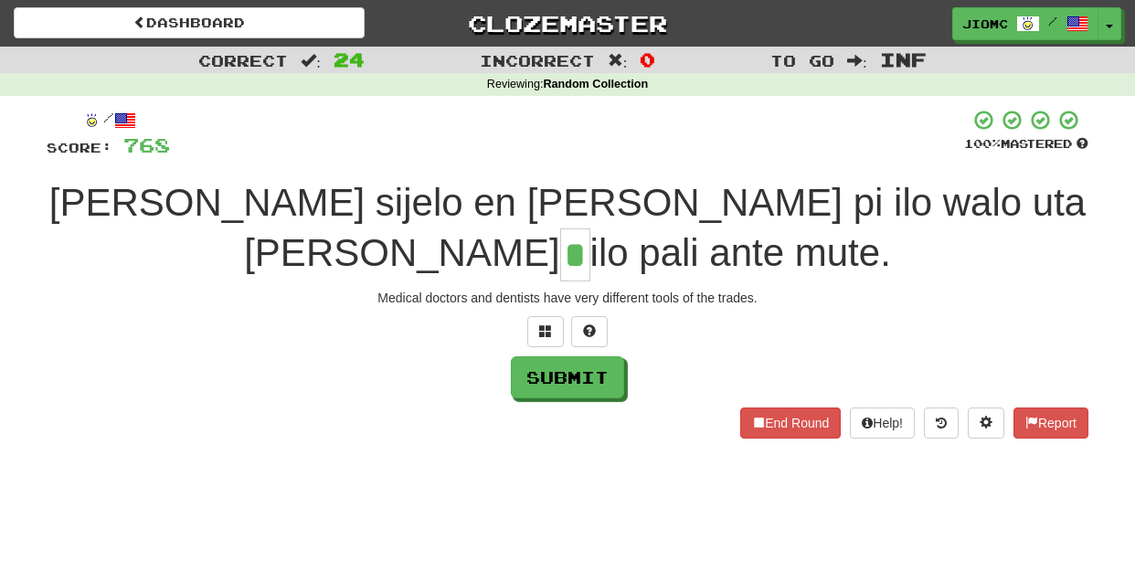
type input "*"
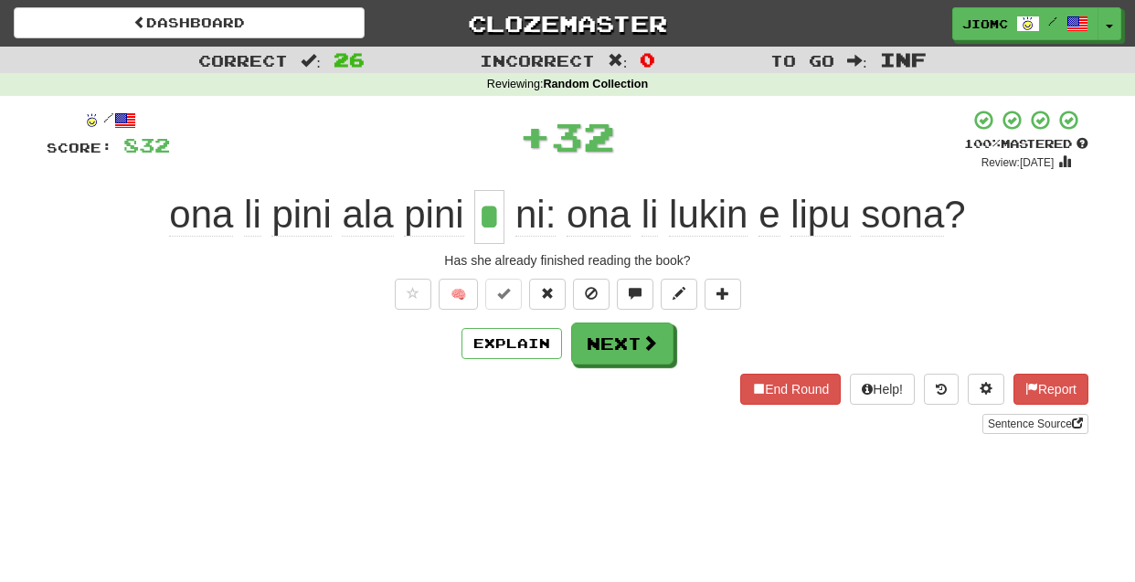
type input "*"
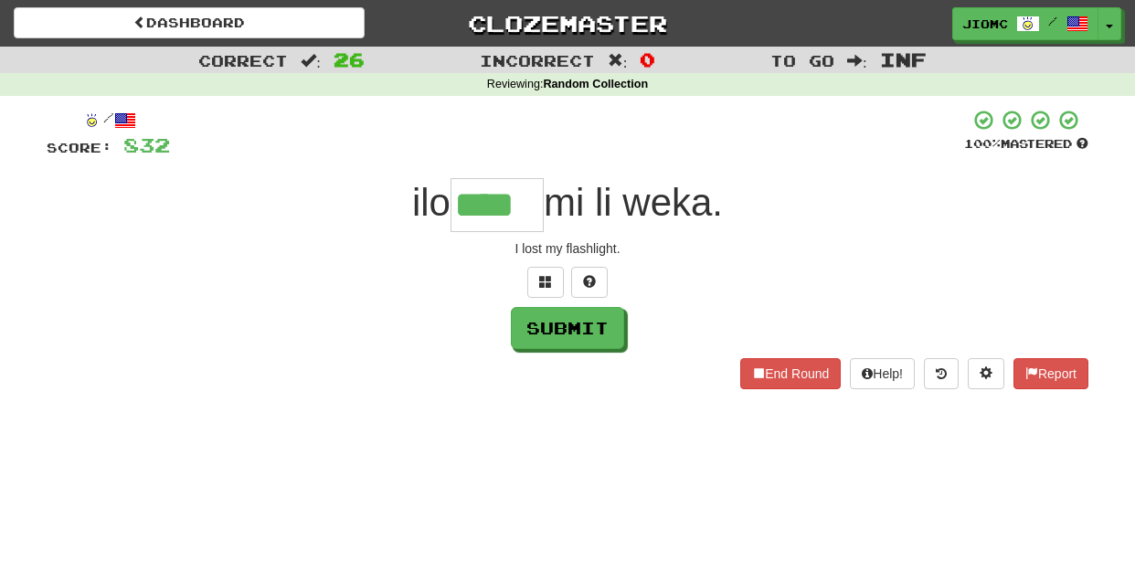
type input "****"
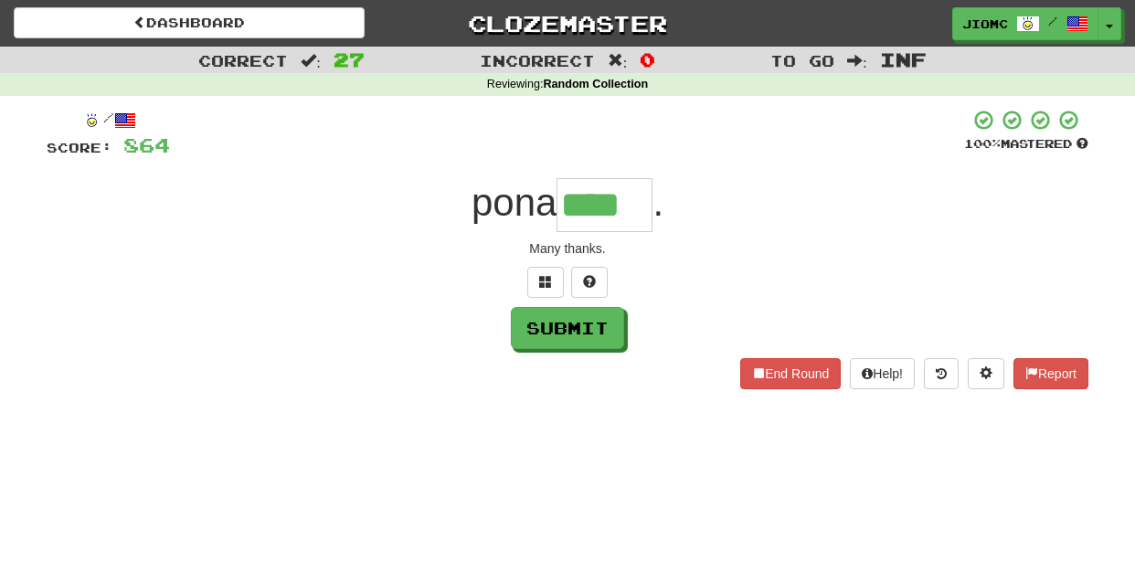
type input "****"
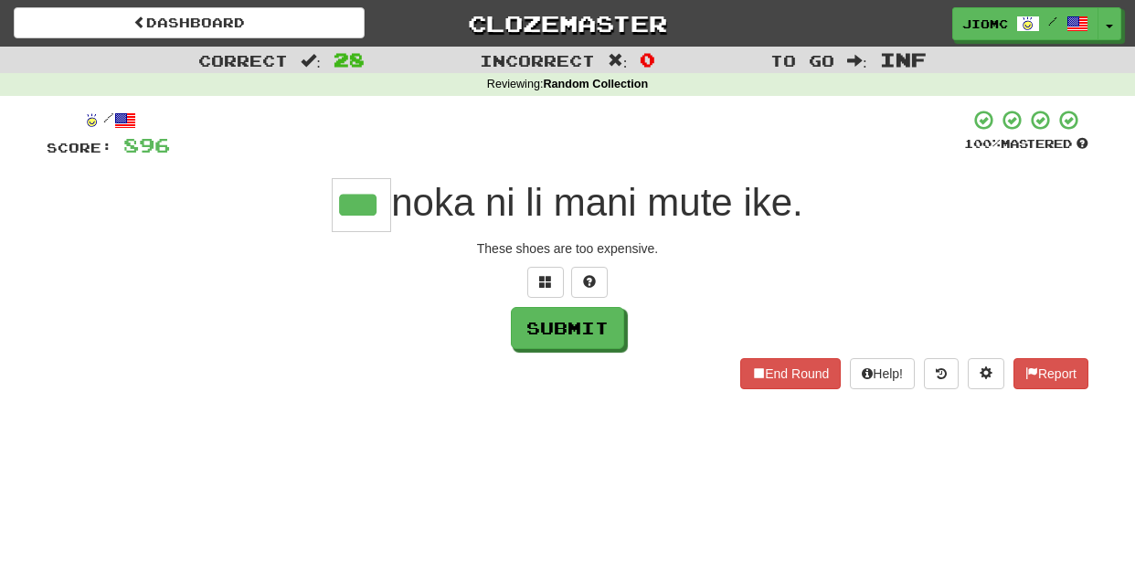
type input "***"
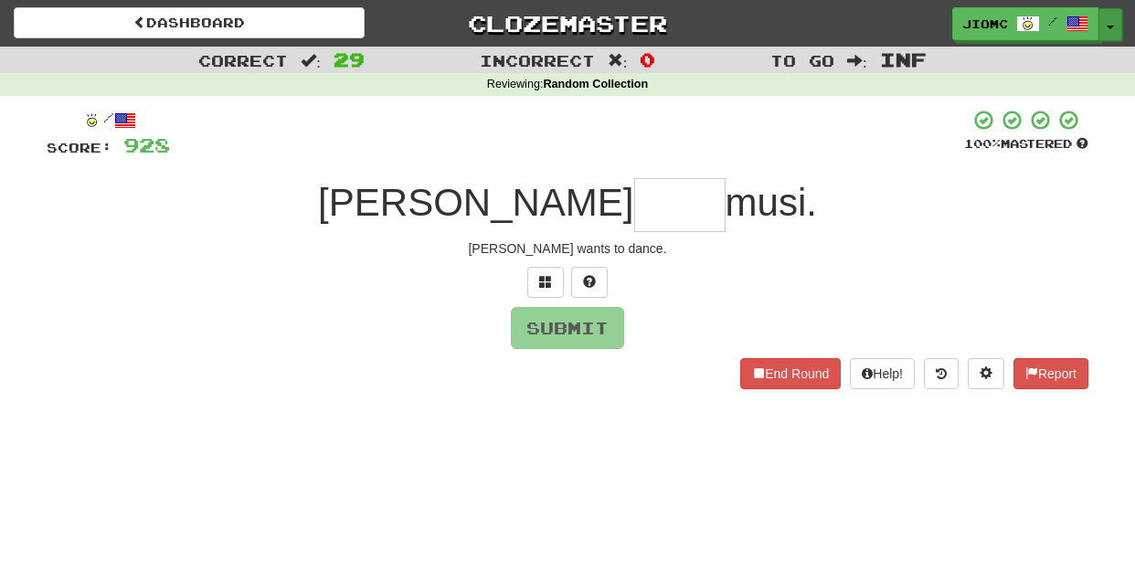
click at [1111, 23] on button "Toggle Dropdown" at bounding box center [1110, 24] width 24 height 33
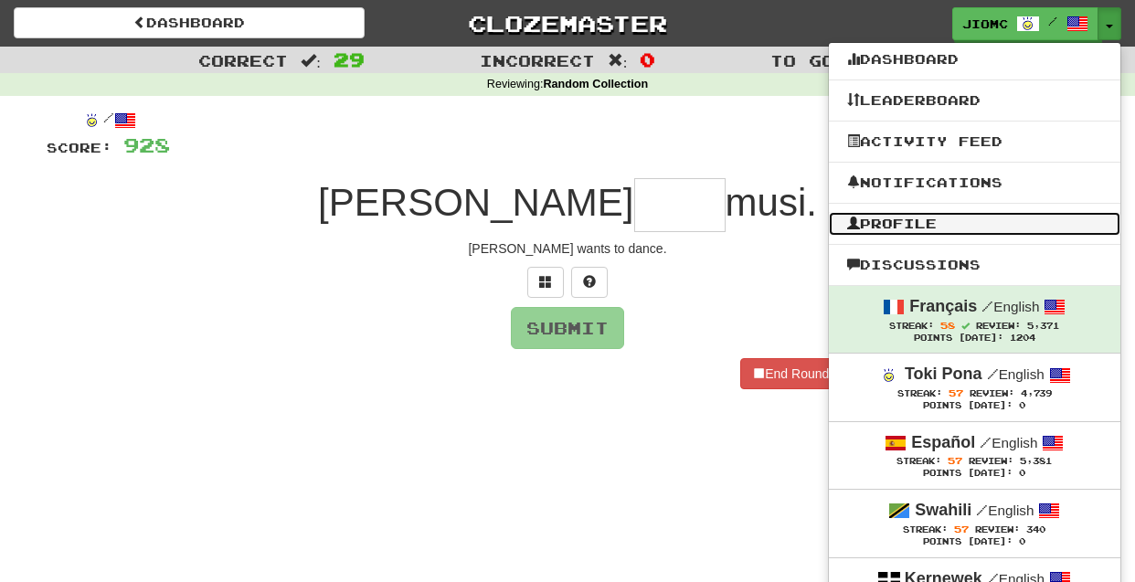
click at [930, 227] on link "Profile" at bounding box center [974, 224] width 291 height 24
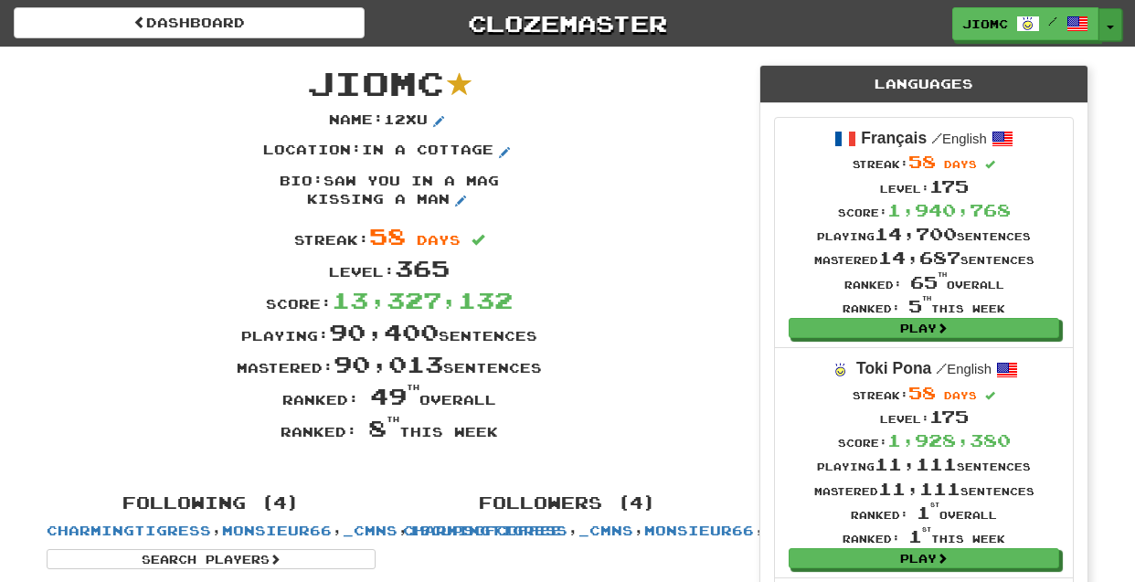
click at [1109, 27] on span "button" at bounding box center [1110, 28] width 7 height 4
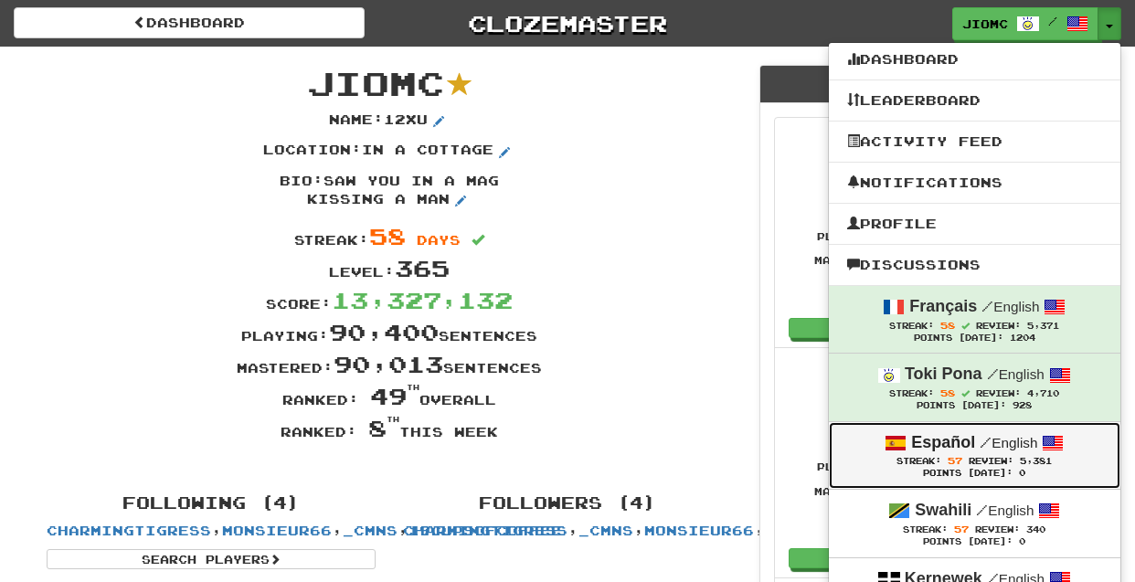
click at [1007, 466] on span "Review:" at bounding box center [991, 461] width 45 height 10
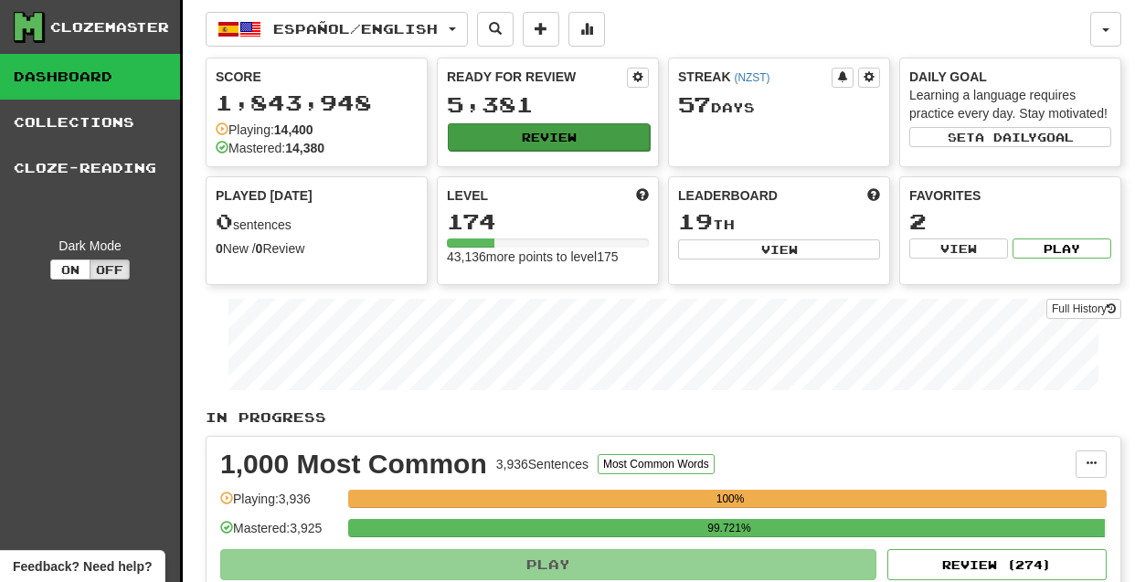
click at [541, 137] on button "Review" at bounding box center [549, 136] width 202 height 27
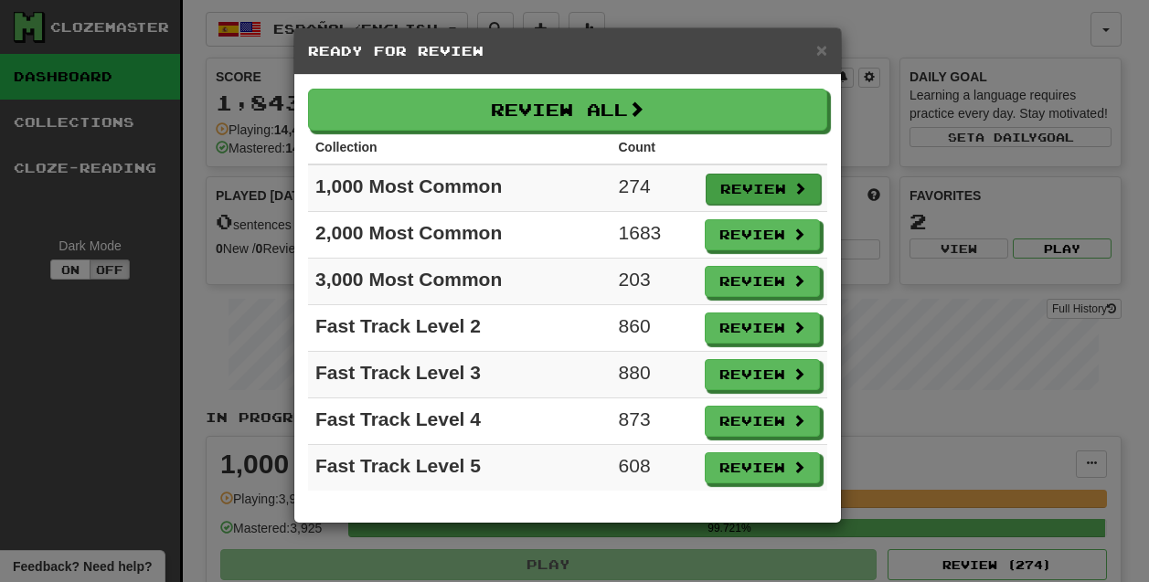
click at [734, 183] on button "Review" at bounding box center [762, 189] width 115 height 31
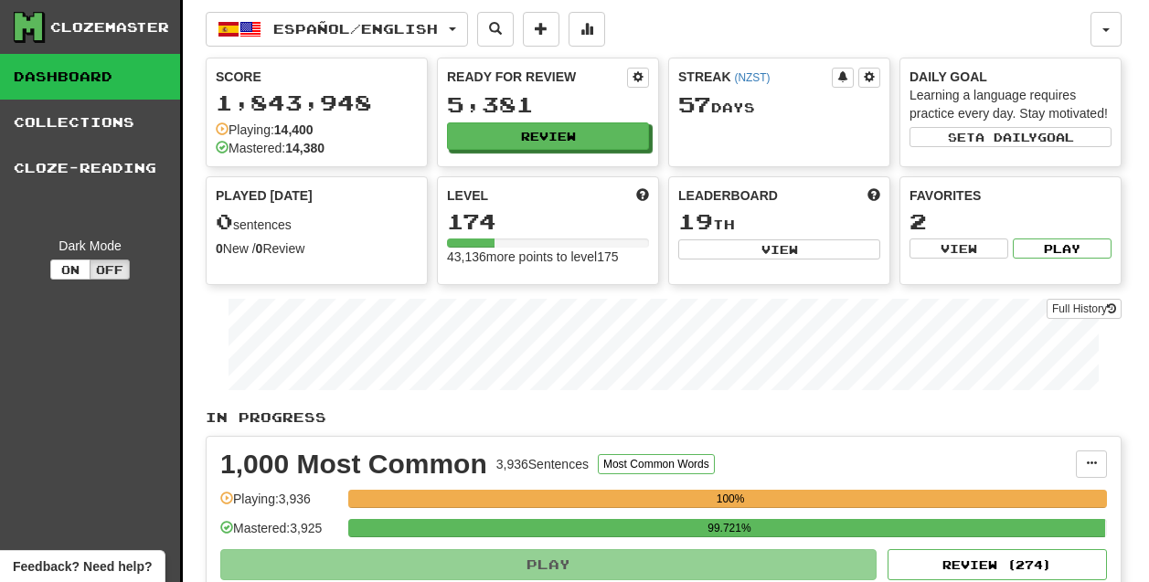
select select "********"
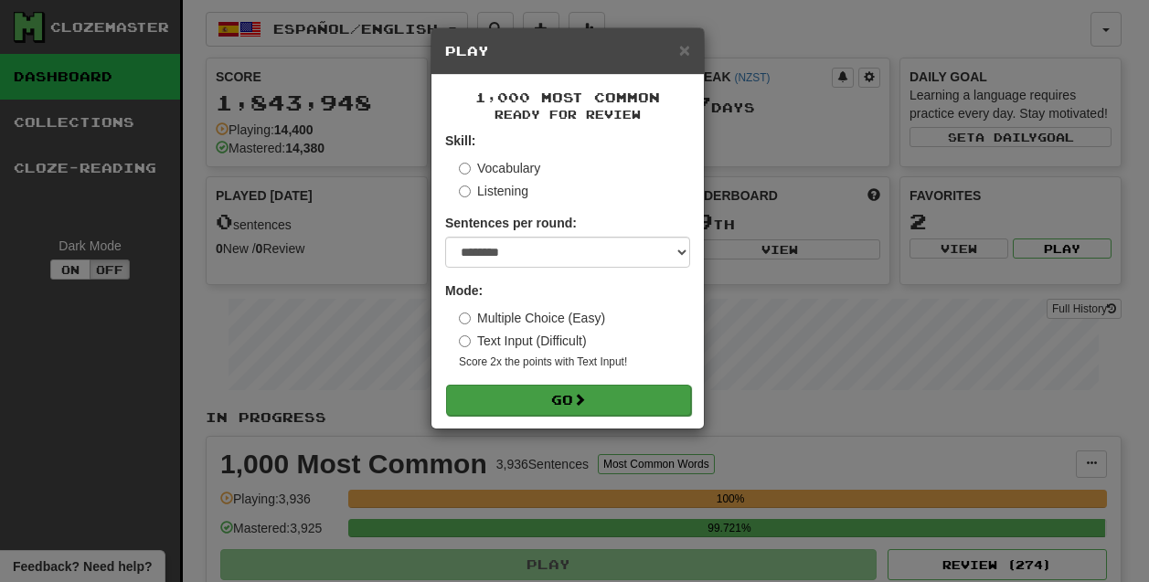
click at [609, 408] on button "Go" at bounding box center [568, 400] width 245 height 31
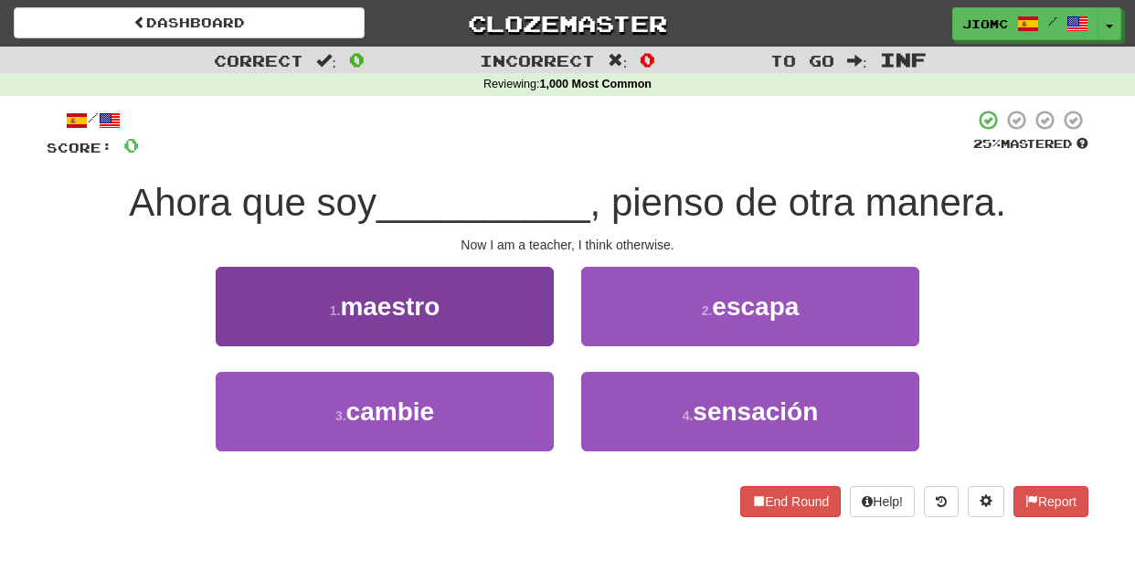
click at [506, 311] on button "1 . maestro" at bounding box center [385, 306] width 338 height 79
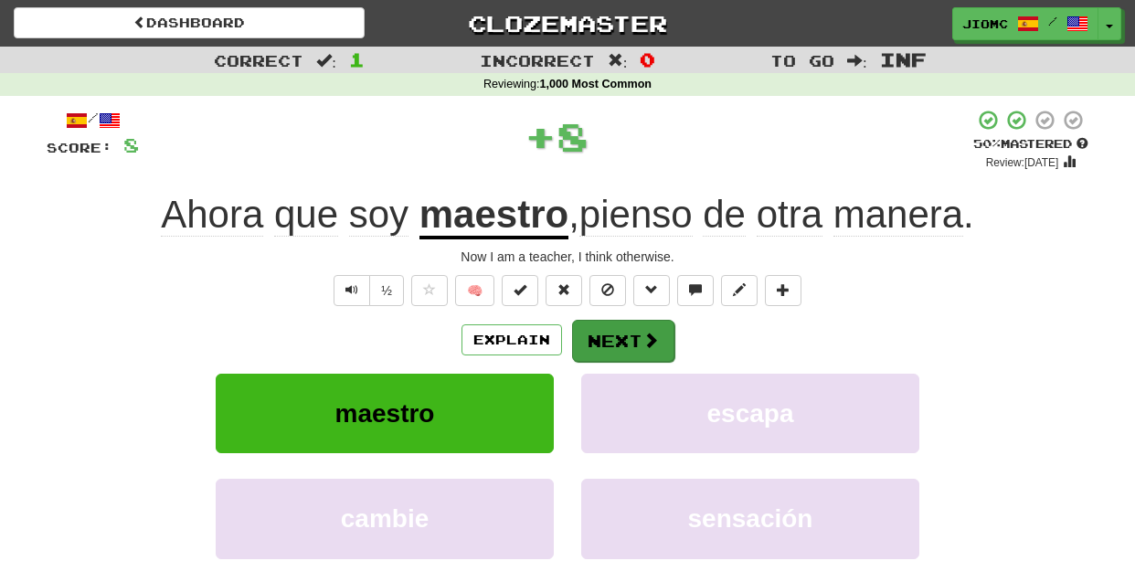
click at [594, 325] on button "Next" at bounding box center [623, 341] width 102 height 42
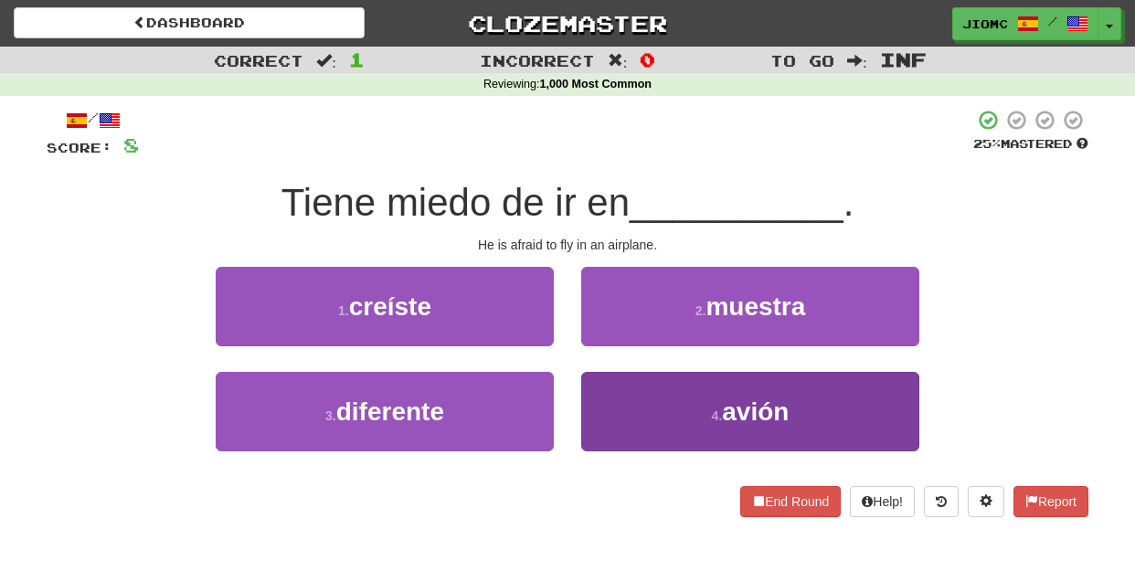
click at [623, 400] on button "4 . avión" at bounding box center [750, 411] width 338 height 79
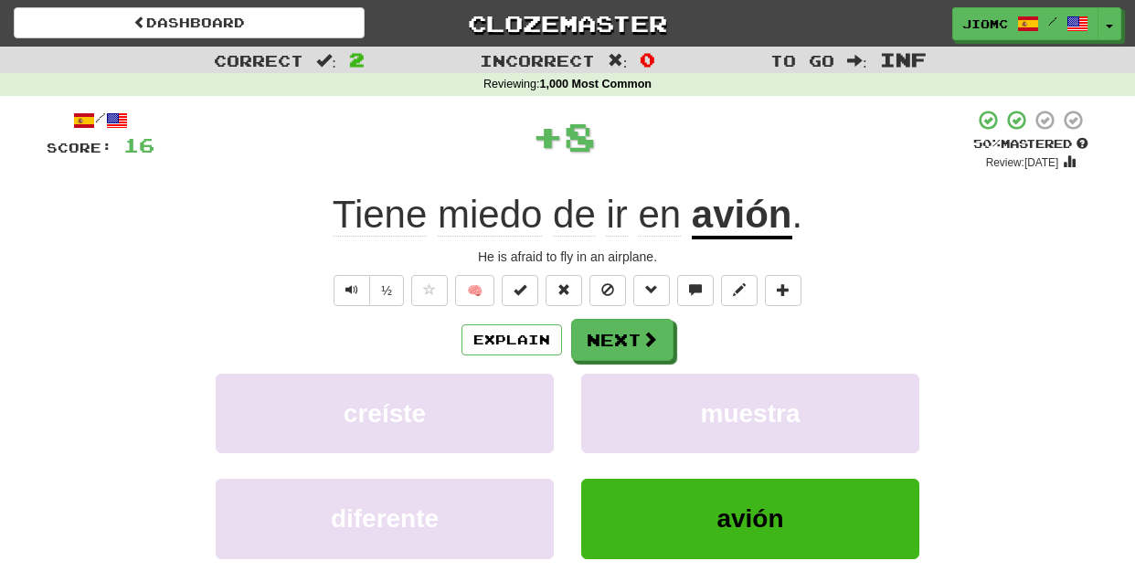
click at [623, 400] on button "muestra" at bounding box center [750, 413] width 338 height 79
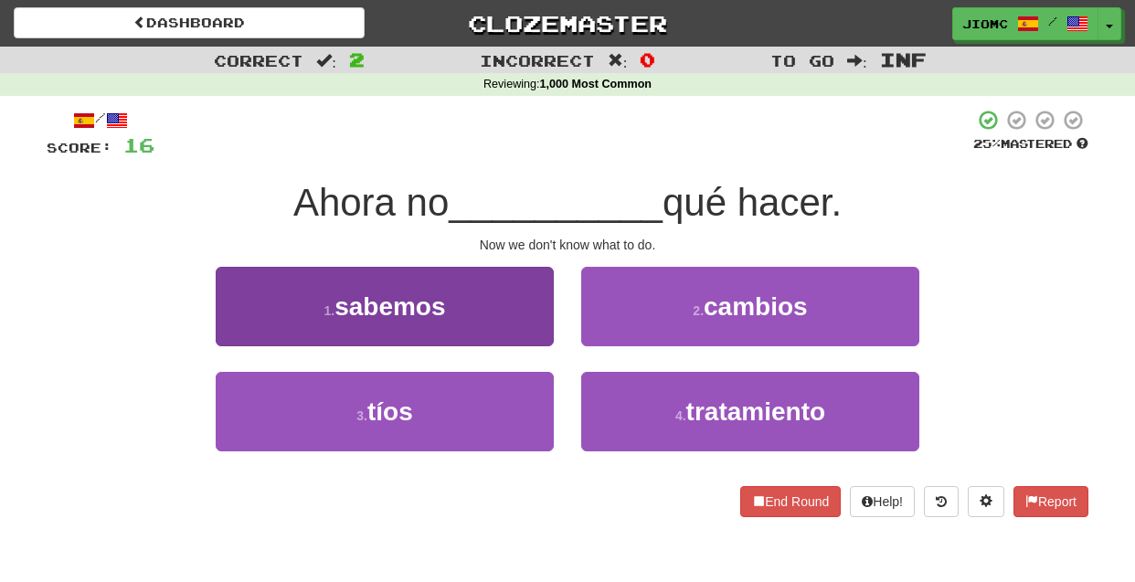
click at [519, 327] on button "1 . sabemos" at bounding box center [385, 306] width 338 height 79
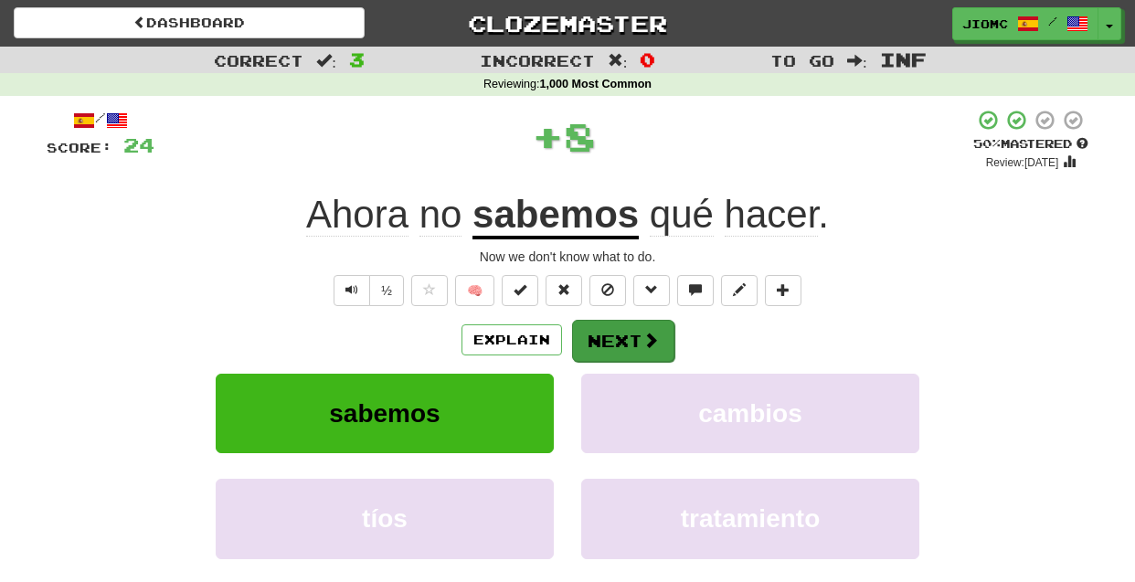
click at [604, 341] on button "Next" at bounding box center [623, 341] width 102 height 42
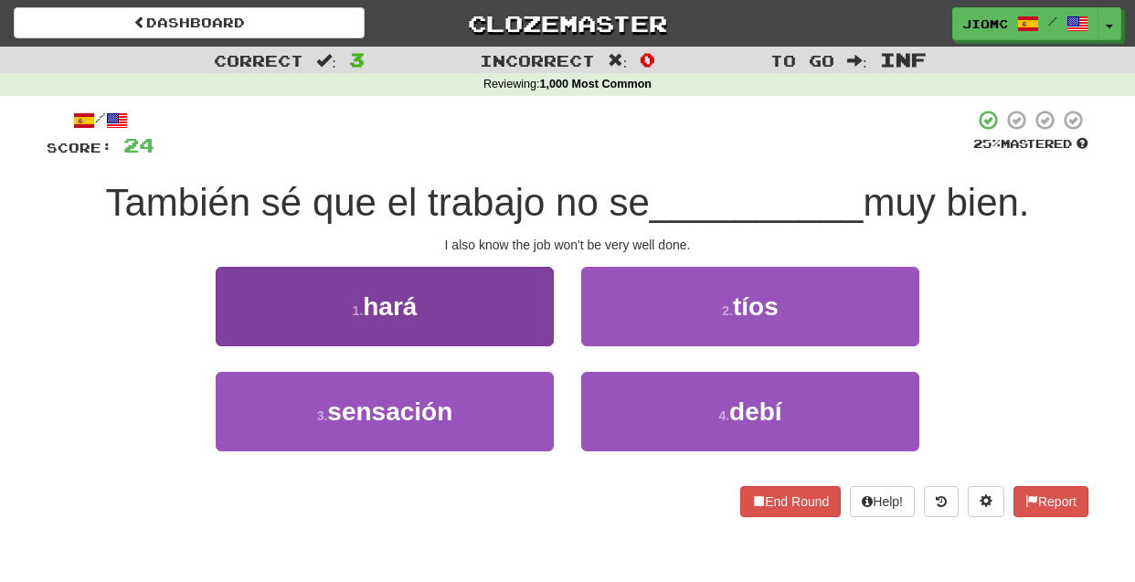
click at [520, 328] on button "1 . hará" at bounding box center [385, 306] width 338 height 79
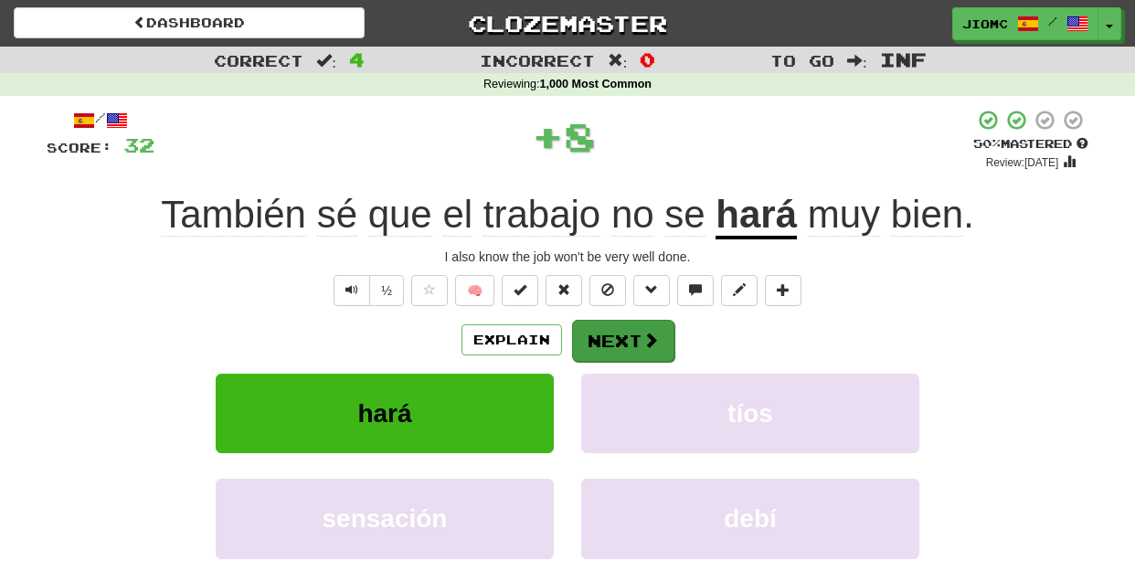
click at [599, 339] on button "Next" at bounding box center [623, 341] width 102 height 42
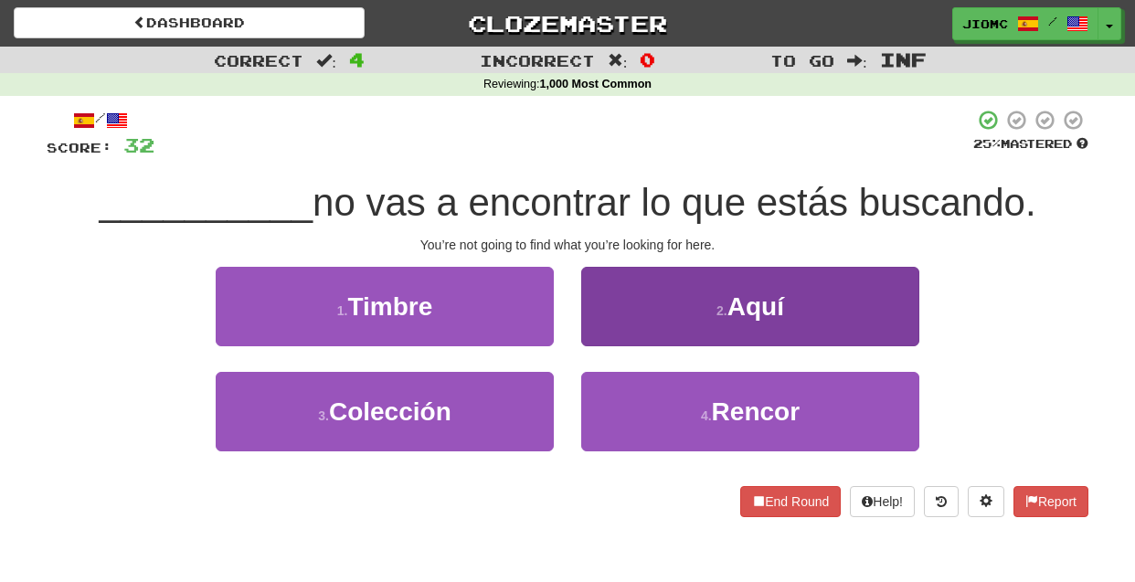
click at [599, 336] on button "2 . Aquí" at bounding box center [750, 306] width 338 height 79
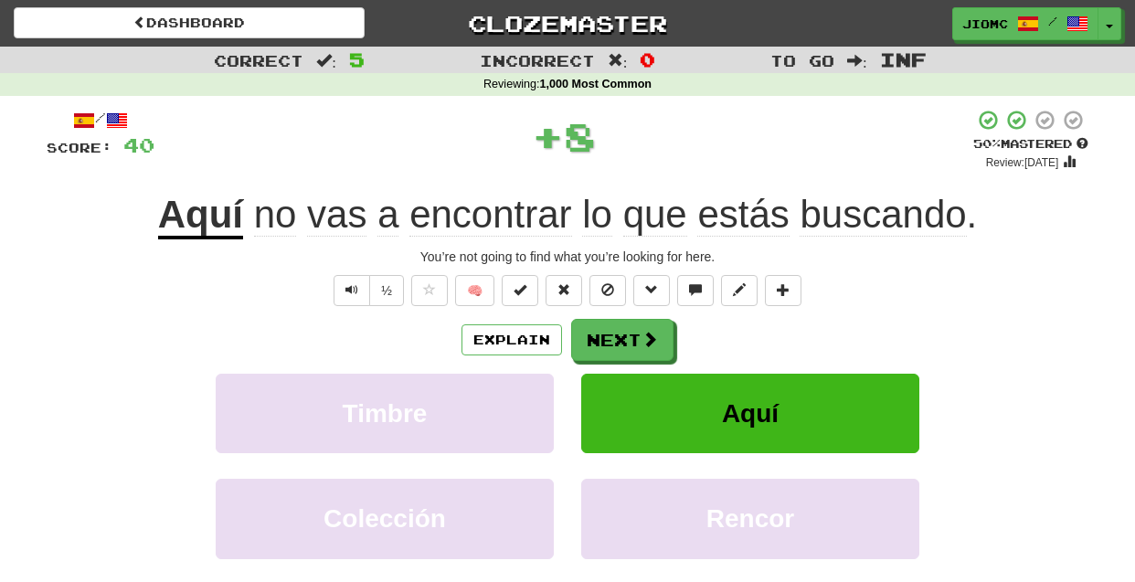
click at [599, 336] on button "Next" at bounding box center [622, 340] width 102 height 42
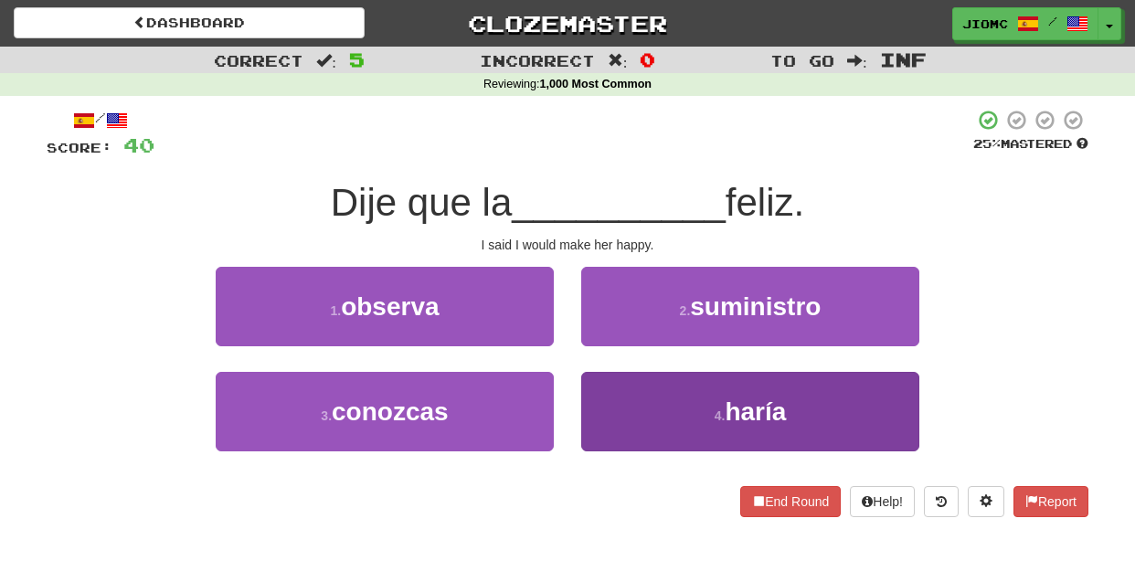
click at [598, 395] on button "4 . haría" at bounding box center [750, 411] width 338 height 79
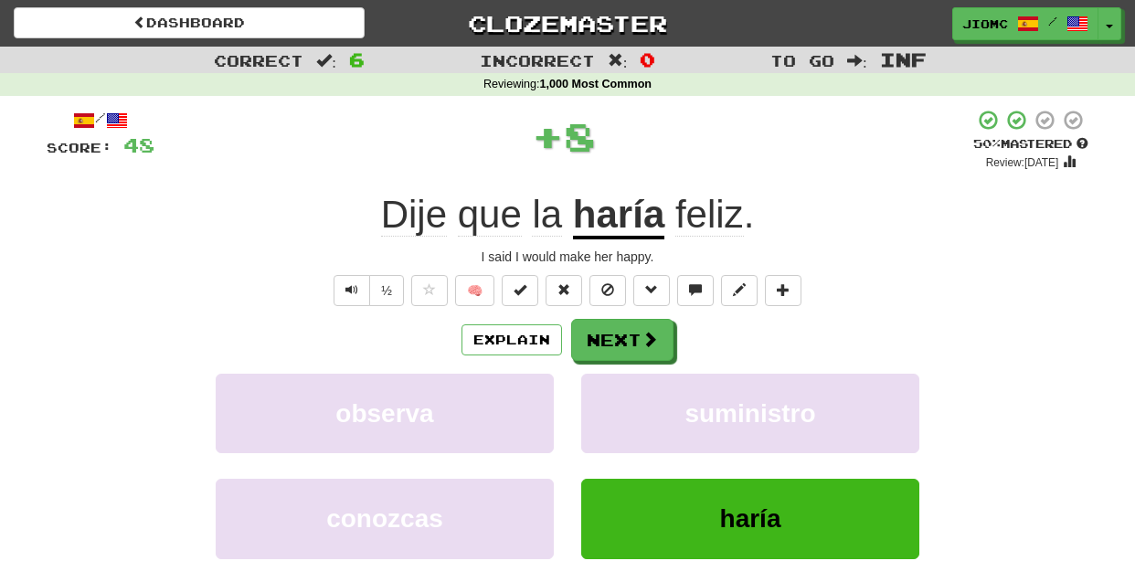
click at [598, 395] on button "suministro" at bounding box center [750, 413] width 338 height 79
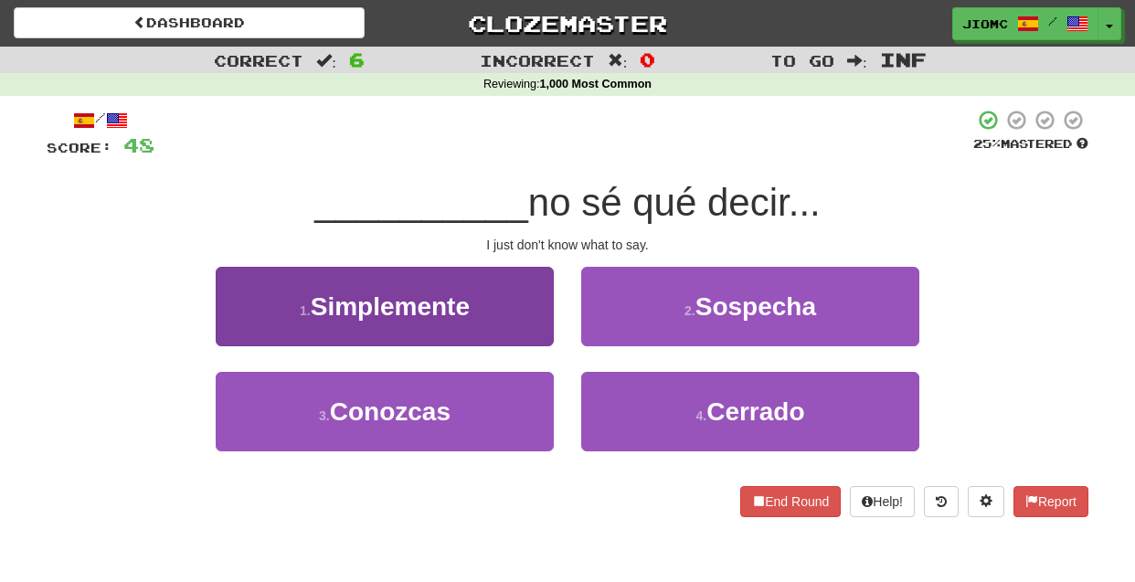
click at [517, 316] on button "1 . Simplemente" at bounding box center [385, 306] width 338 height 79
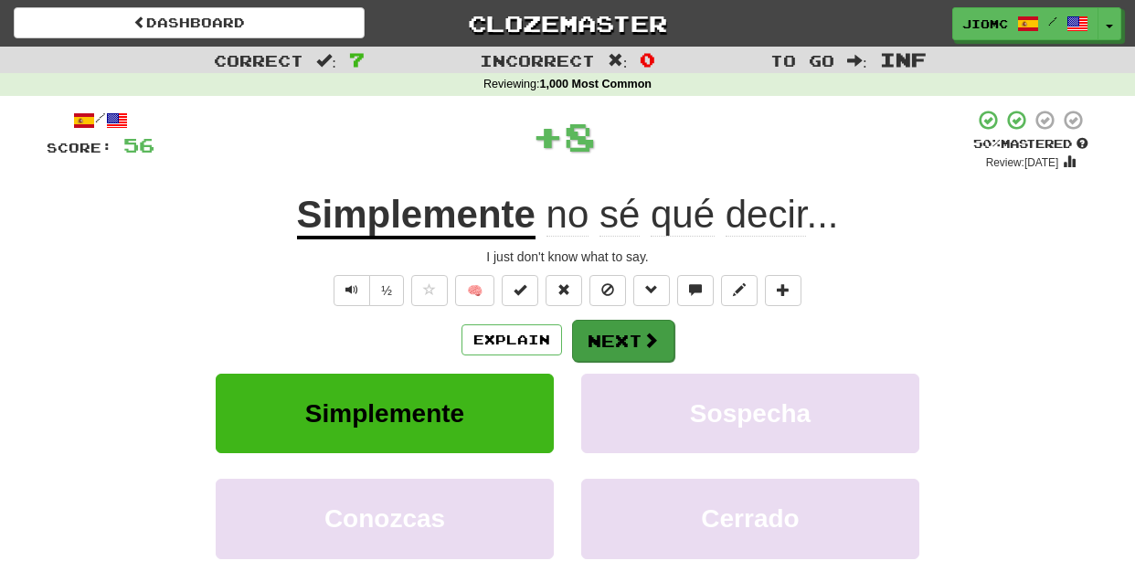
click at [588, 335] on button "Next" at bounding box center [623, 341] width 102 height 42
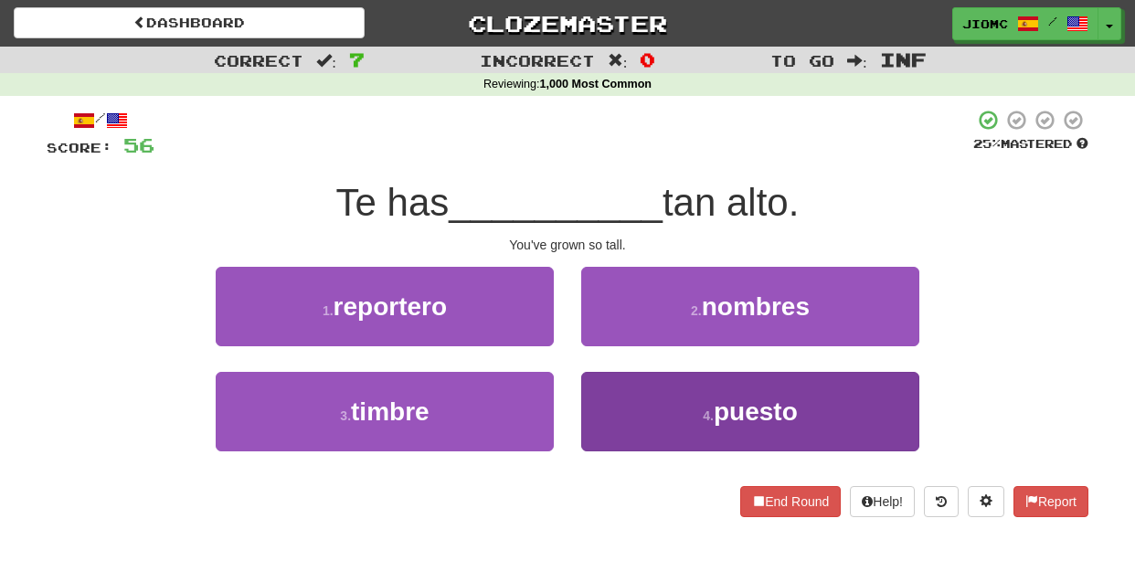
click at [609, 398] on button "4 . puesto" at bounding box center [750, 411] width 338 height 79
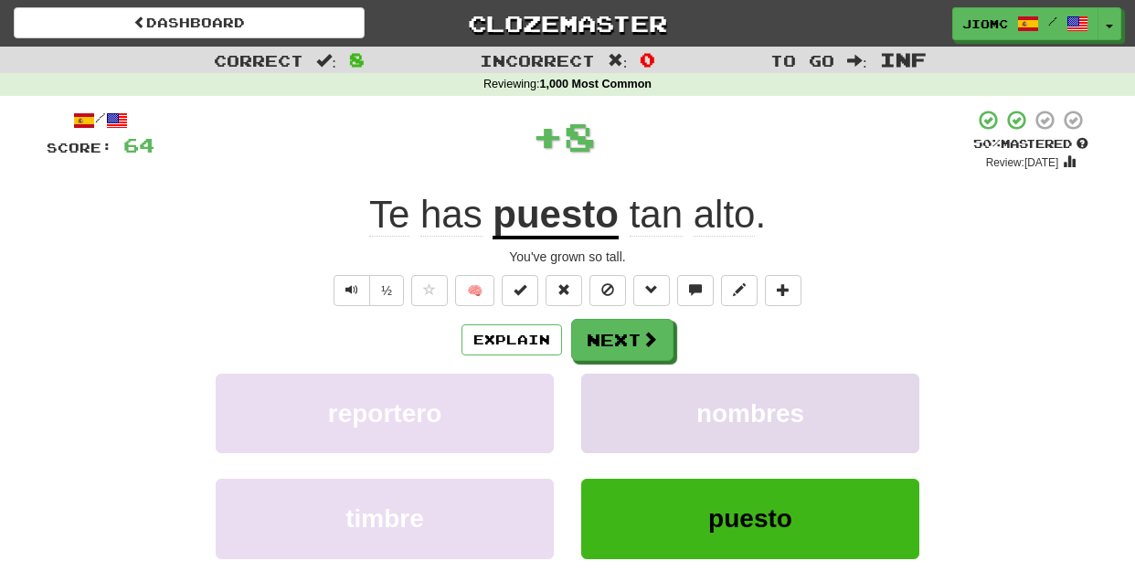
click at [609, 397] on button "nombres" at bounding box center [750, 413] width 338 height 79
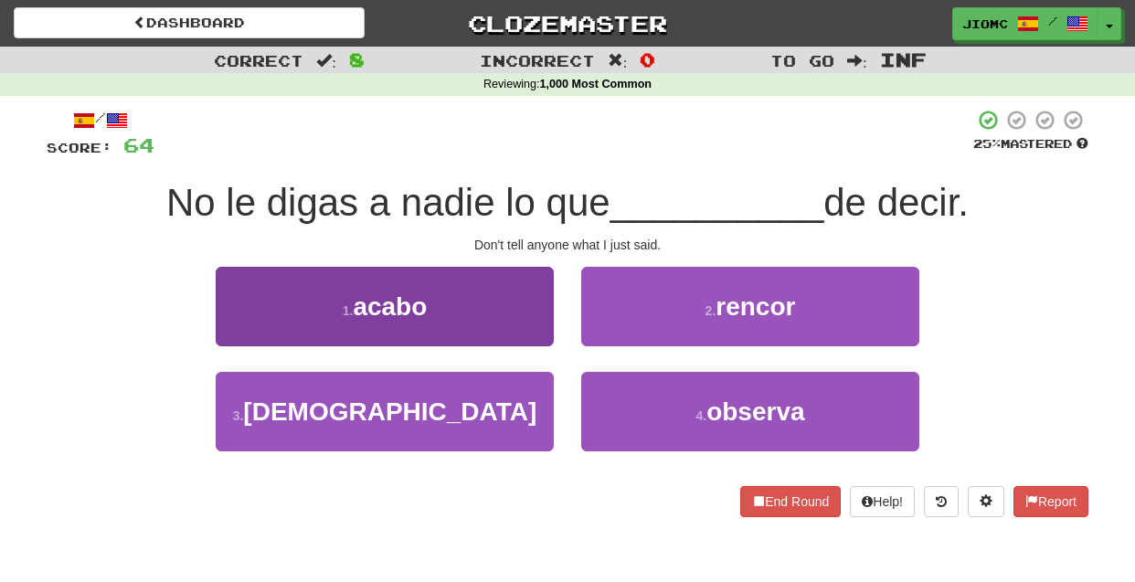
click at [526, 336] on button "1 . acabo" at bounding box center [385, 306] width 338 height 79
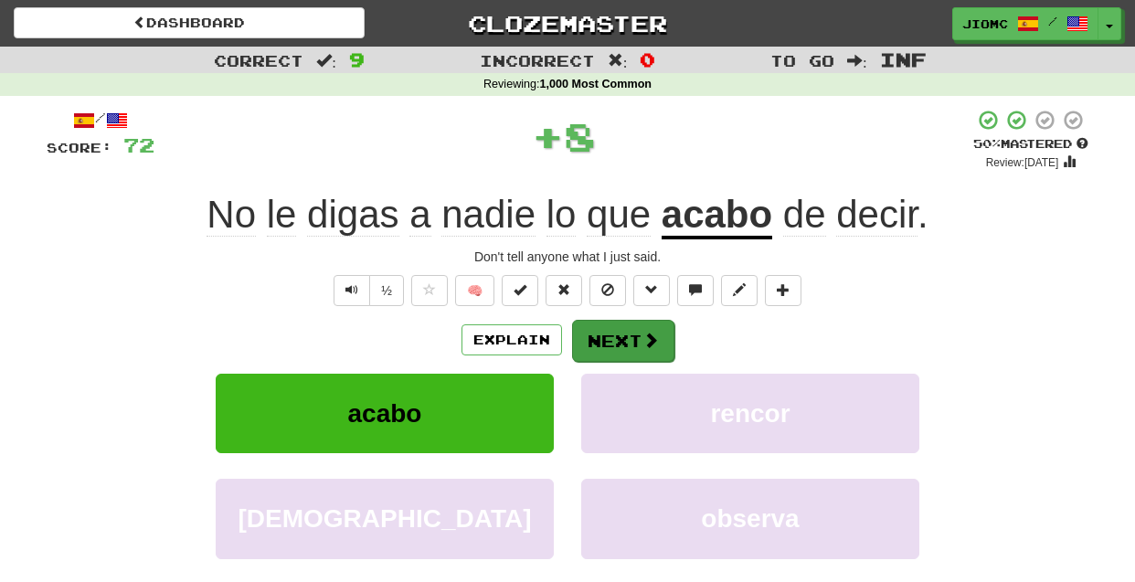
click at [602, 337] on button "Next" at bounding box center [623, 341] width 102 height 42
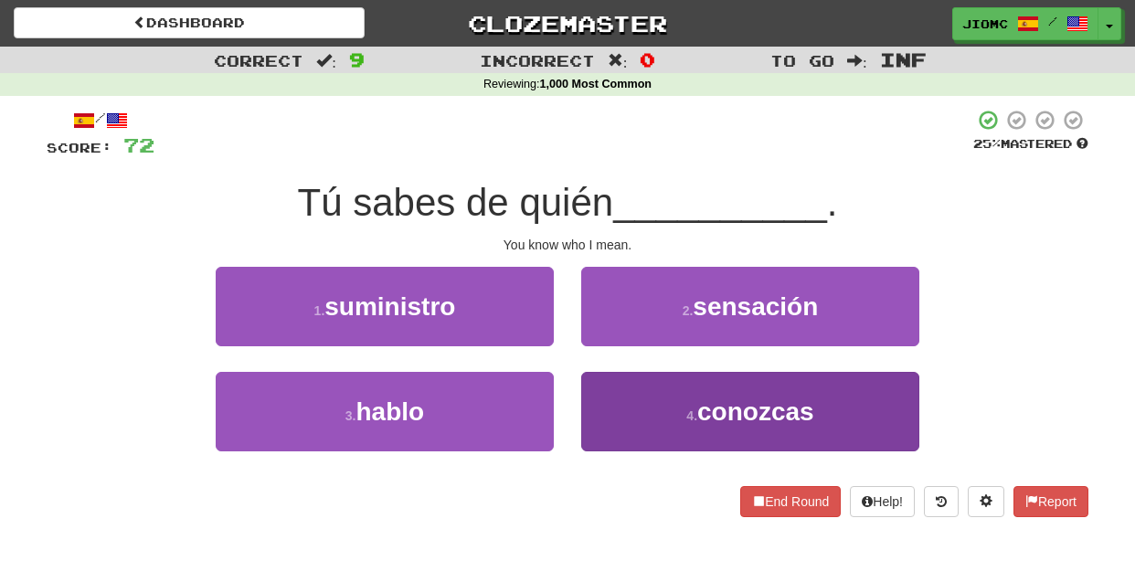
click at [595, 394] on button "4 . conozcas" at bounding box center [750, 411] width 338 height 79
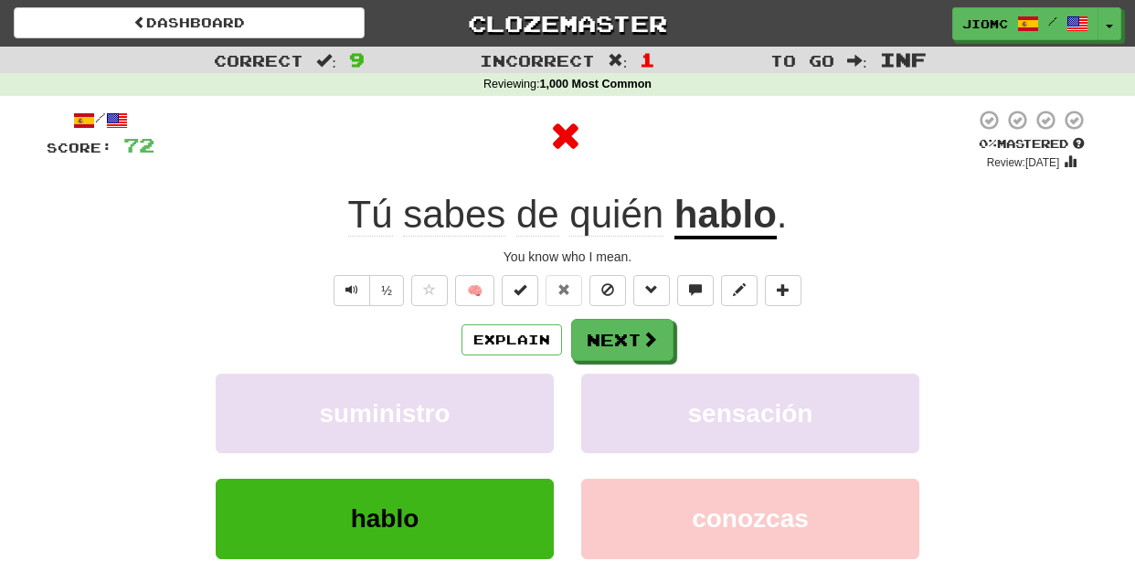
click at [595, 394] on button "sensación" at bounding box center [750, 413] width 338 height 79
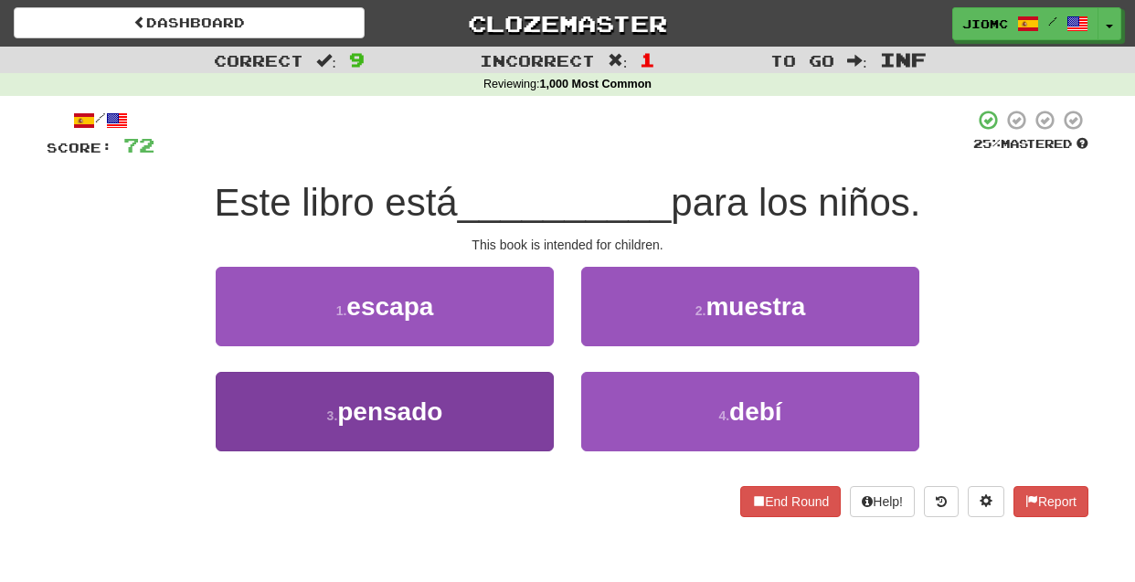
click at [525, 402] on button "3 . pensado" at bounding box center [385, 411] width 338 height 79
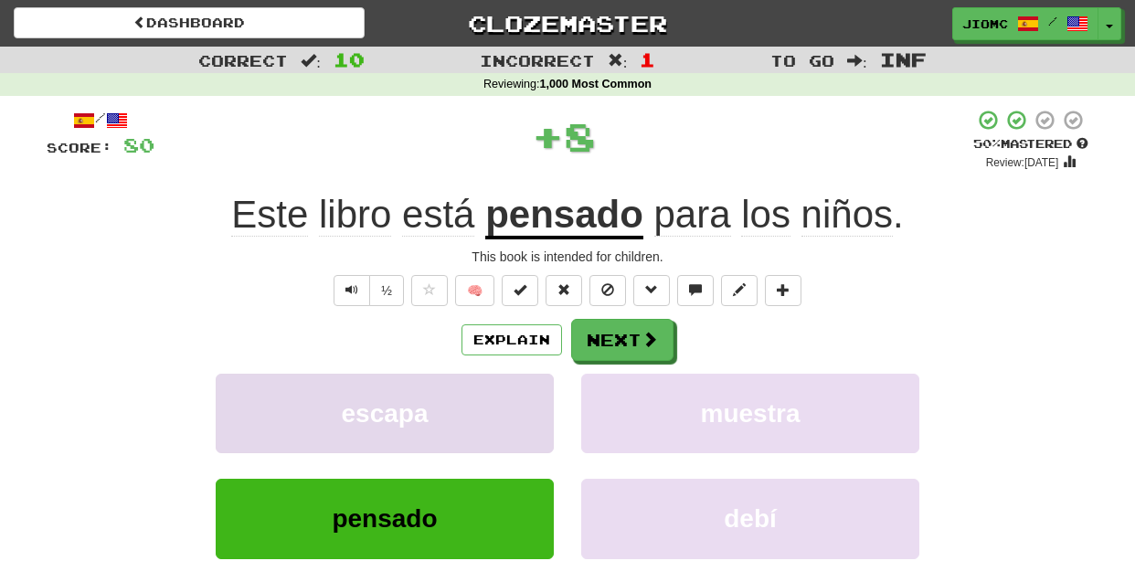
click at [525, 400] on button "escapa" at bounding box center [385, 413] width 338 height 79
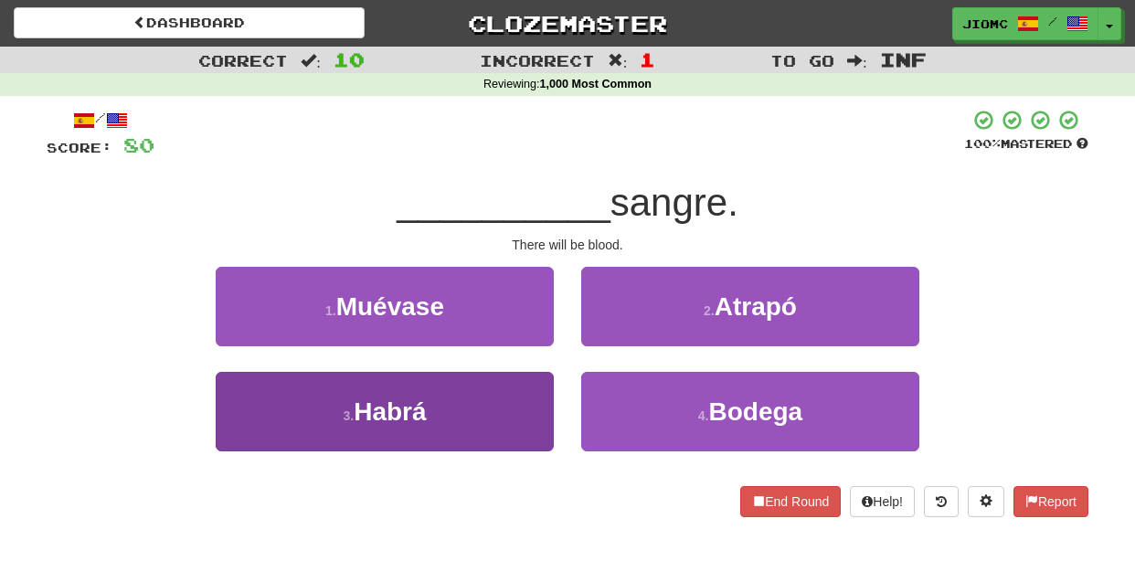
click at [530, 404] on button "3 . Habrá" at bounding box center [385, 411] width 338 height 79
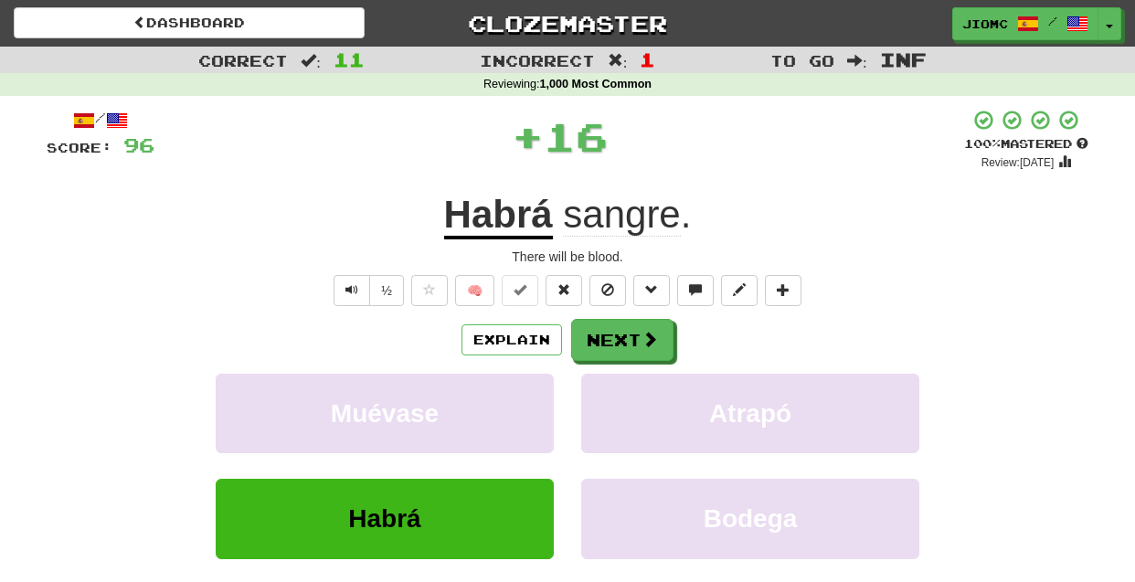
click at [530, 404] on button "Muévase" at bounding box center [385, 413] width 338 height 79
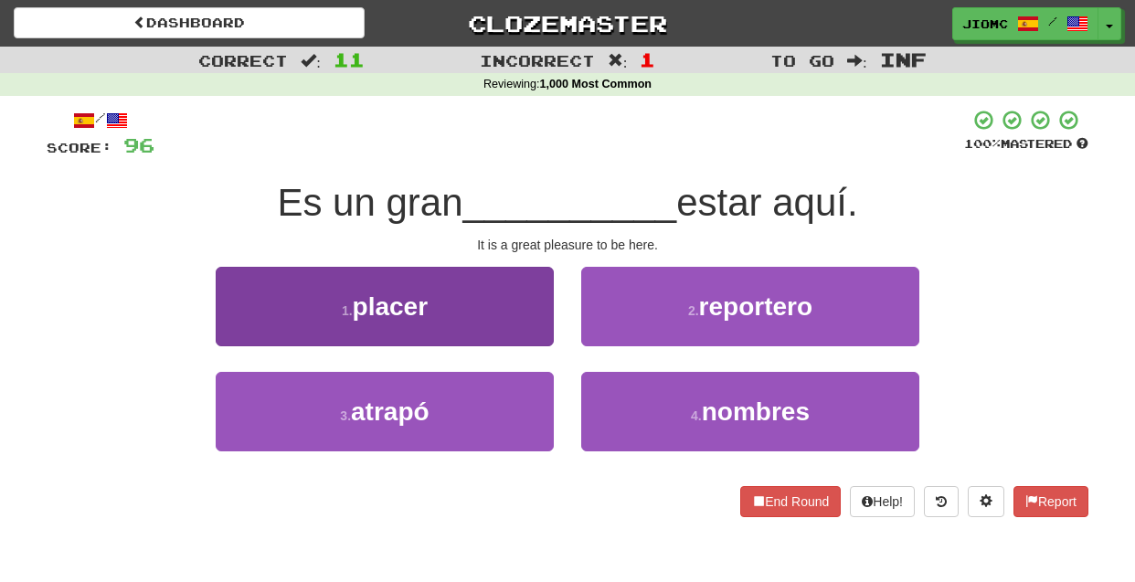
click at [541, 323] on button "1 . placer" at bounding box center [385, 306] width 338 height 79
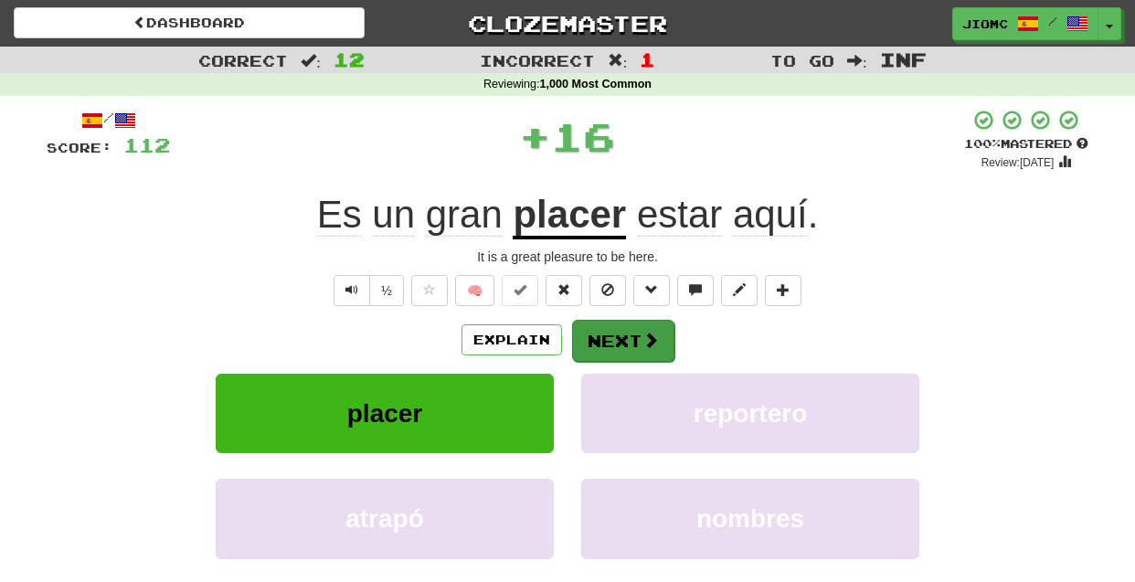
click at [595, 341] on button "Next" at bounding box center [623, 341] width 102 height 42
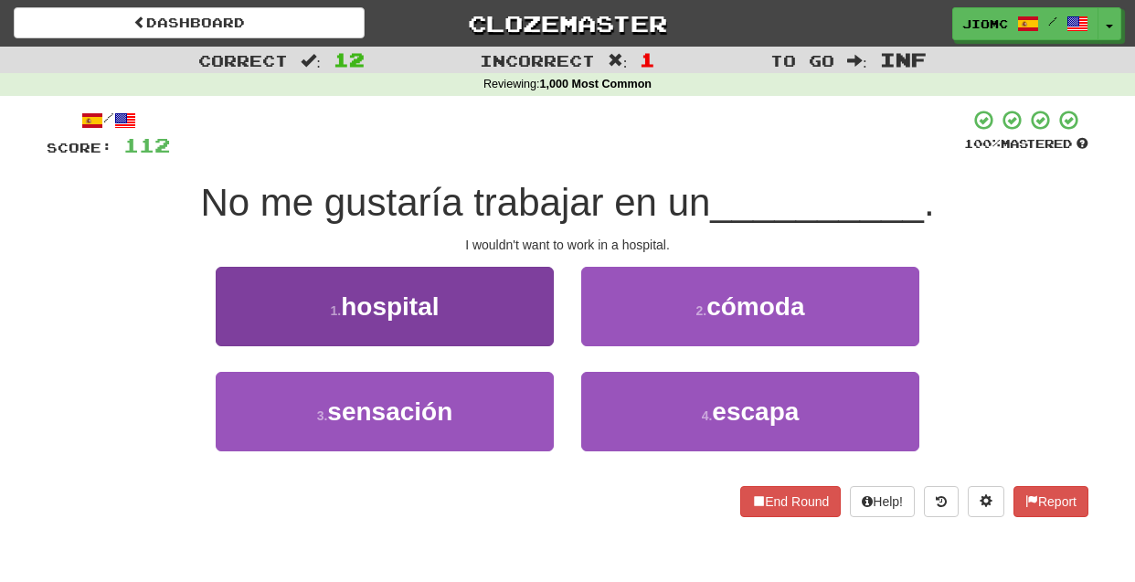
click at [541, 330] on button "1 . hospital" at bounding box center [385, 306] width 338 height 79
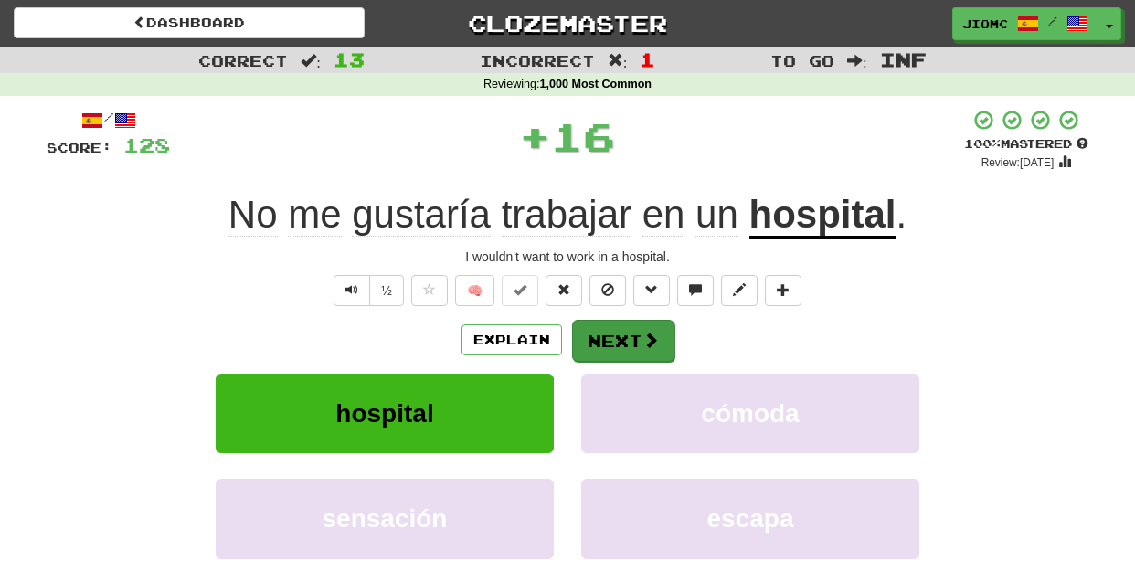
click at [583, 334] on button "Next" at bounding box center [623, 341] width 102 height 42
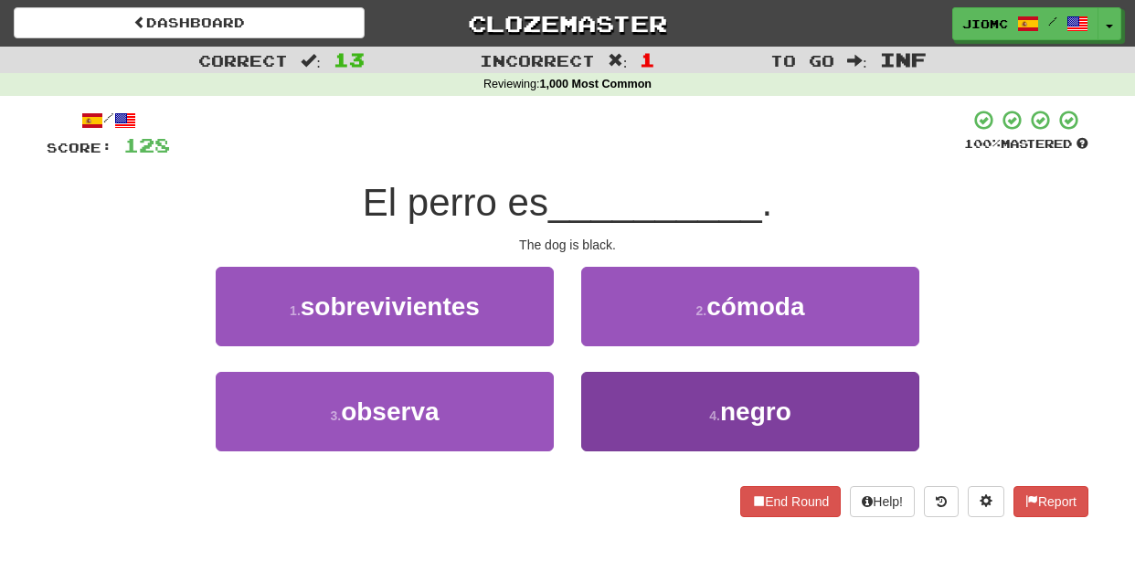
click at [594, 407] on button "4 . negro" at bounding box center [750, 411] width 338 height 79
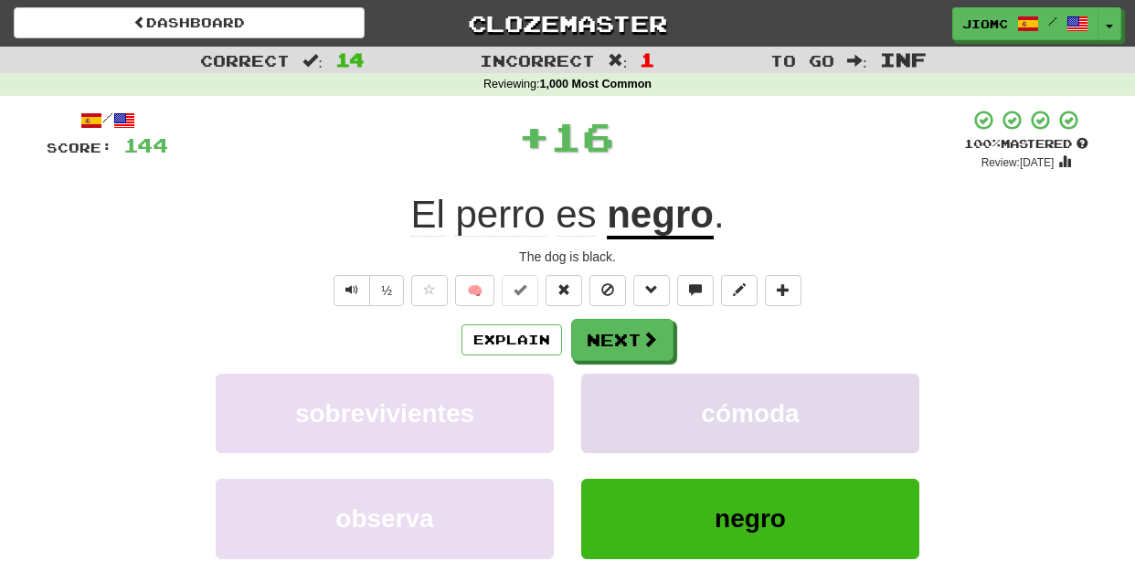
click at [594, 404] on button "cómoda" at bounding box center [750, 413] width 338 height 79
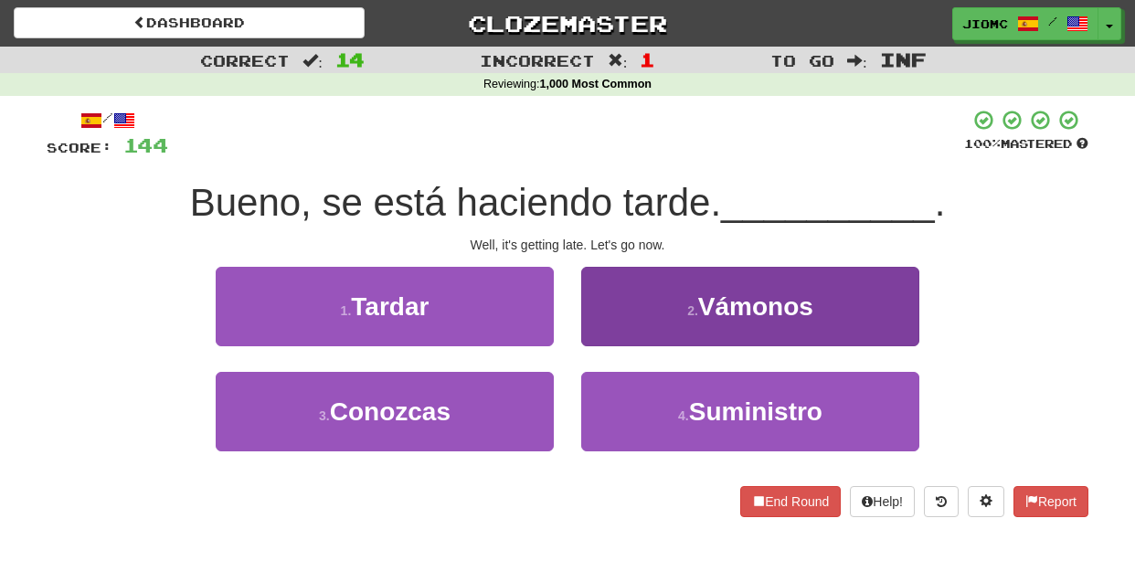
click at [596, 329] on button "2 . Vámonos" at bounding box center [750, 306] width 338 height 79
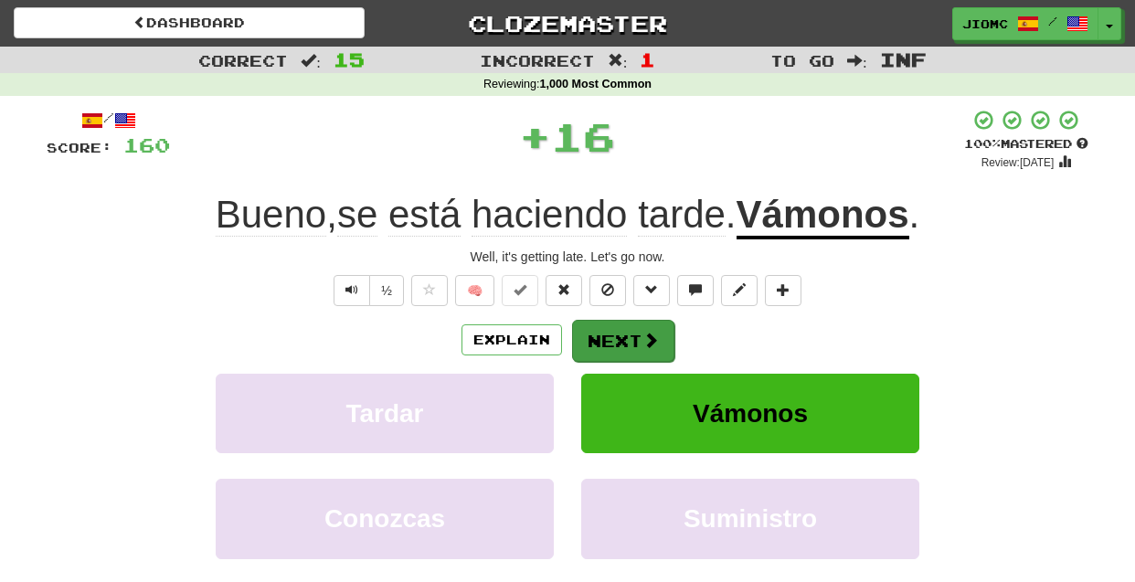
click at [596, 330] on button "Next" at bounding box center [623, 341] width 102 height 42
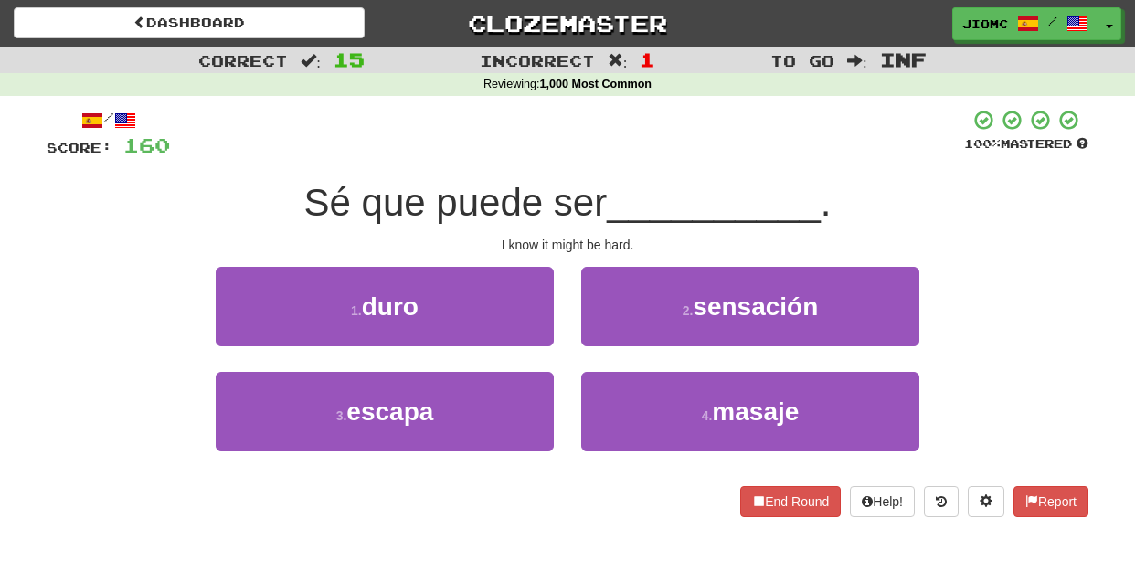
click at [554, 328] on div "1 . duro" at bounding box center [385, 319] width 366 height 105
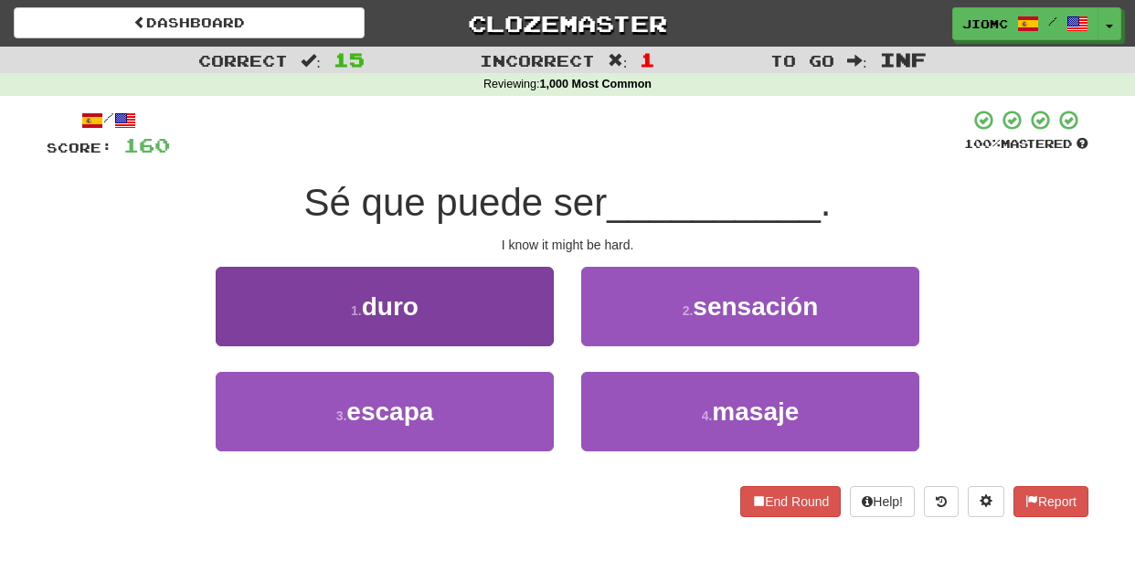
click at [546, 328] on button "1 . duro" at bounding box center [385, 306] width 338 height 79
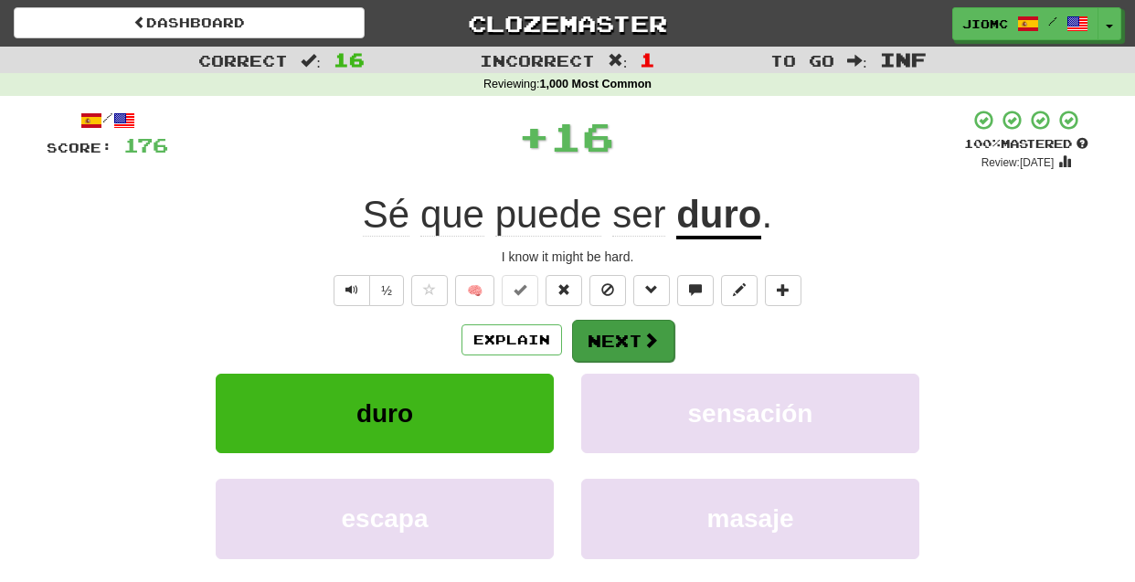
click at [592, 334] on button "Next" at bounding box center [623, 341] width 102 height 42
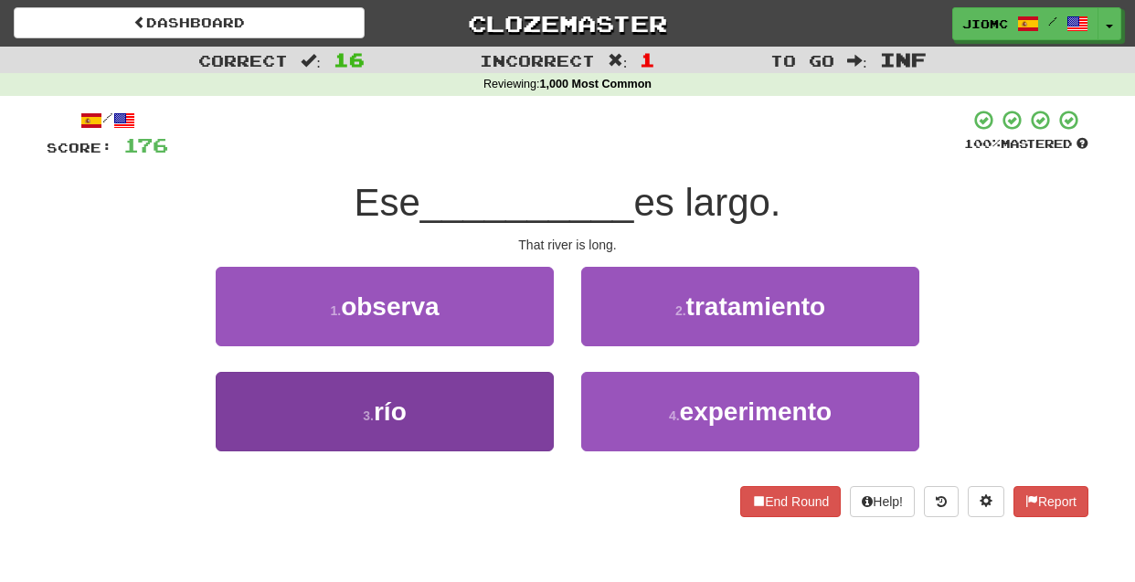
click at [525, 394] on button "3 . río" at bounding box center [385, 411] width 338 height 79
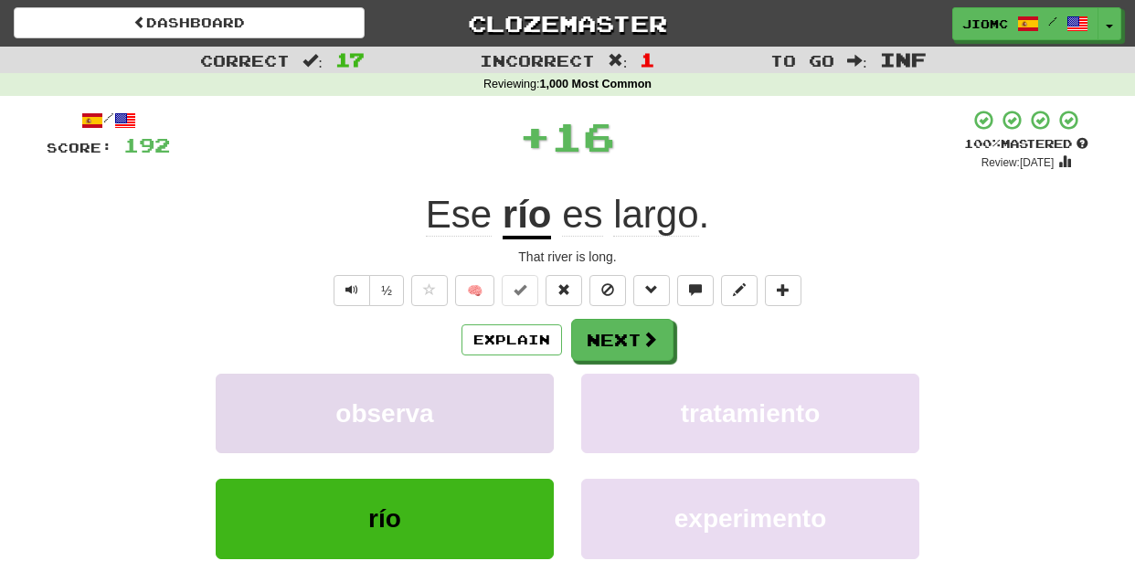
click at [526, 392] on button "observa" at bounding box center [385, 413] width 338 height 79
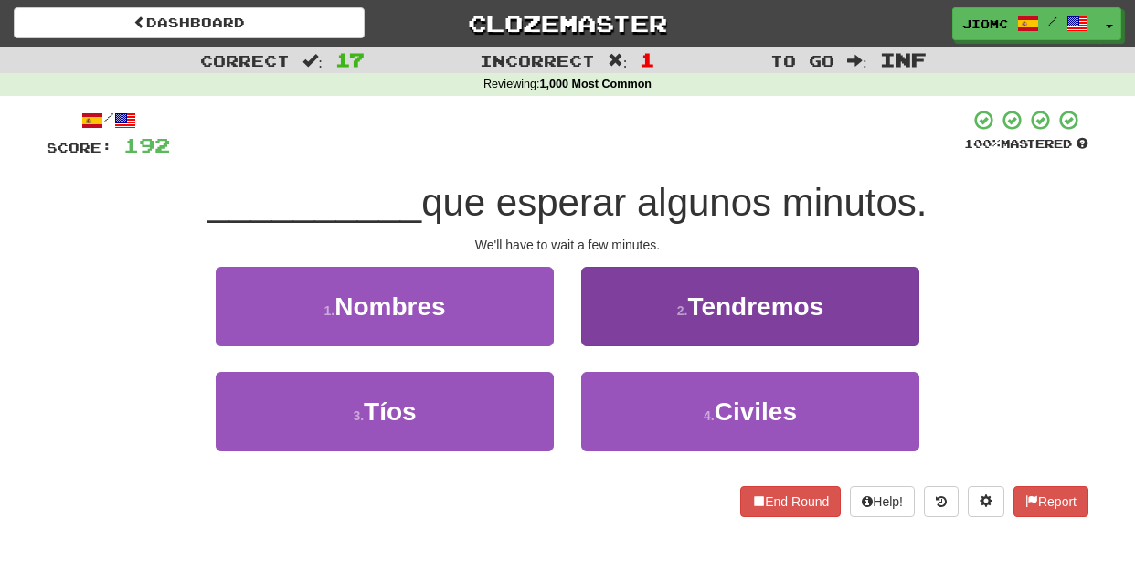
click at [605, 328] on button "2 . Tendremos" at bounding box center [750, 306] width 338 height 79
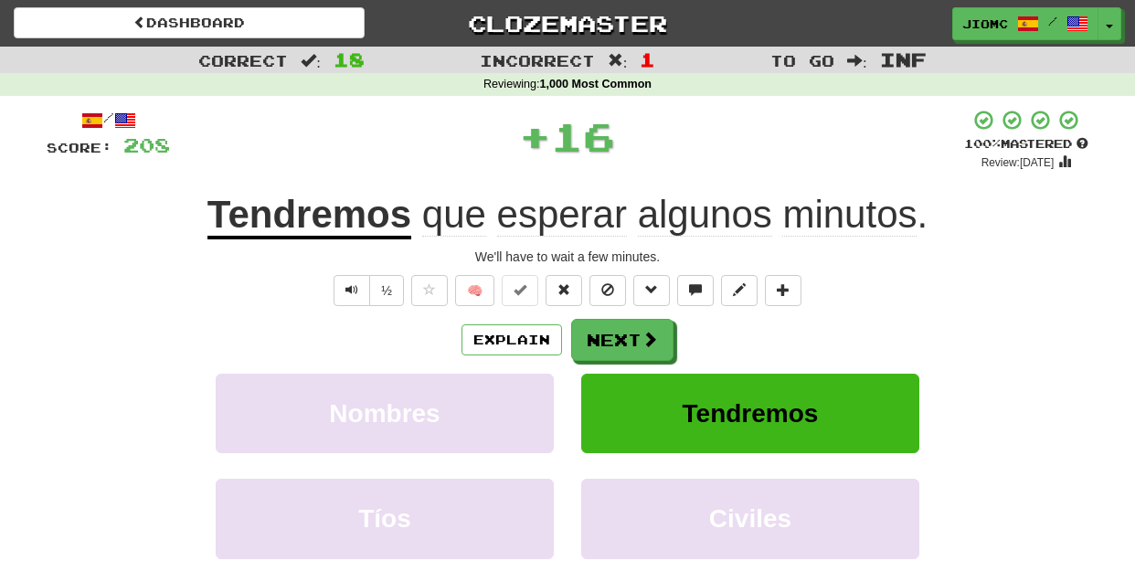
click at [605, 329] on button "Next" at bounding box center [622, 340] width 102 height 42
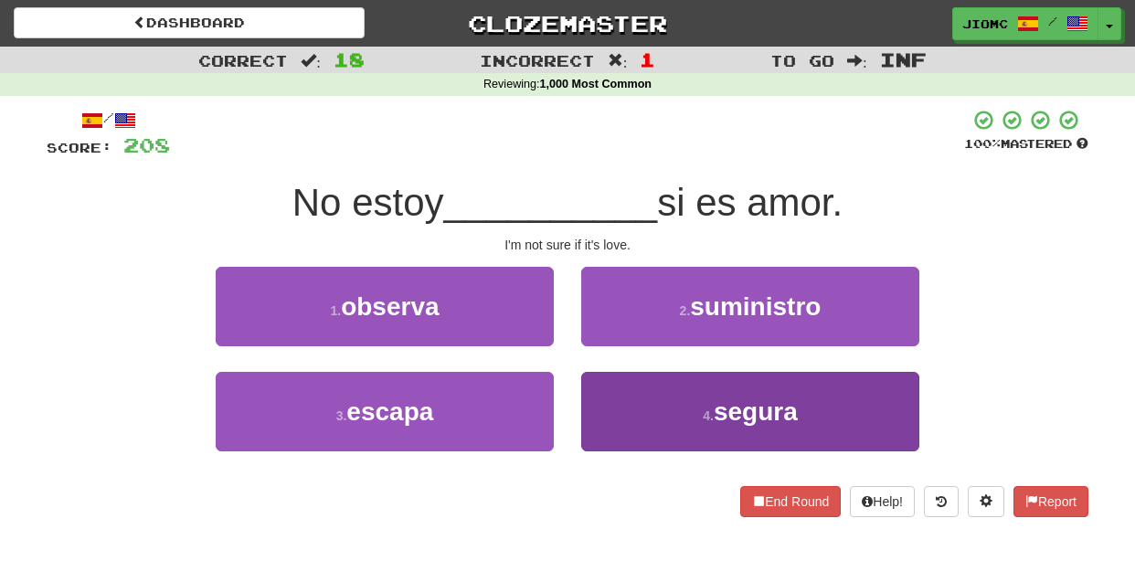
click at [618, 396] on button "4 . segura" at bounding box center [750, 411] width 338 height 79
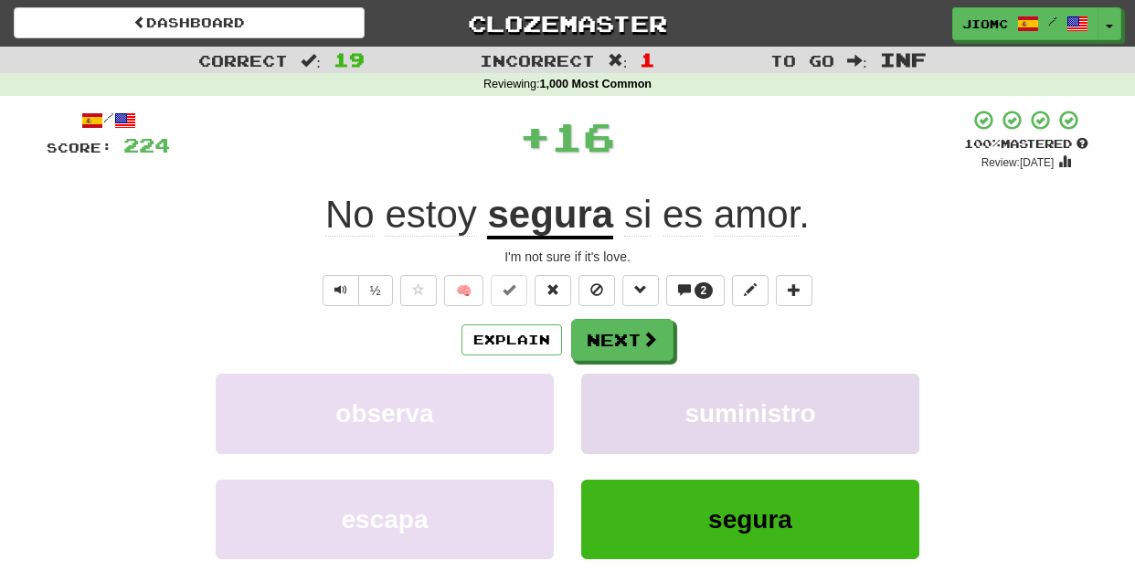
click at [618, 396] on button "suministro" at bounding box center [750, 413] width 338 height 79
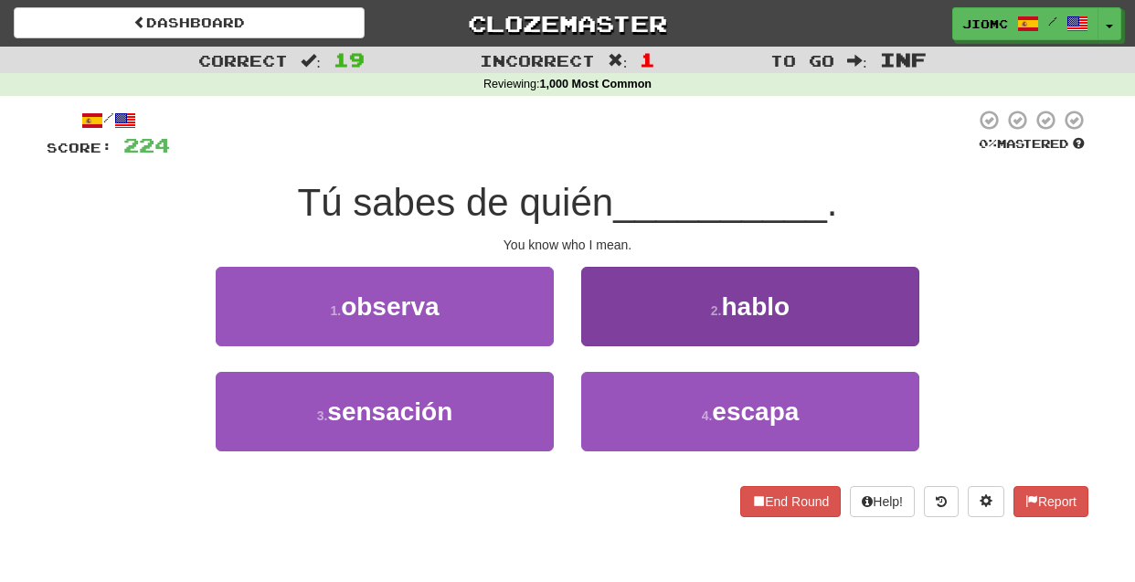
click at [593, 326] on button "2 . hablo" at bounding box center [750, 306] width 338 height 79
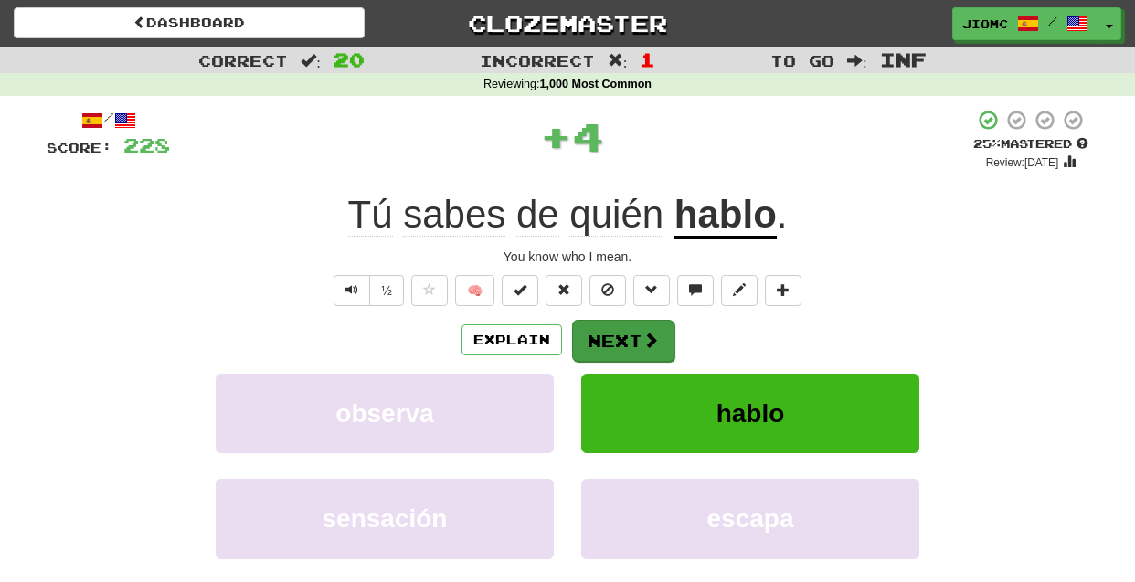
drag, startPoint x: 593, startPoint y: 326, endPoint x: 597, endPoint y: 339, distance: 13.3
click at [597, 339] on button "Next" at bounding box center [623, 341] width 102 height 42
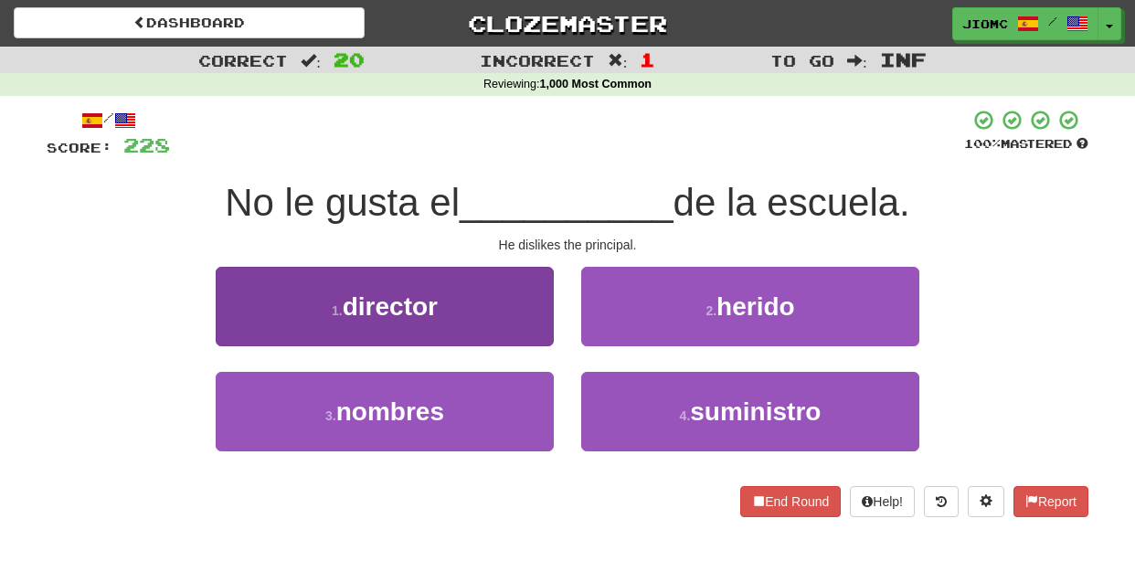
click at [519, 334] on button "1 . director" at bounding box center [385, 306] width 338 height 79
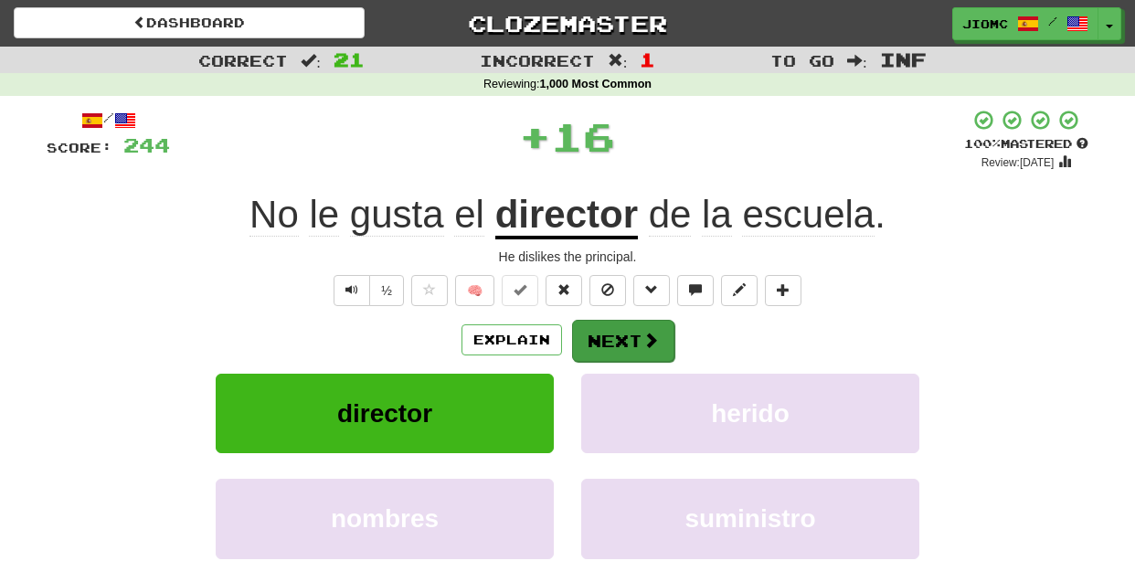
click at [595, 344] on button "Next" at bounding box center [623, 341] width 102 height 42
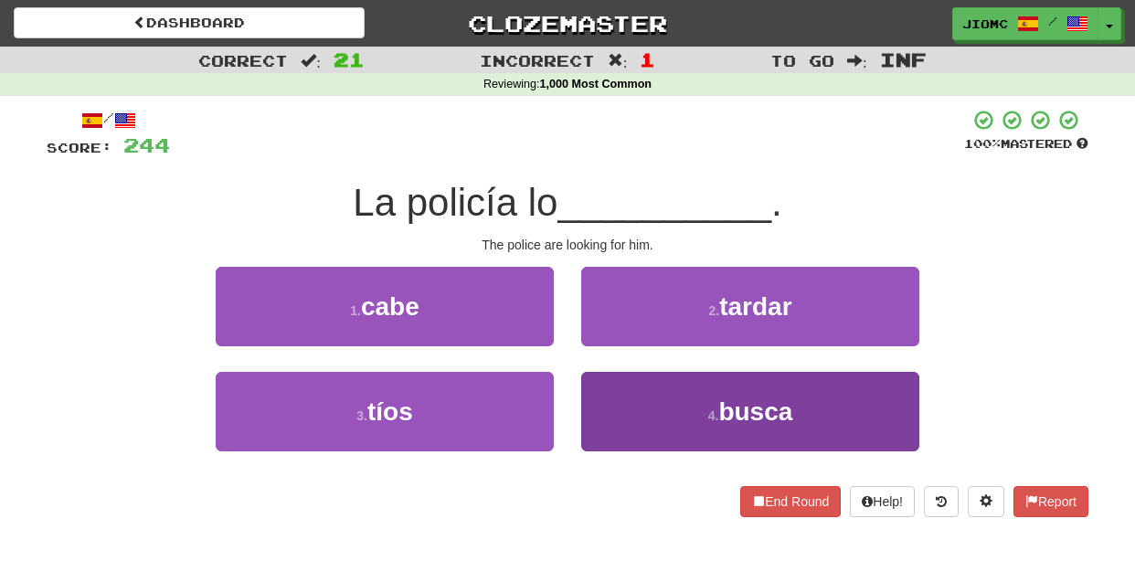
click at [598, 399] on button "4 . busca" at bounding box center [750, 411] width 338 height 79
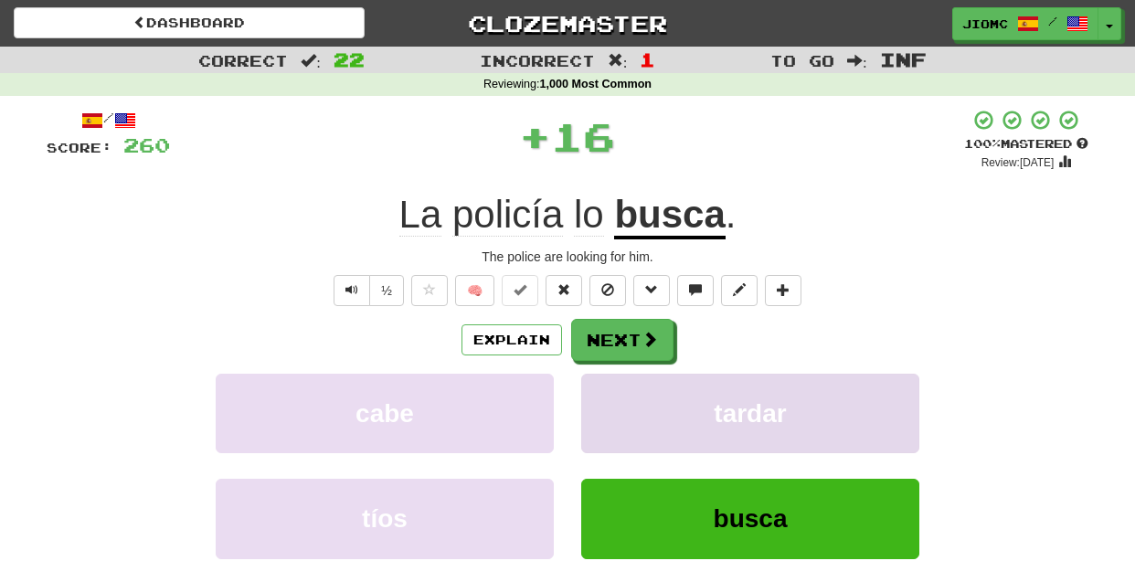
click at [598, 399] on button "tardar" at bounding box center [750, 413] width 338 height 79
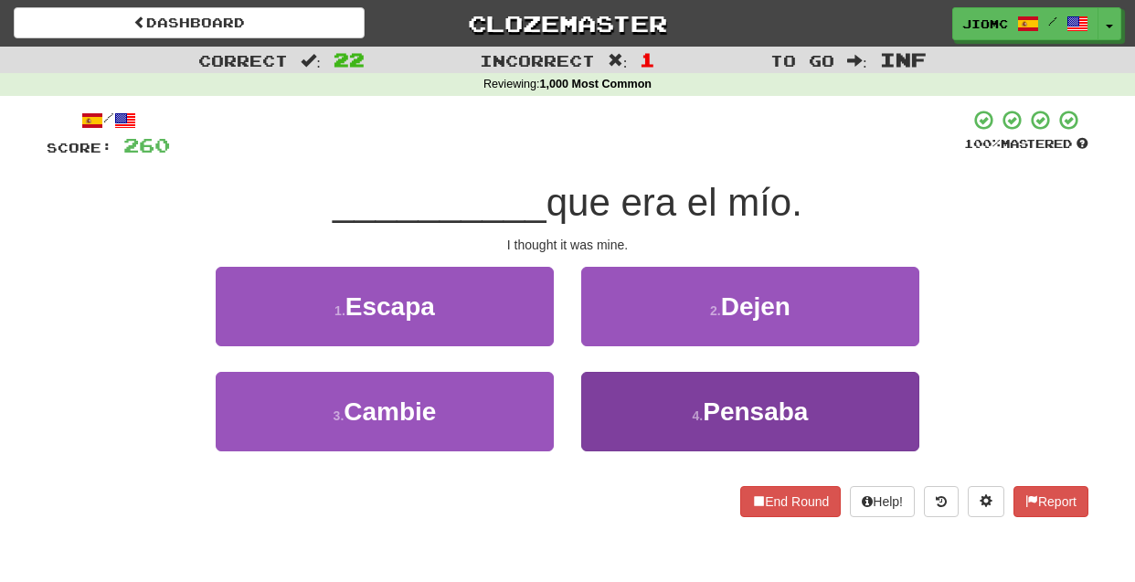
click at [592, 390] on button "4 . Pensaba" at bounding box center [750, 411] width 338 height 79
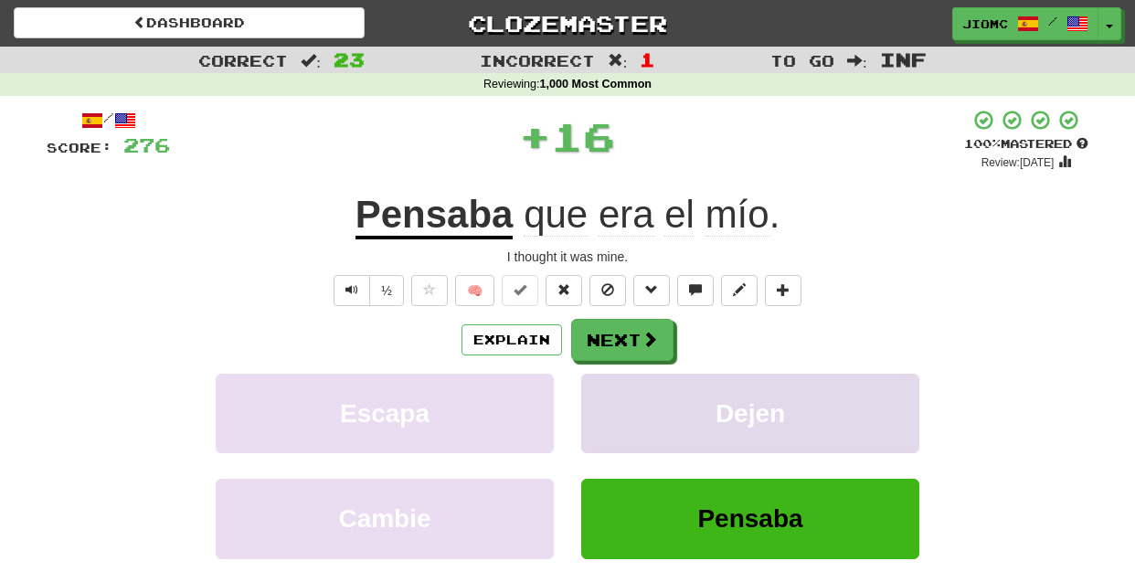
click at [592, 389] on button "Dejen" at bounding box center [750, 413] width 338 height 79
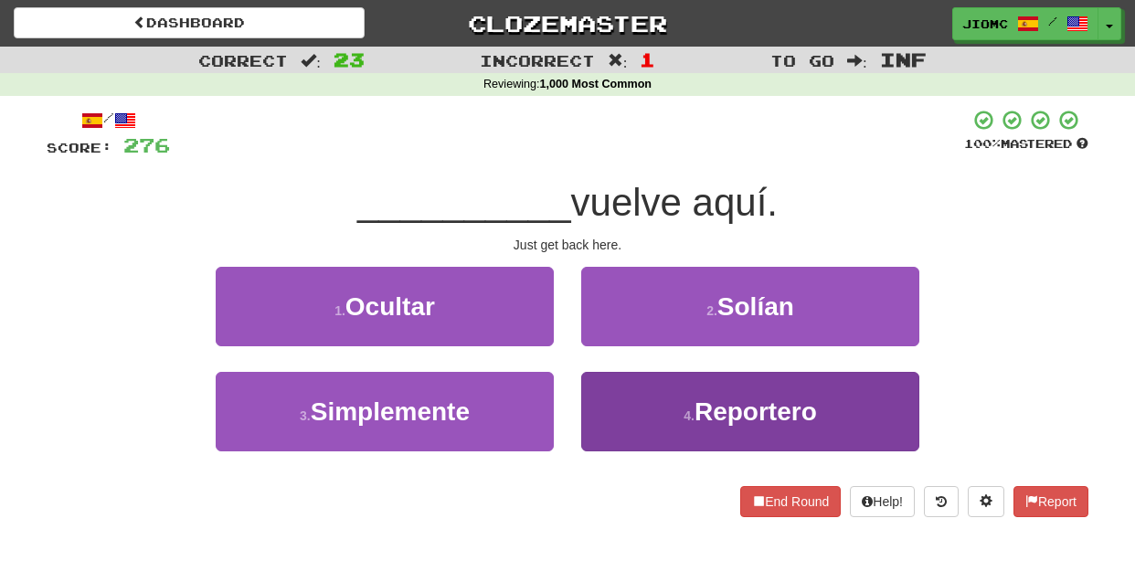
click at [593, 389] on button "4 . Reportero" at bounding box center [750, 411] width 338 height 79
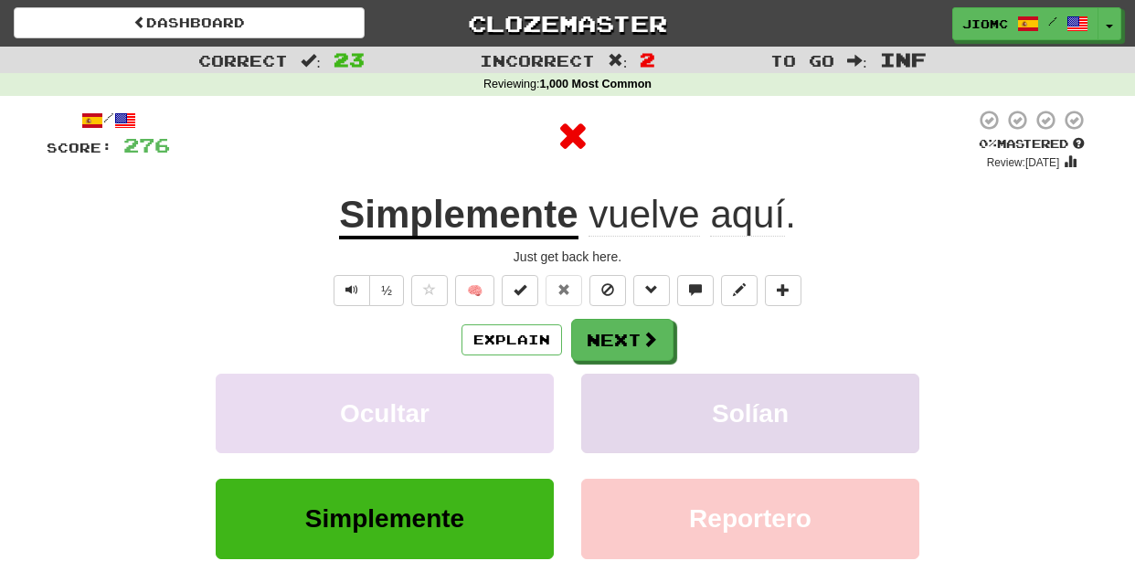
click at [593, 388] on button "Solían" at bounding box center [750, 413] width 338 height 79
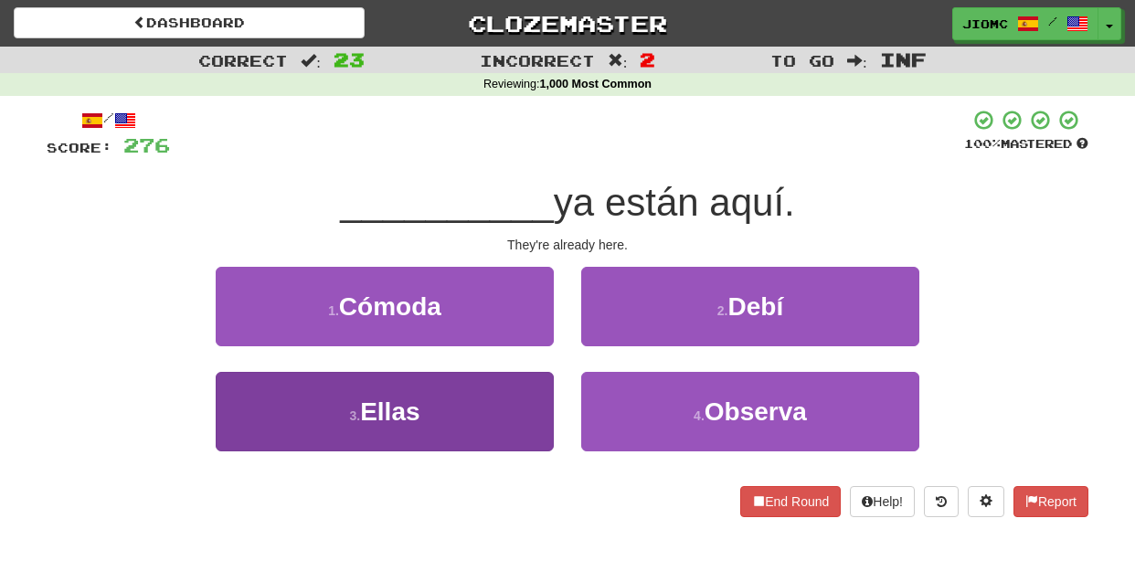
click at [526, 390] on button "3 . Ellas" at bounding box center [385, 411] width 338 height 79
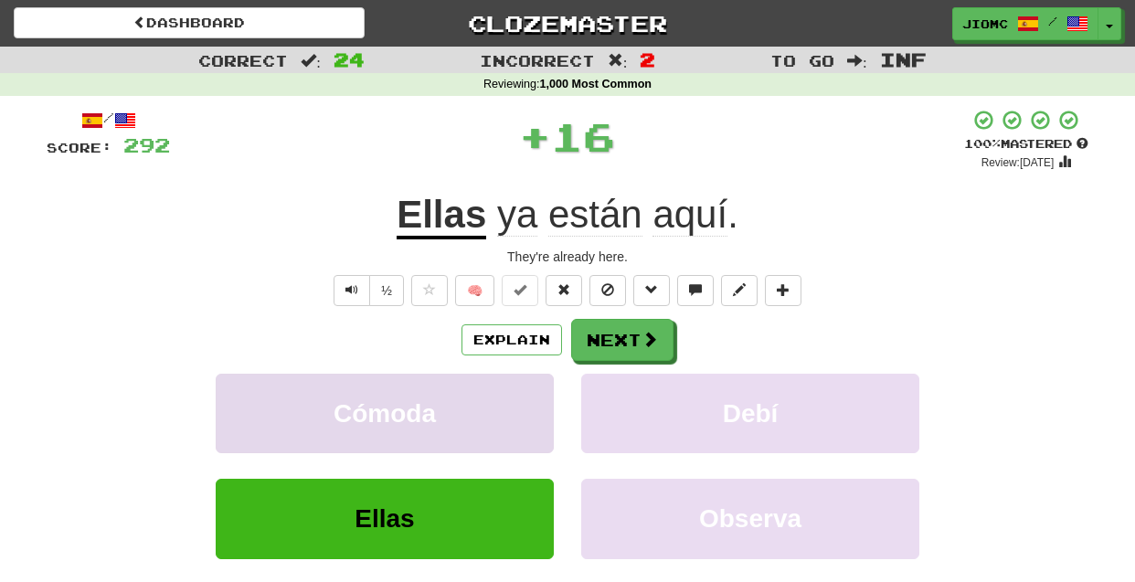
click at [529, 387] on button "Cómoda" at bounding box center [385, 413] width 338 height 79
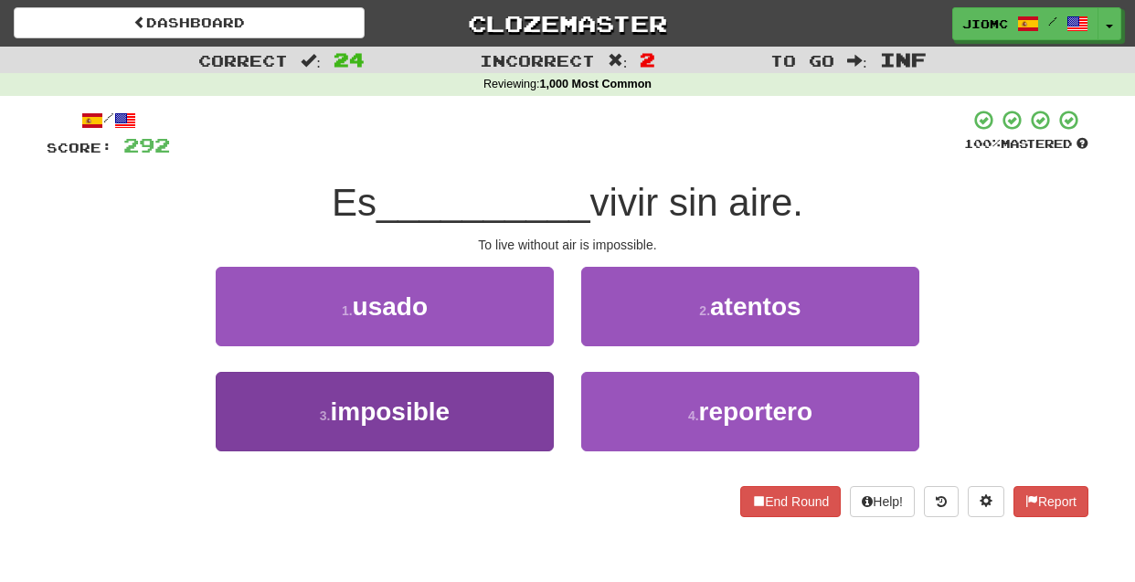
click at [542, 397] on button "3 . imposible" at bounding box center [385, 411] width 338 height 79
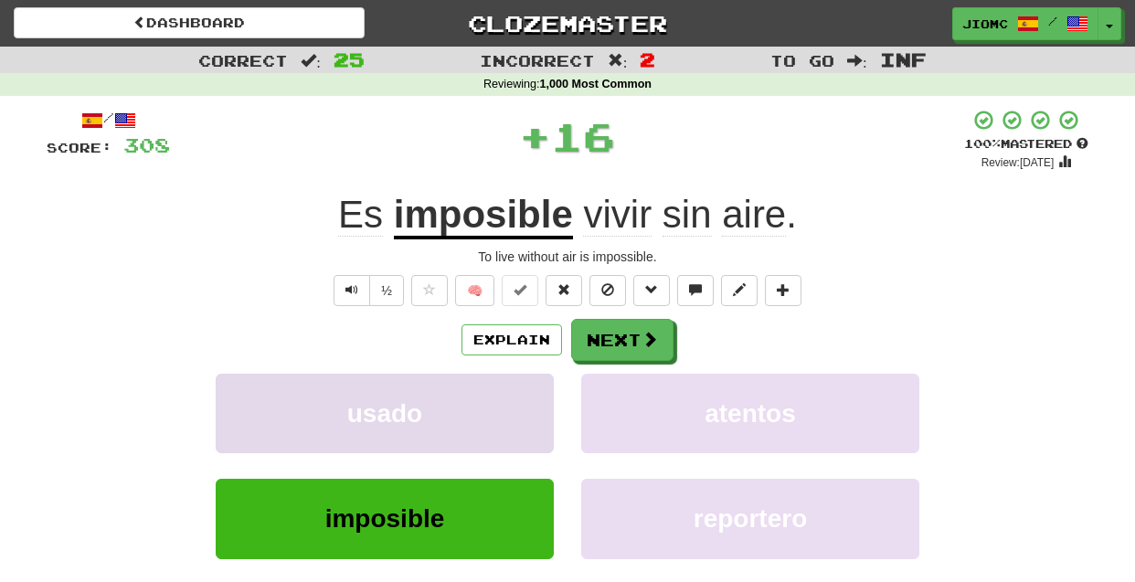
click at [542, 397] on button "usado" at bounding box center [385, 413] width 338 height 79
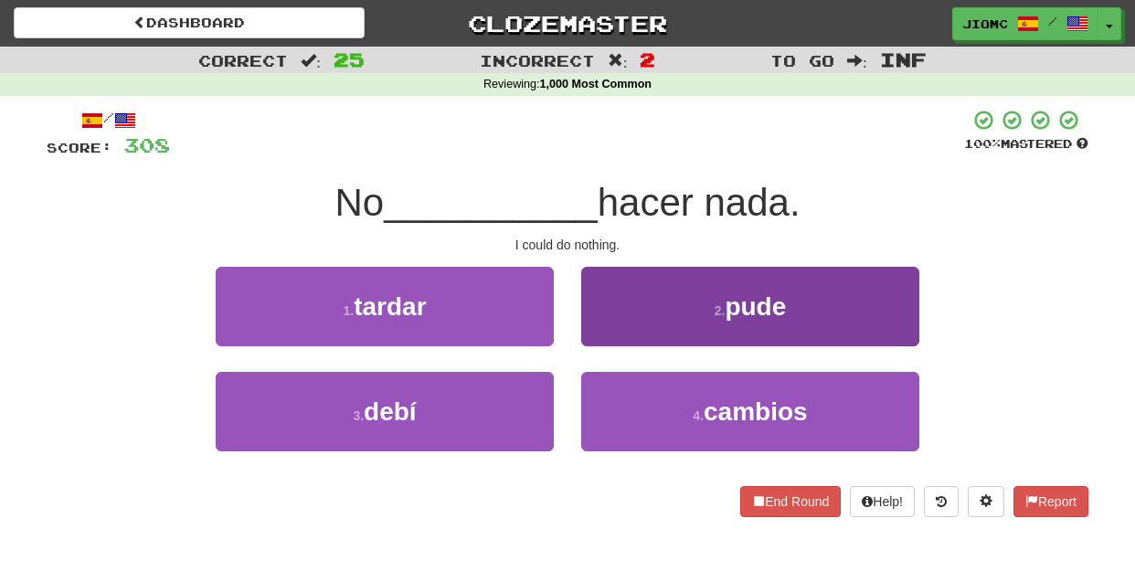
click at [607, 334] on button "2 . pude" at bounding box center [750, 306] width 338 height 79
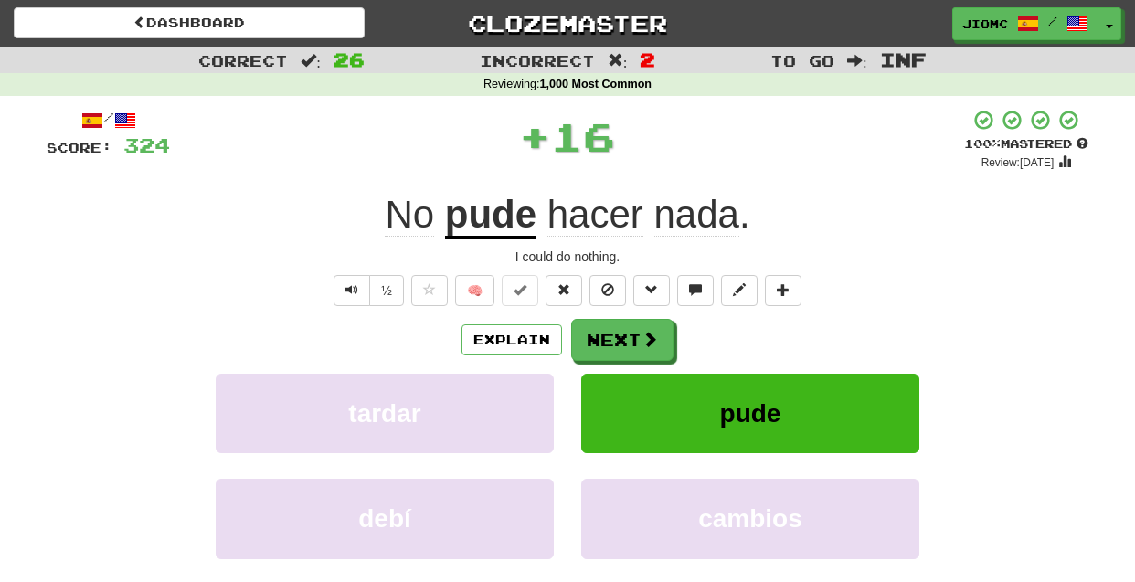
click at [607, 335] on button "Next" at bounding box center [622, 340] width 102 height 42
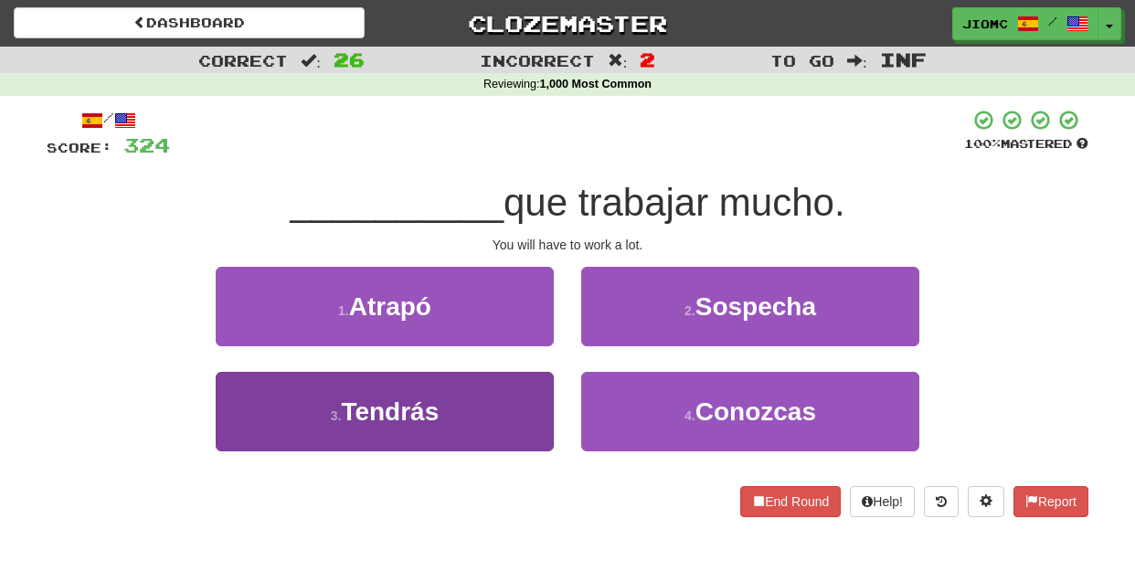
click at [533, 405] on button "3 . Tendrás" at bounding box center [385, 411] width 338 height 79
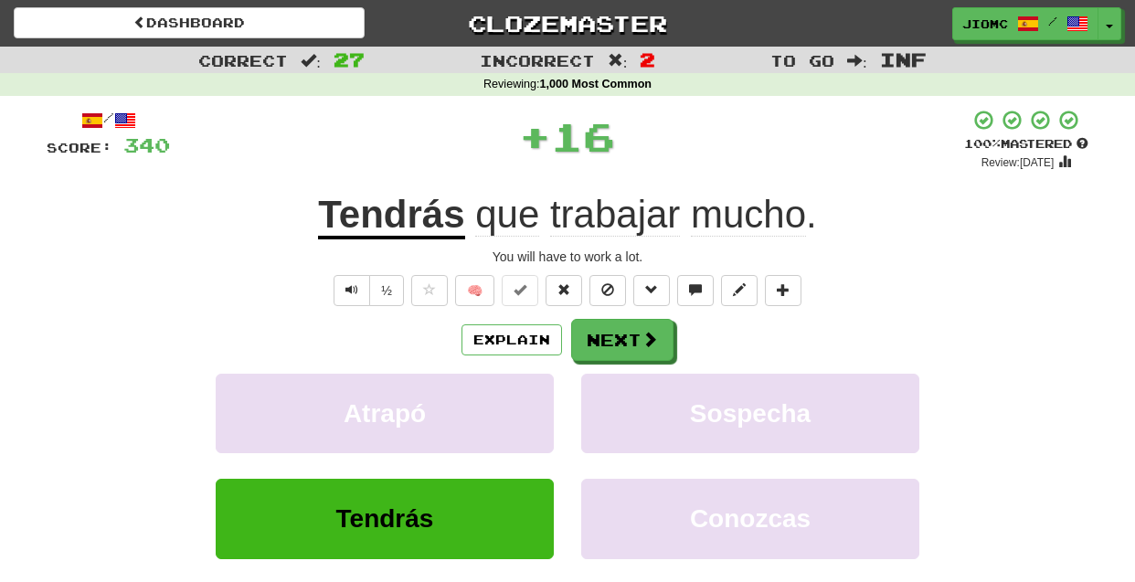
click at [533, 405] on button "Atrapó" at bounding box center [385, 413] width 338 height 79
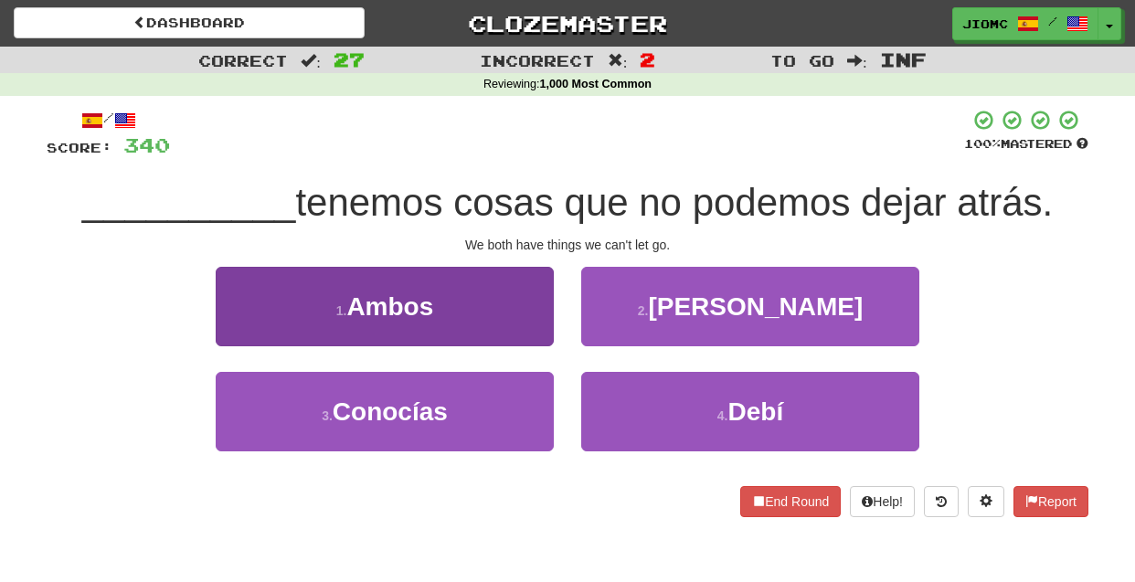
click at [528, 336] on button "1 . Ambos" at bounding box center [385, 306] width 338 height 79
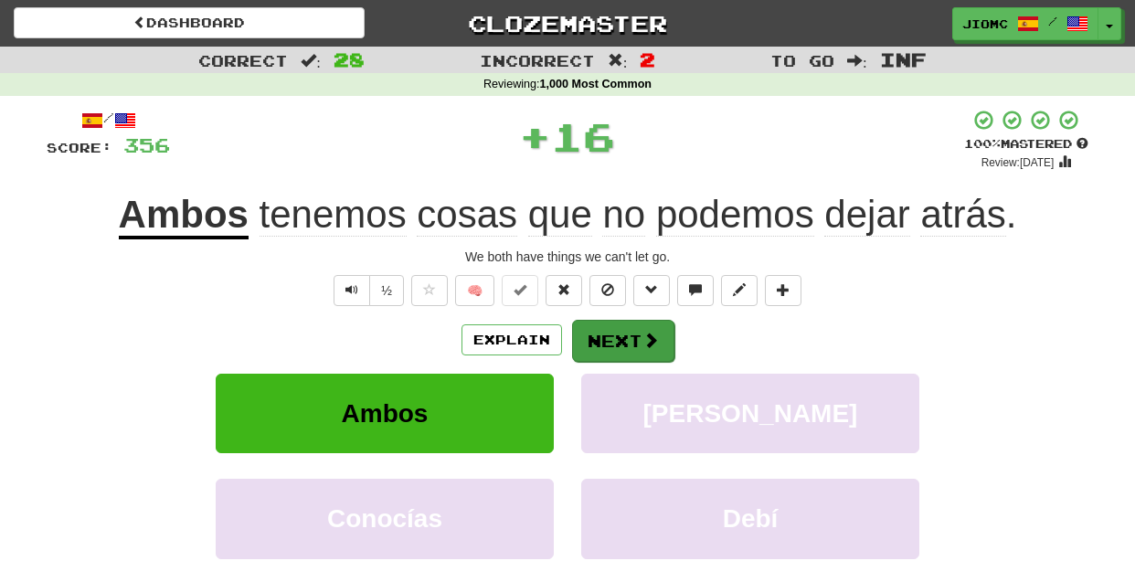
click at [586, 338] on button "Next" at bounding box center [623, 341] width 102 height 42
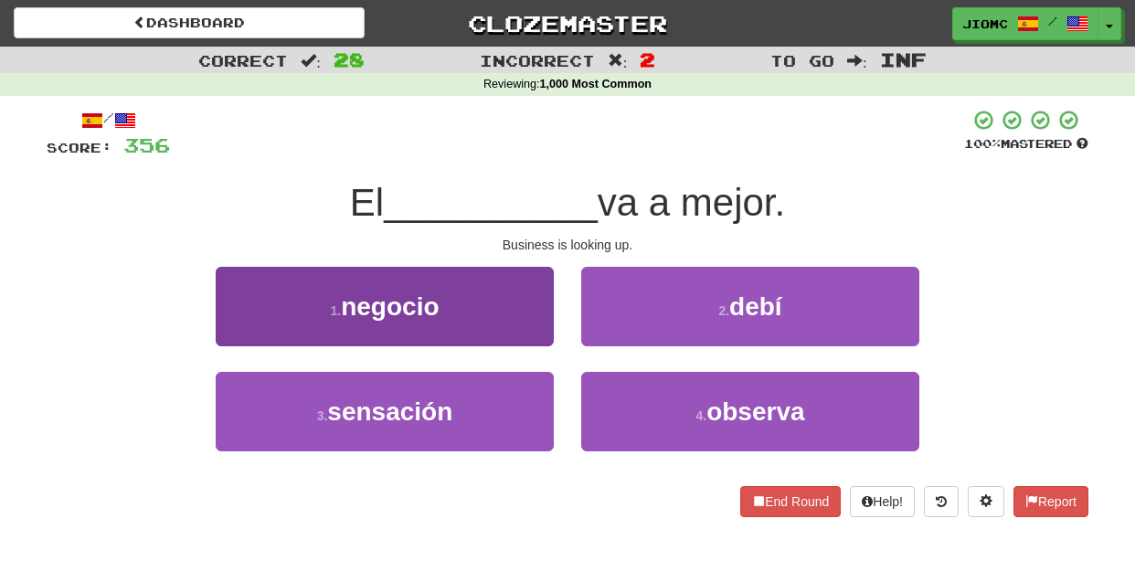
click at [523, 333] on button "1 . negocio" at bounding box center [385, 306] width 338 height 79
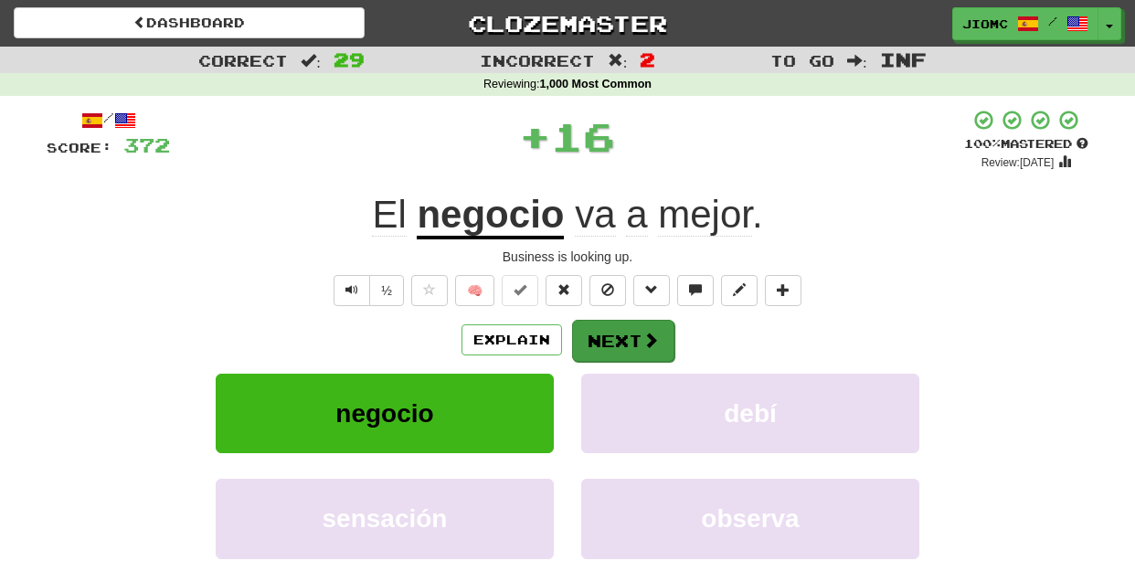
click at [598, 334] on button "Next" at bounding box center [623, 341] width 102 height 42
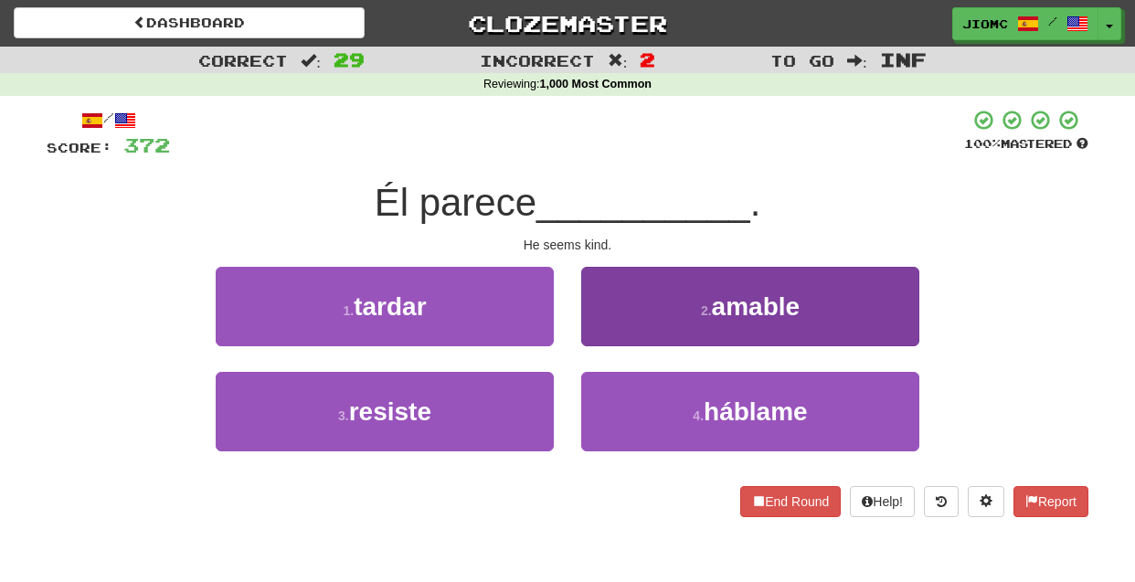
click at [595, 336] on button "2 . amable" at bounding box center [750, 306] width 338 height 79
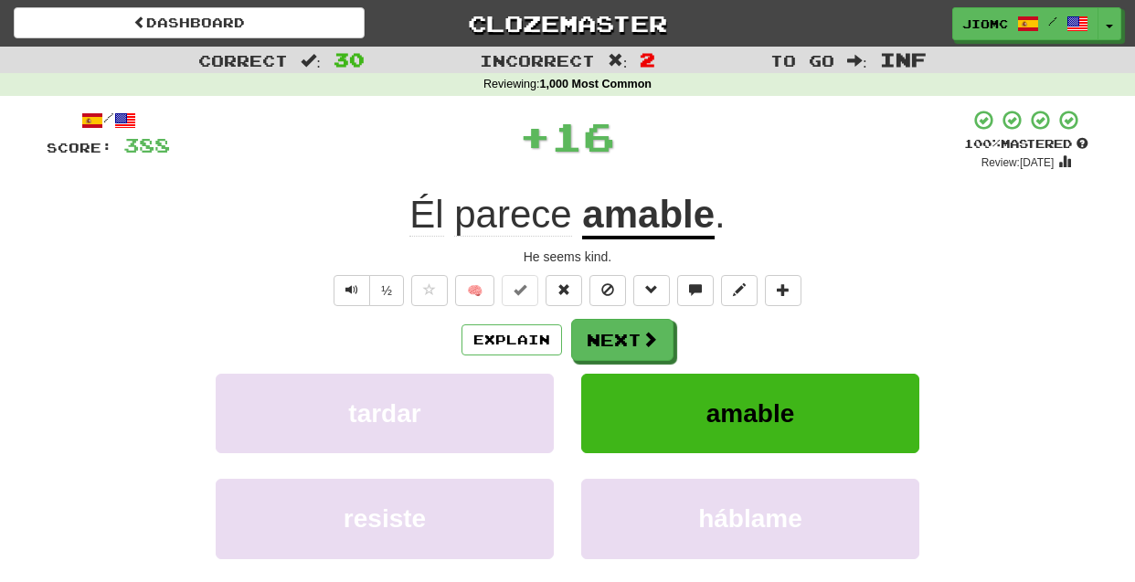
click at [595, 336] on button "Next" at bounding box center [622, 340] width 102 height 42
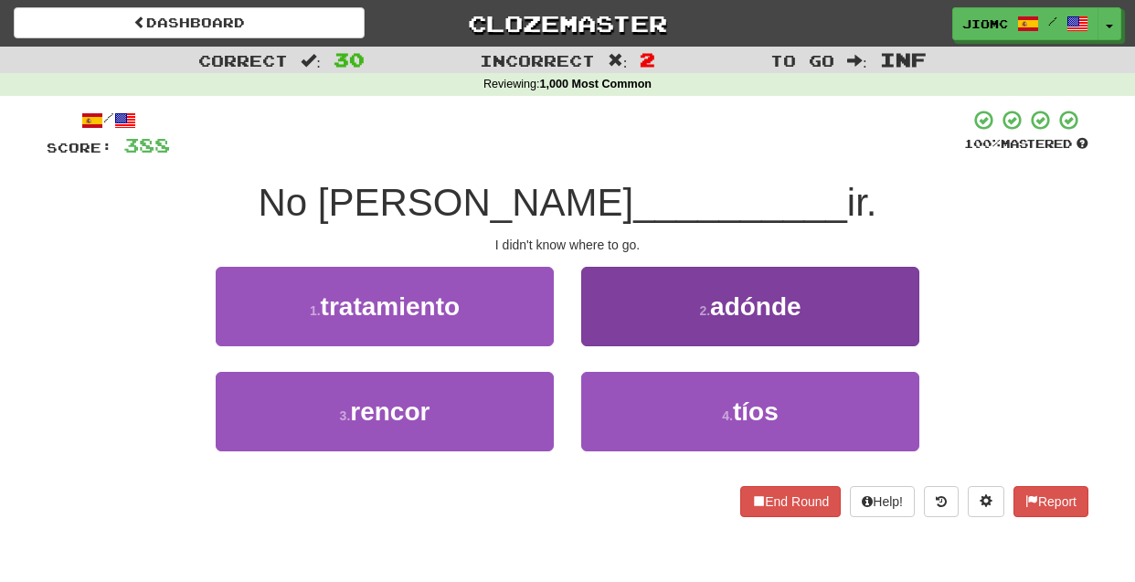
click at [592, 337] on button "2 . adónde" at bounding box center [750, 306] width 338 height 79
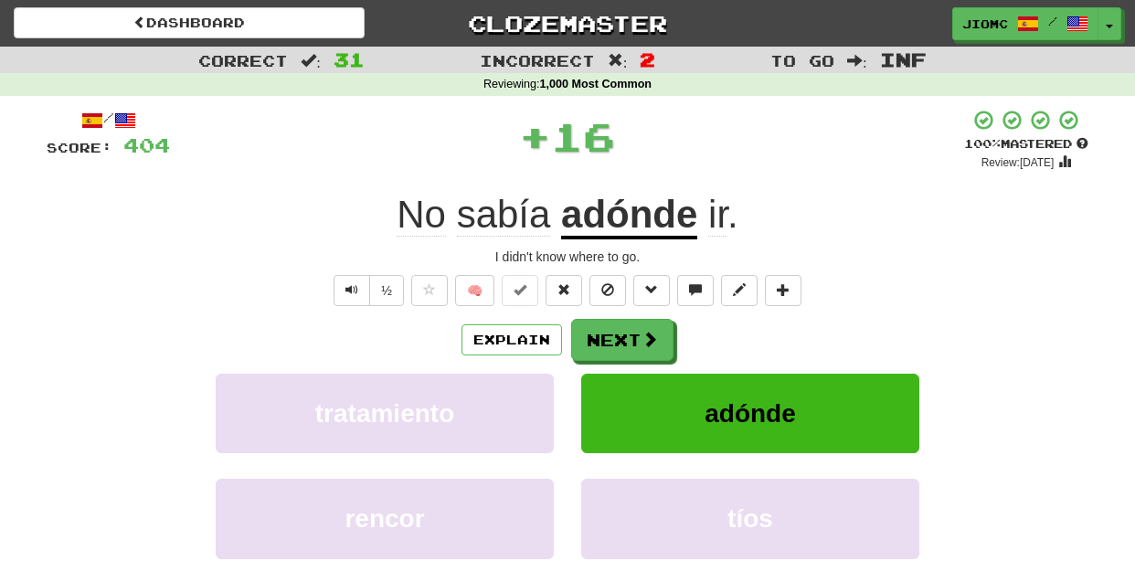
click at [592, 338] on button "Next" at bounding box center [622, 340] width 102 height 42
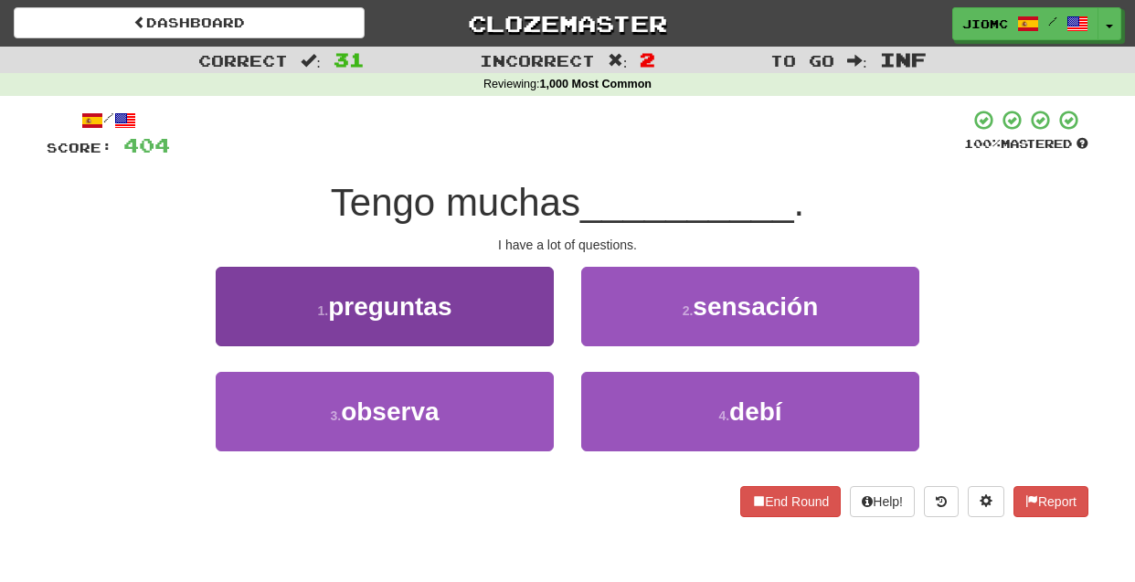
click at [539, 336] on button "1 . preguntas" at bounding box center [385, 306] width 338 height 79
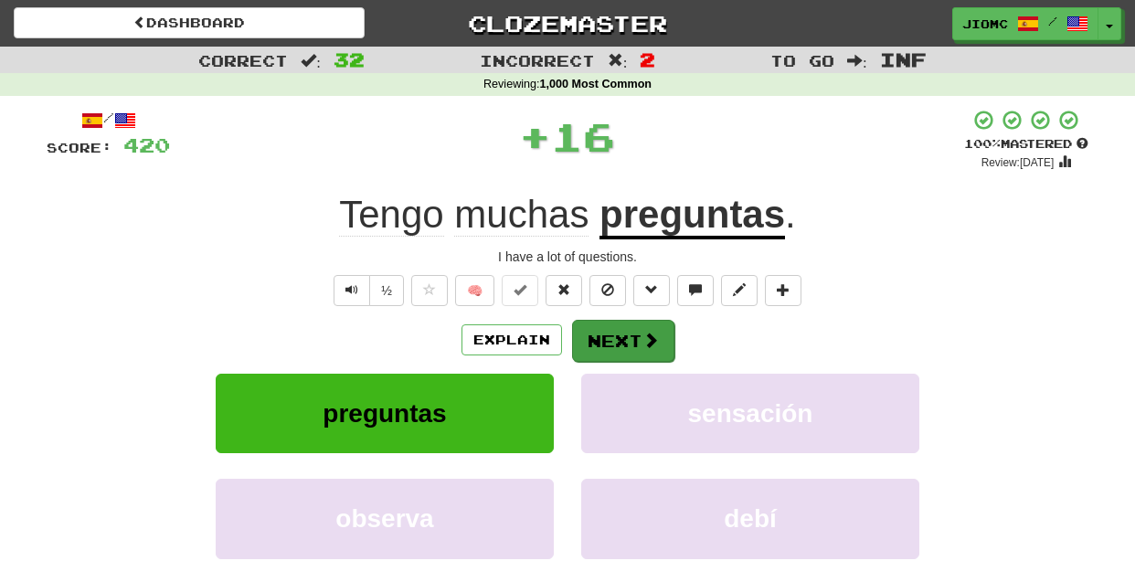
click at [588, 341] on button "Next" at bounding box center [623, 341] width 102 height 42
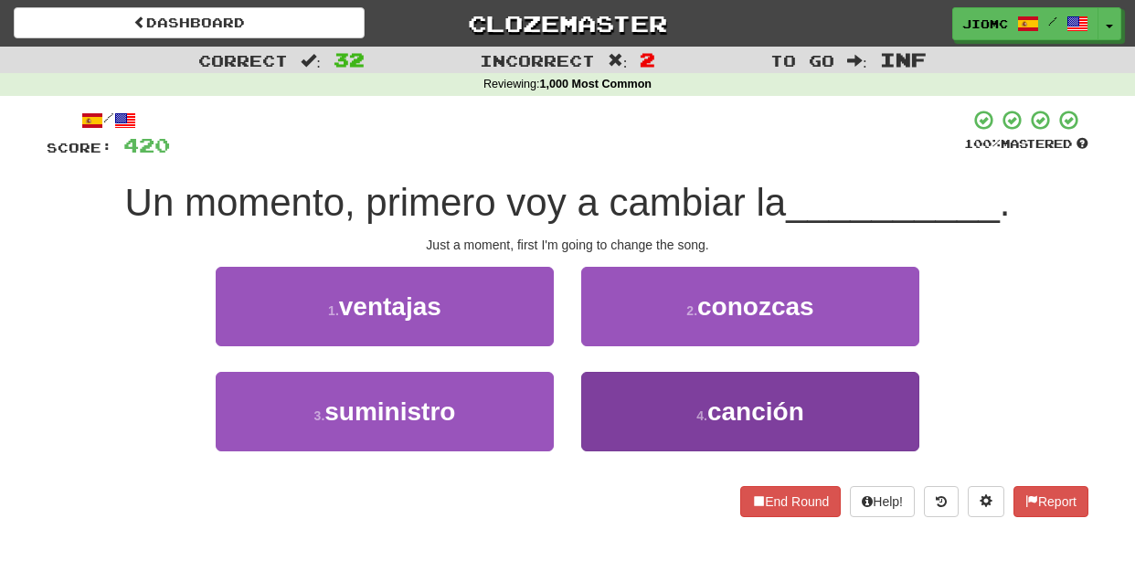
click at [616, 407] on button "4 . canción" at bounding box center [750, 411] width 338 height 79
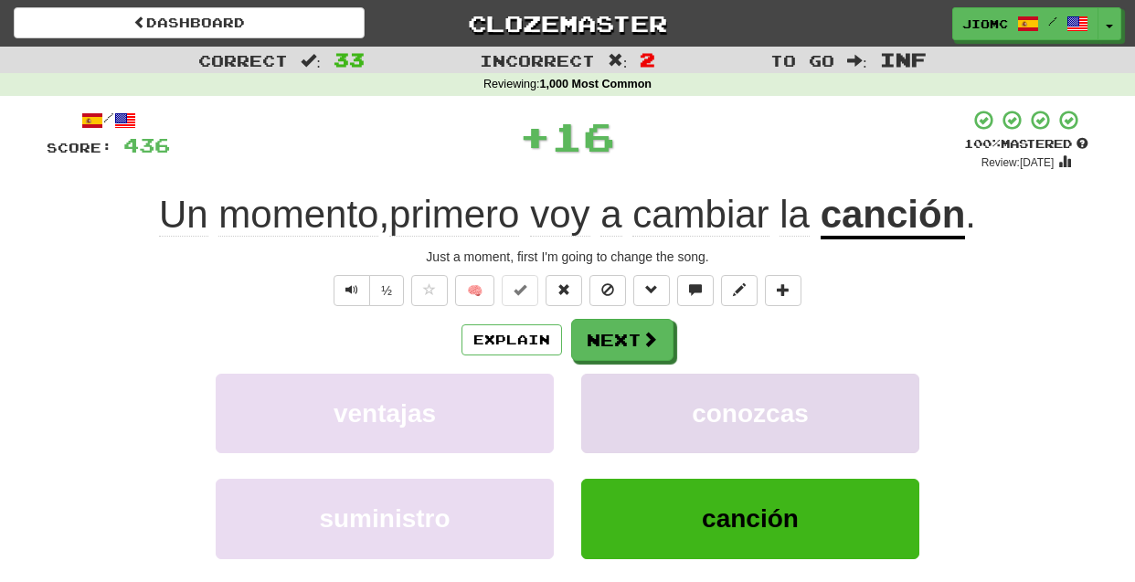
click at [614, 406] on button "conozcas" at bounding box center [750, 413] width 338 height 79
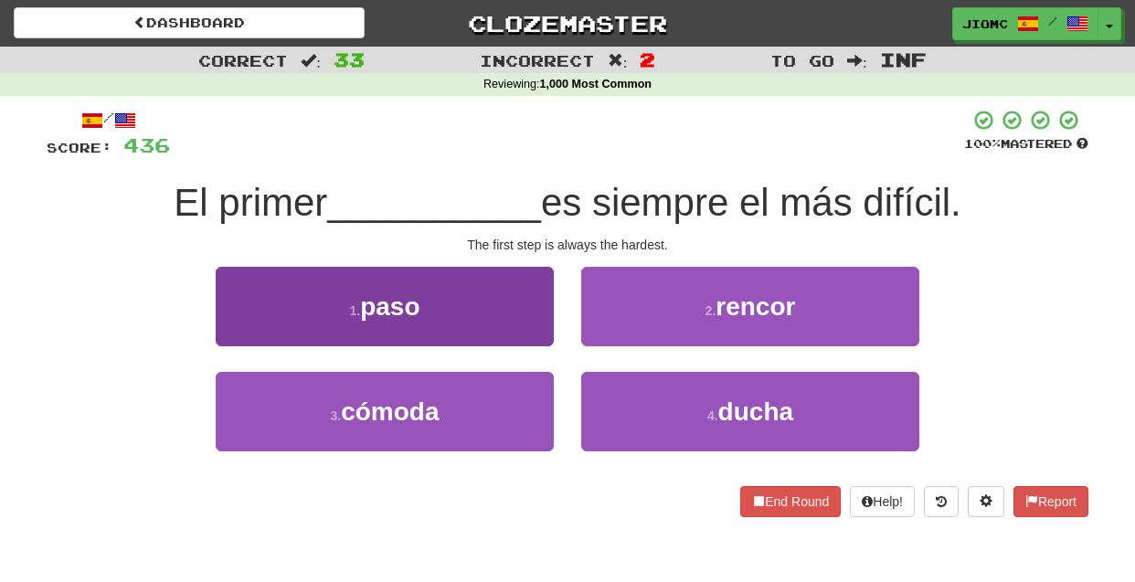
click at [519, 336] on button "1 . paso" at bounding box center [385, 306] width 338 height 79
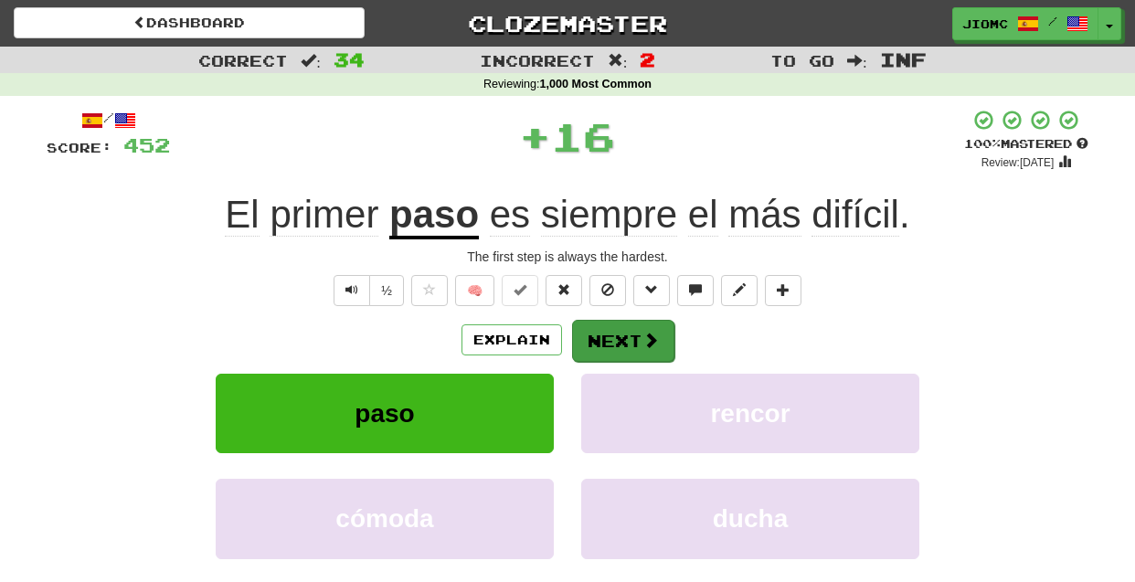
click at [609, 338] on button "Next" at bounding box center [623, 341] width 102 height 42
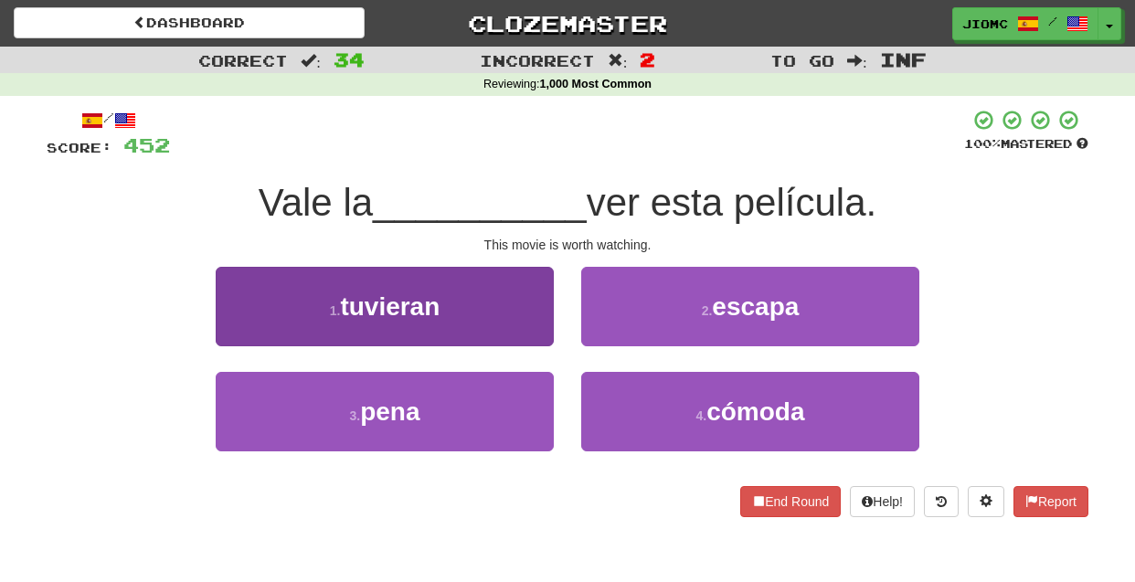
click at [541, 336] on button "1 . tuvieran" at bounding box center [385, 306] width 338 height 79
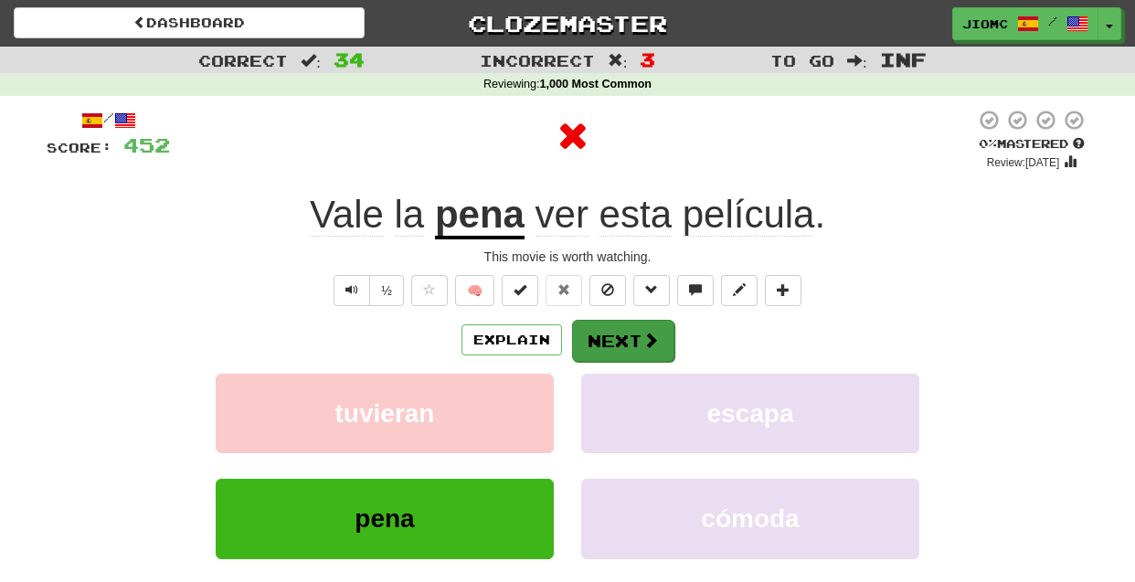
click at [607, 328] on button "Next" at bounding box center [623, 341] width 102 height 42
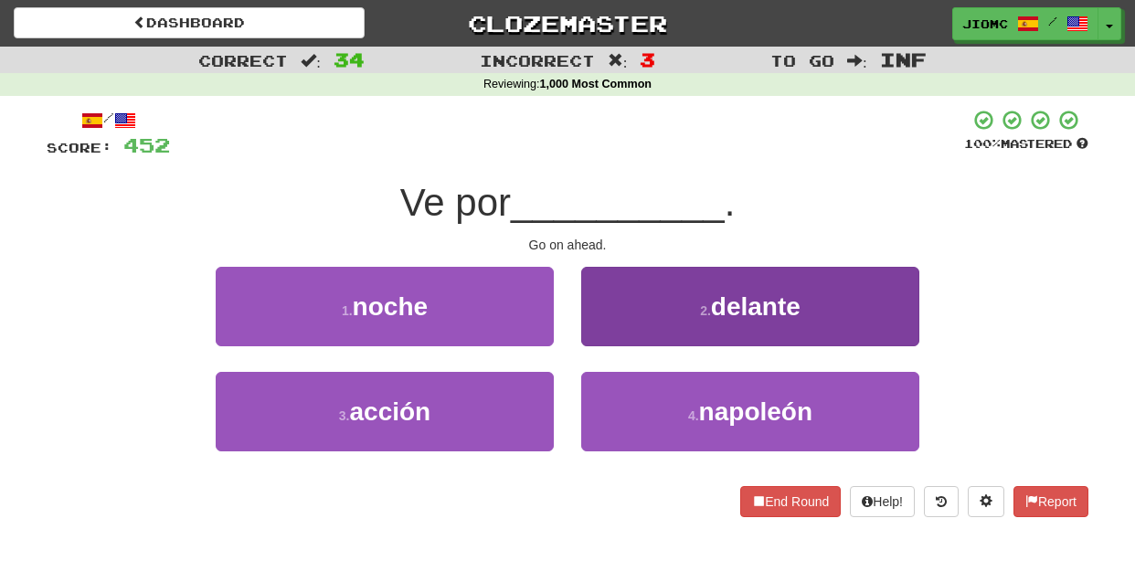
click at [595, 335] on button "2 . delante" at bounding box center [750, 306] width 338 height 79
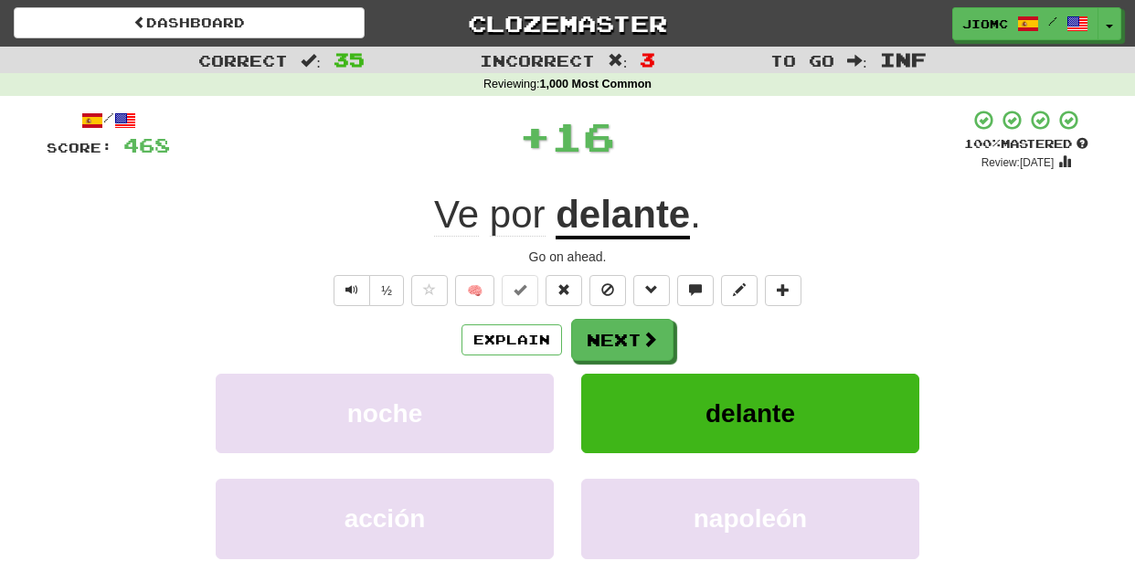
click at [595, 335] on button "Next" at bounding box center [622, 340] width 102 height 42
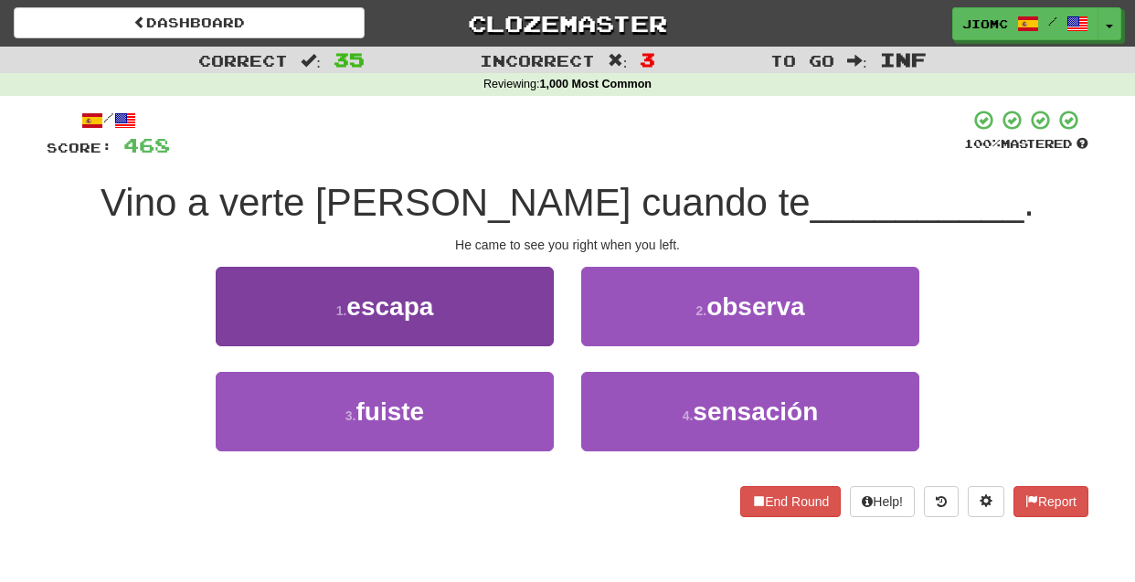
click at [524, 397] on button "3 . fuiste" at bounding box center [385, 411] width 338 height 79
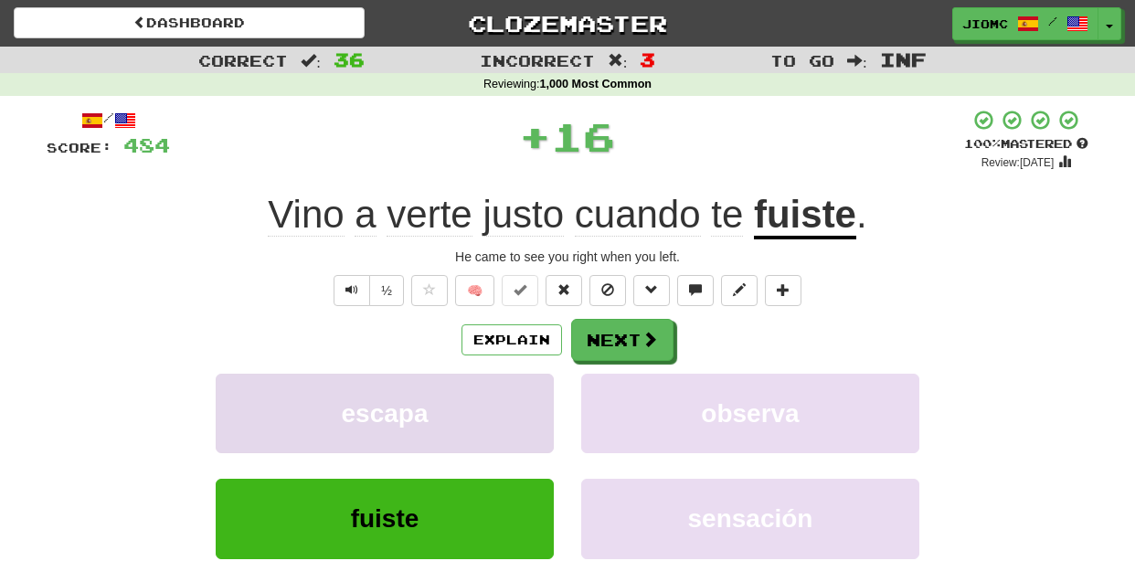
click at [527, 396] on button "escapa" at bounding box center [385, 413] width 338 height 79
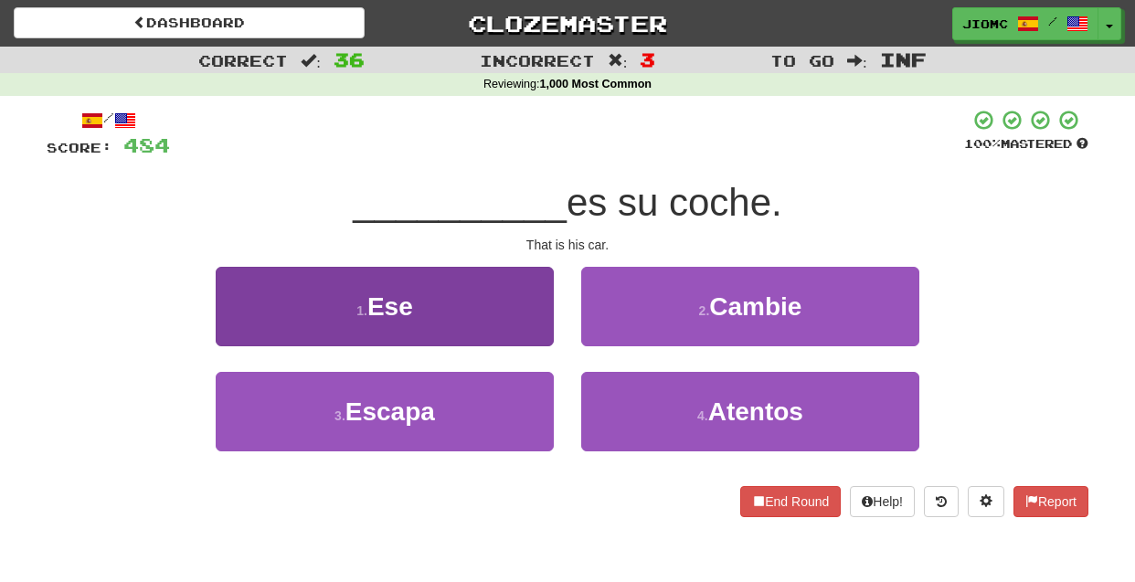
click at [534, 331] on button "1 . Ese" at bounding box center [385, 306] width 338 height 79
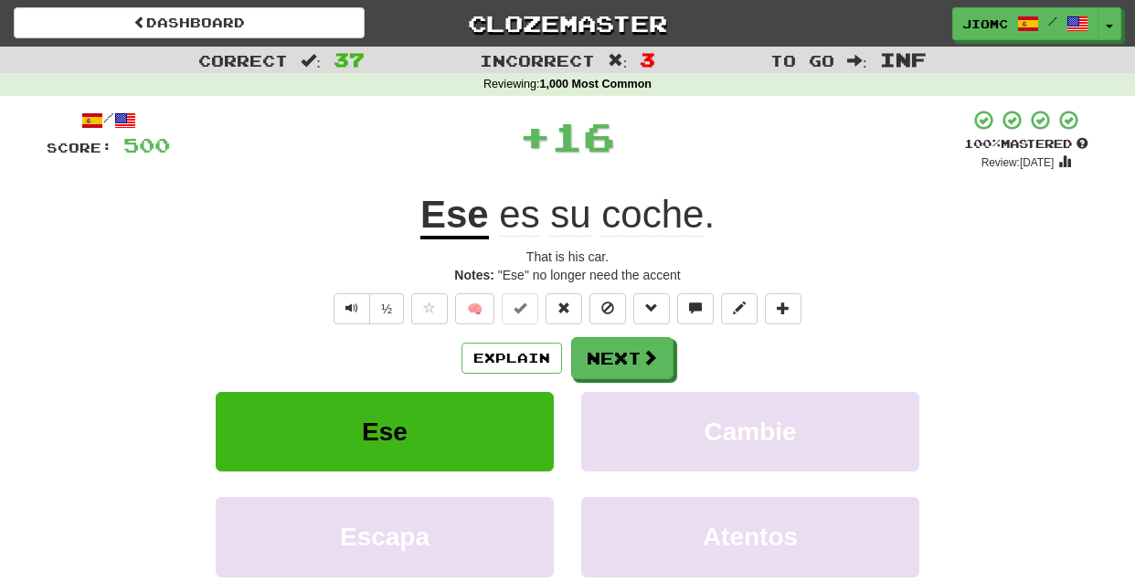
click at [574, 330] on div "/ Score: 500 + 16 100 % Mastered Review: 2025-12-16 Ese es su coche . That is h…" at bounding box center [568, 404] width 1042 height 591
click at [596, 355] on button "Next" at bounding box center [623, 359] width 102 height 42
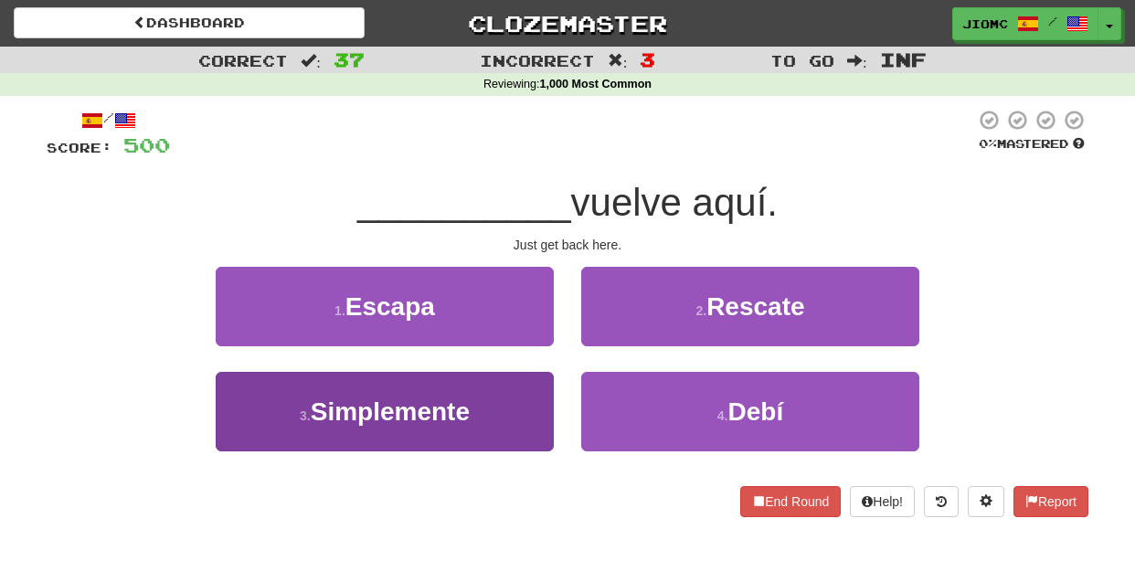
click at [522, 392] on button "3 . Simplemente" at bounding box center [385, 411] width 338 height 79
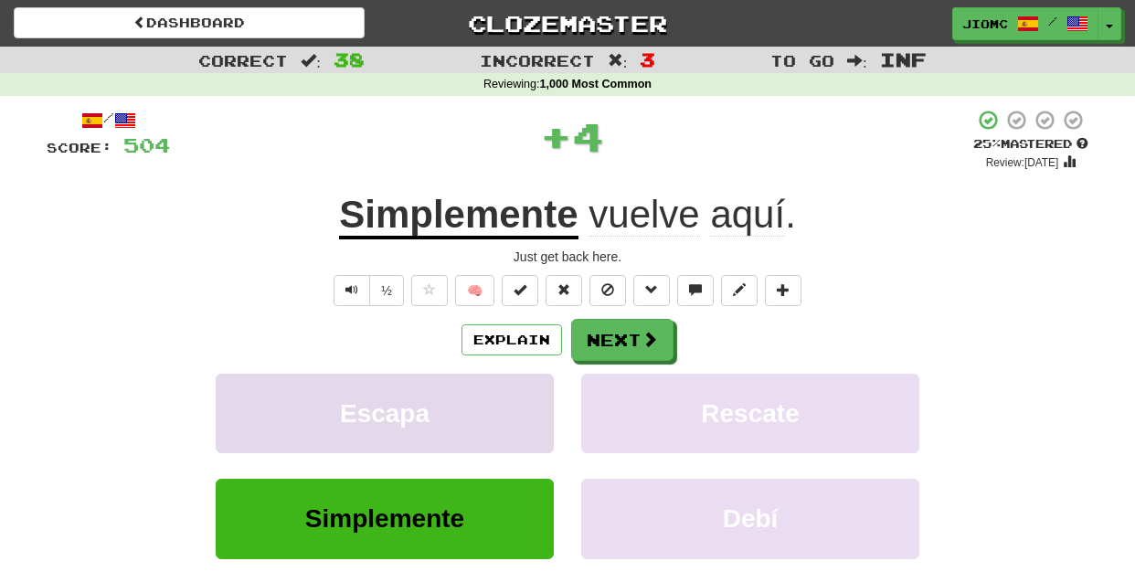
click at [522, 389] on button "Escapa" at bounding box center [385, 413] width 338 height 79
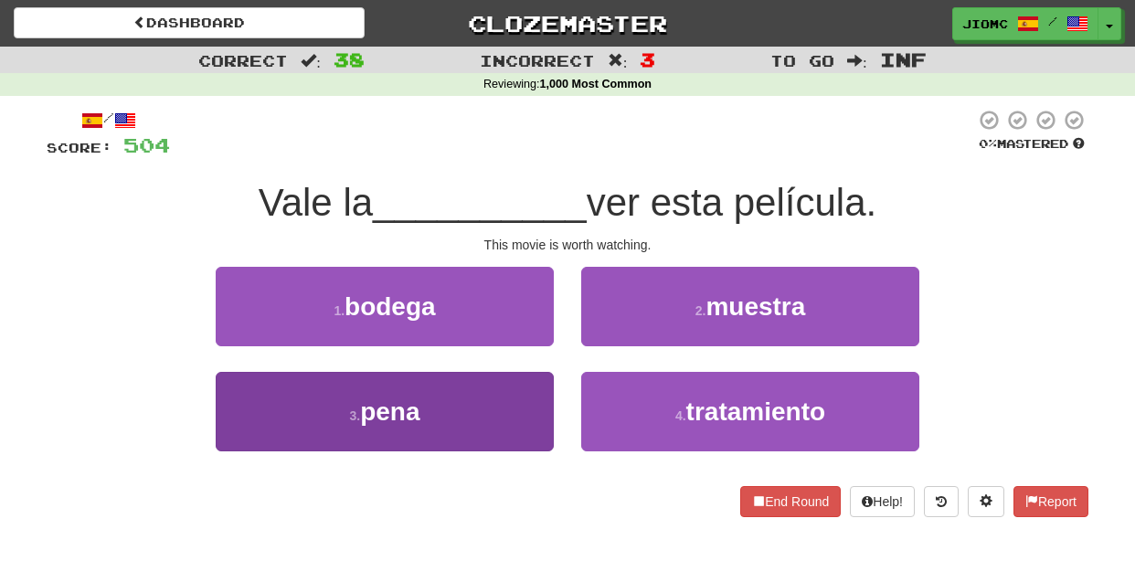
click at [524, 394] on button "3 . pena" at bounding box center [385, 411] width 338 height 79
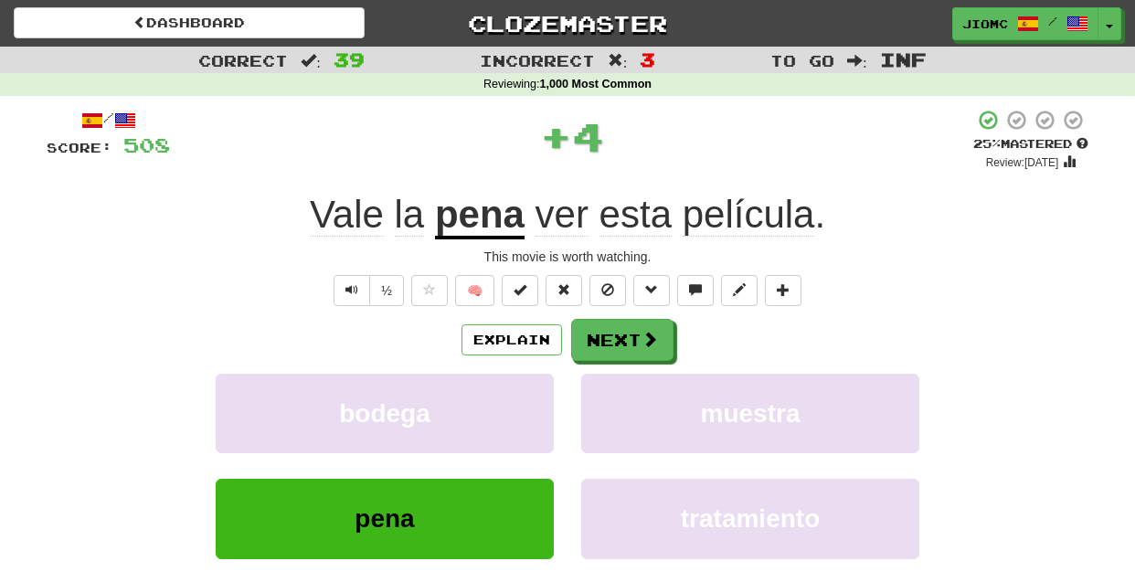
click at [524, 394] on button "bodega" at bounding box center [385, 413] width 338 height 79
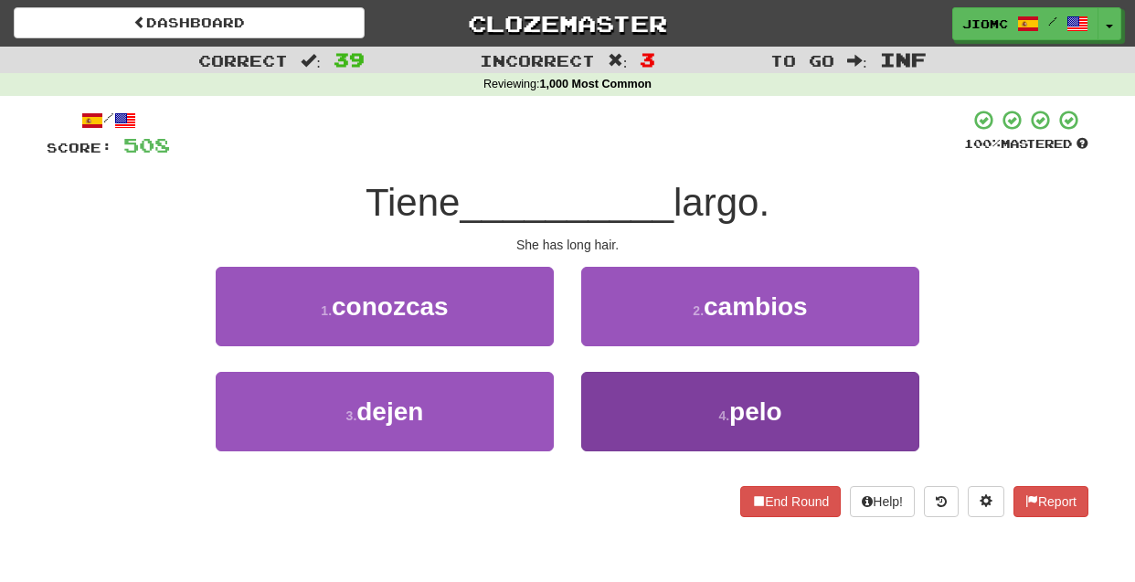
click at [618, 397] on button "4 . pelo" at bounding box center [750, 411] width 338 height 79
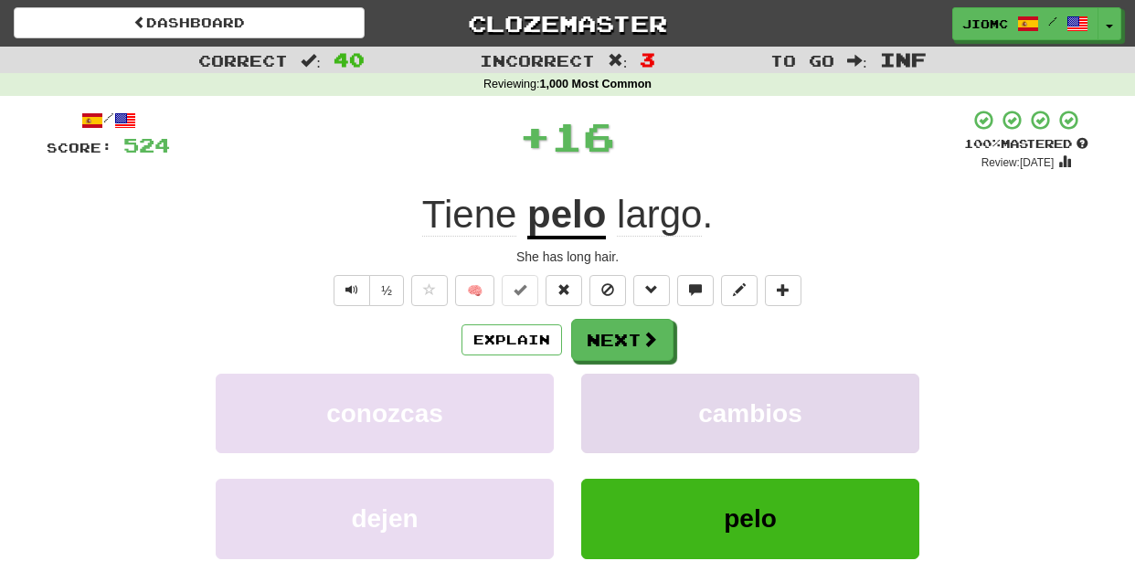
click at [617, 397] on button "cambios" at bounding box center [750, 413] width 338 height 79
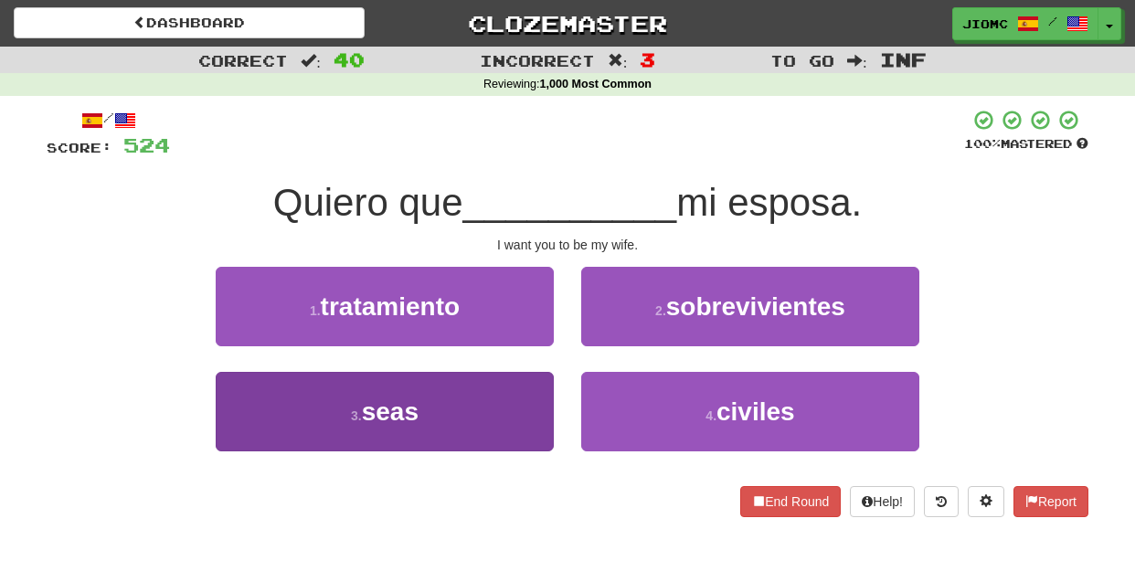
click at [543, 403] on button "3 . seas" at bounding box center [385, 411] width 338 height 79
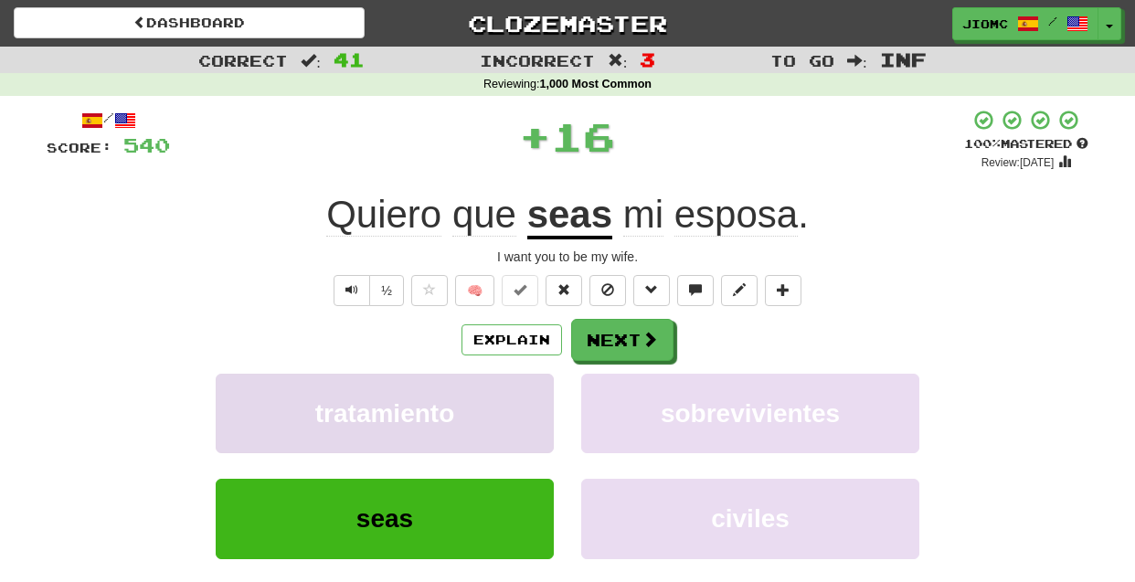
click at [543, 401] on button "tratamiento" at bounding box center [385, 413] width 338 height 79
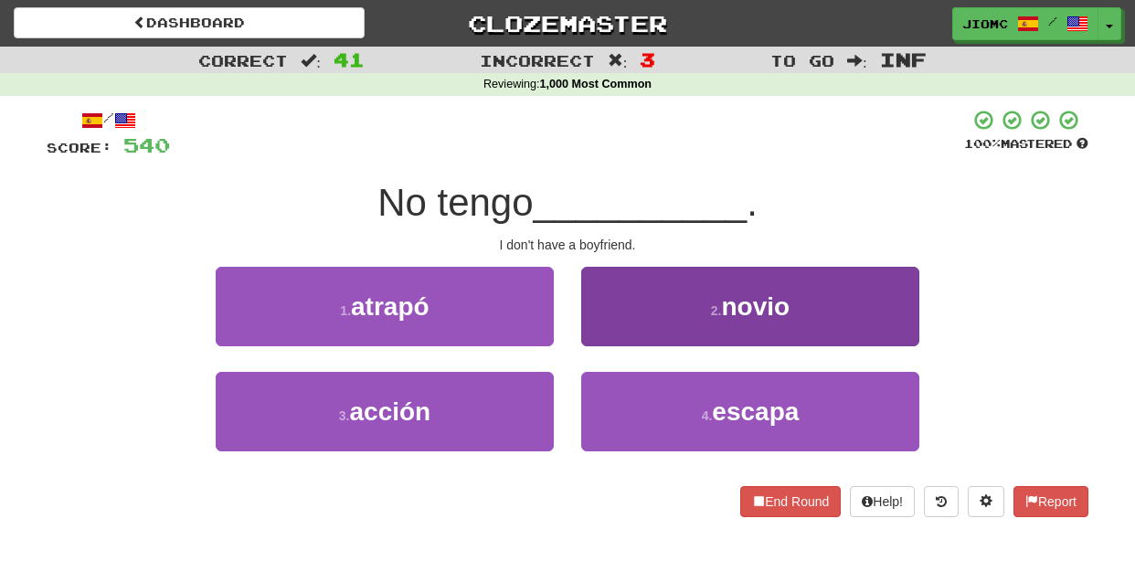
click at [606, 334] on button "2 . novio" at bounding box center [750, 306] width 338 height 79
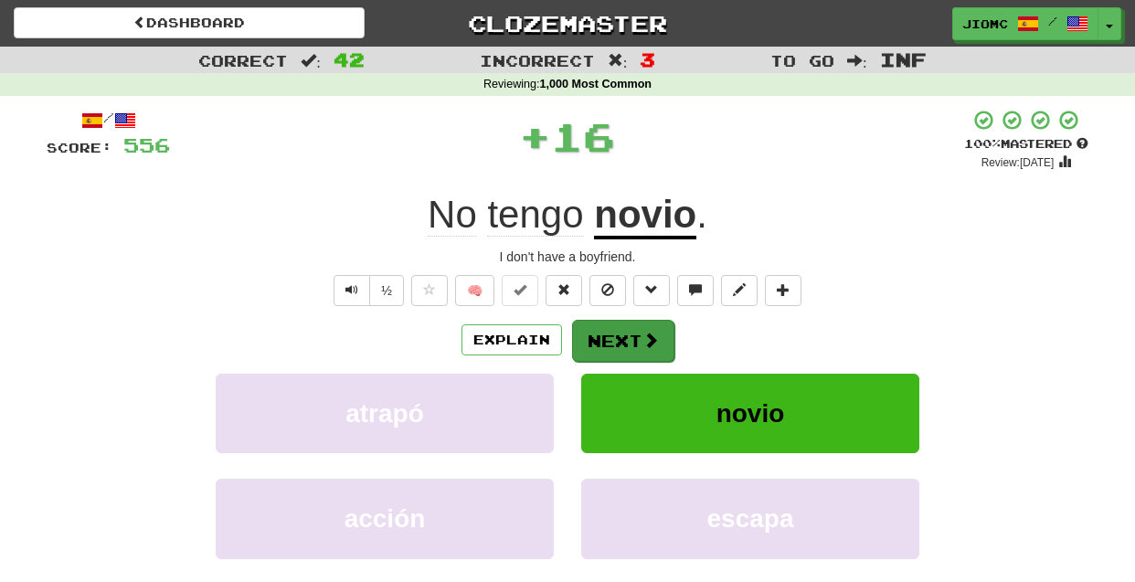
click at [605, 336] on button "Next" at bounding box center [623, 341] width 102 height 42
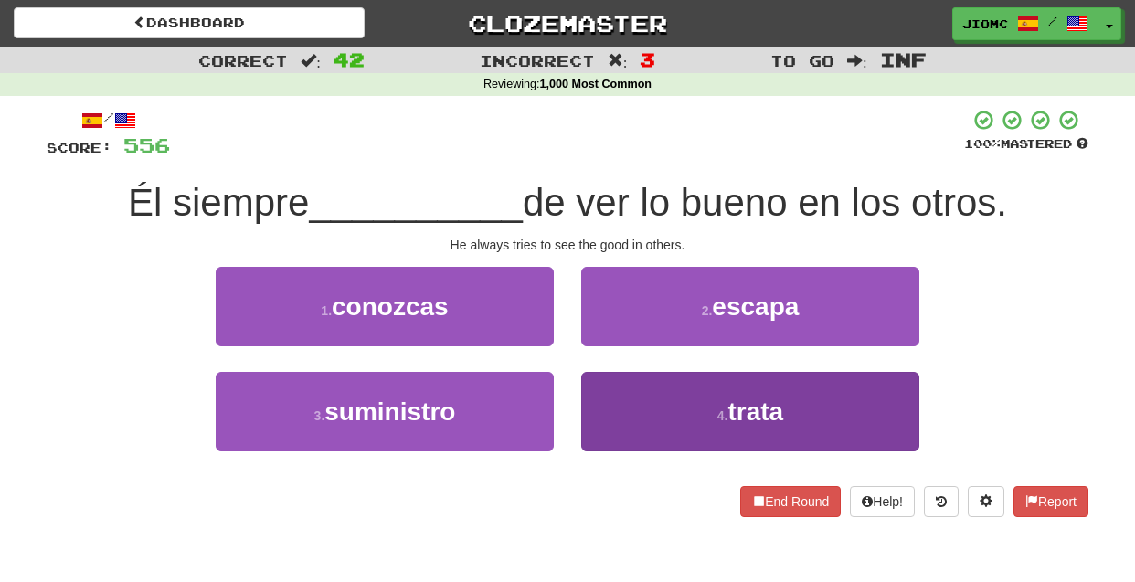
click at [628, 387] on button "4 . trata" at bounding box center [750, 411] width 338 height 79
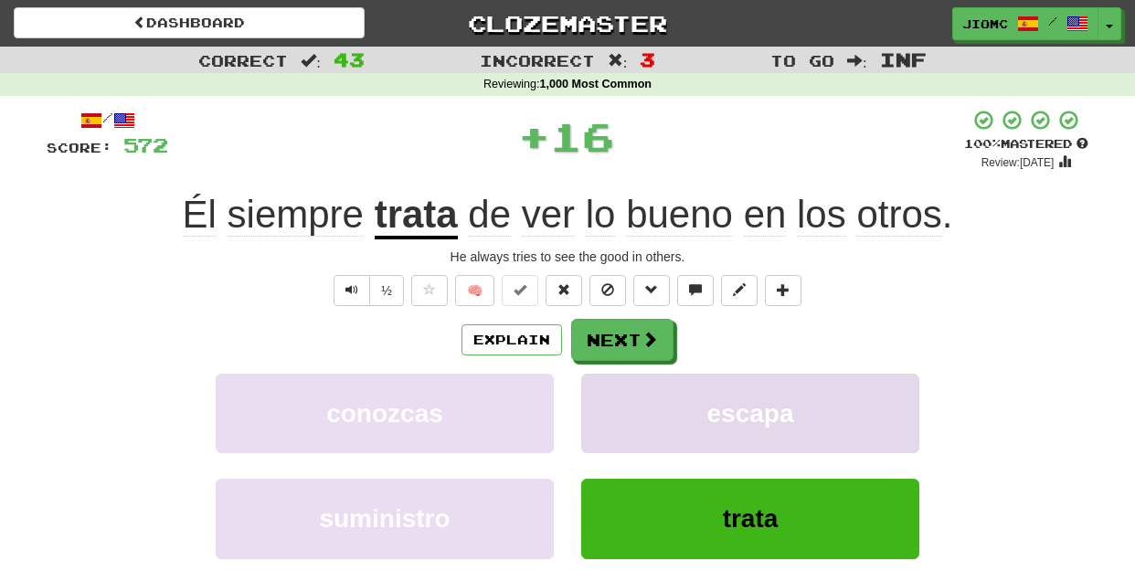
click at [628, 386] on button "escapa" at bounding box center [750, 413] width 338 height 79
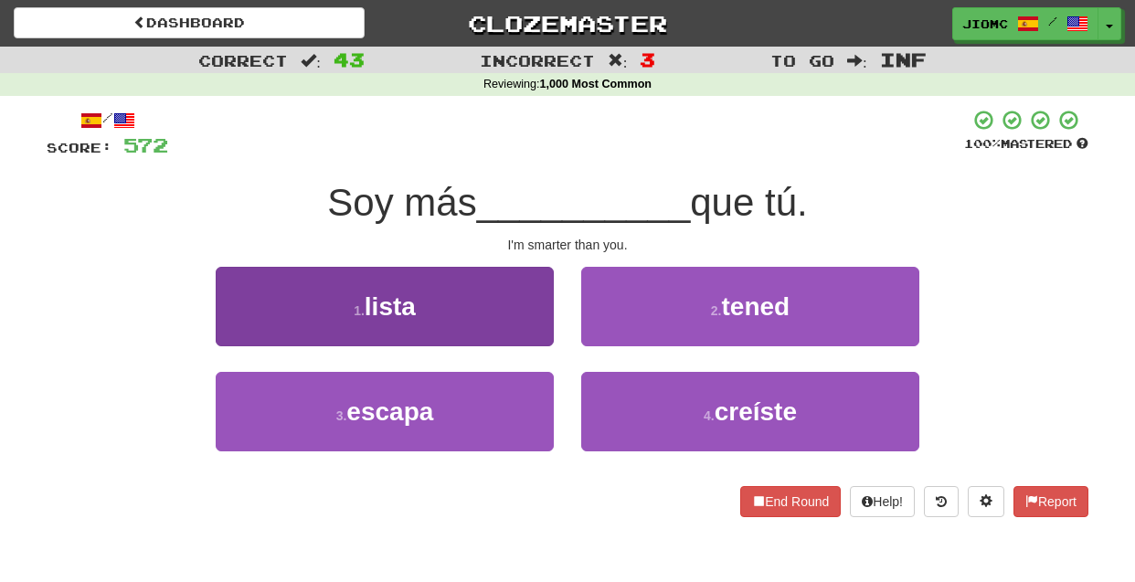
click at [513, 321] on button "1 . lista" at bounding box center [385, 306] width 338 height 79
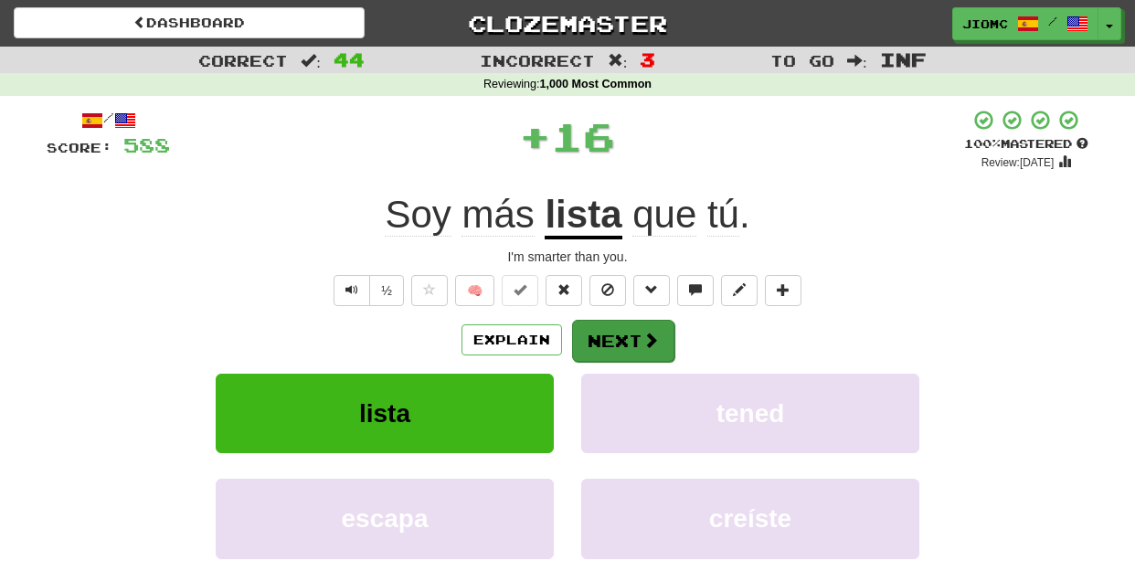
click at [580, 333] on button "Next" at bounding box center [623, 341] width 102 height 42
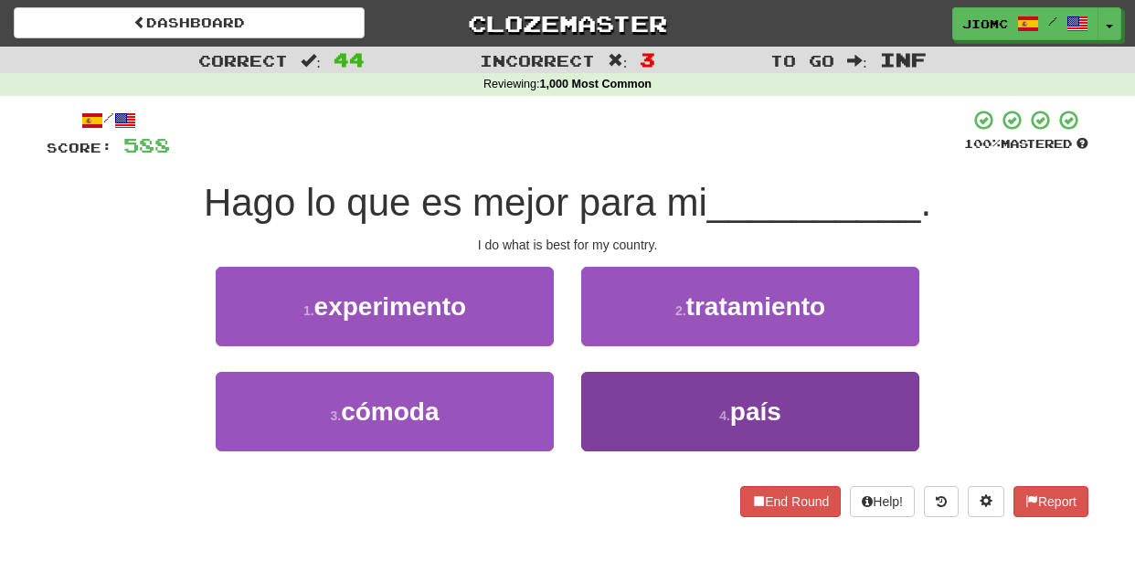
click at [596, 396] on button "4 . país" at bounding box center [750, 411] width 338 height 79
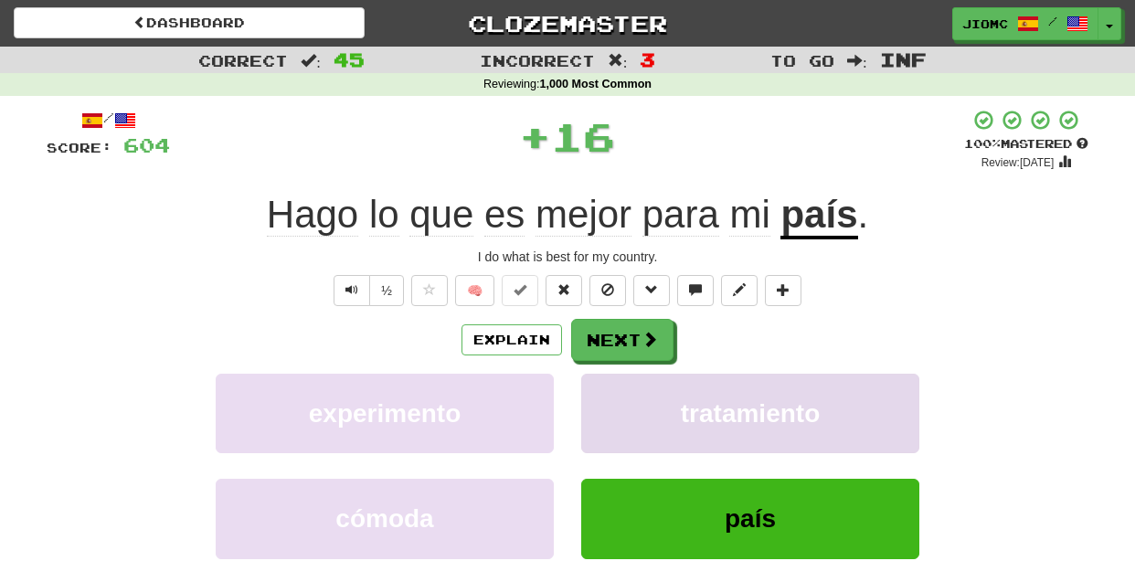
click at [598, 395] on button "tratamiento" at bounding box center [750, 413] width 338 height 79
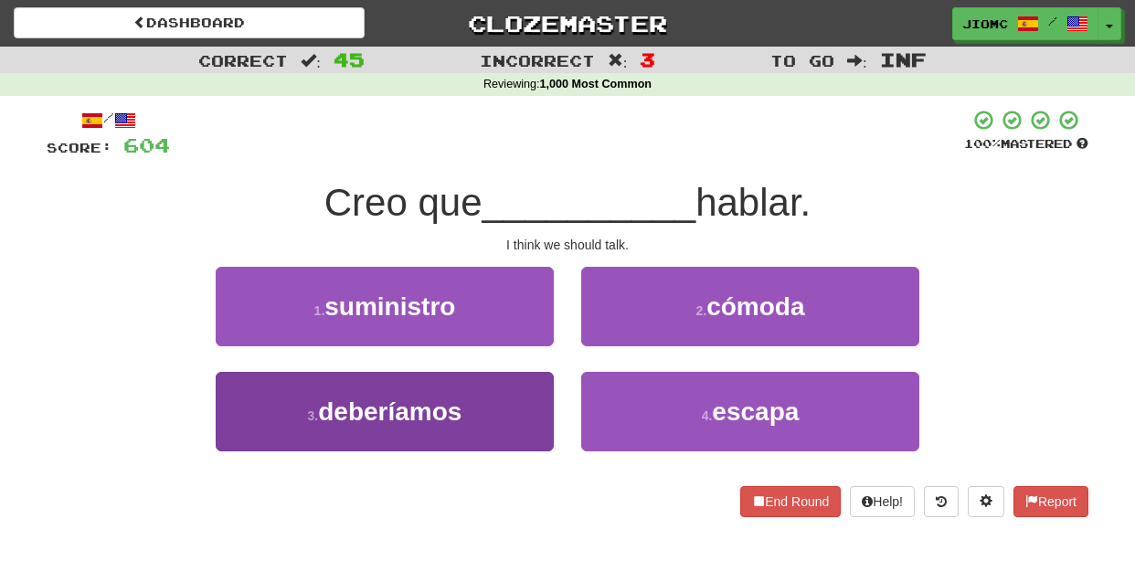
click at [527, 398] on button "3 . deberíamos" at bounding box center [385, 411] width 338 height 79
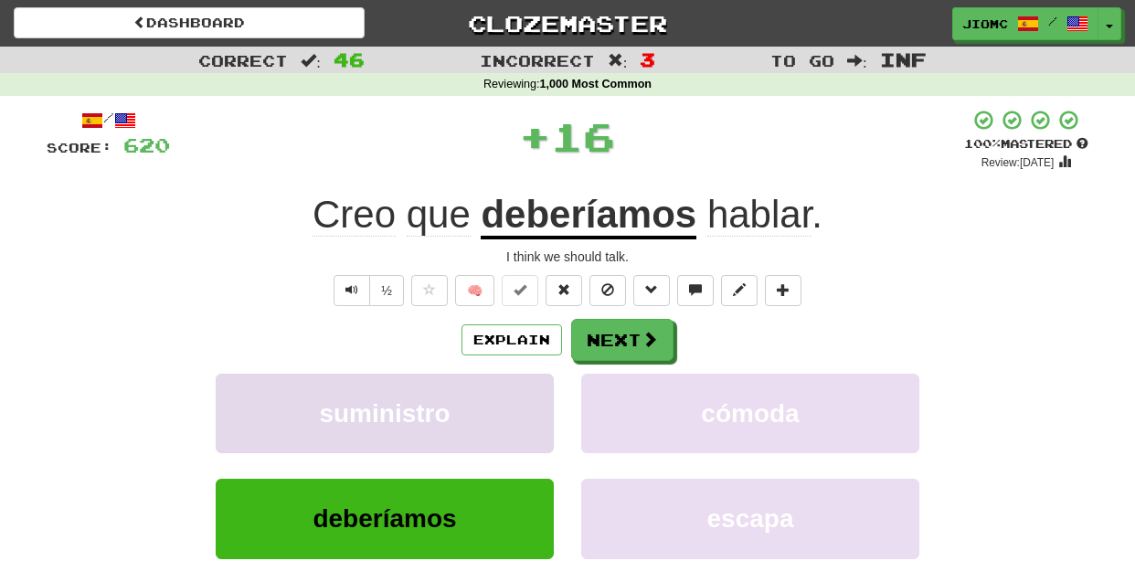
click at [525, 397] on button "suministro" at bounding box center [385, 413] width 338 height 79
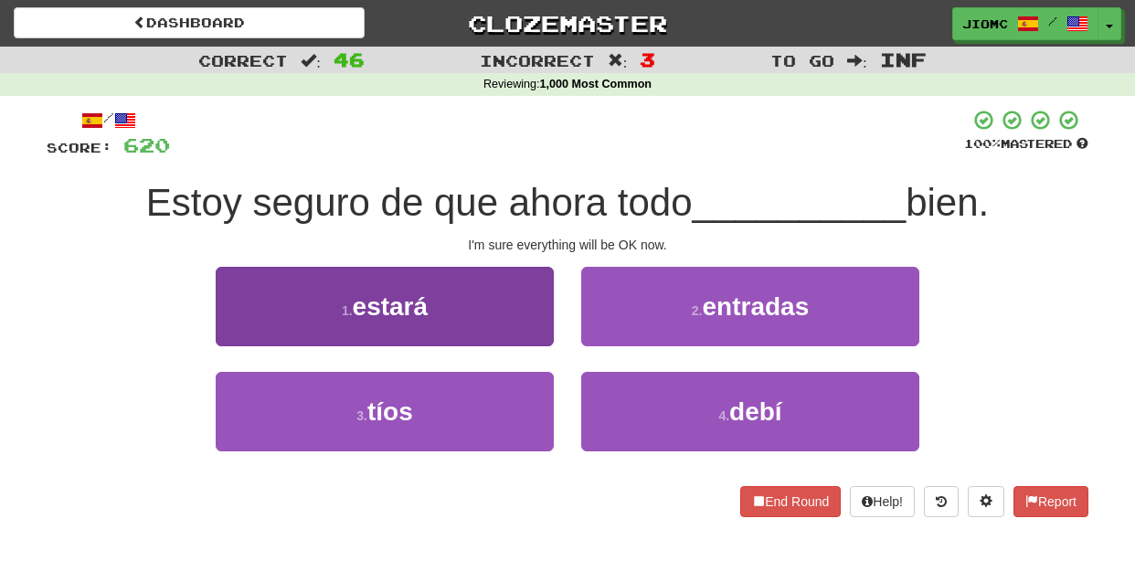
click at [533, 339] on button "1 . estará" at bounding box center [385, 306] width 338 height 79
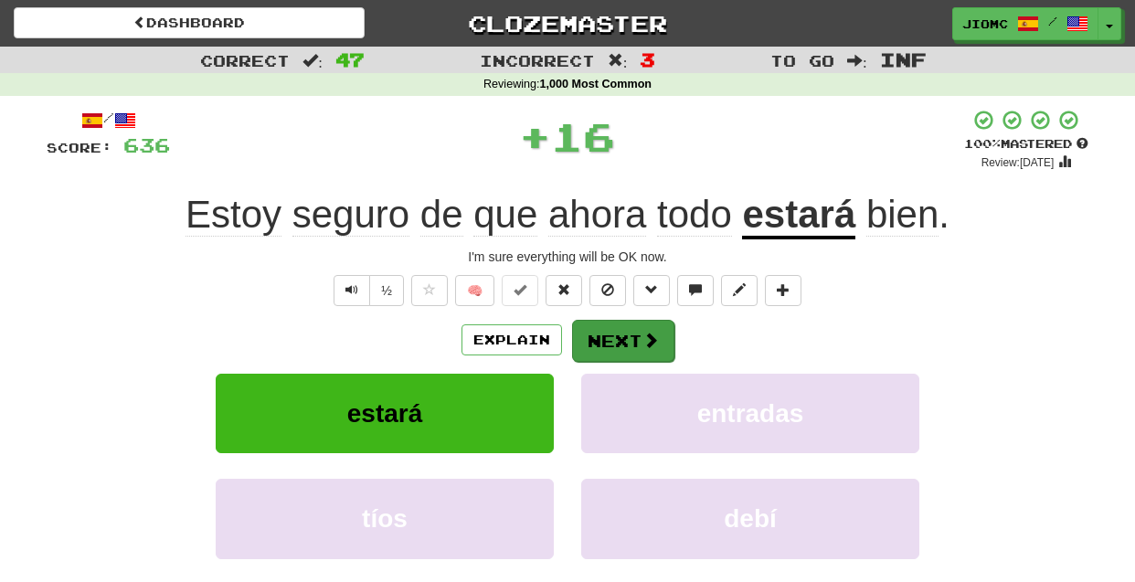
click at [601, 347] on button "Next" at bounding box center [623, 341] width 102 height 42
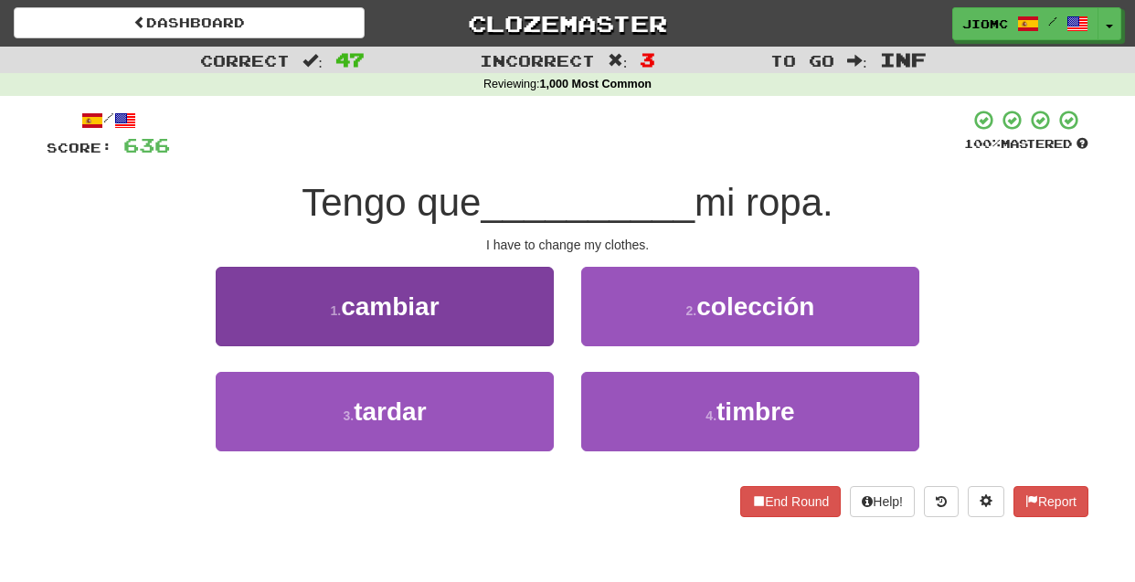
click at [535, 328] on button "1 . cambiar" at bounding box center [385, 306] width 338 height 79
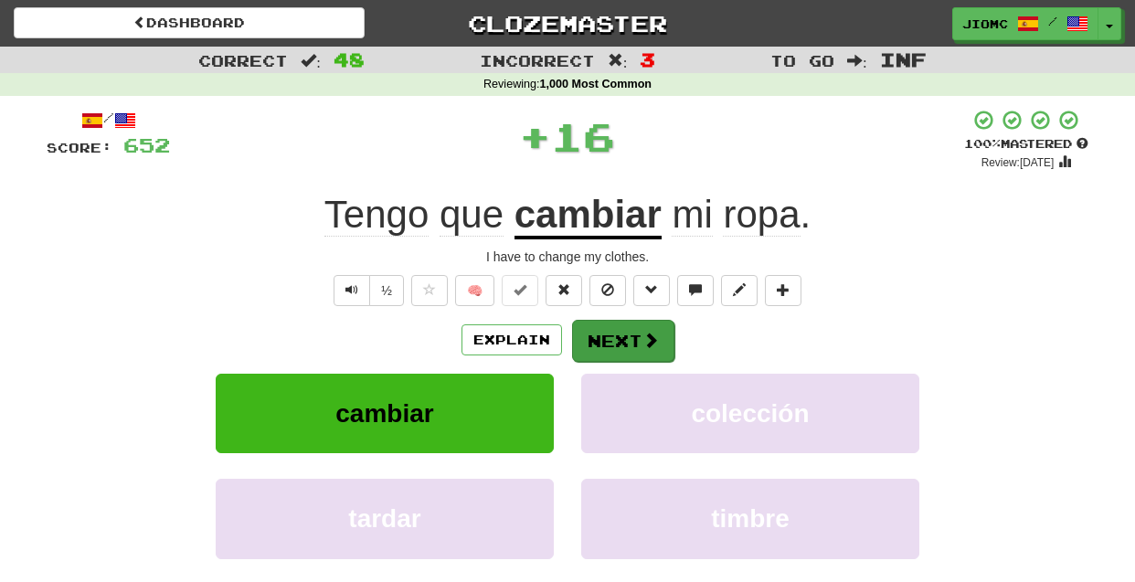
click at [595, 335] on button "Next" at bounding box center [623, 341] width 102 height 42
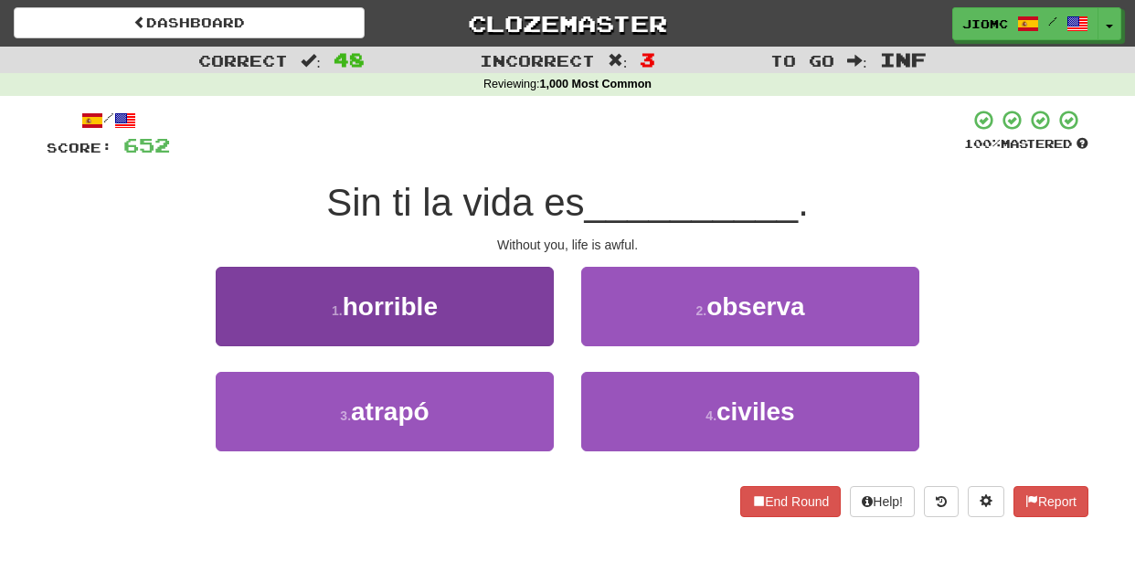
click at [531, 335] on button "1 . horrible" at bounding box center [385, 306] width 338 height 79
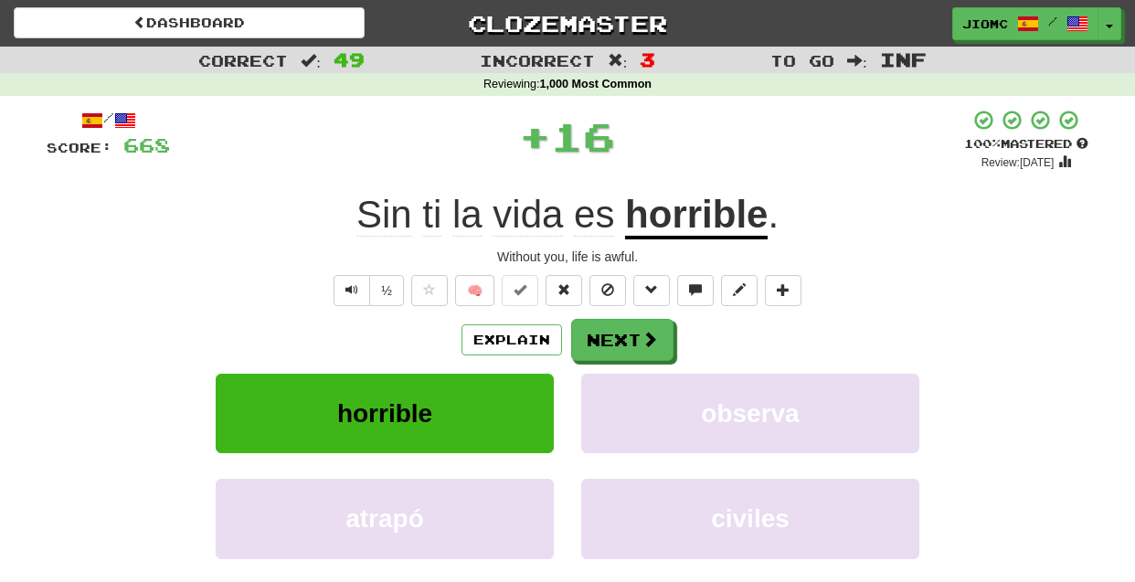
click at [606, 342] on button "Next" at bounding box center [622, 340] width 102 height 42
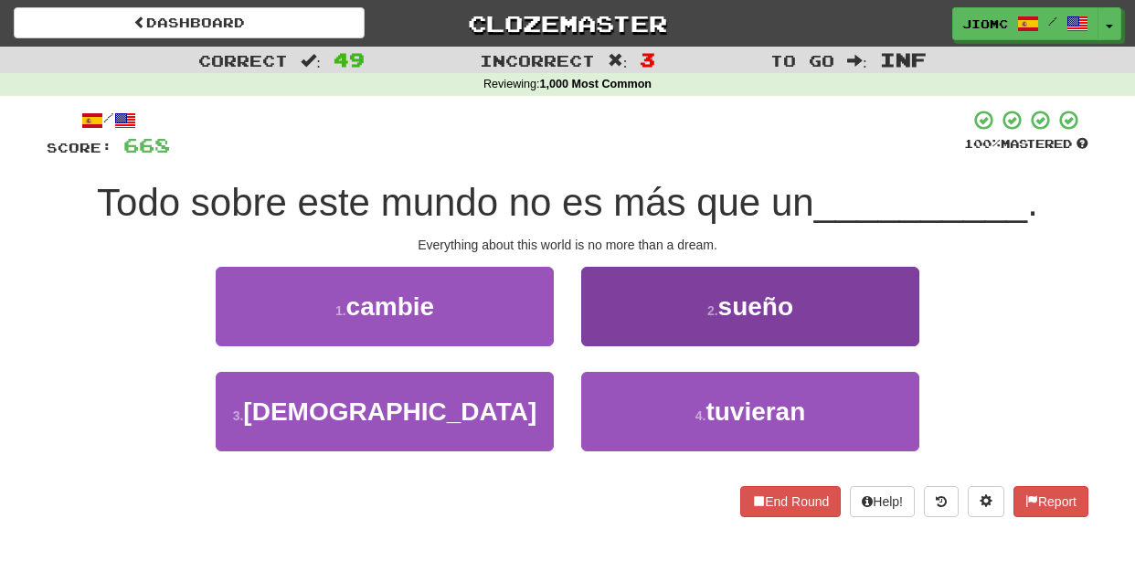
click at [587, 343] on button "2 . sueño" at bounding box center [750, 306] width 338 height 79
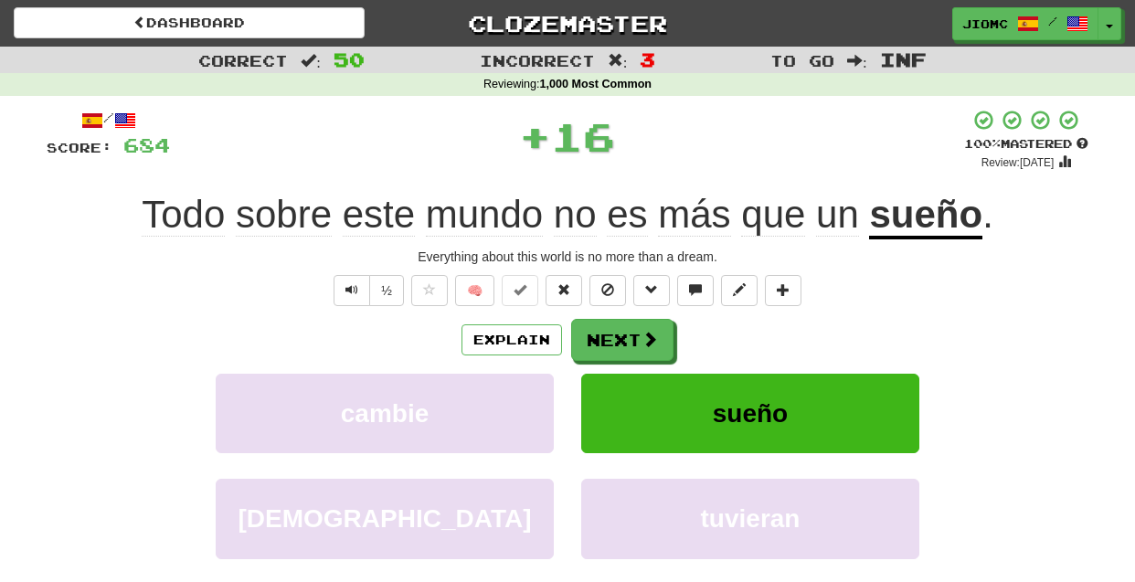
click at [587, 343] on button "Next" at bounding box center [622, 340] width 102 height 42
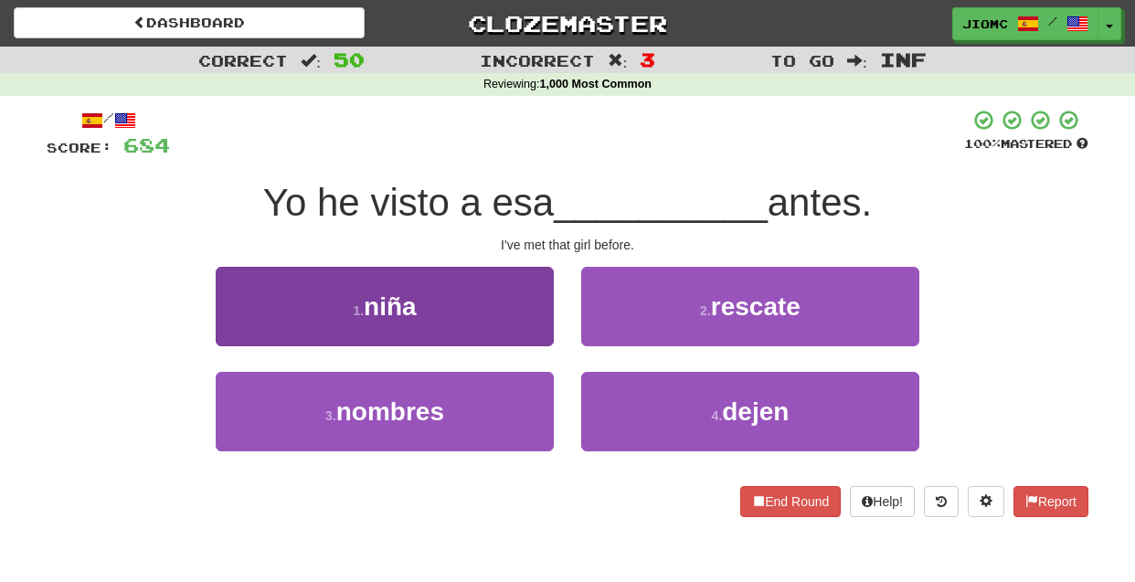
click at [533, 341] on button "1 . niña" at bounding box center [385, 306] width 338 height 79
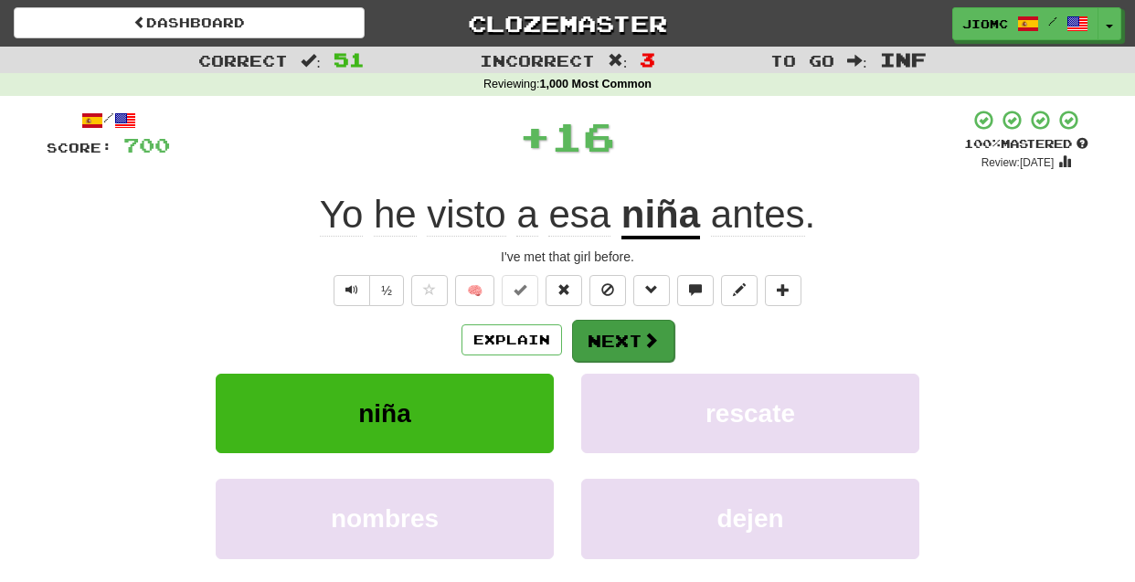
click at [604, 344] on button "Next" at bounding box center [623, 341] width 102 height 42
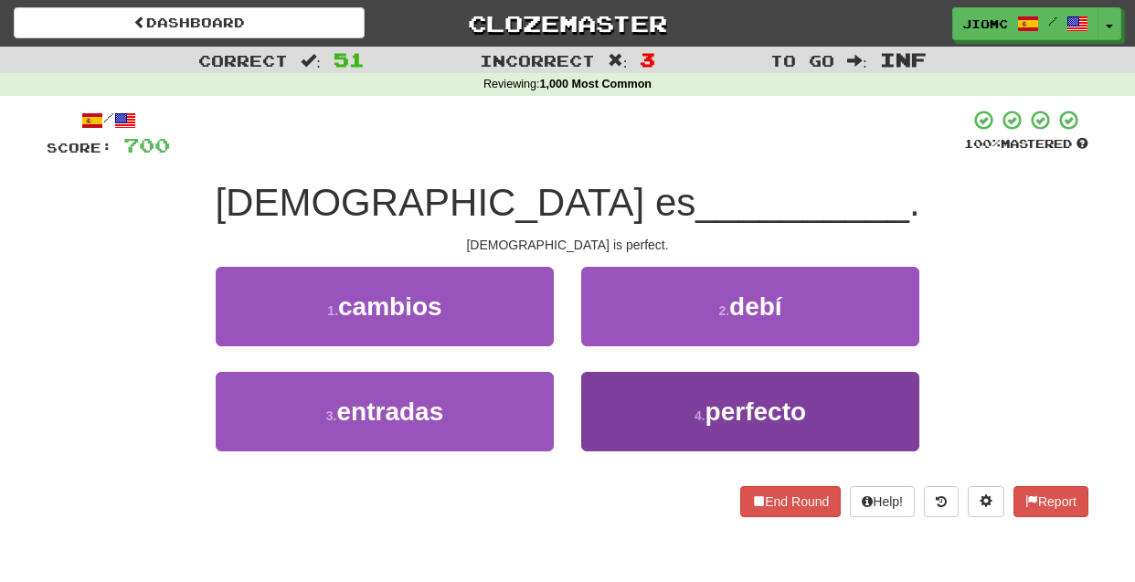
click at [617, 399] on button "4 . perfecto" at bounding box center [750, 411] width 338 height 79
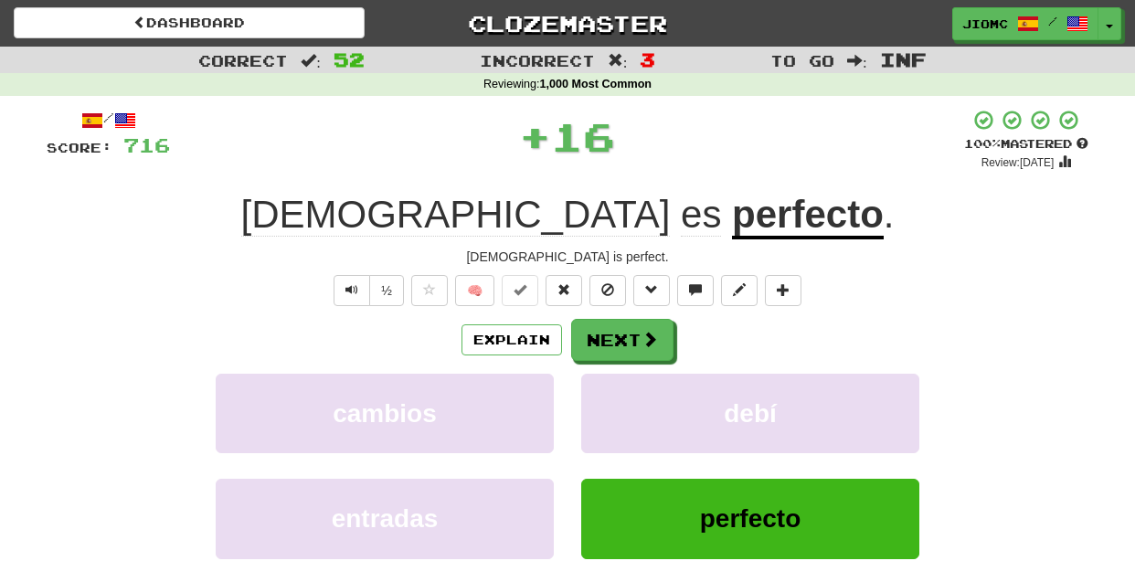
click at [617, 399] on button "debí" at bounding box center [750, 413] width 338 height 79
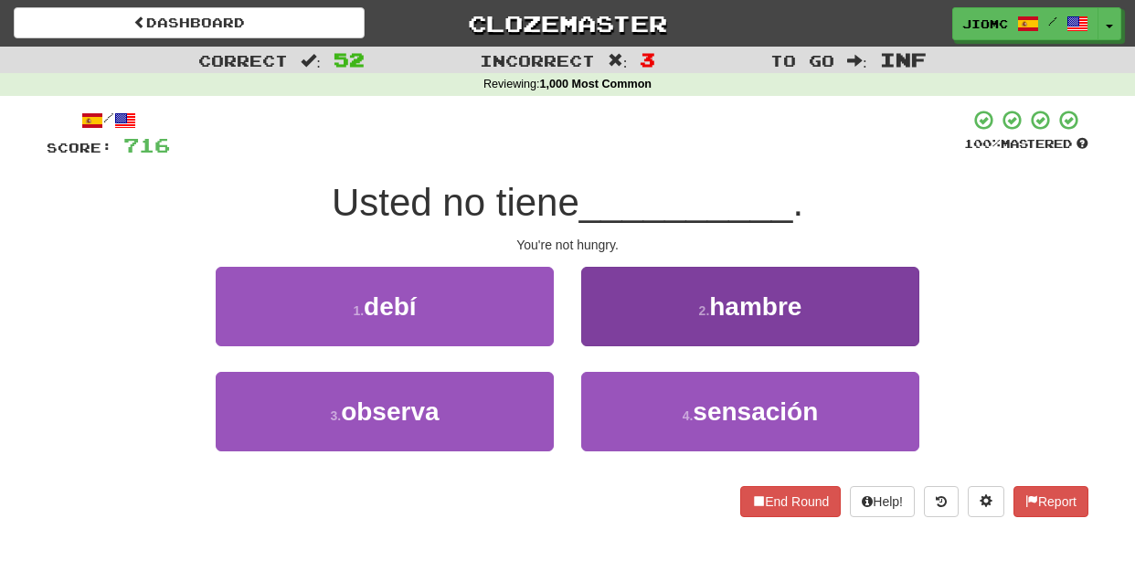
click at [607, 327] on button "2 . hambre" at bounding box center [750, 306] width 338 height 79
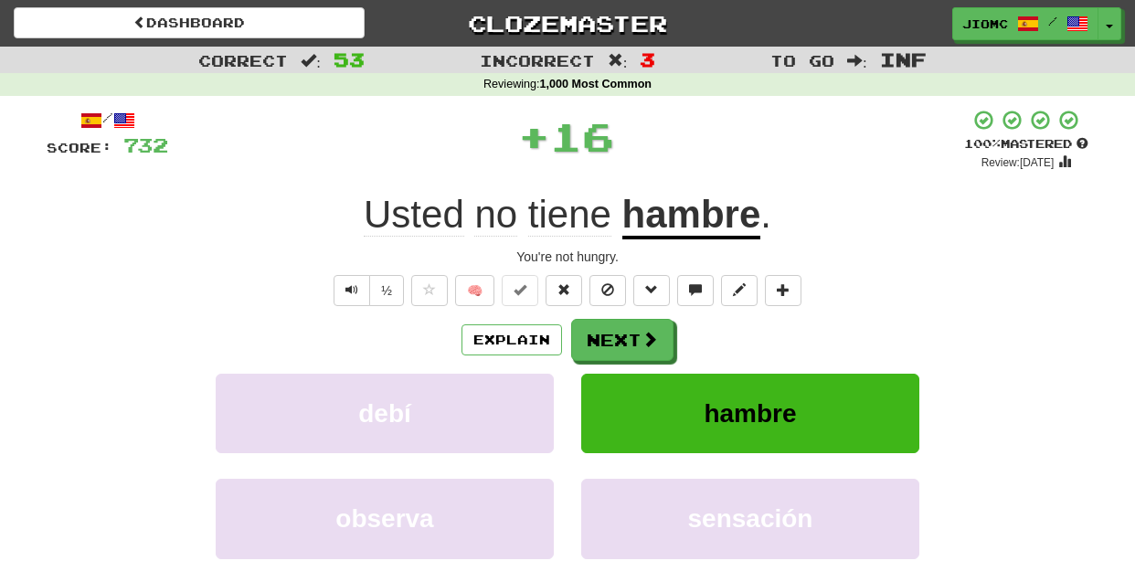
click at [607, 333] on button "Next" at bounding box center [622, 340] width 102 height 42
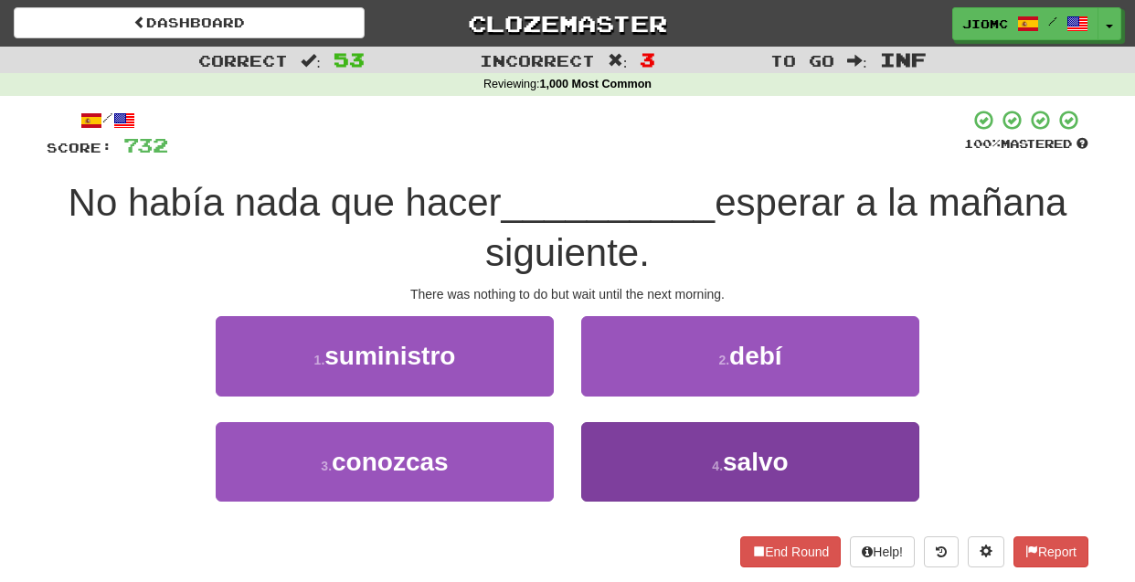
click at [636, 462] on button "4 . salvo" at bounding box center [750, 461] width 338 height 79
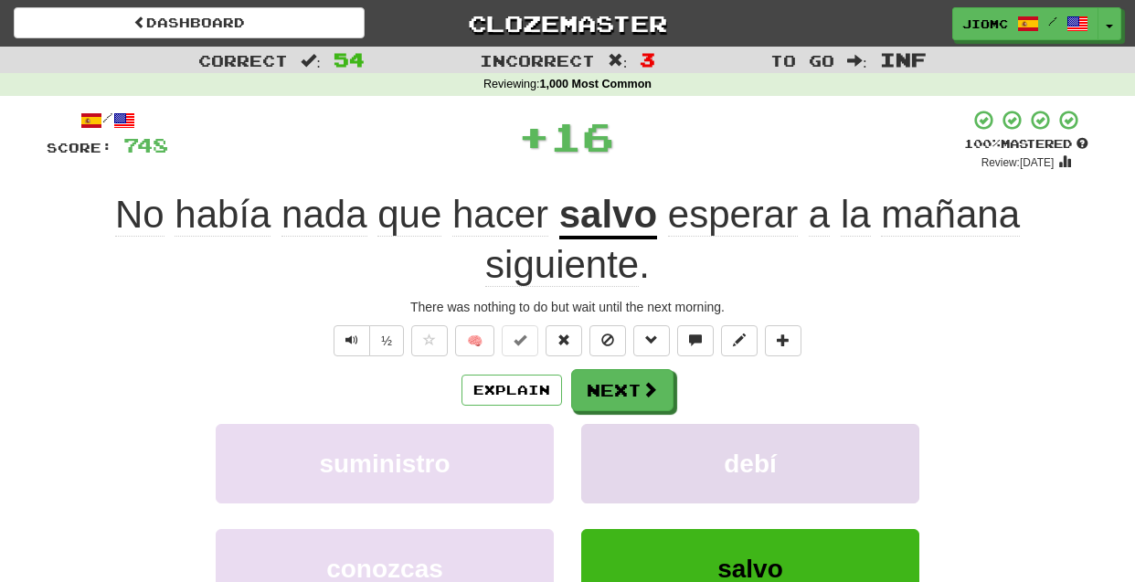
click at [628, 455] on button "debí" at bounding box center [750, 463] width 338 height 79
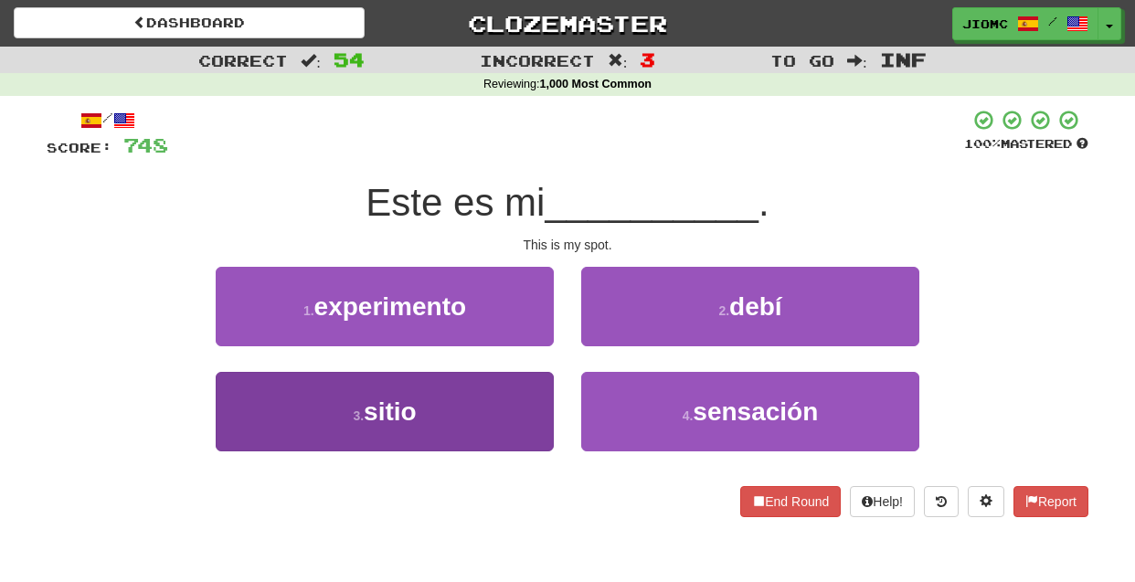
click at [526, 407] on button "3 . sitio" at bounding box center [385, 411] width 338 height 79
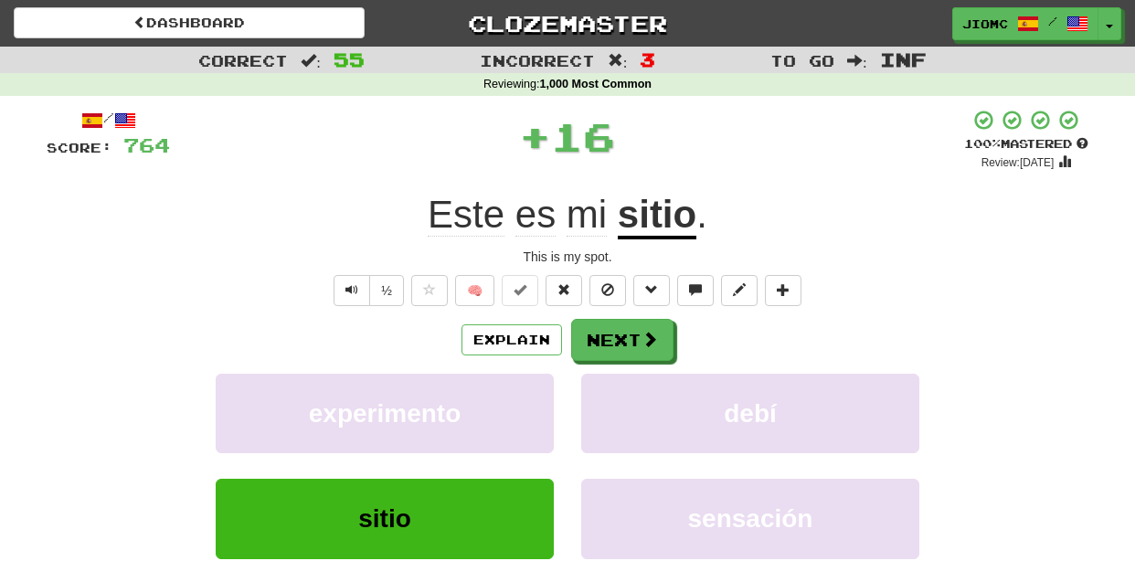
click at [526, 407] on button "experimento" at bounding box center [385, 413] width 338 height 79
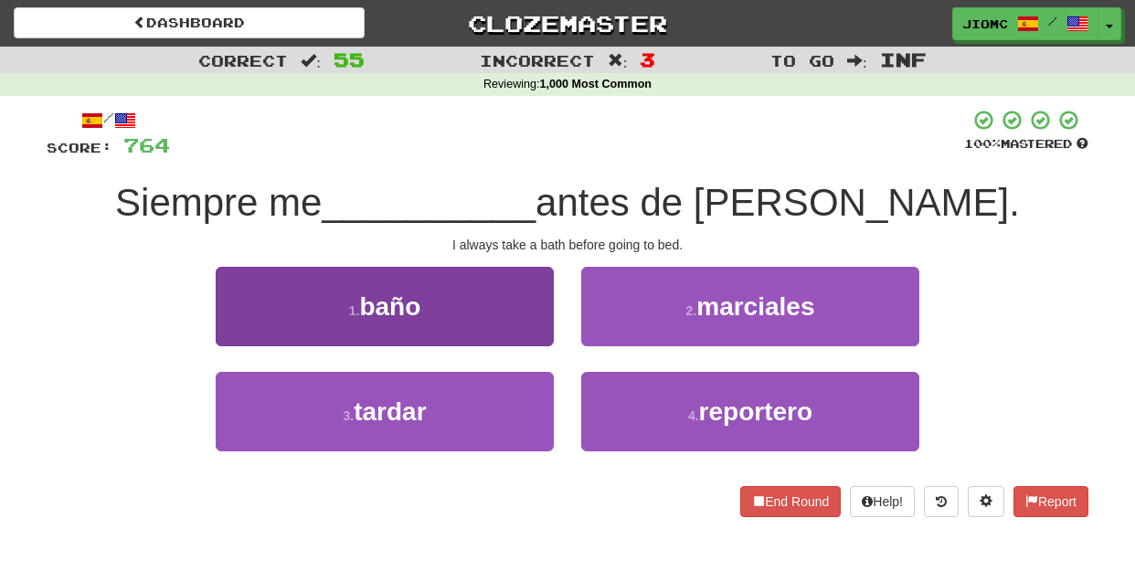
click at [540, 338] on button "1 . baño" at bounding box center [385, 306] width 338 height 79
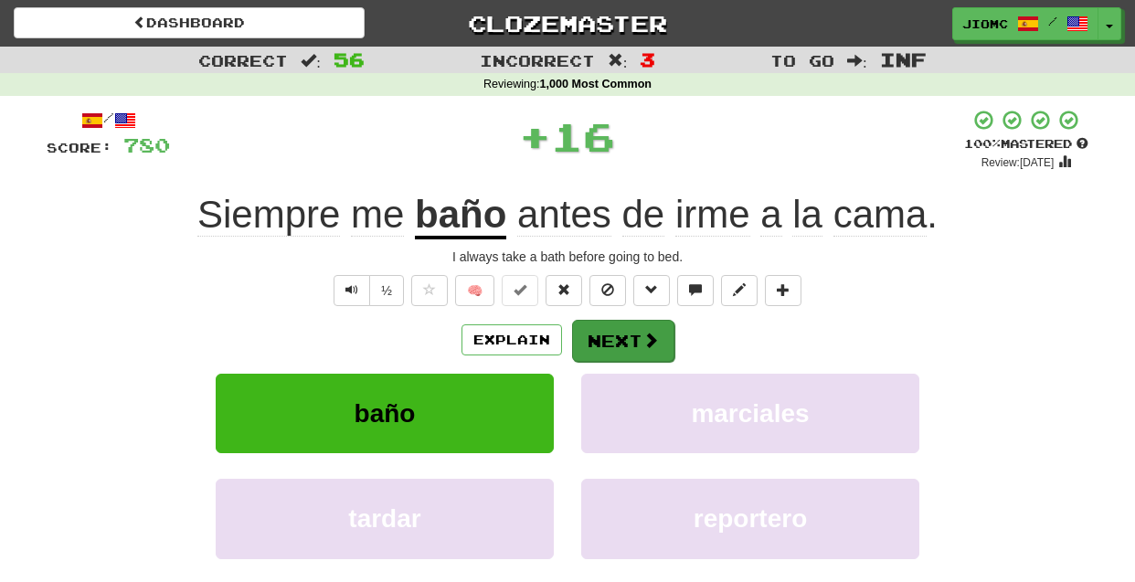
click at [585, 344] on button "Next" at bounding box center [623, 341] width 102 height 42
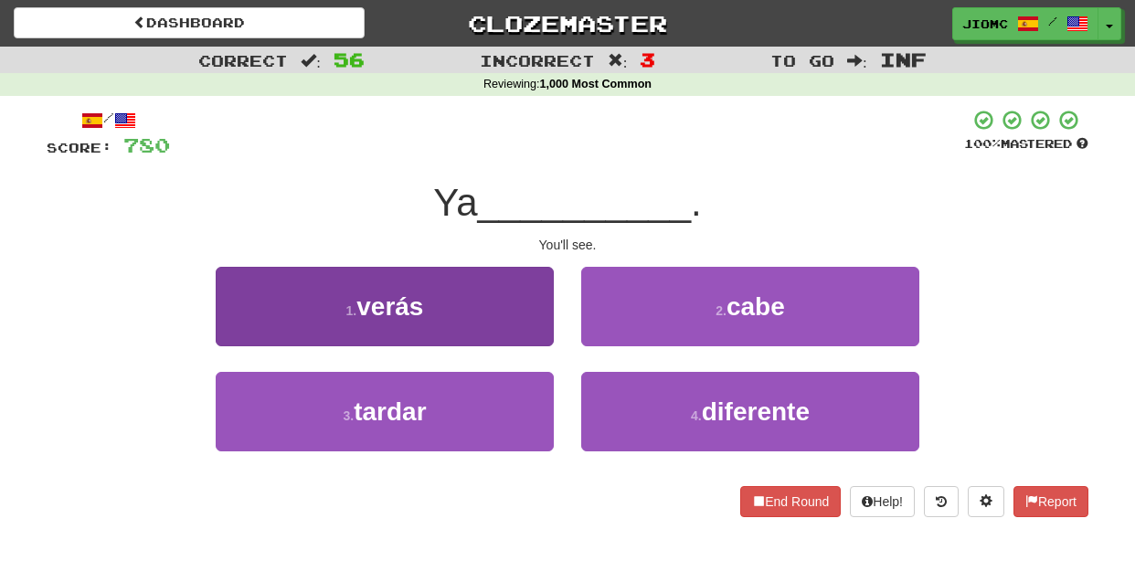
click at [537, 339] on button "1 . verás" at bounding box center [385, 306] width 338 height 79
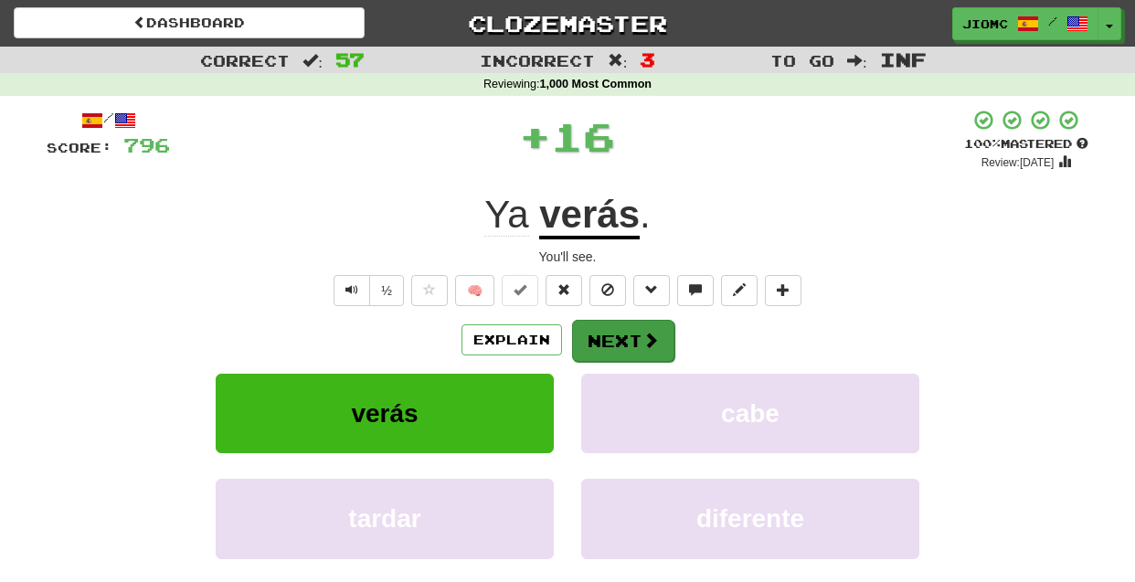
click at [584, 345] on button "Next" at bounding box center [623, 341] width 102 height 42
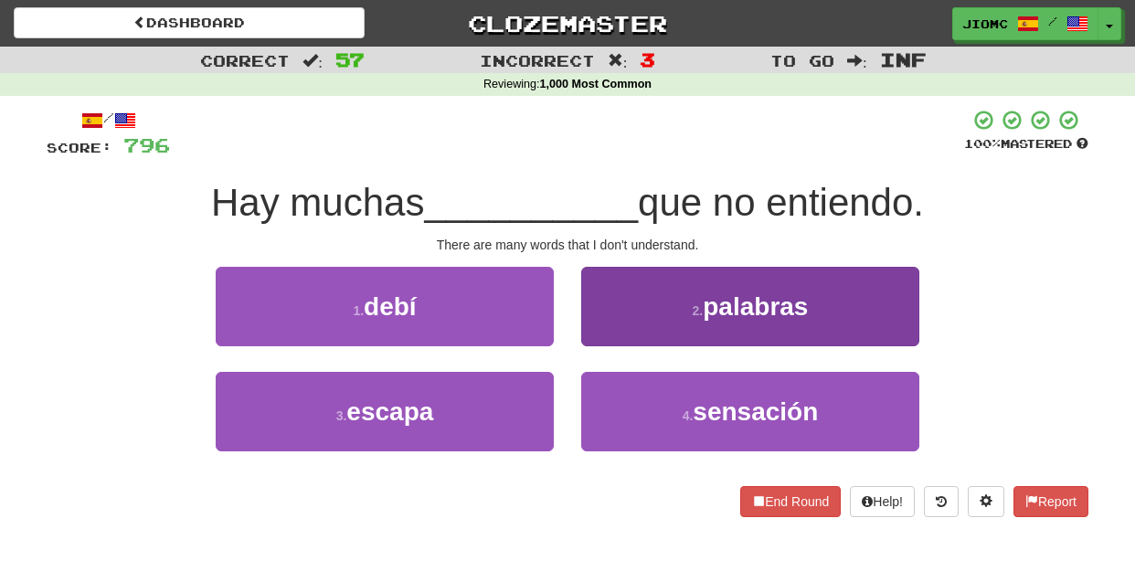
click at [603, 333] on button "2 . palabras" at bounding box center [750, 306] width 338 height 79
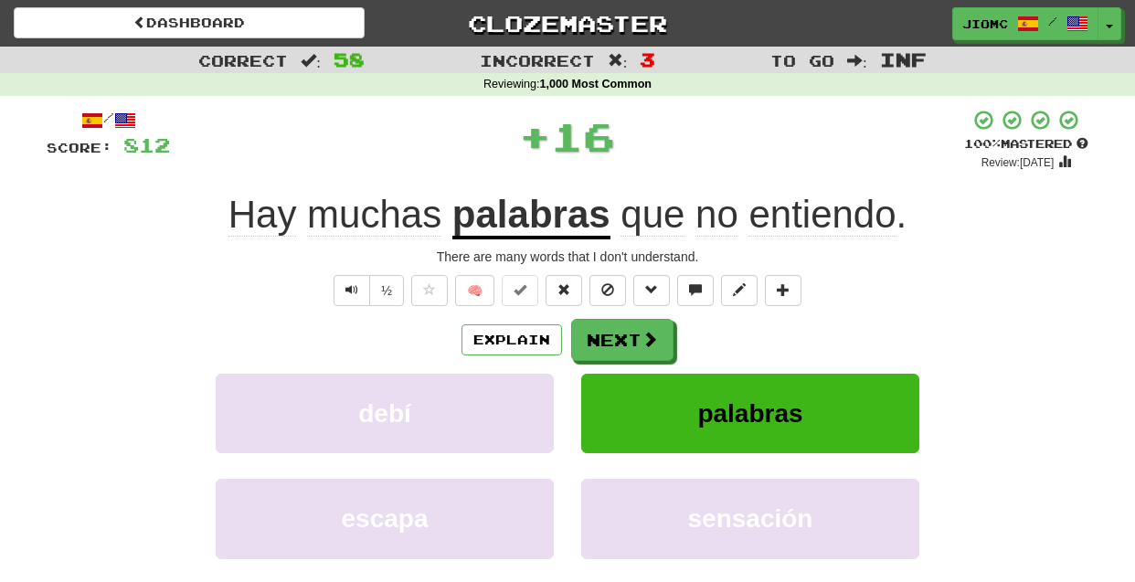
click at [602, 333] on button "Next" at bounding box center [622, 340] width 102 height 42
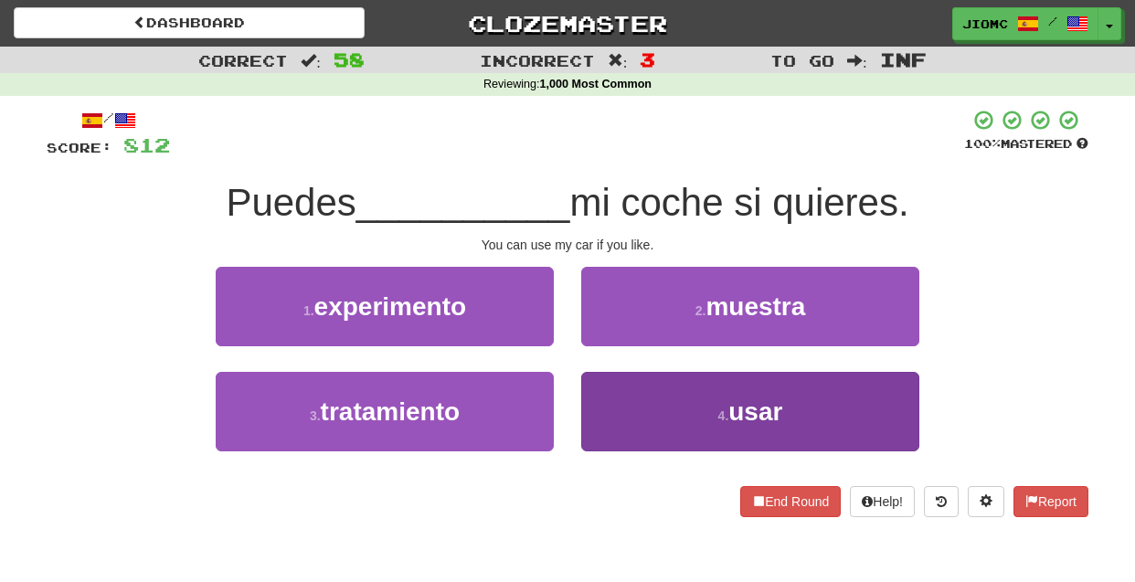
click at [614, 375] on button "4 . usar" at bounding box center [750, 411] width 338 height 79
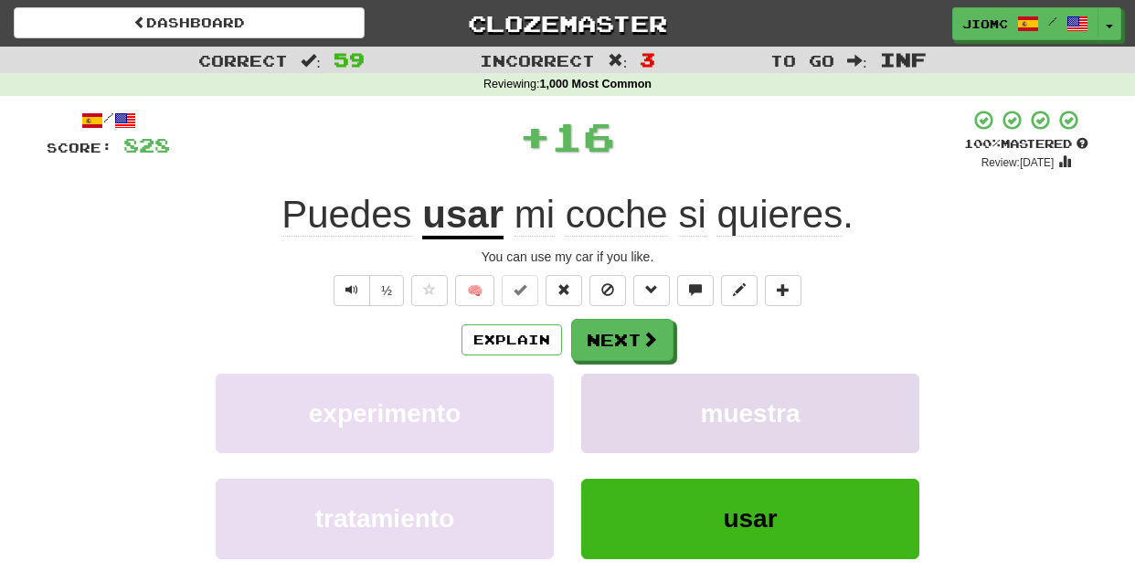
click at [613, 376] on button "muestra" at bounding box center [750, 413] width 338 height 79
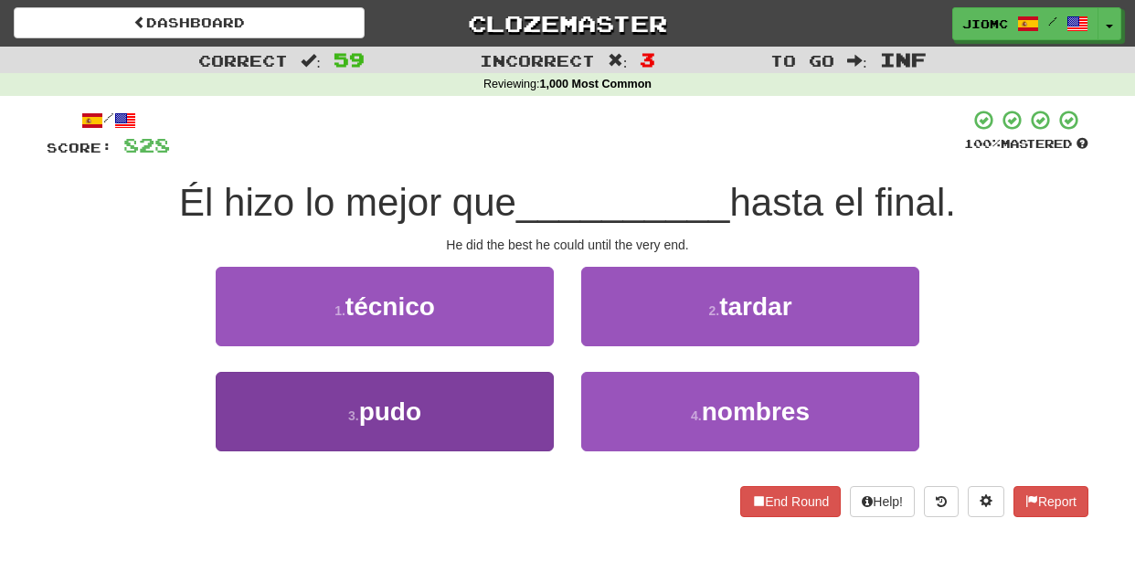
click at [528, 388] on button "3 . pudo" at bounding box center [385, 411] width 338 height 79
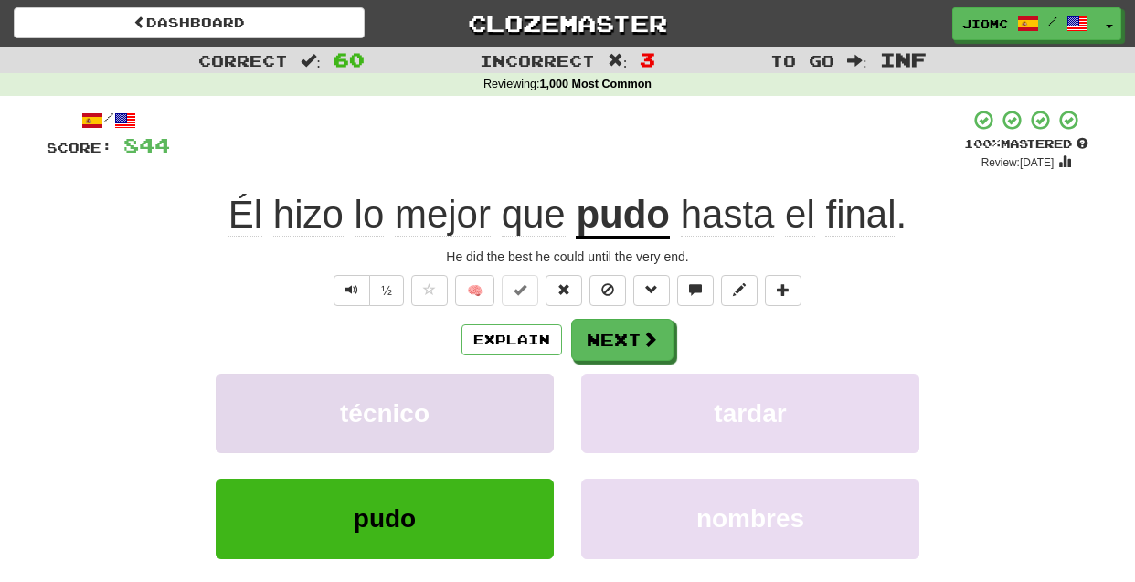
click at [529, 393] on button "técnico" at bounding box center [385, 413] width 338 height 79
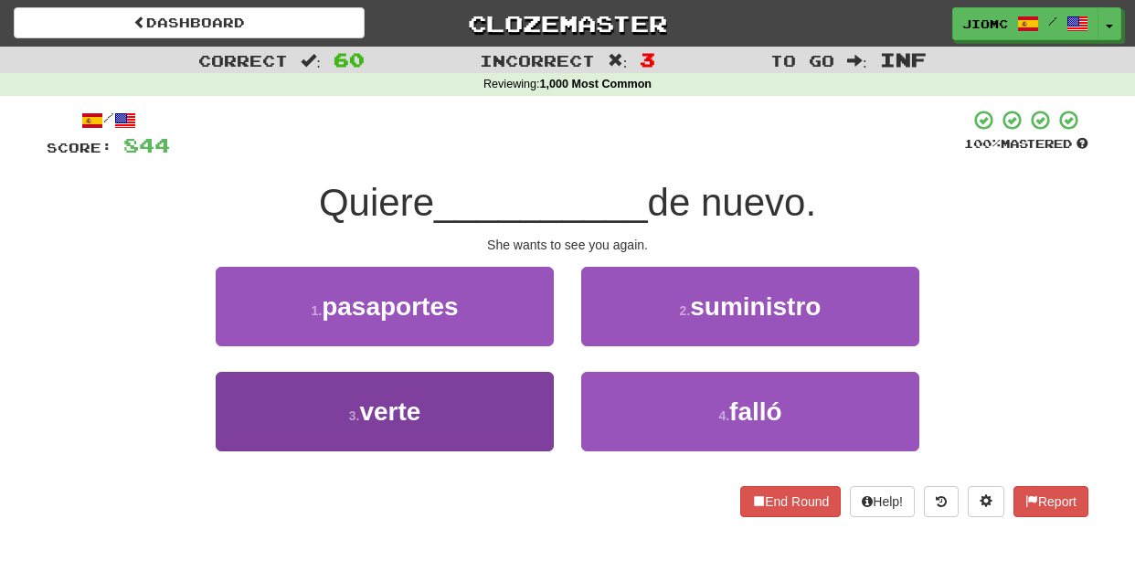
click at [529, 399] on button "3 . verte" at bounding box center [385, 411] width 338 height 79
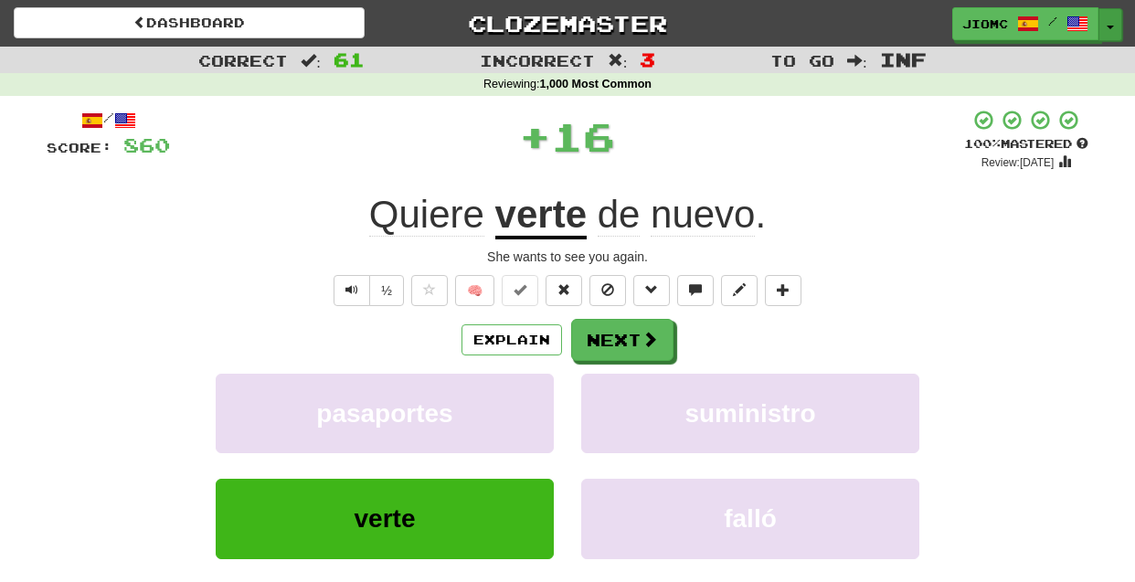
click at [1111, 25] on button "Toggle Dropdown" at bounding box center [1110, 24] width 24 height 33
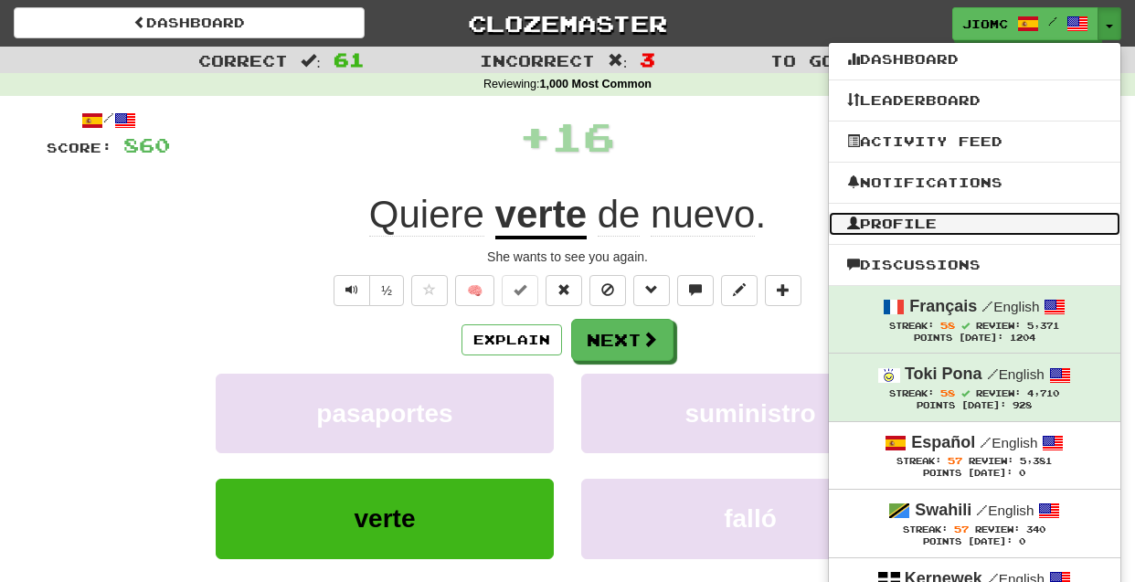
click at [927, 229] on link "Profile" at bounding box center [974, 224] width 291 height 24
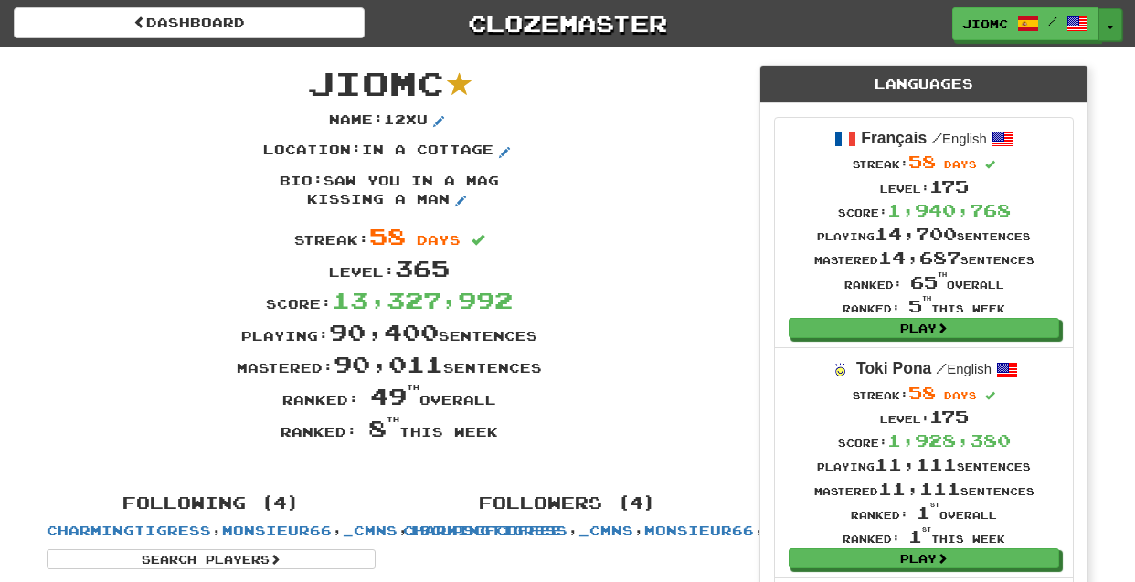
click at [1109, 26] on span "button" at bounding box center [1110, 28] width 7 height 4
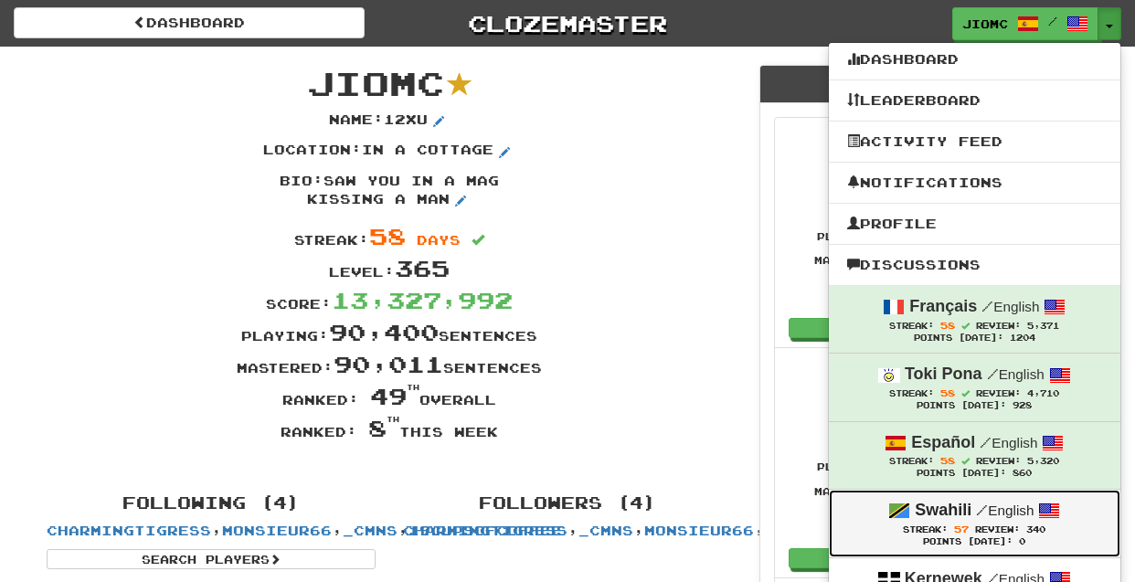
click at [1013, 515] on small "/ English" at bounding box center [1005, 511] width 58 height 16
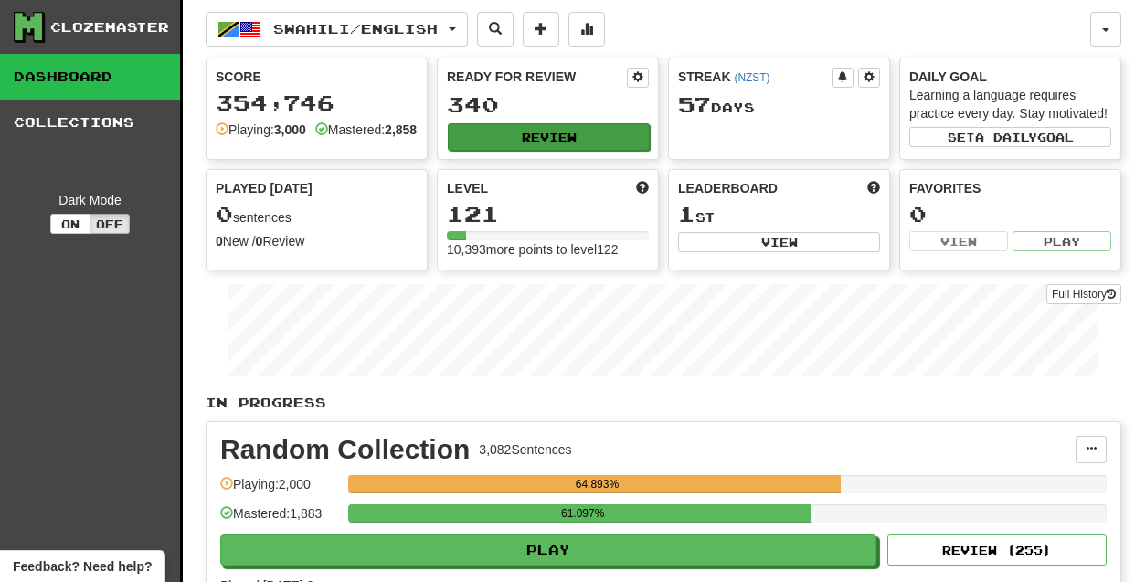
click at [548, 142] on button "Review" at bounding box center [549, 136] width 202 height 27
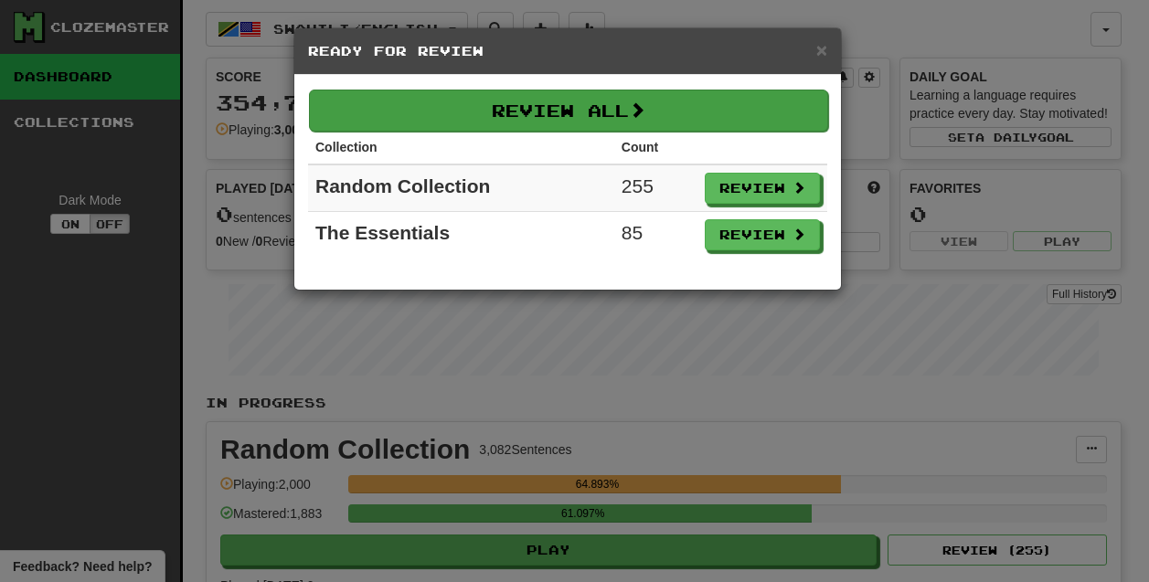
click at [562, 128] on button "Review All" at bounding box center [568, 111] width 519 height 42
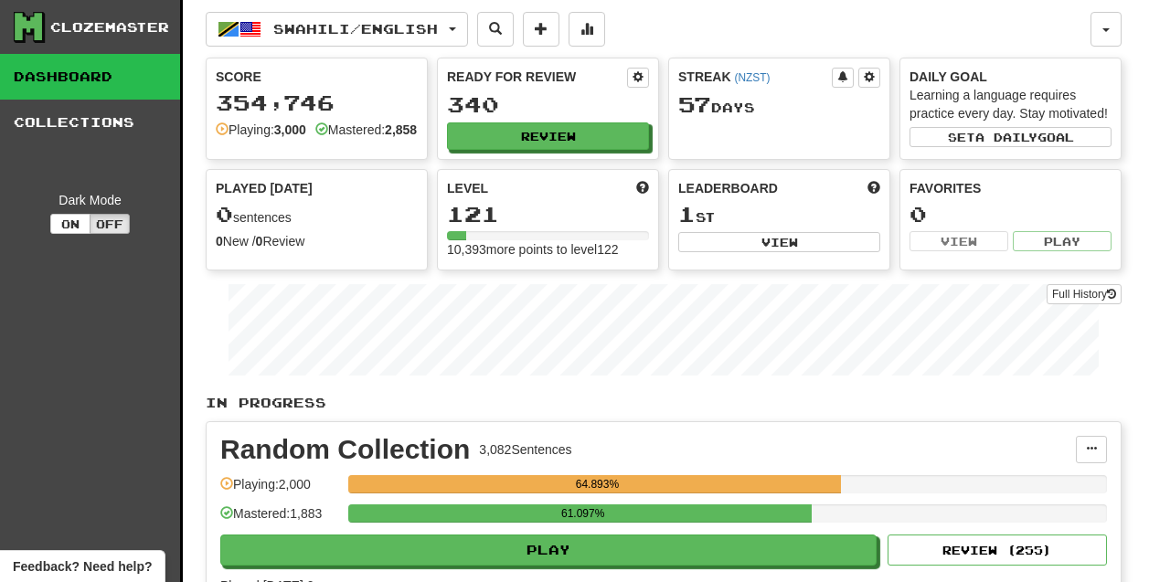
select select "********"
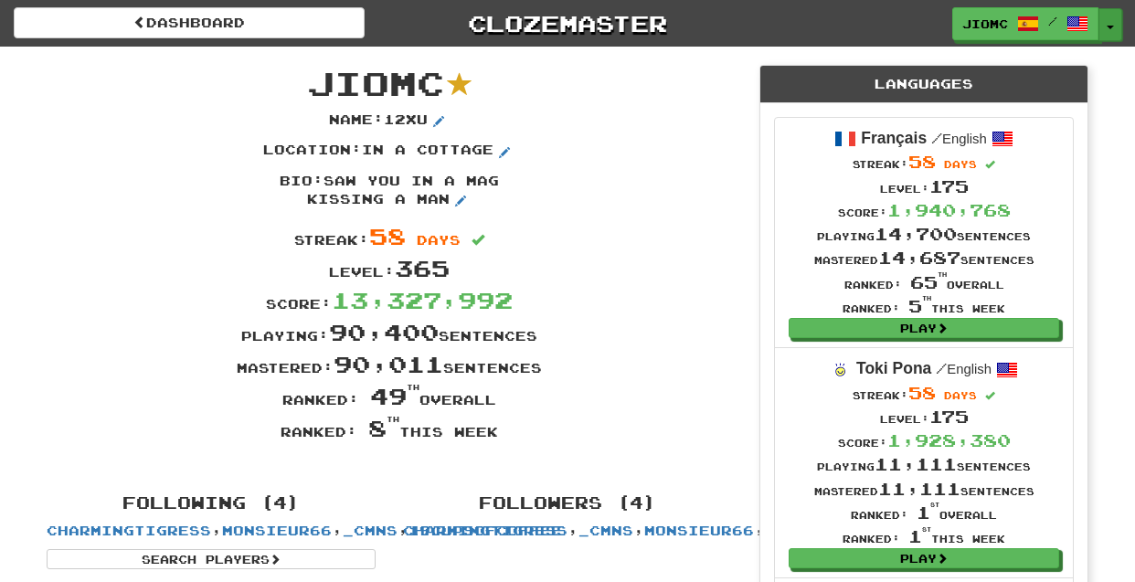
click at [1109, 26] on span "button" at bounding box center [1110, 28] width 7 height 4
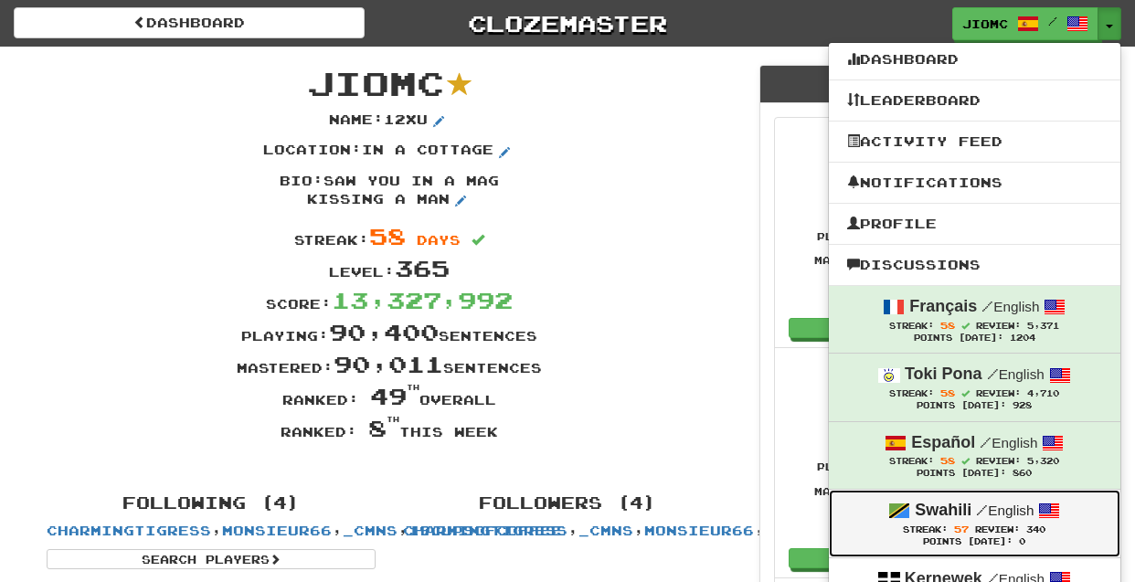
click at [1071, 516] on div "Swahili / English" at bounding box center [974, 511] width 255 height 24
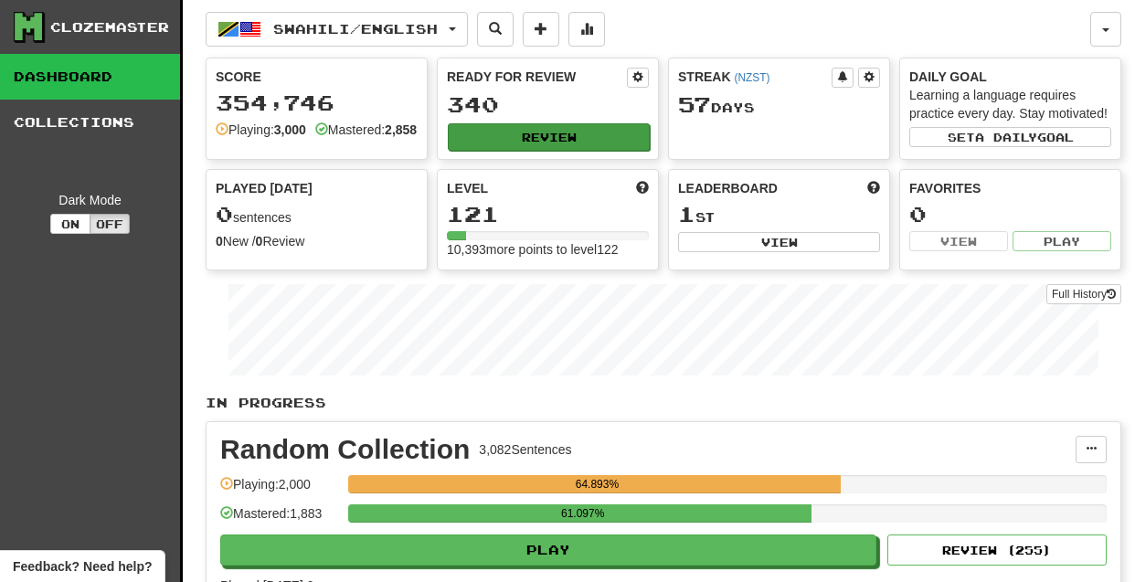
click at [505, 143] on button "Review" at bounding box center [549, 136] width 202 height 27
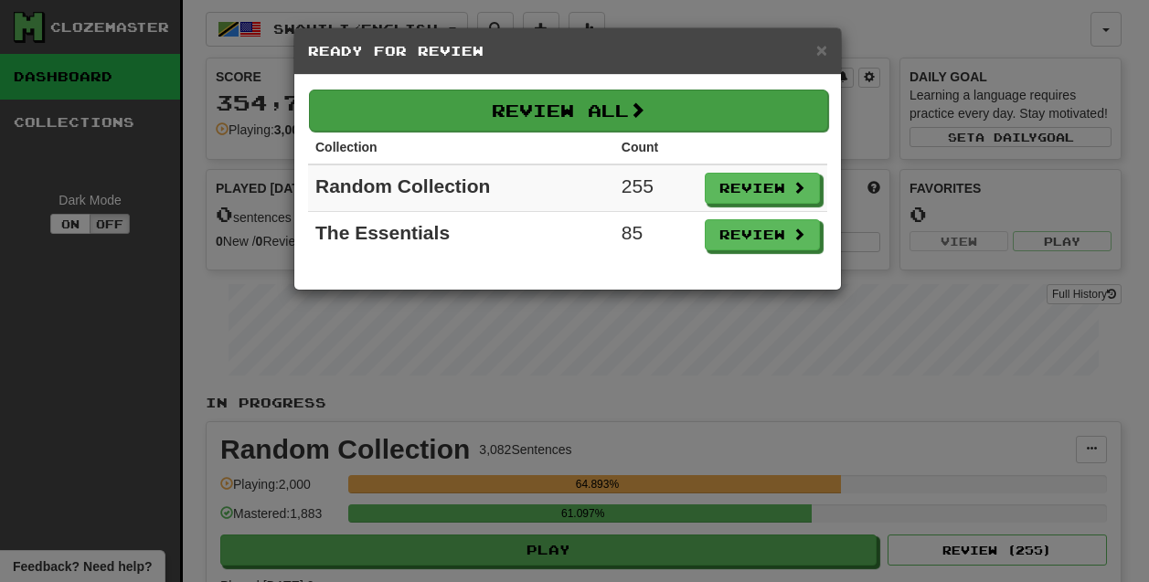
click at [576, 120] on button "Review All" at bounding box center [568, 111] width 519 height 42
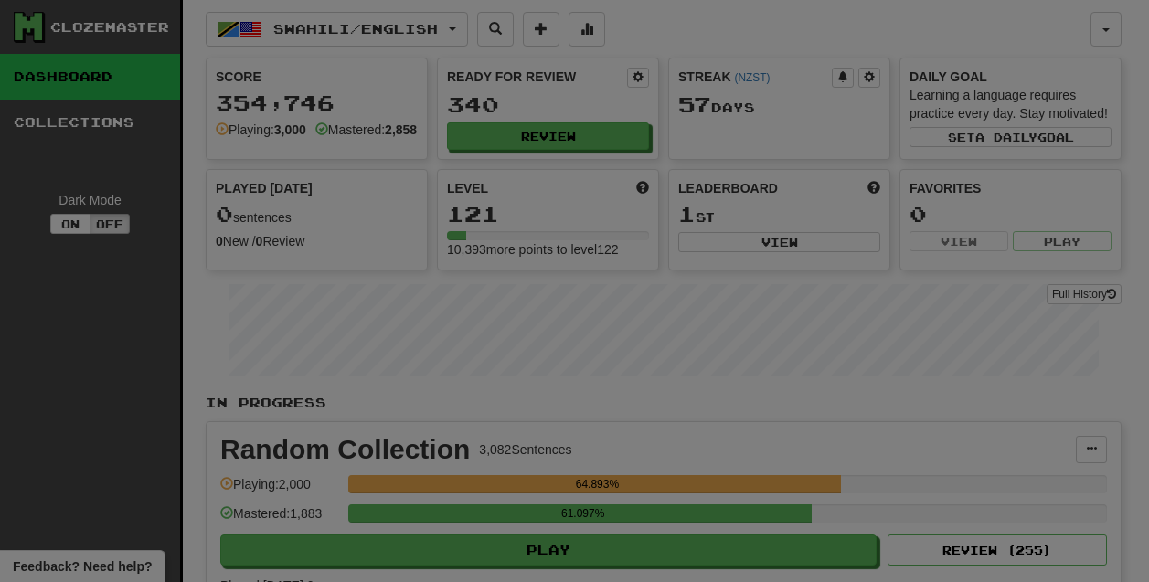
select select "********"
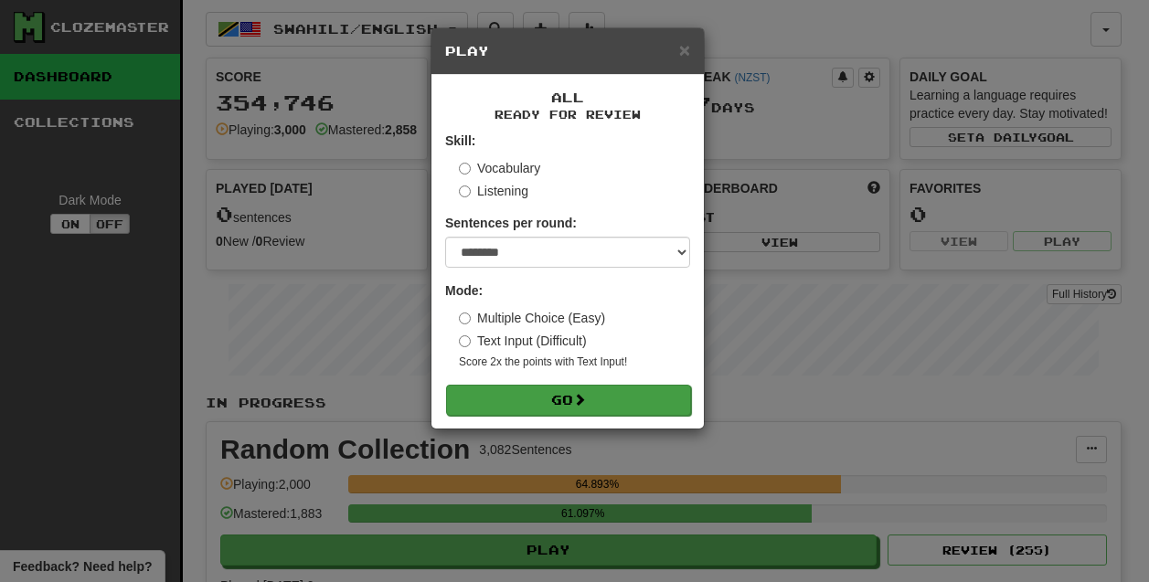
click at [631, 414] on button "Go" at bounding box center [568, 400] width 245 height 31
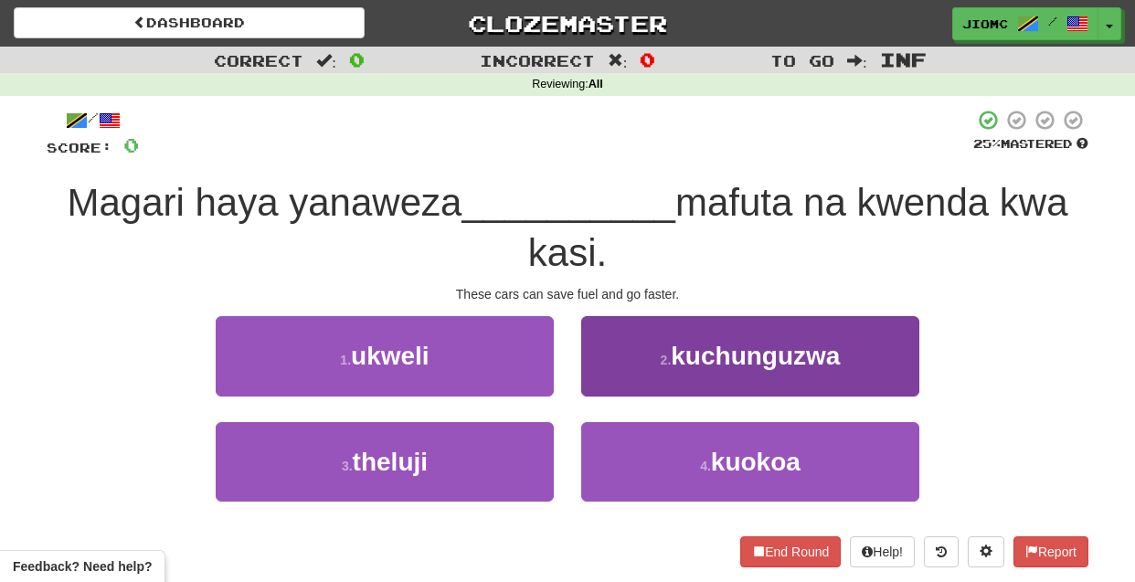
click at [607, 376] on button "2 . [GEOGRAPHIC_DATA]" at bounding box center [750, 355] width 338 height 79
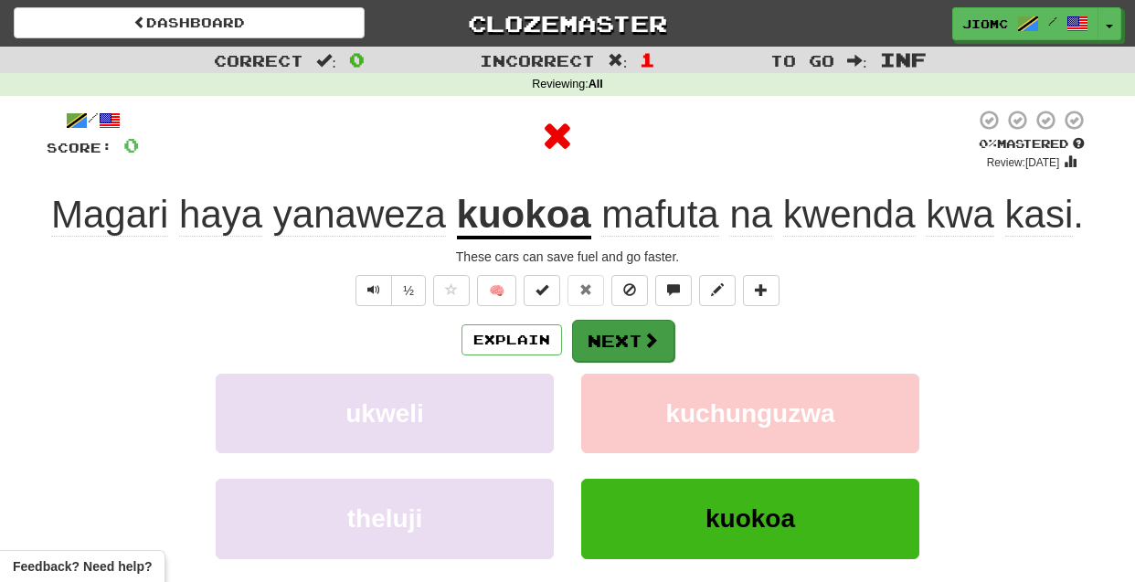
click at [603, 344] on button "Next" at bounding box center [623, 341] width 102 height 42
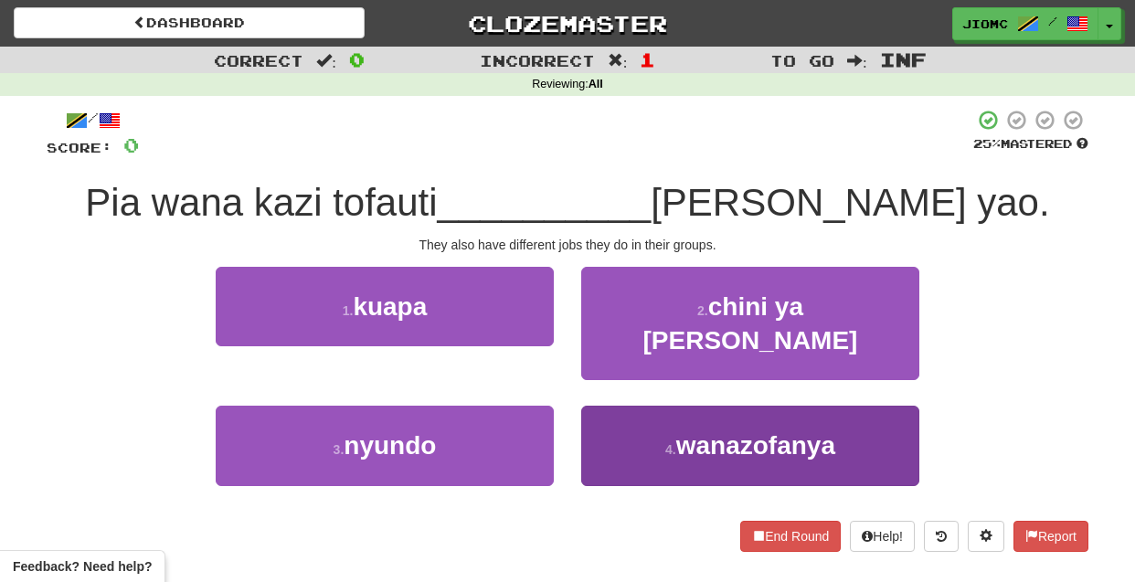
click at [619, 410] on button "4 . wanazofanya" at bounding box center [750, 445] width 338 height 79
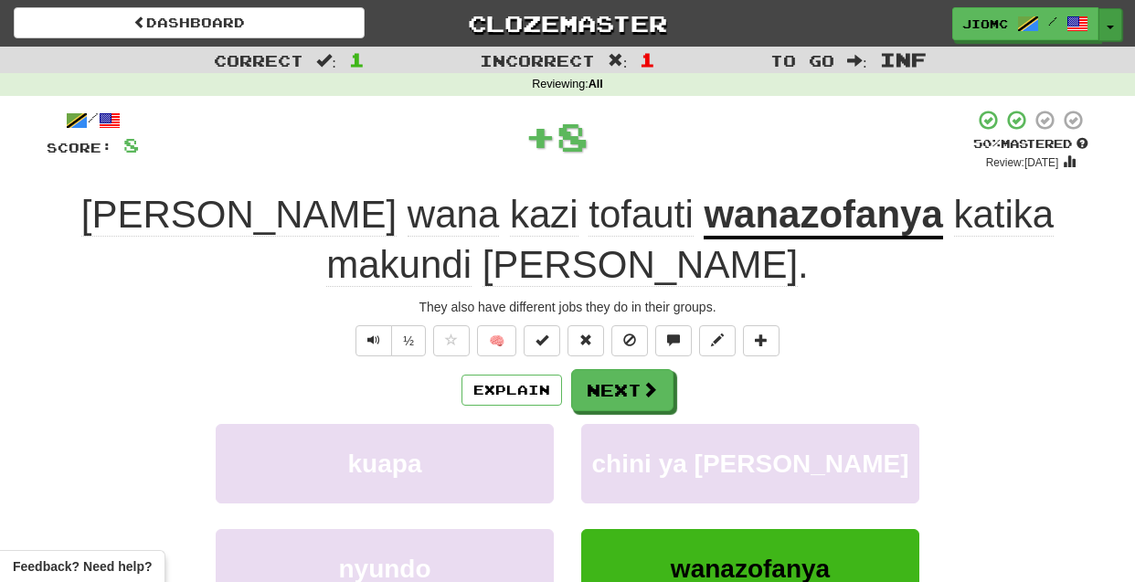
click at [1111, 22] on button "Toggle Dropdown" at bounding box center [1110, 24] width 24 height 33
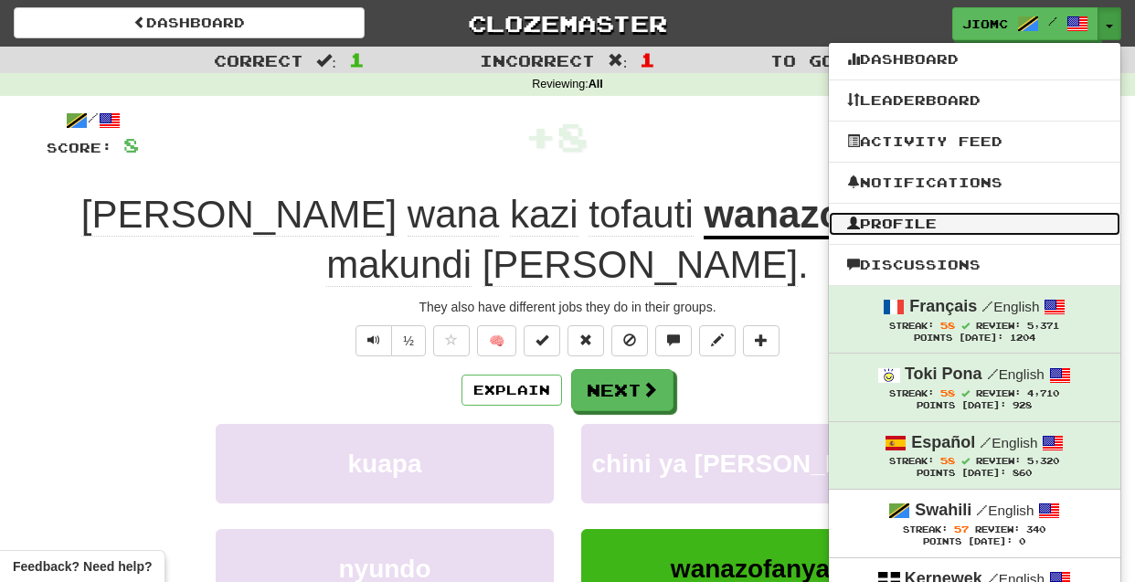
click at [993, 214] on link "Profile" at bounding box center [974, 224] width 291 height 24
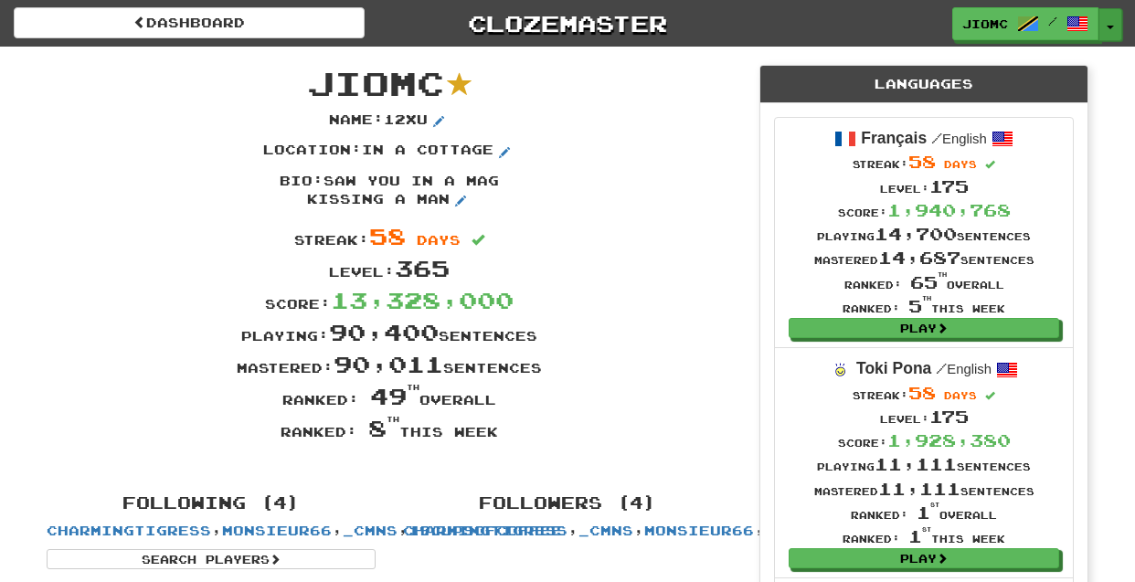
click at [1110, 25] on button "Toggle Dropdown" at bounding box center [1110, 24] width 24 height 33
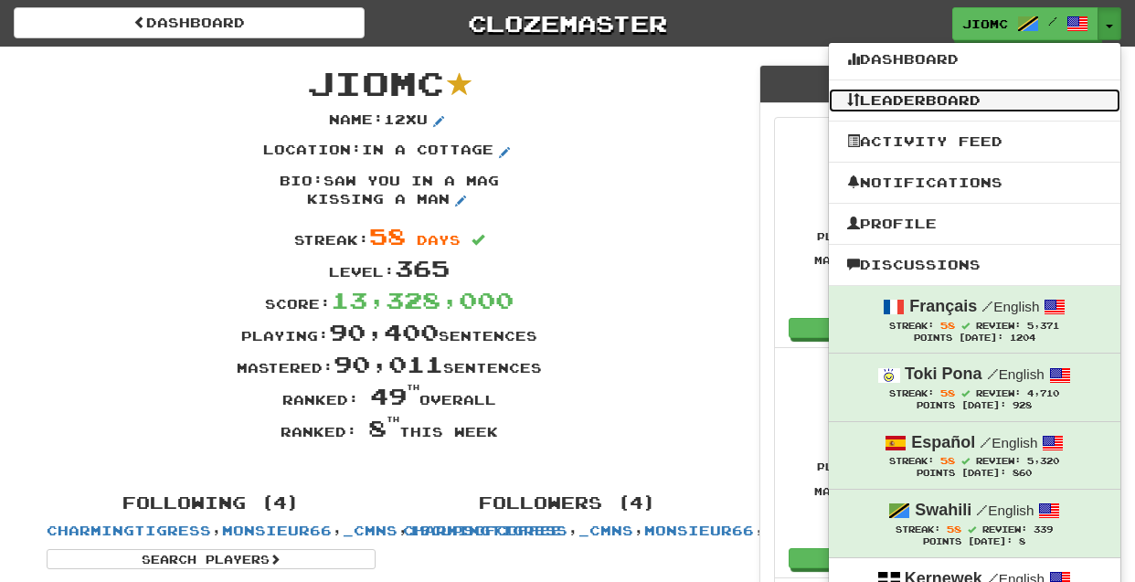
click at [992, 96] on link "Leaderboard" at bounding box center [974, 101] width 291 height 24
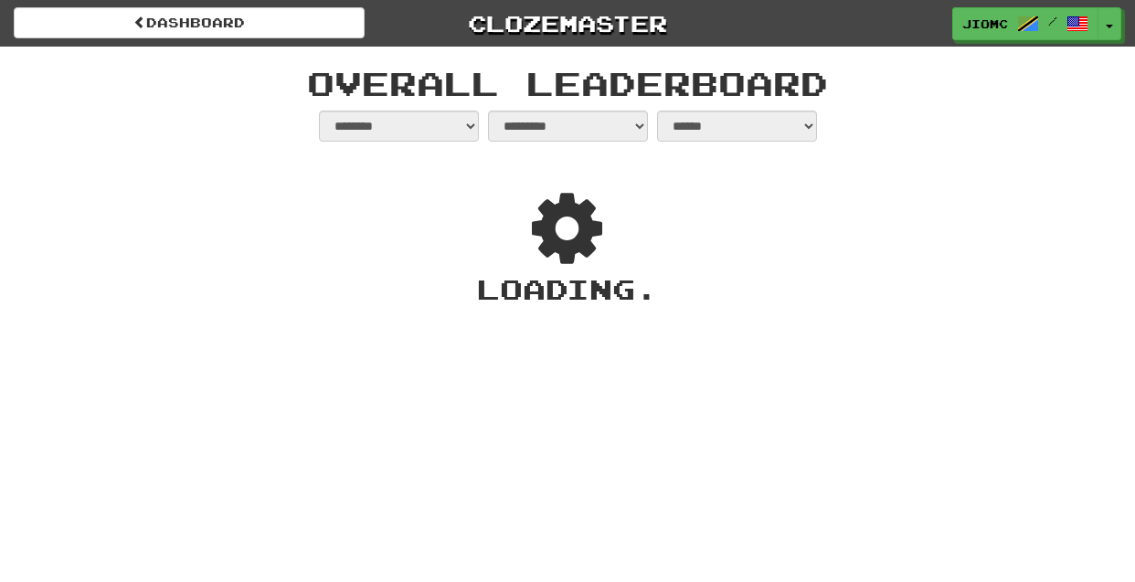
select select "**********"
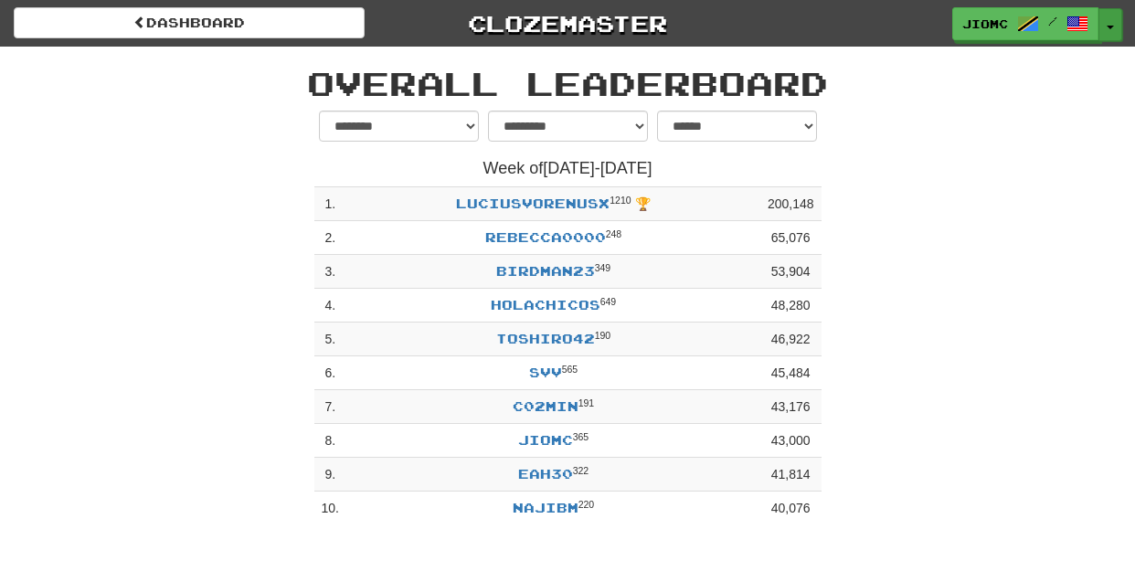
click at [1117, 30] on button "Toggle Dropdown" at bounding box center [1110, 24] width 24 height 33
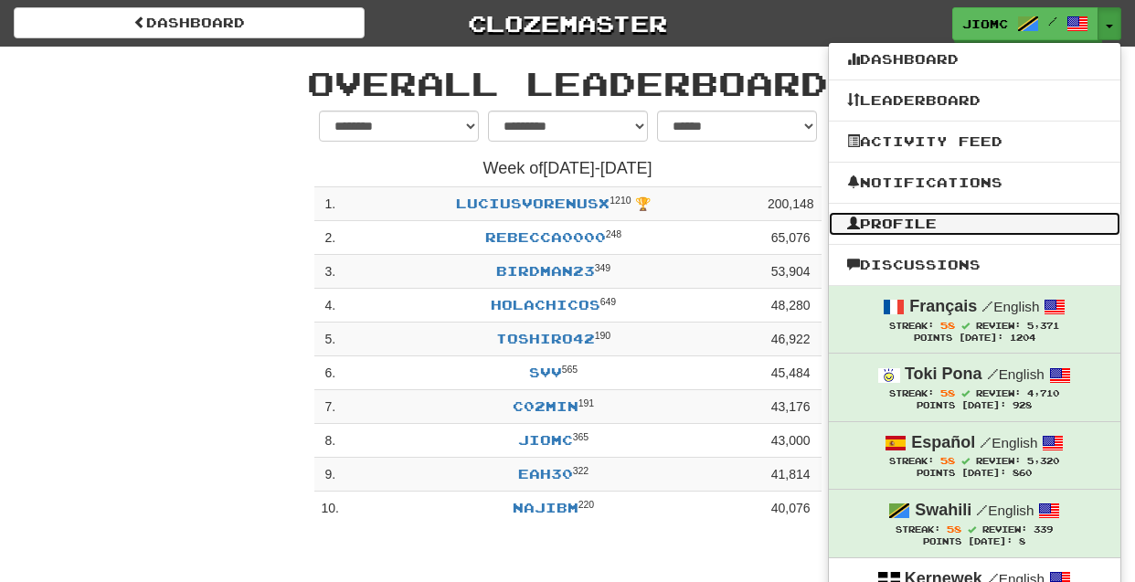
click at [967, 226] on link "Profile" at bounding box center [974, 224] width 291 height 24
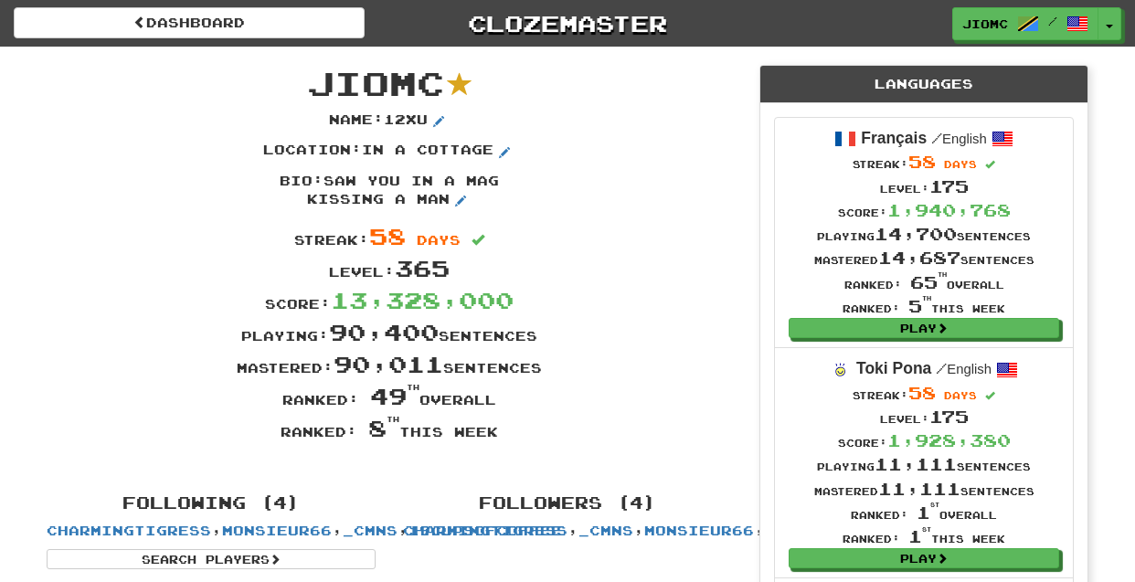
drag, startPoint x: 321, startPoint y: 81, endPoint x: 498, endPoint y: 438, distance: 398.0
click at [498, 438] on div "JioMc Name : 12xu Location : in a cottage Bio : saw you in a mag kissing a man …" at bounding box center [389, 261] width 713 height 429
click at [498, 438] on div "Ranked: 8 th this week" at bounding box center [389, 428] width 713 height 32
drag, startPoint x: 317, startPoint y: 79, endPoint x: 501, endPoint y: 434, distance: 399.3
click at [501, 434] on div "JioMc Name : 12xu Location : in a cottage Bio : saw you in a mag kissing a man …" at bounding box center [389, 261] width 713 height 429
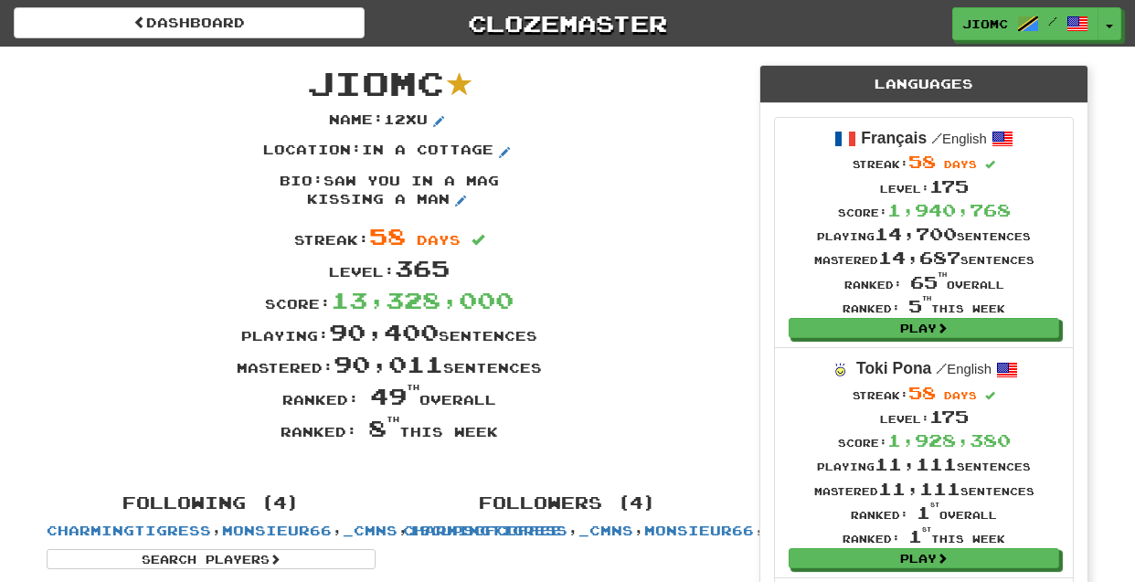
click at [501, 434] on div "Ranked: 8 th this week" at bounding box center [389, 428] width 713 height 32
drag, startPoint x: 499, startPoint y: 434, endPoint x: 318, endPoint y: 90, distance: 388.3
click at [318, 90] on div "JioMc Name : 12xu Location : in a cottage Bio : saw you in a mag kissing a man …" at bounding box center [389, 261] width 713 height 429
click at [318, 90] on span "JioMc" at bounding box center [375, 82] width 137 height 39
drag, startPoint x: 316, startPoint y: 79, endPoint x: 499, endPoint y: 436, distance: 400.5
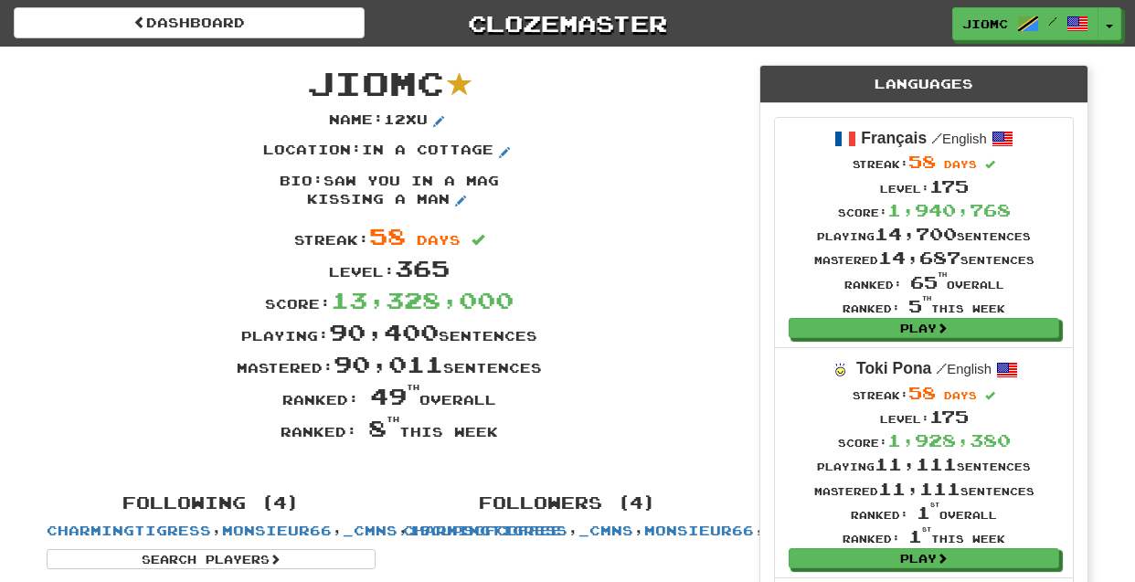
click at [499, 436] on div "JioMc Name : 12xu Location : in a cottage Bio : saw you in a mag kissing a man …" at bounding box center [389, 261] width 713 height 429
click at [499, 436] on div "Ranked: 8 th this week" at bounding box center [389, 428] width 713 height 32
drag, startPoint x: 499, startPoint y: 436, endPoint x: 311, endPoint y: 71, distance: 410.3
click at [311, 71] on div "JioMc Name : 12xu Location : in a cottage Bio : saw you in a mag kissing a man …" at bounding box center [389, 261] width 713 height 429
click at [315, 72] on span "JioMc" at bounding box center [375, 82] width 137 height 39
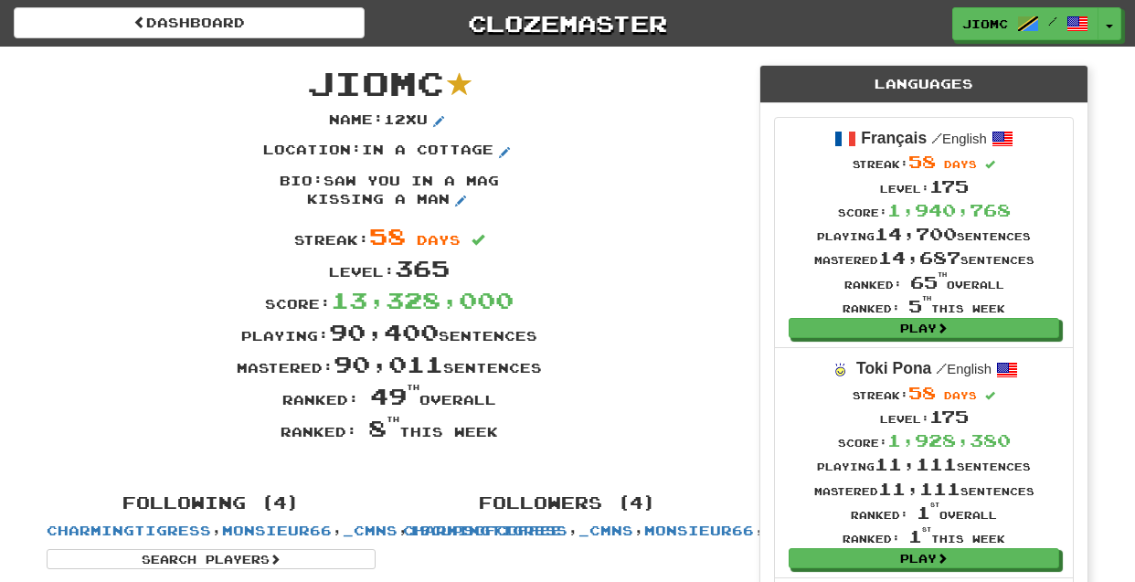
drag, startPoint x: 316, startPoint y: 74, endPoint x: 503, endPoint y: 435, distance: 406.2
click at [503, 435] on div "JioMc Name : 12xu Location : in a cottage Bio : saw you in a mag kissing a man …" at bounding box center [389, 261] width 713 height 429
click at [554, 436] on div "Ranked: 8 th this week" at bounding box center [389, 428] width 713 height 32
drag, startPoint x: 500, startPoint y: 435, endPoint x: 322, endPoint y: 79, distance: 398.4
click at [322, 79] on div "JioMc Name : 12xu Location : in a cottage Bio : saw you in a mag kissing a man …" at bounding box center [389, 261] width 713 height 429
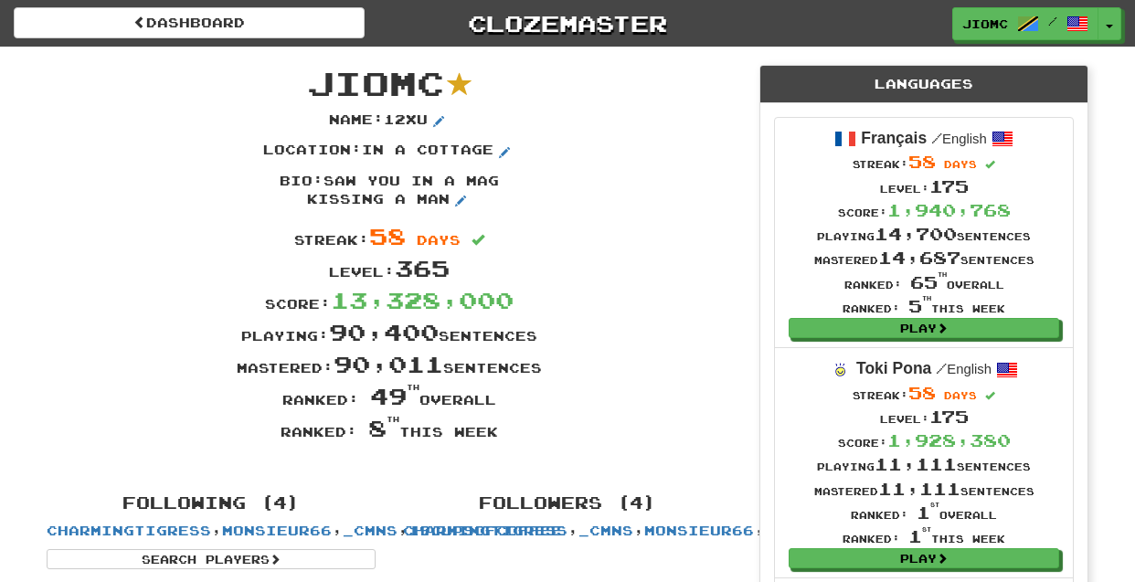
click at [320, 79] on span "JioMc" at bounding box center [375, 82] width 137 height 39
drag, startPoint x: 316, startPoint y: 77, endPoint x: 500, endPoint y: 440, distance: 406.6
click at [500, 440] on div "JioMc Name : 12xu Location : in a cottage Bio : saw you in a mag kissing a man …" at bounding box center [389, 261] width 713 height 429
click at [501, 440] on div "Ranked: 8 th this week" at bounding box center [389, 428] width 713 height 32
drag, startPoint x: 314, startPoint y: 80, endPoint x: 506, endPoint y: 439, distance: 406.4
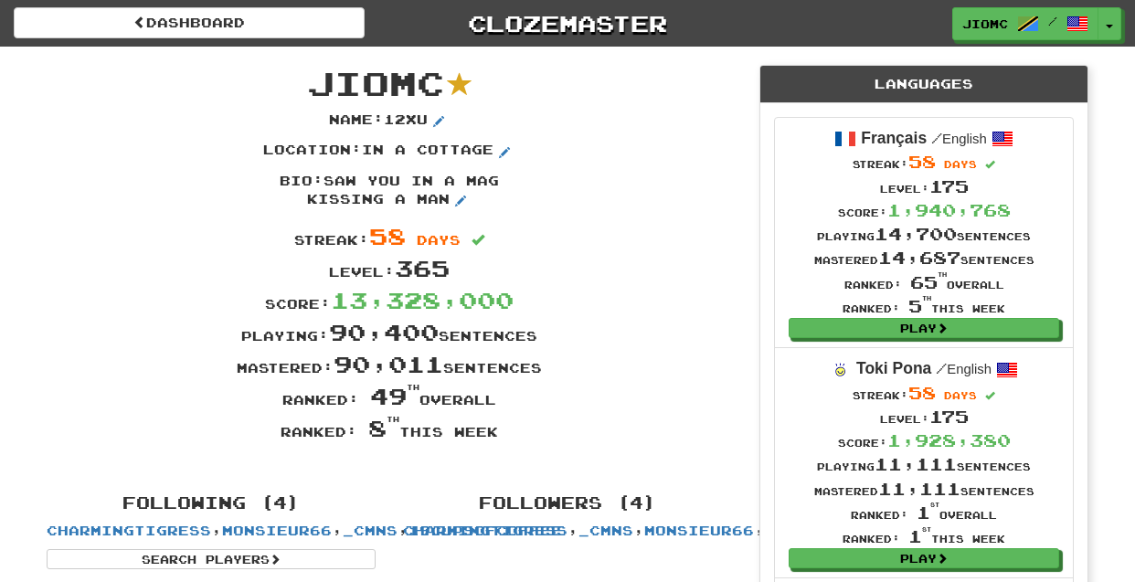
click at [506, 439] on div "JioMc Name : 12xu Location : in a cottage Bio : saw you in a mag kissing a man …" at bounding box center [389, 261] width 713 height 429
click at [506, 436] on div "Ranked: 8 th this week" at bounding box center [389, 428] width 713 height 32
